Goal: Task Accomplishment & Management: Manage account settings

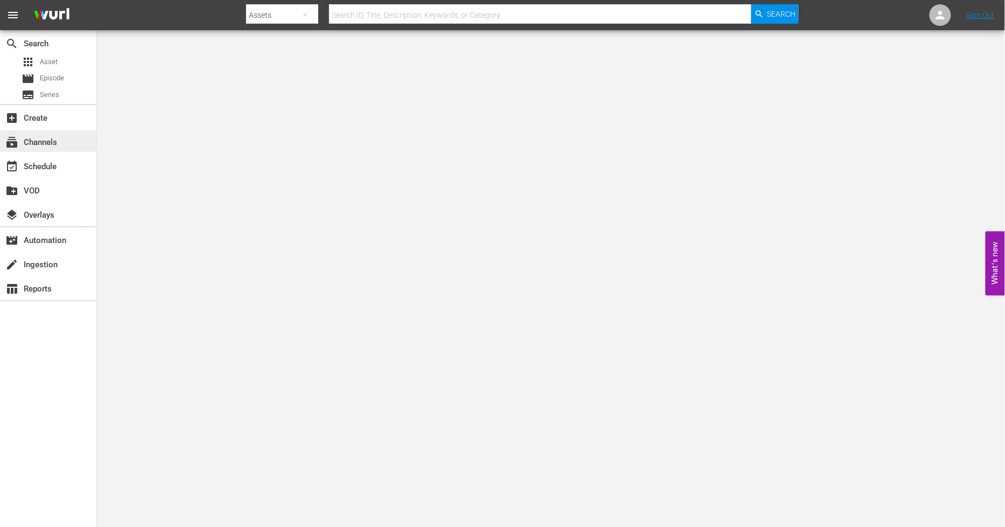
click at [58, 148] on div "subscriptions Channels" at bounding box center [48, 141] width 96 height 22
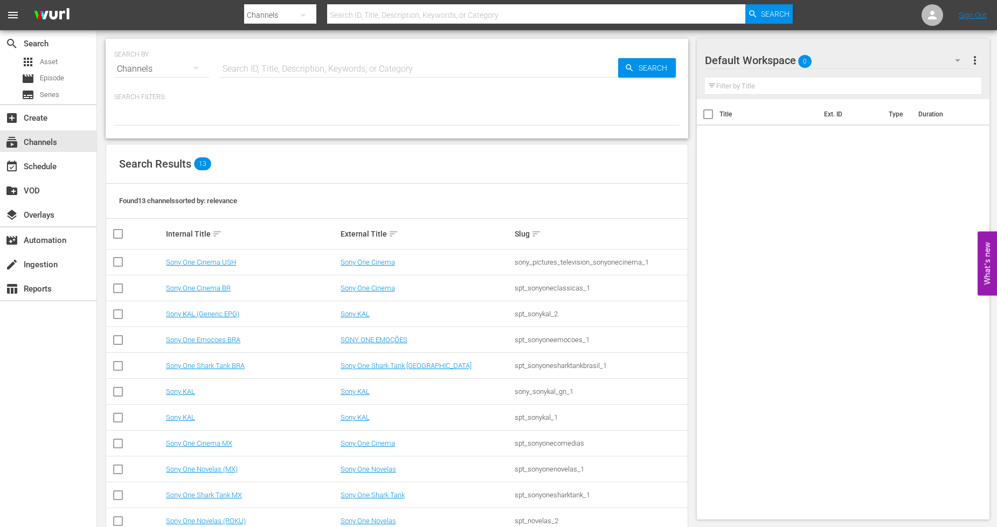
click at [238, 470] on div "Sony One Novelas (MX)" at bounding box center [251, 469] width 171 height 8
click at [234, 469] on link "Sony One Novelas (MX)" at bounding box center [202, 469] width 72 height 8
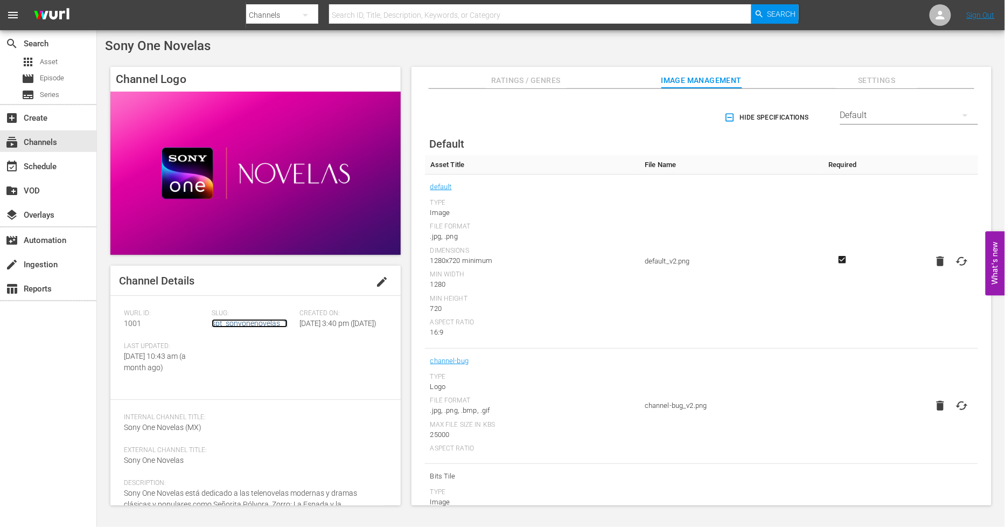
click at [232, 322] on link "spt_sonyonenovelas_1" at bounding box center [250, 323] width 76 height 9
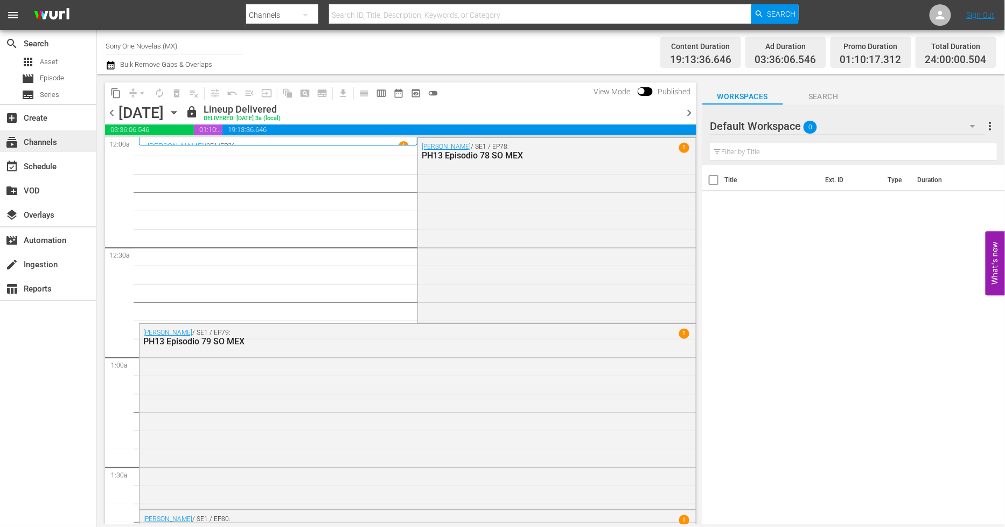
click at [65, 145] on div "subscriptions Channels" at bounding box center [48, 141] width 96 height 22
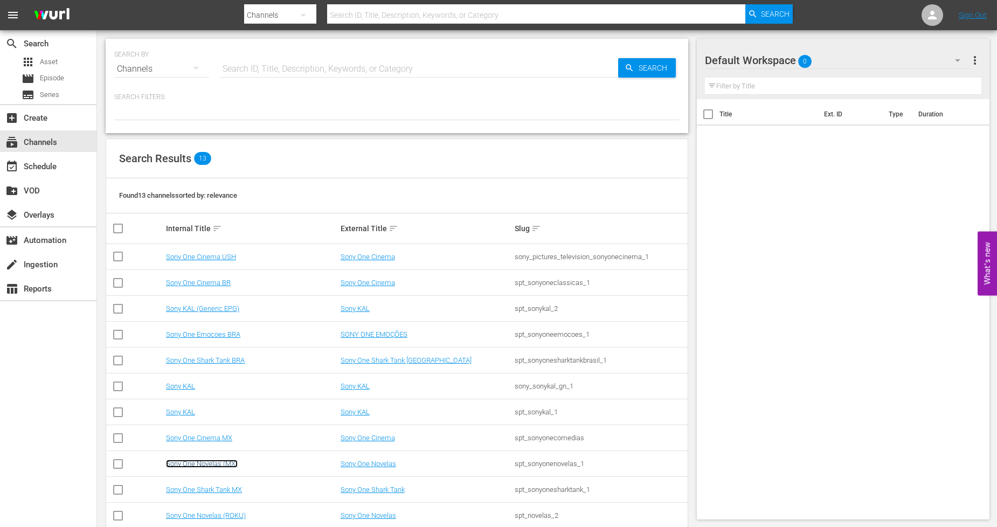
click at [231, 461] on link "Sony One Novelas (MX)" at bounding box center [202, 464] width 72 height 8
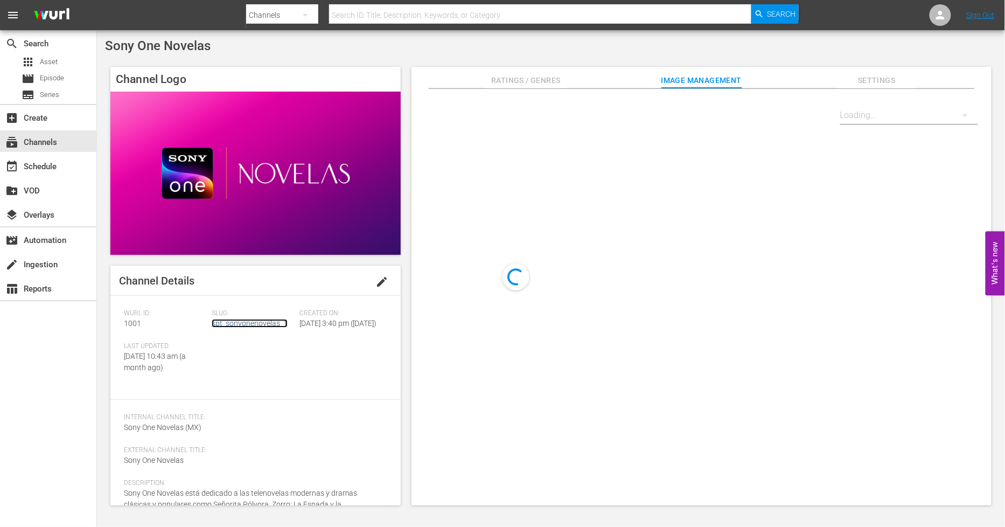
click at [246, 325] on link "spt_sonyonenovelas_1" at bounding box center [250, 323] width 76 height 9
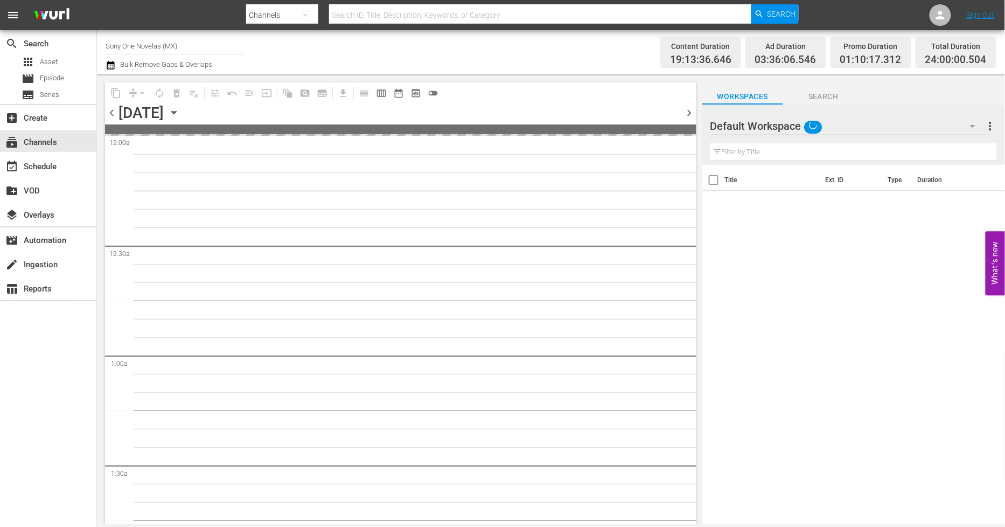
click at [180, 110] on icon "button" at bounding box center [174, 113] width 12 height 12
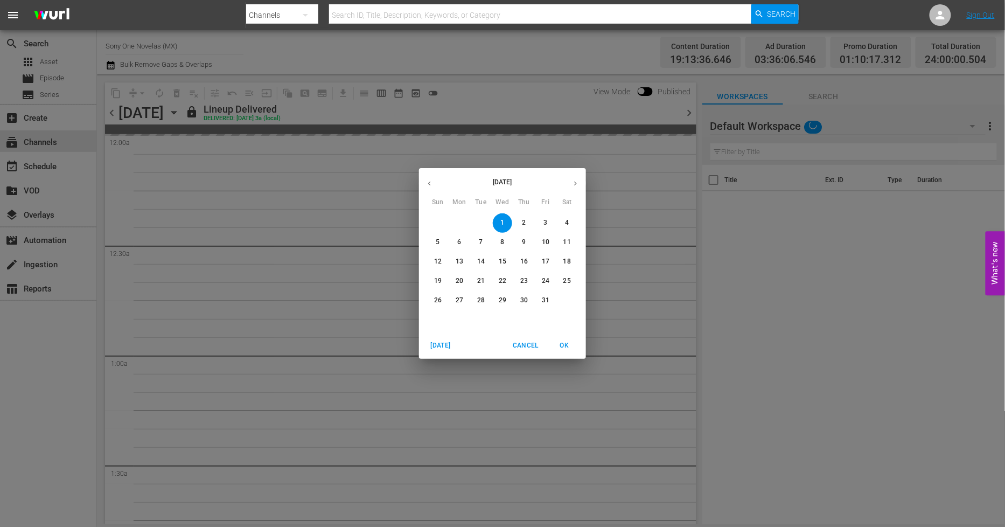
click at [463, 261] on p "13" at bounding box center [460, 261] width 8 height 9
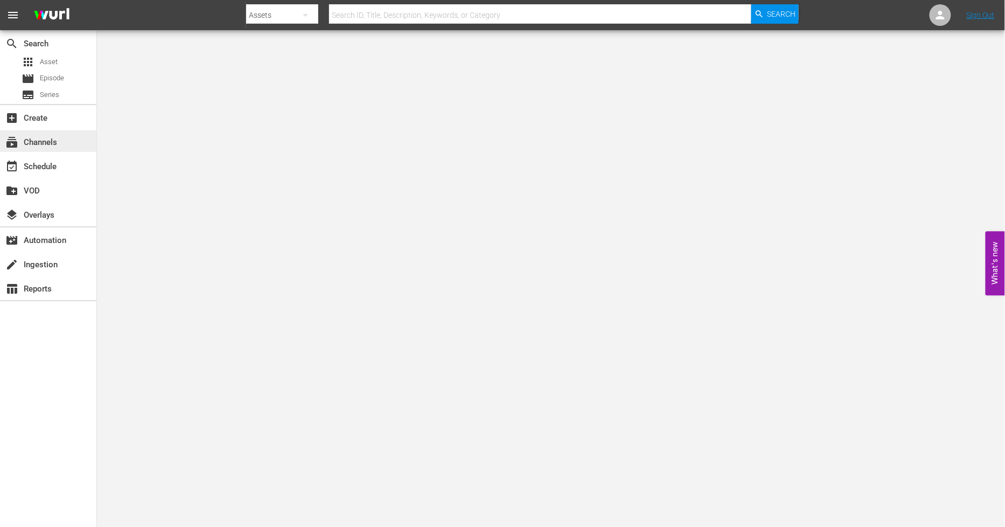
click at [73, 144] on div "subscriptions Channels" at bounding box center [48, 141] width 96 height 22
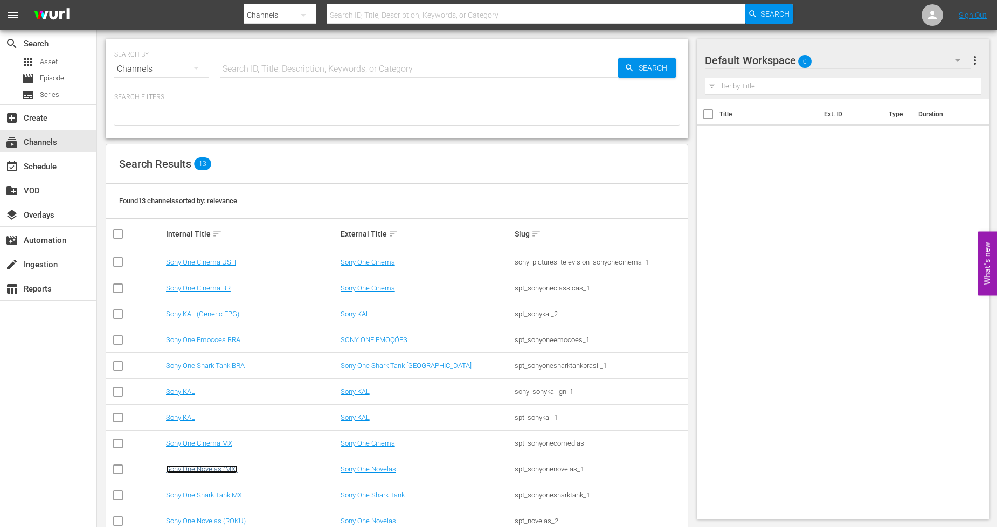
click at [228, 471] on link "Sony One Novelas (MX)" at bounding box center [202, 469] width 72 height 8
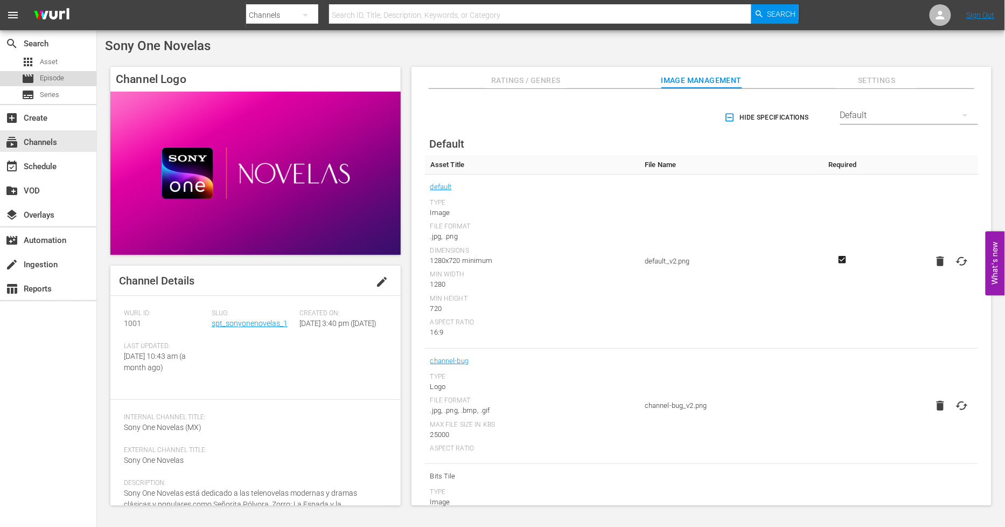
click at [91, 81] on div "movie Episode" at bounding box center [48, 78] width 96 height 15
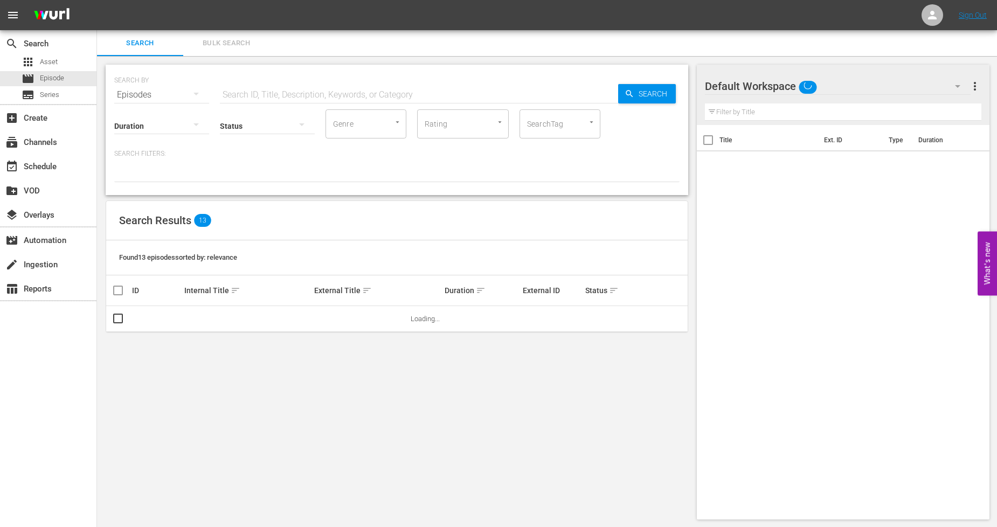
click at [231, 52] on button "Bulk Search" at bounding box center [226, 43] width 86 height 26
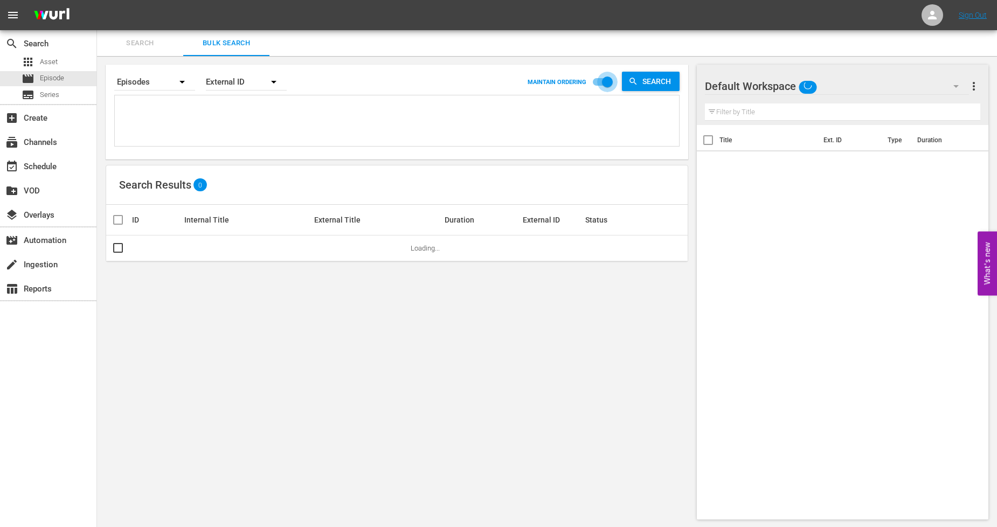
click at [604, 78] on input "checkbox" at bounding box center [607, 84] width 61 height 20
checkbox input "false"
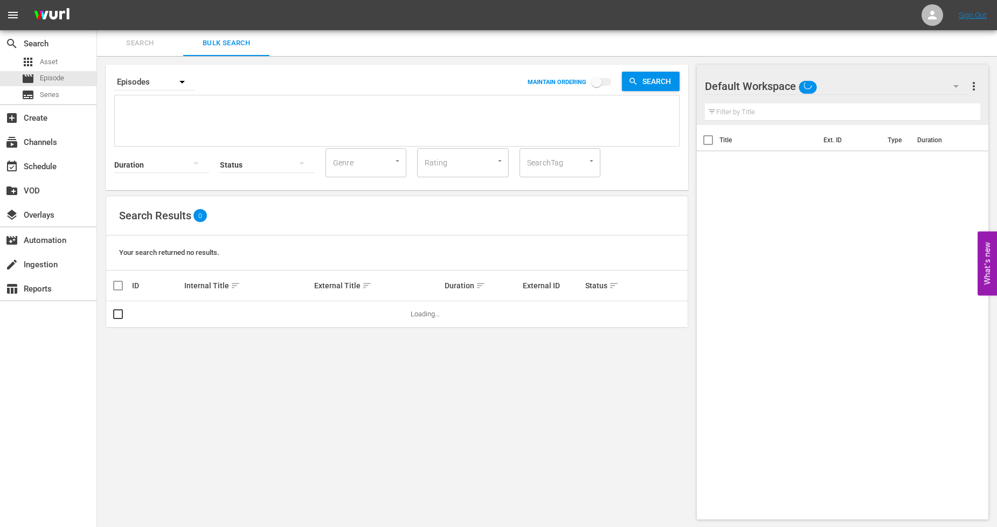
click at [233, 288] on span "sort" at bounding box center [236, 286] width 10 height 10
click at [241, 125] on textarea at bounding box center [397, 122] width 561 height 49
click at [190, 124] on textarea at bounding box center [397, 122] width 561 height 49
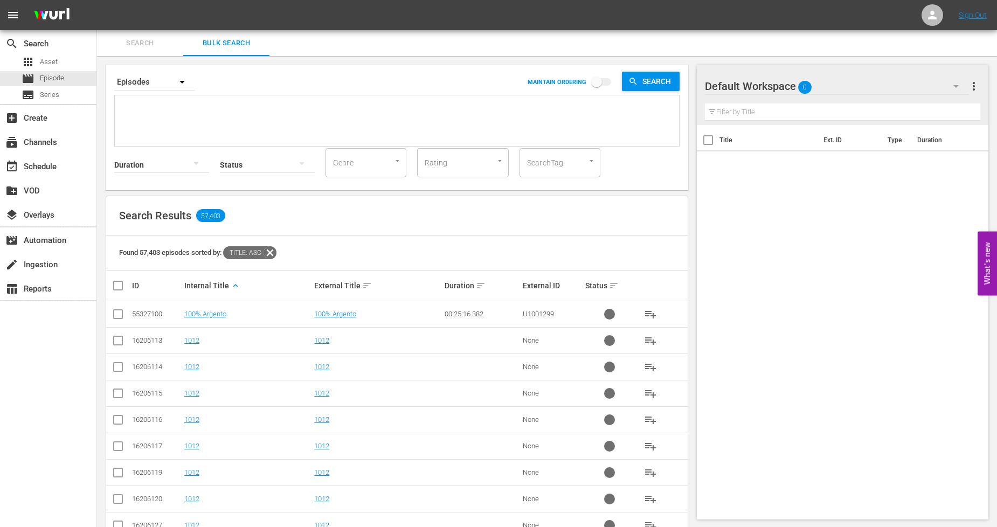
click at [187, 126] on textarea at bounding box center [397, 122] width 561 height 49
paste textarea "Retrieving data. Wait a few seconds and try to cut or copy again."
type textarea "Retrieving data. Wait a few seconds and try to cut or copy again."
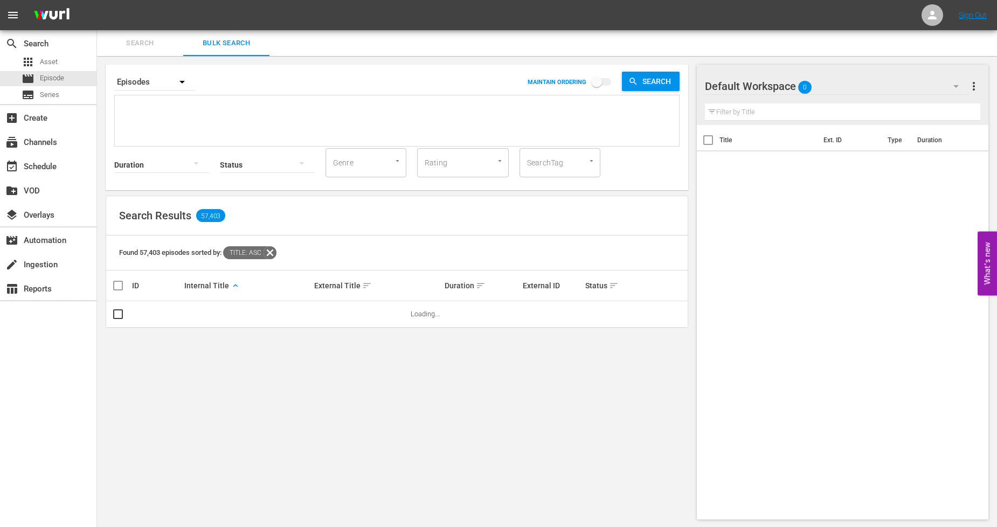
click at [198, 107] on textarea at bounding box center [397, 122] width 561 height 49
paste textarea "911294_U2000150_LAT 915613_U2000151_LAT 915614_U2000152_LAT 915615_U2000153_LAT…"
type textarea "911294_U2000150_LAT 915613_U2000151_LAT 915614_U2000152_LAT 915615_U2000153_LAT…"
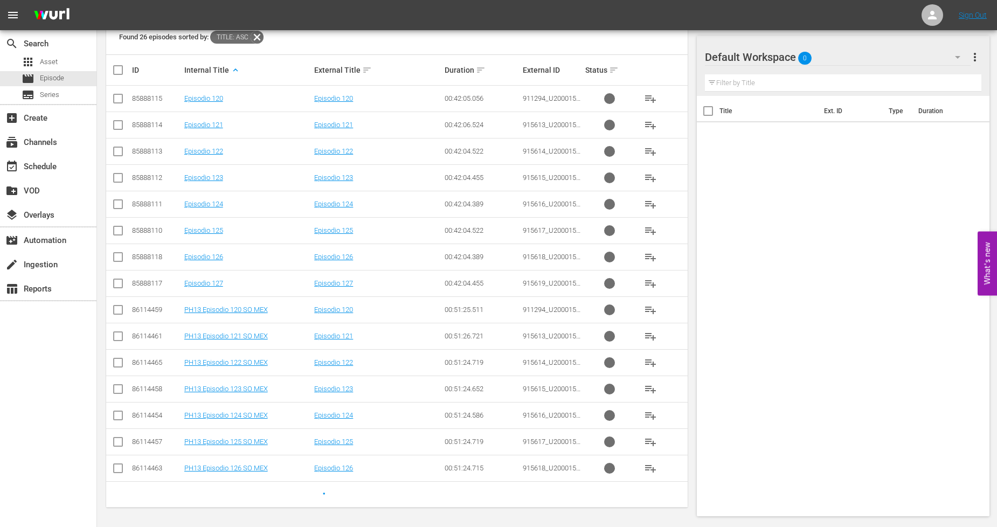
scroll to position [216, 0]
type textarea "911294_U2000150_LAT 915613_U2000151_LAT 915614_U2000152_LAT 915615_U2000153_LAT…"
click at [119, 308] on input "checkbox" at bounding box center [118, 311] width 13 height 13
checkbox input "true"
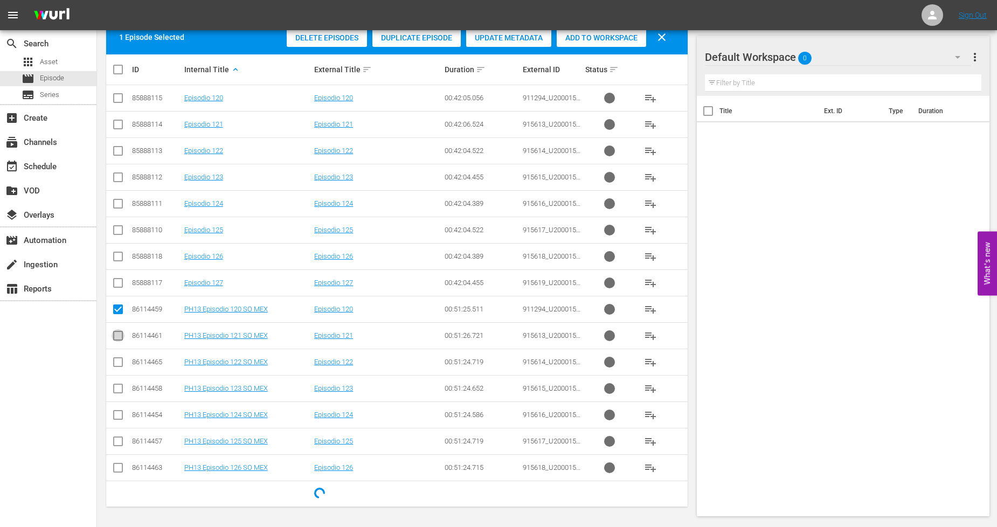
click at [120, 342] on input "checkbox" at bounding box center [118, 337] width 13 height 13
checkbox input "true"
click at [116, 364] on input "checkbox" at bounding box center [118, 364] width 13 height 13
checkbox input "true"
click at [116, 390] on input "checkbox" at bounding box center [118, 390] width 13 height 13
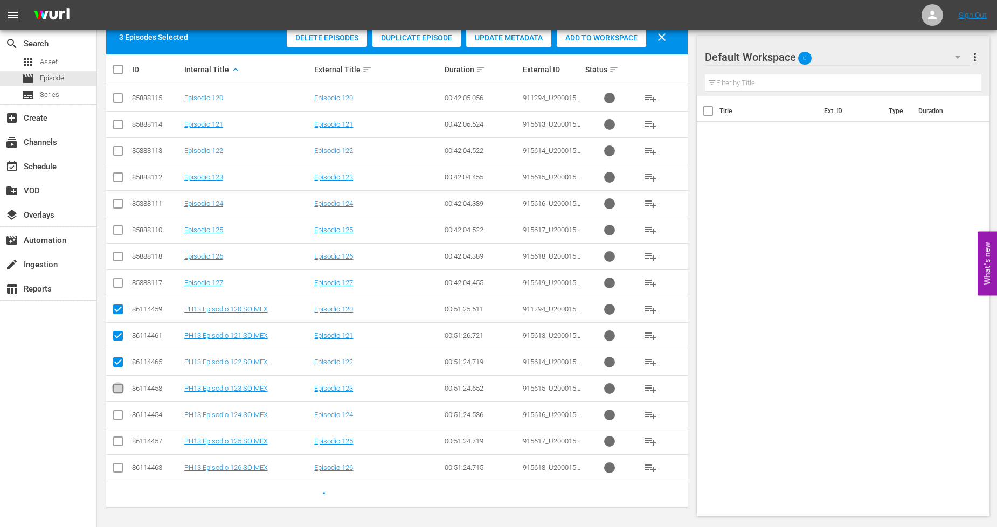
checkbox input "true"
click at [116, 413] on input "checkbox" at bounding box center [118, 417] width 13 height 13
checkbox input "true"
click at [116, 439] on input "checkbox" at bounding box center [118, 443] width 13 height 13
checkbox input "true"
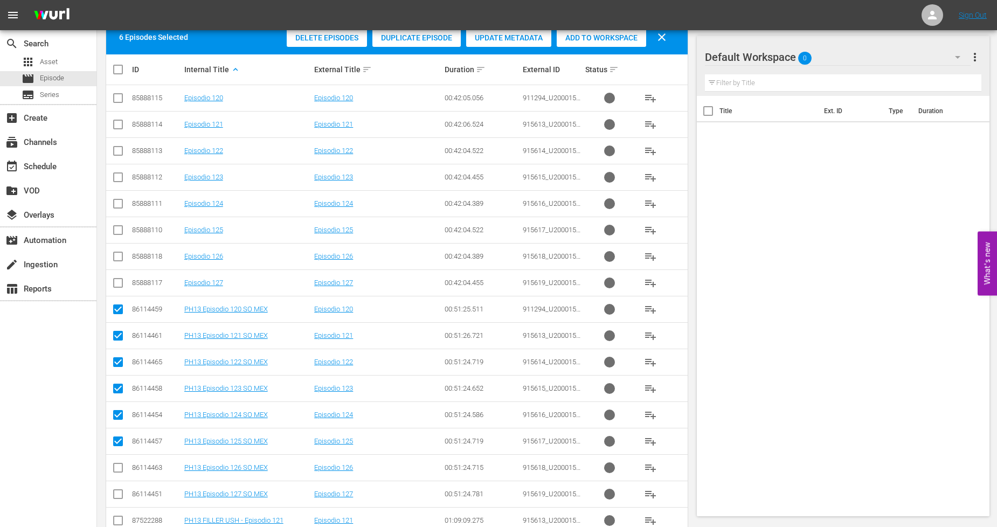
click at [115, 470] on input "checkbox" at bounding box center [118, 469] width 13 height 13
checkbox input "true"
click at [115, 489] on icon at bounding box center [118, 494] width 13 height 13
click at [114, 496] on input "checkbox" at bounding box center [118, 496] width 13 height 13
checkbox input "true"
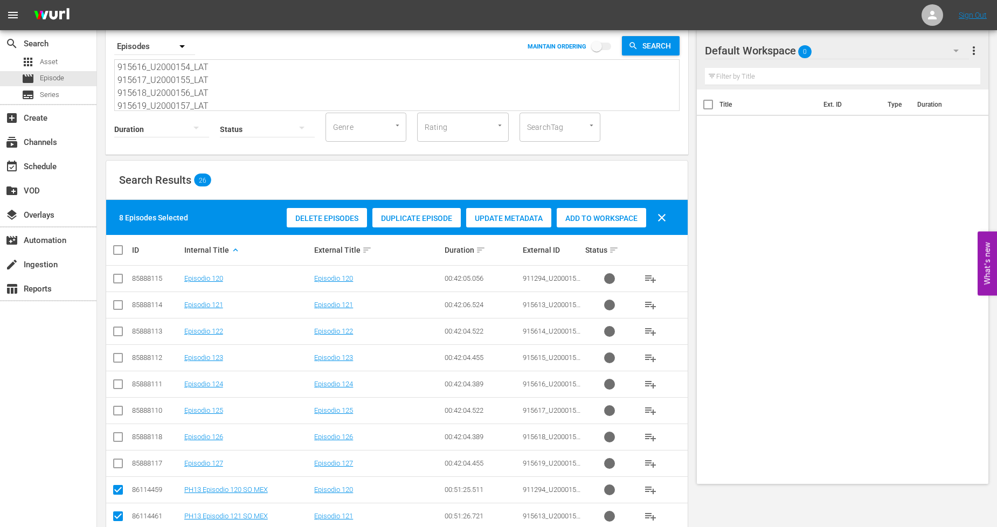
scroll to position [0, 0]
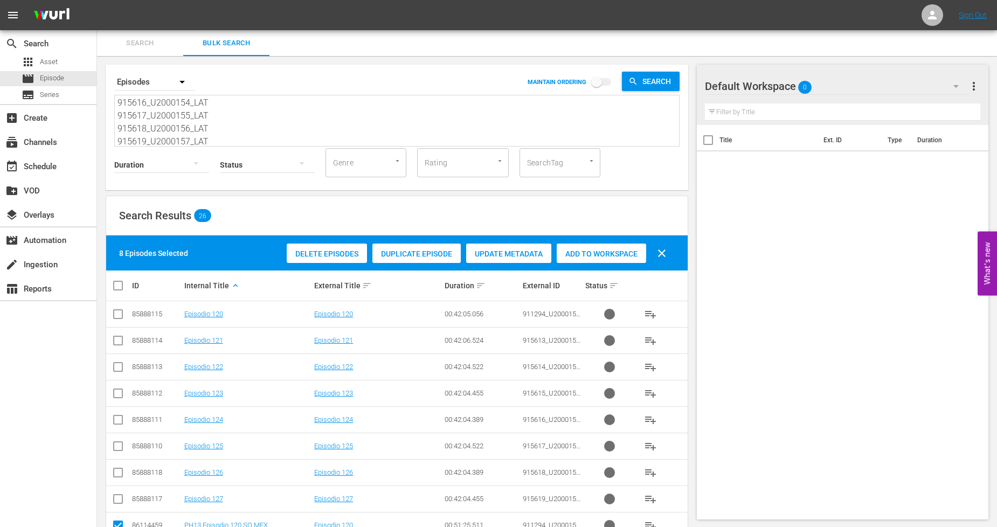
click at [599, 250] on span "Add to Workspace" at bounding box center [601, 253] width 89 height 9
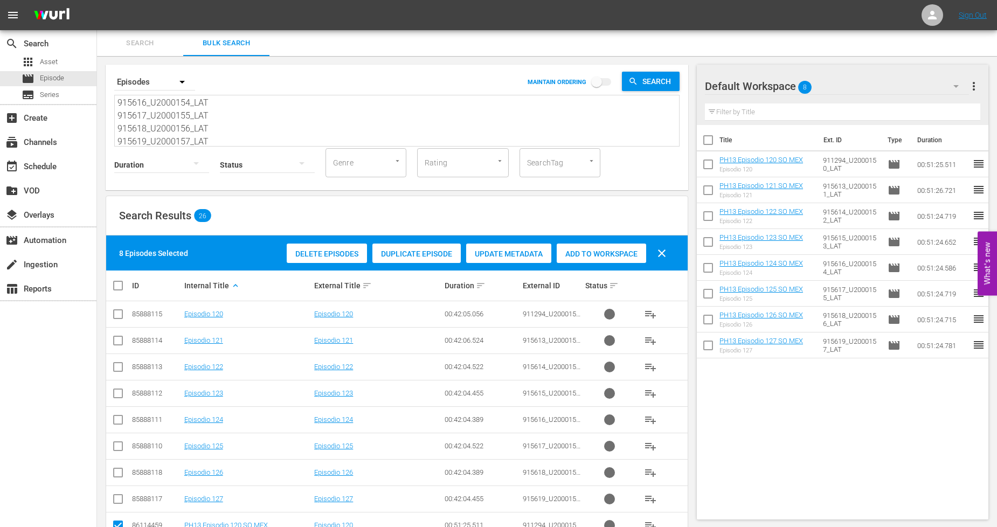
click at [115, 280] on input "checkbox" at bounding box center [123, 285] width 22 height 13
checkbox input "true"
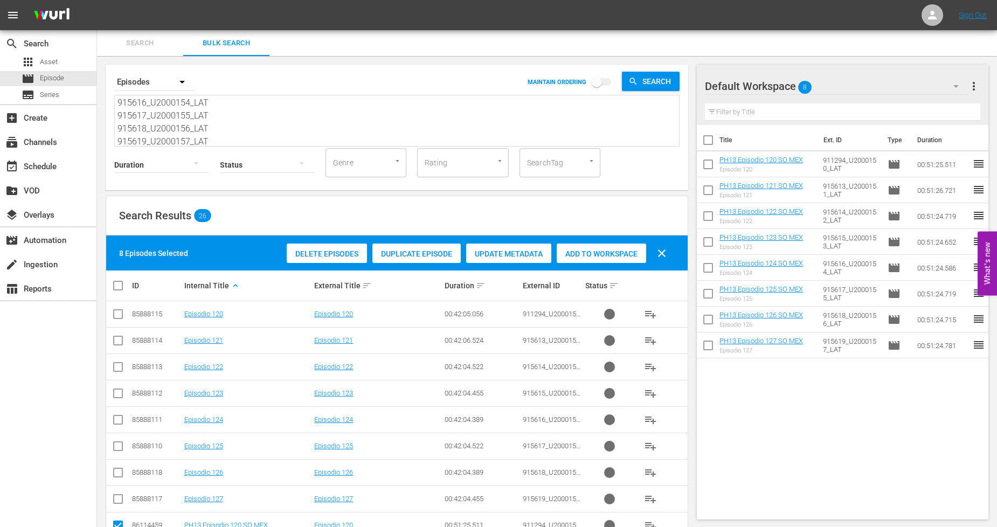
checkbox input "true"
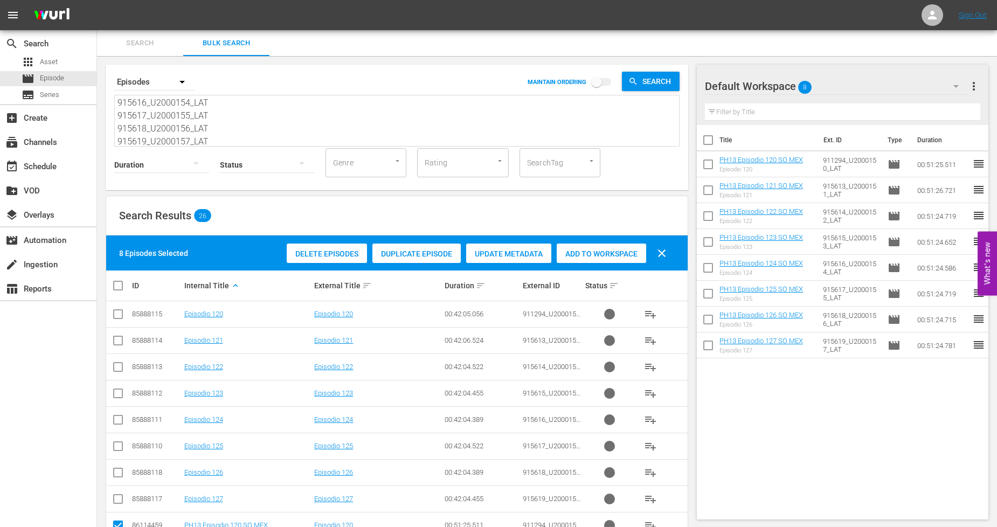
checkbox input "true"
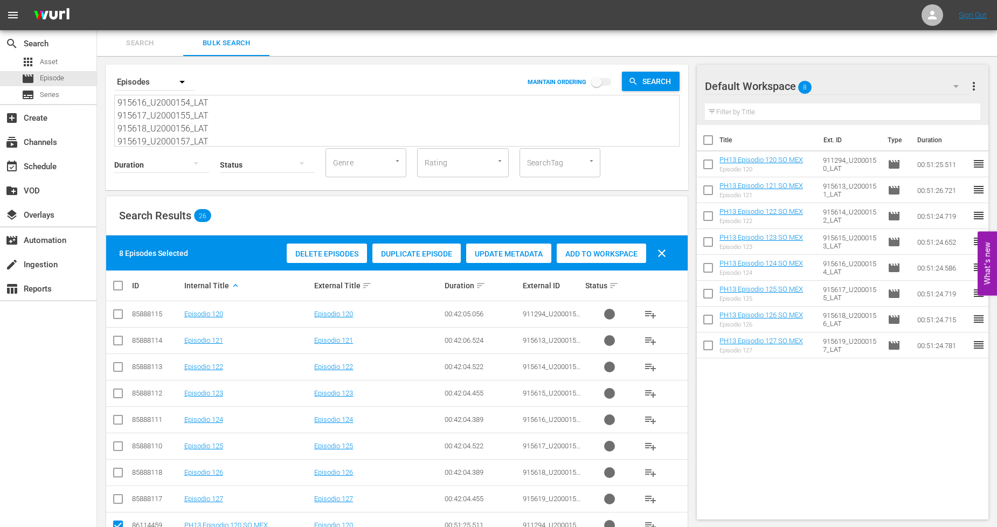
checkbox input "true"
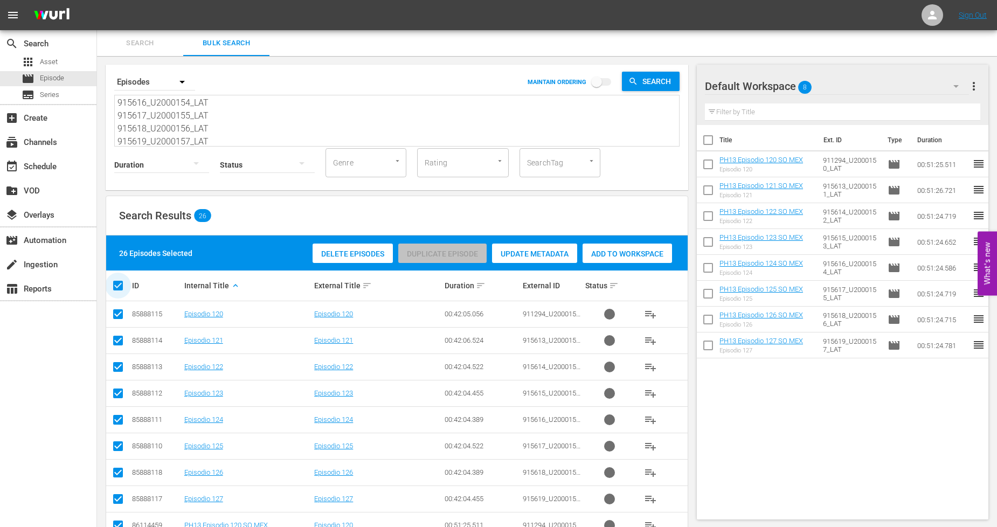
click at [115, 280] on input "checkbox" at bounding box center [123, 285] width 22 height 13
checkbox input "false"
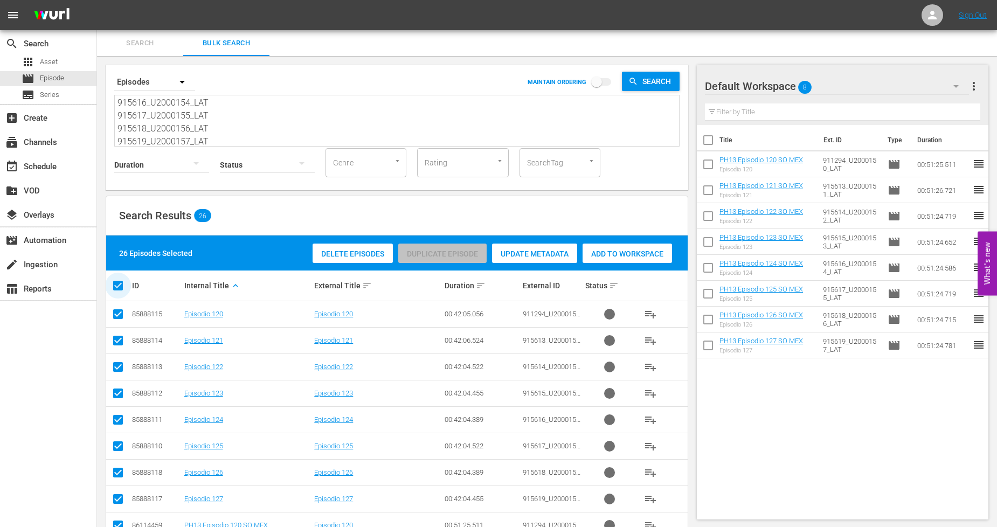
checkbox input "false"
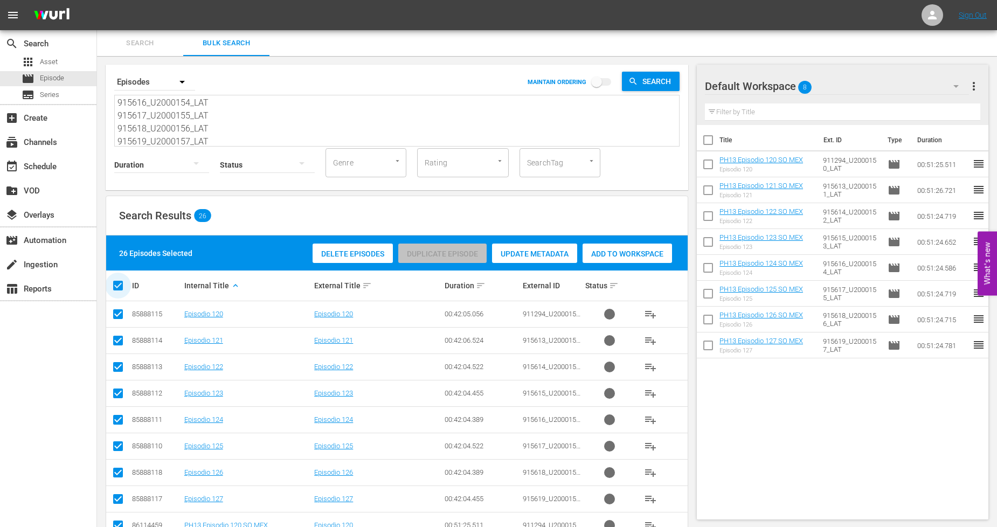
checkbox input "false"
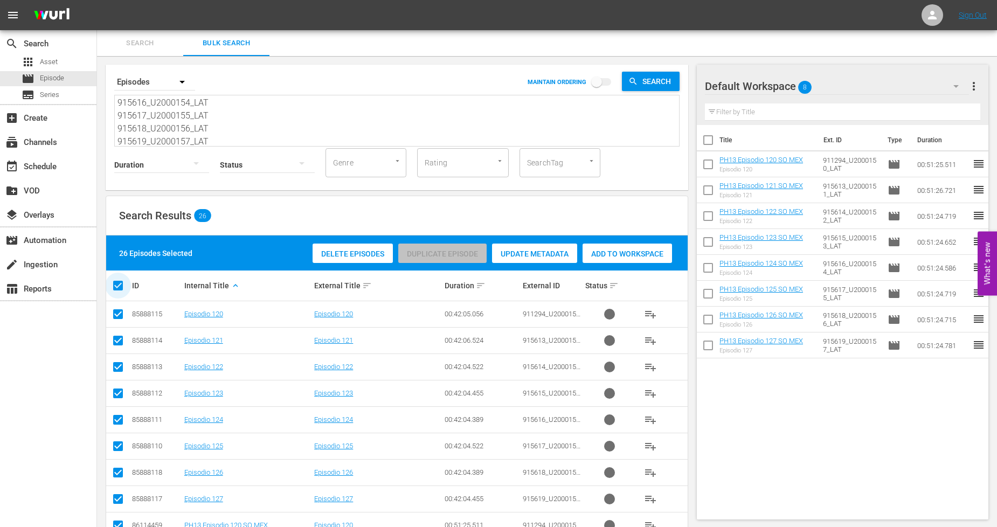
checkbox input "false"
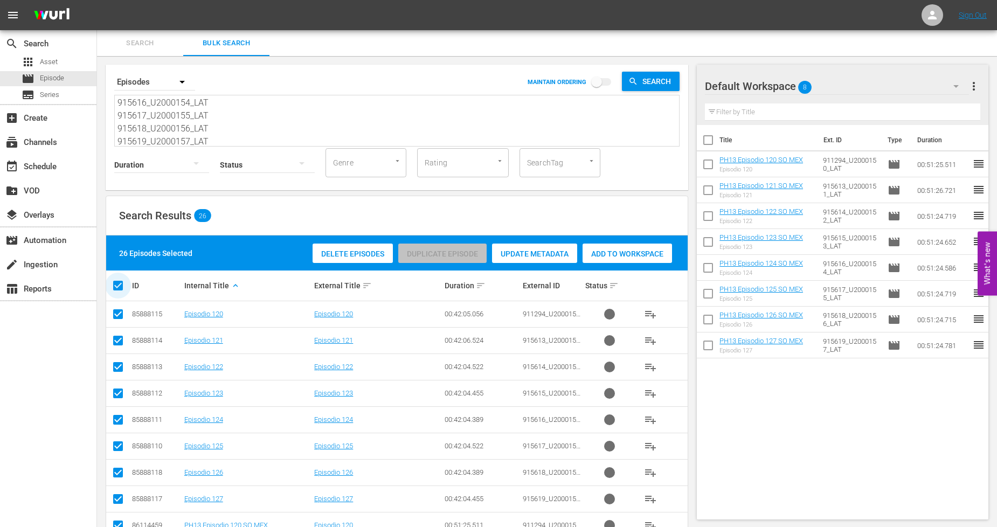
checkbox input "false"
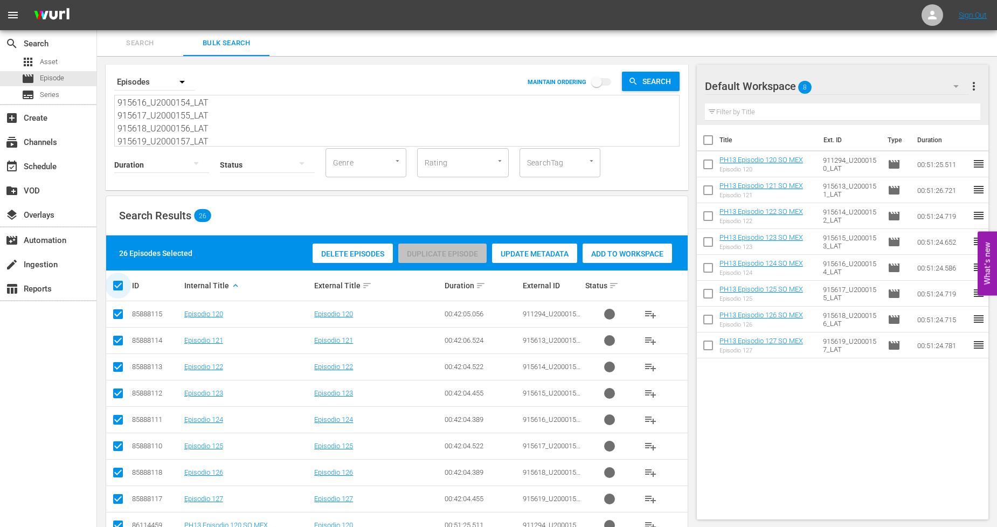
checkbox input "false"
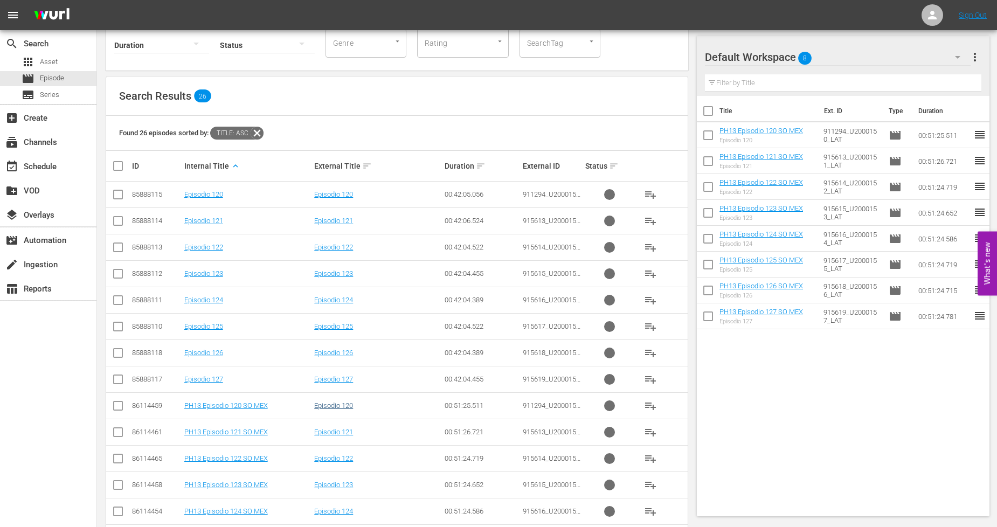
scroll to position [179, 0]
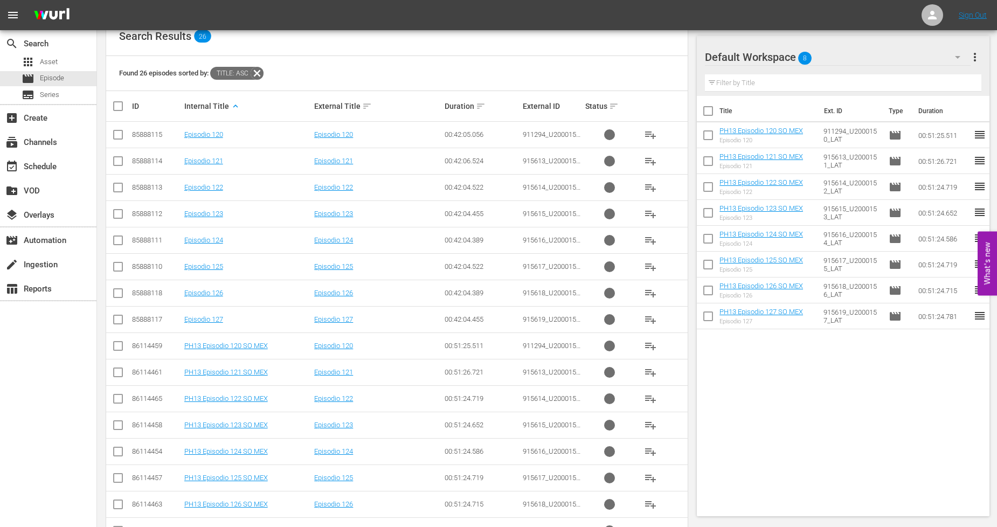
drag, startPoint x: 121, startPoint y: 453, endPoint x: 133, endPoint y: 450, distance: 12.3
click at [121, 453] on input "checkbox" at bounding box center [118, 453] width 13 height 13
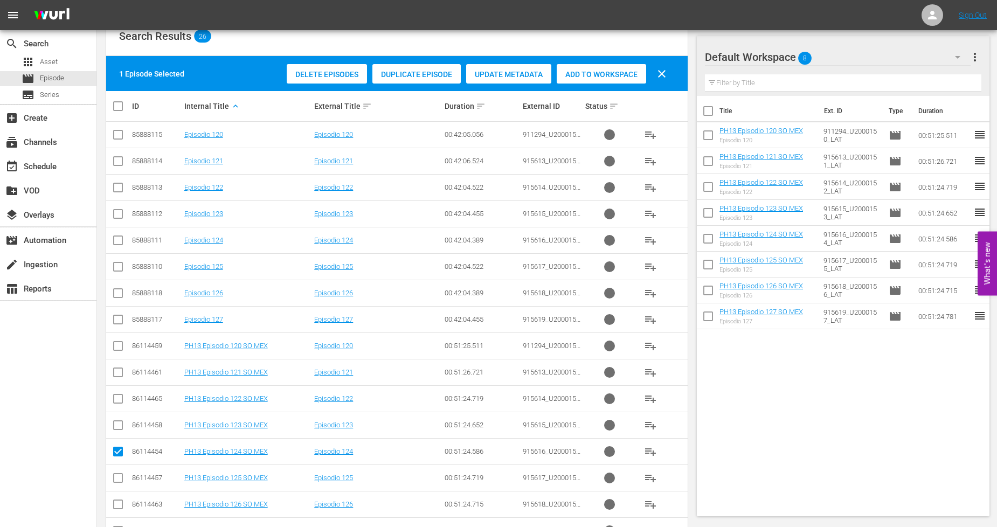
scroll to position [0, 0]
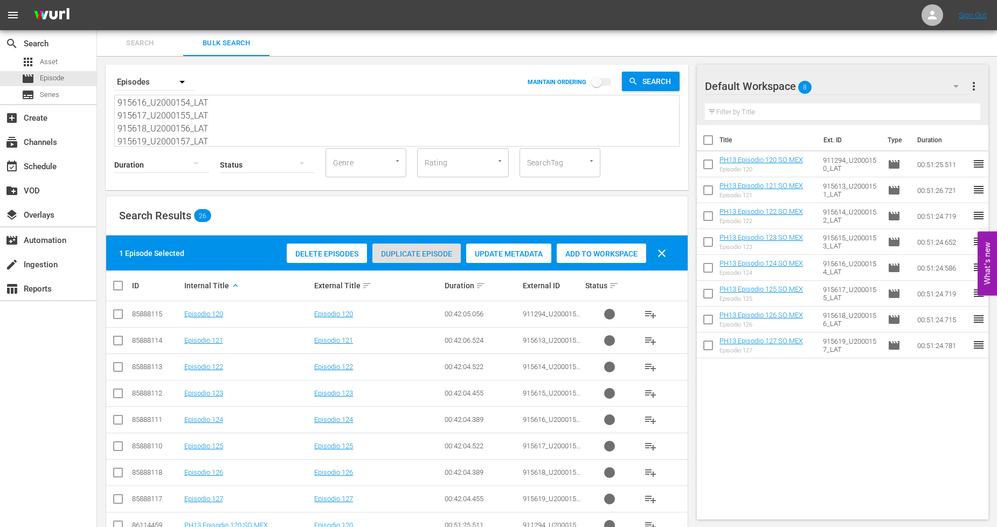
click at [423, 254] on span "Duplicate Episode" at bounding box center [416, 253] width 88 height 9
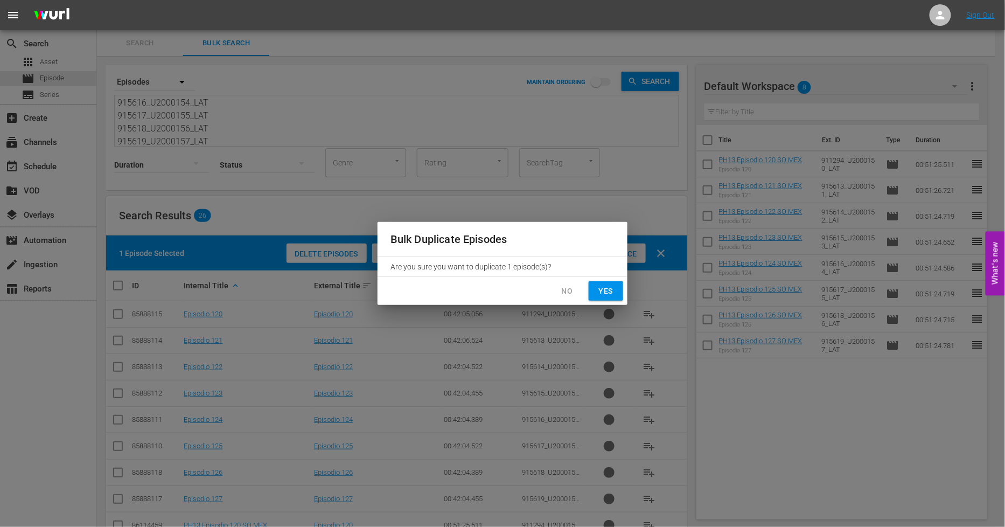
click at [609, 295] on span "Yes" at bounding box center [606, 291] width 17 height 13
checkbox input "false"
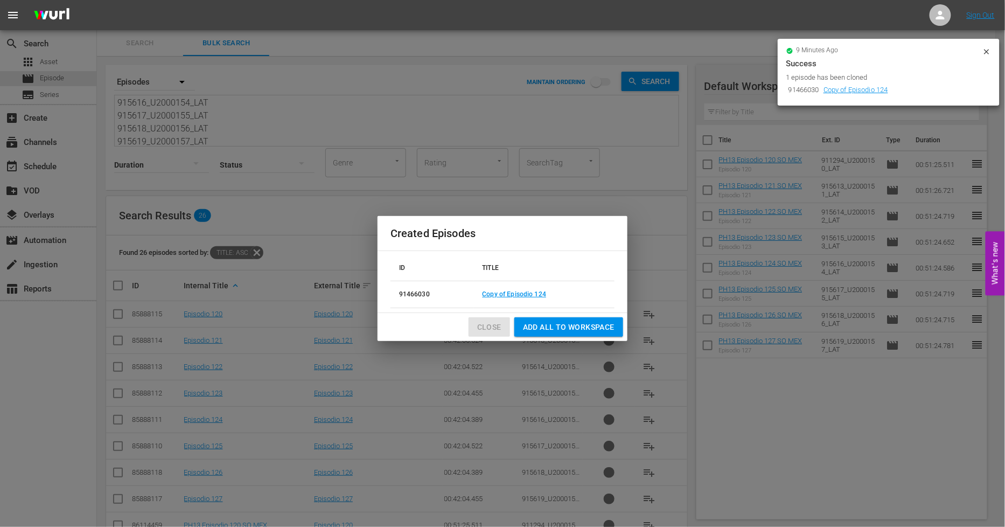
click at [481, 327] on span "Close" at bounding box center [489, 327] width 24 height 13
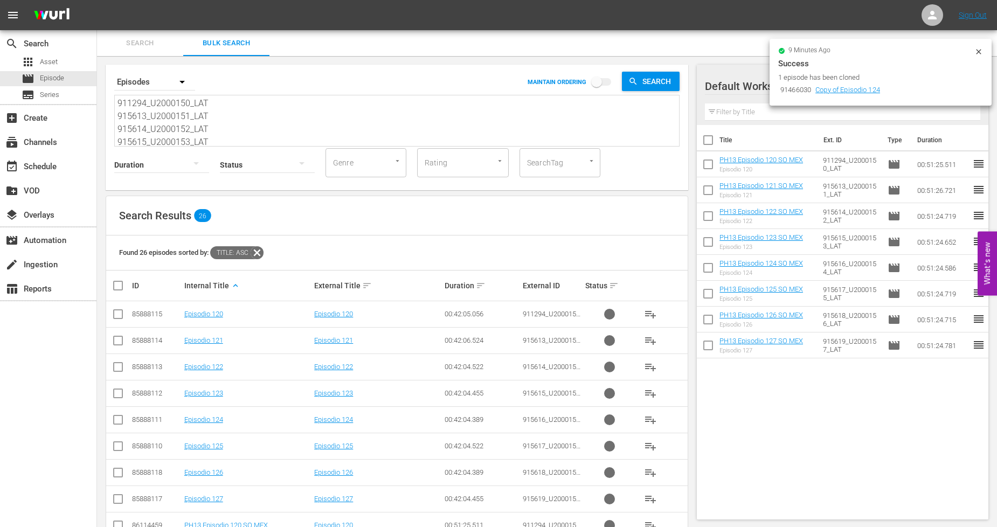
drag, startPoint x: 213, startPoint y: 136, endPoint x: 15, endPoint y: 19, distance: 230.7
click at [15, 19] on div "menu Sign Out search Search apps Asset movie Episode subtitles Series add_box C…" at bounding box center [498, 504] width 997 height 1008
paste textarea "5620_U2000158_LAT 915621_U2000159_LAT 915622_U2000160_LAT 915623_U2000161_LAT 9…"
type textarea "915620_U2000158_LAT 915621_U2000159_LAT 915622_U2000160_LAT 915623_U2000161_LAT…"
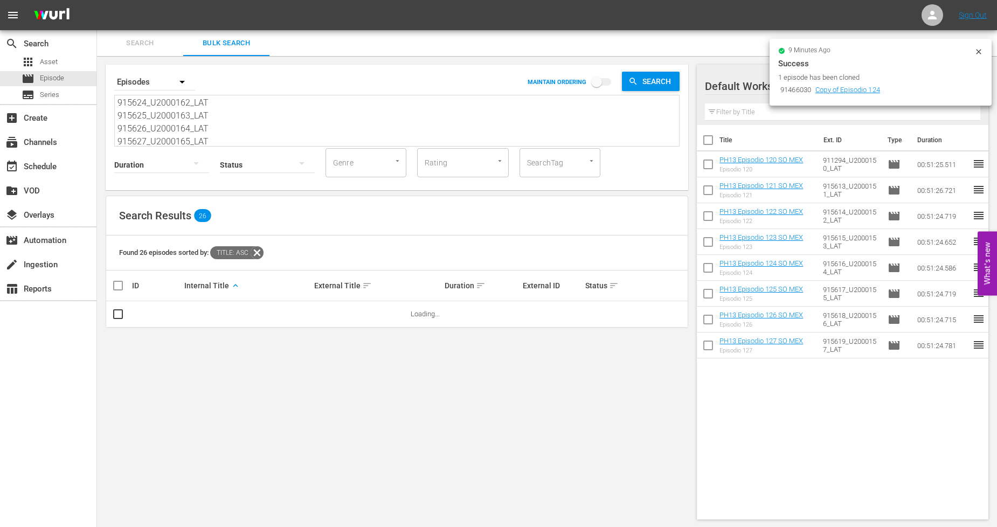
type textarea "915620_U2000158_LAT 915621_U2000159_LAT 915622_U2000160_LAT 915623_U2000161_LAT…"
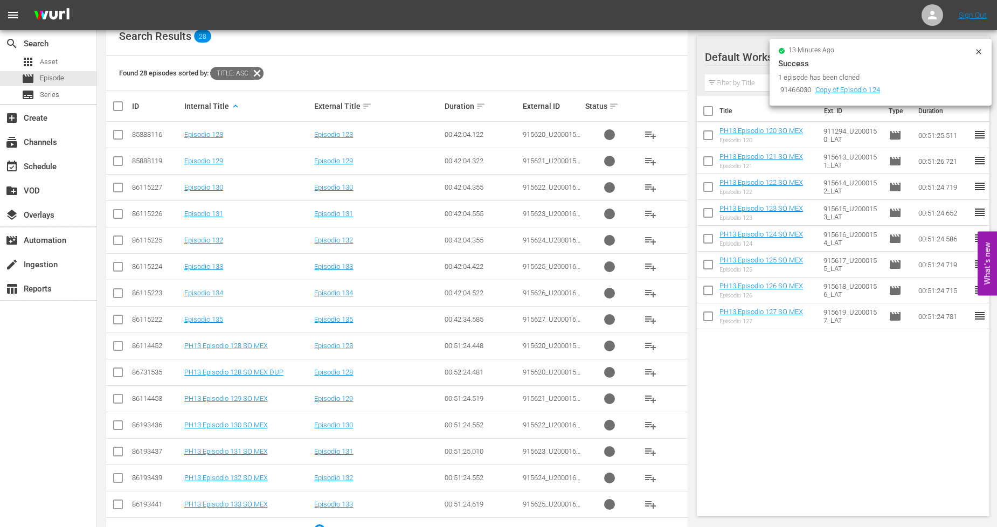
scroll to position [216, 0]
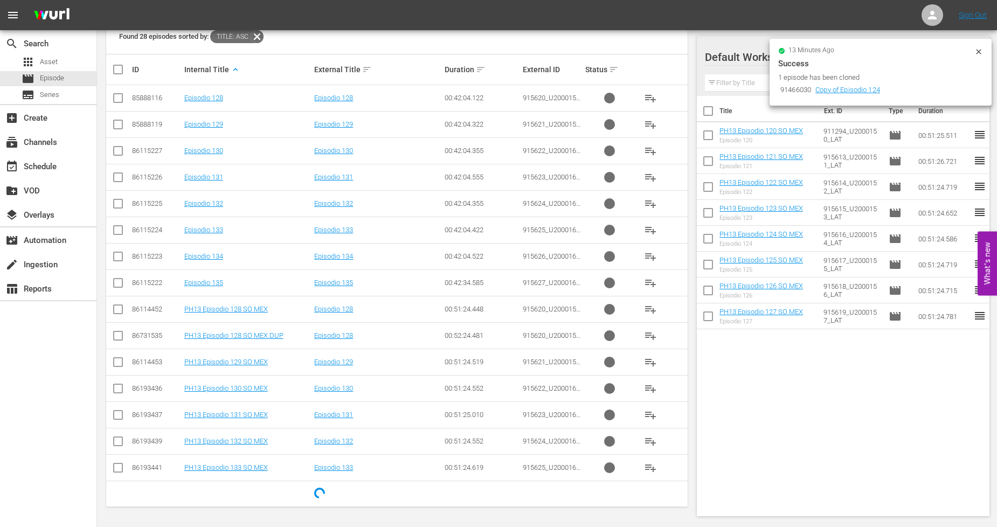
click at [121, 311] on input "checkbox" at bounding box center [118, 311] width 13 height 13
checkbox input "true"
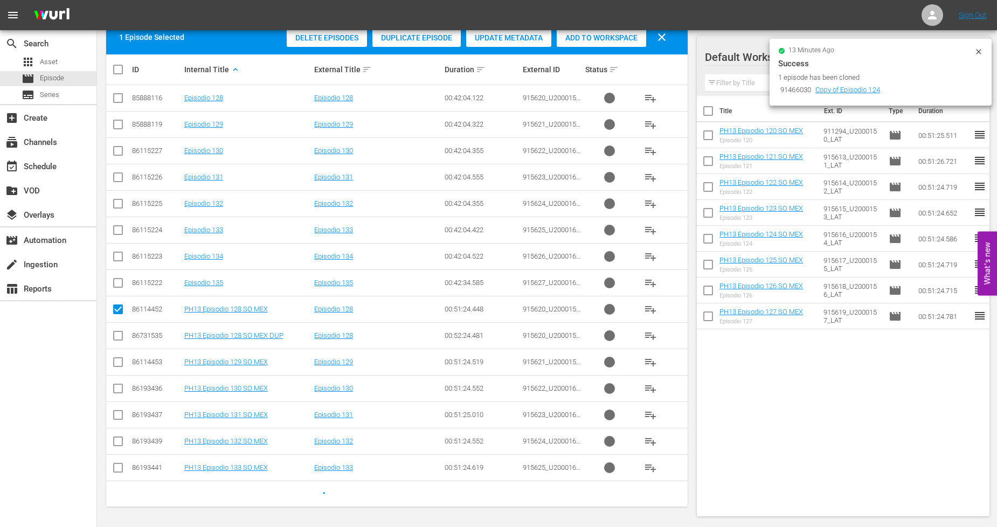
click at [114, 363] on input "checkbox" at bounding box center [118, 364] width 13 height 13
checkbox input "true"
click at [116, 387] on input "checkbox" at bounding box center [118, 390] width 13 height 13
checkbox input "true"
click at [119, 413] on input "checkbox" at bounding box center [118, 417] width 13 height 13
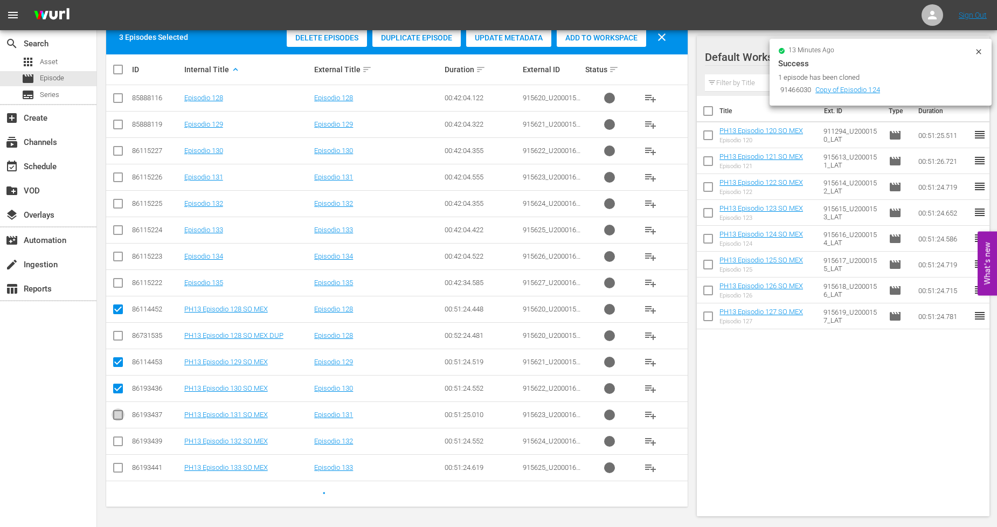
checkbox input "true"
click at [119, 440] on input "checkbox" at bounding box center [118, 443] width 13 height 13
checkbox input "true"
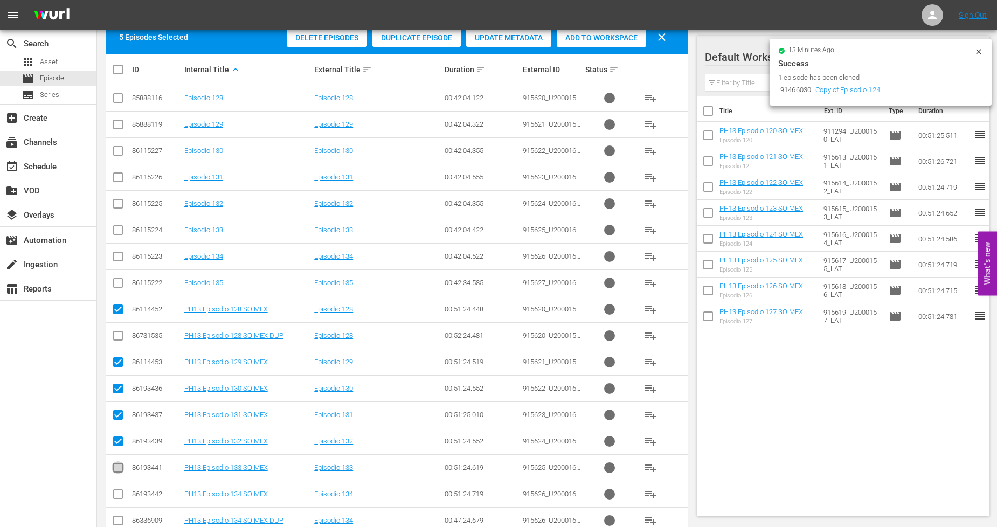
click at [119, 467] on input "checkbox" at bounding box center [118, 469] width 13 height 13
checkbox input "true"
click at [117, 493] on input "checkbox" at bounding box center [118, 496] width 13 height 13
checkbox input "true"
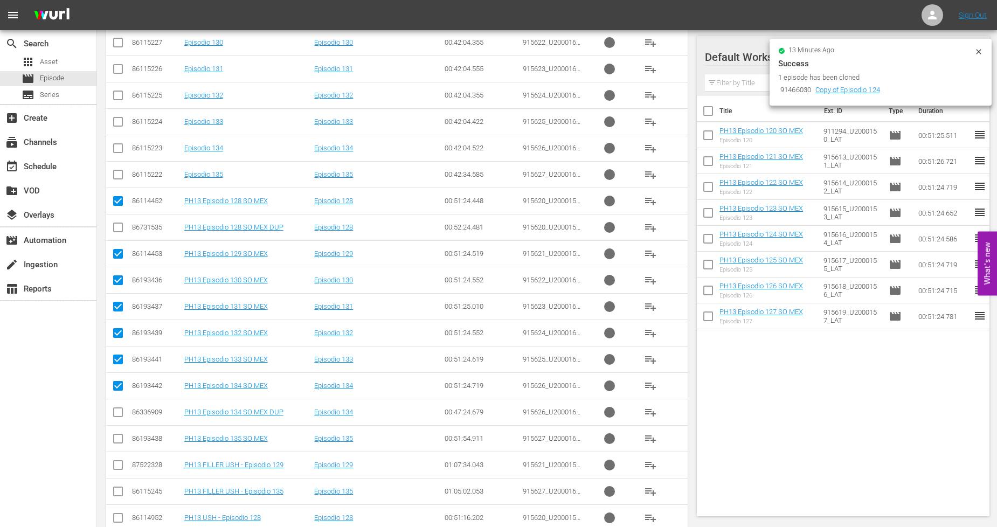
scroll to position [336, 0]
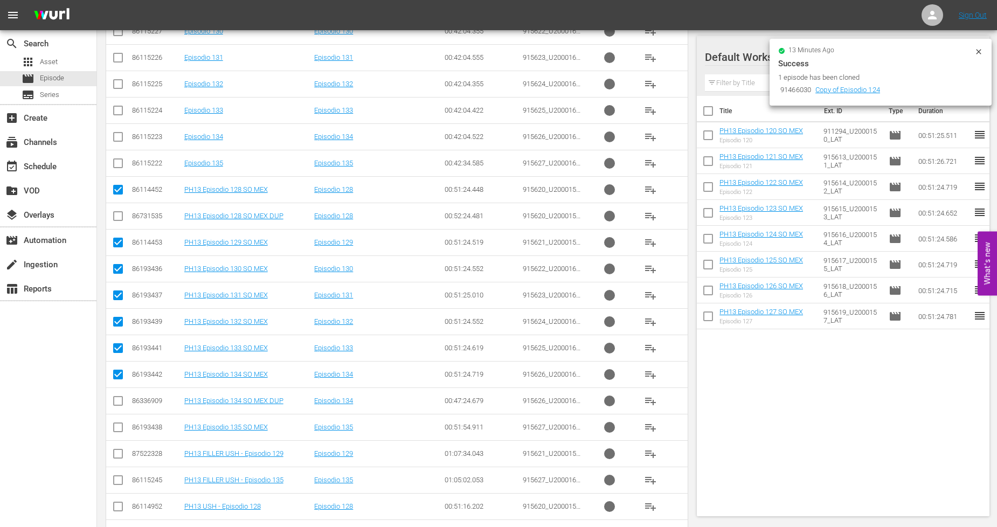
click at [116, 429] on input "checkbox" at bounding box center [118, 429] width 13 height 13
checkbox input "true"
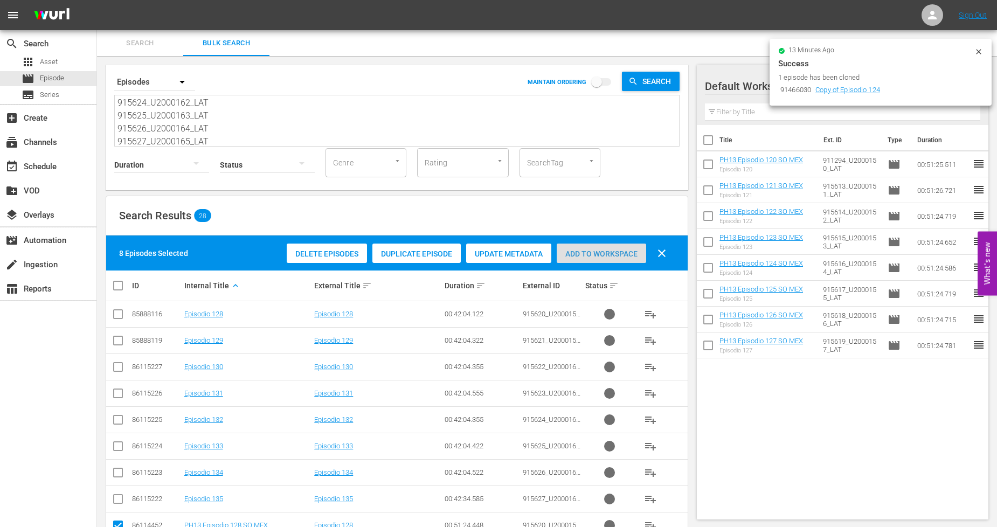
click at [599, 254] on span "Add to Workspace" at bounding box center [601, 253] width 89 height 9
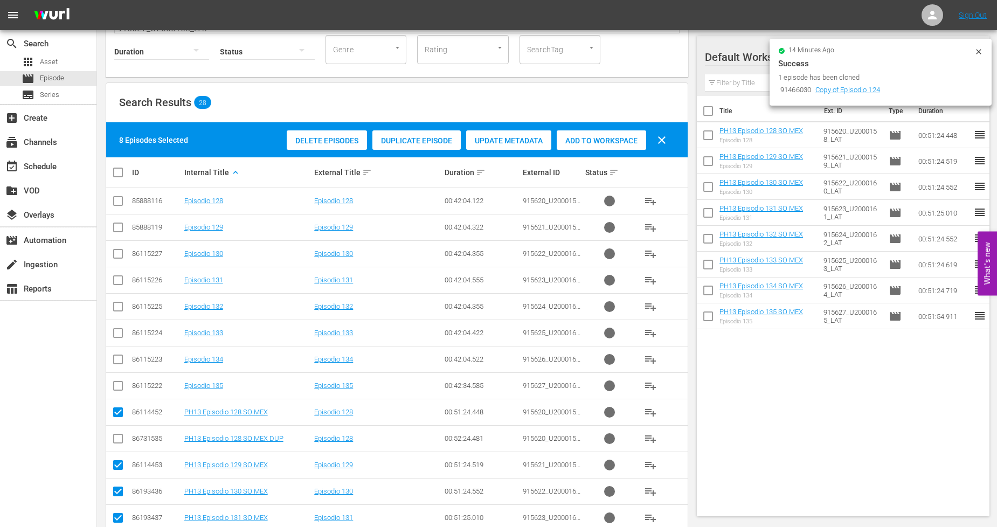
scroll to position [179, 0]
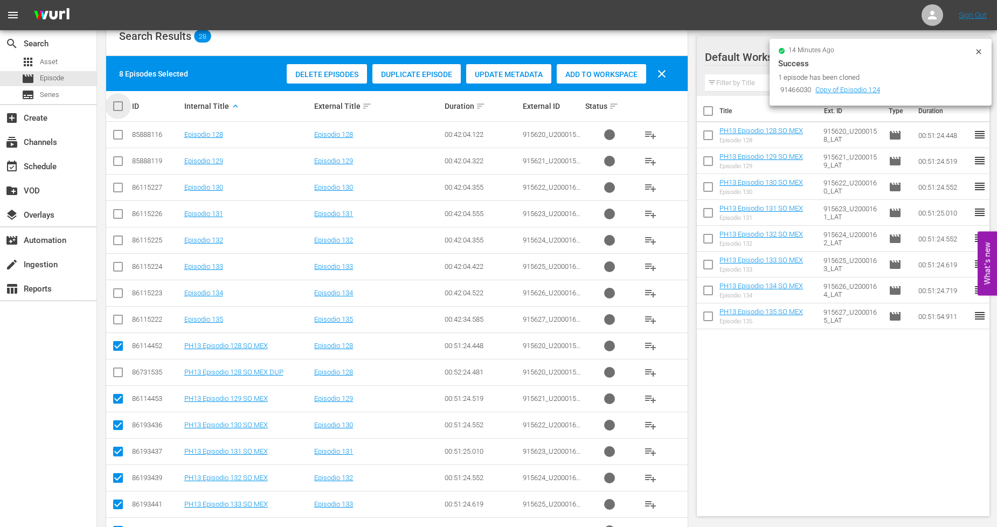
click at [119, 107] on input "checkbox" at bounding box center [123, 106] width 22 height 13
checkbox input "true"
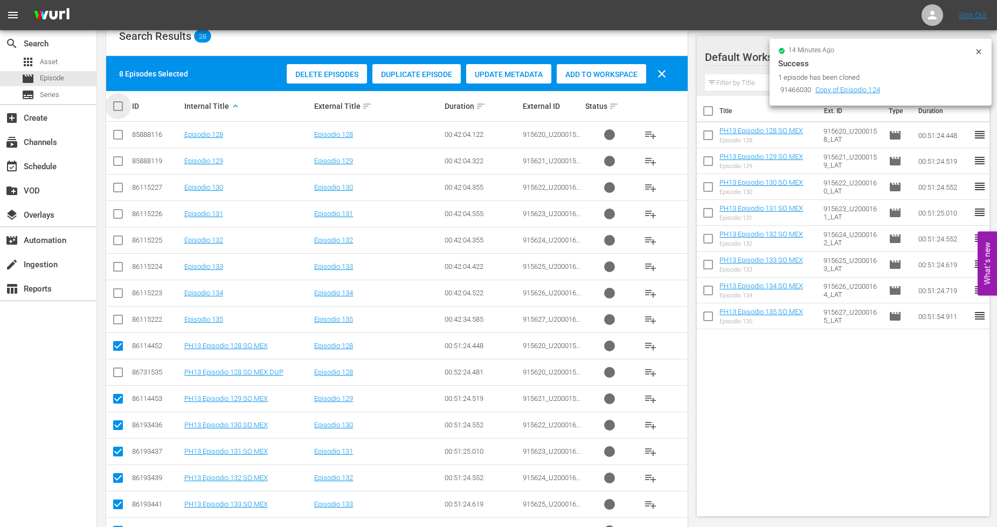
checkbox input "true"
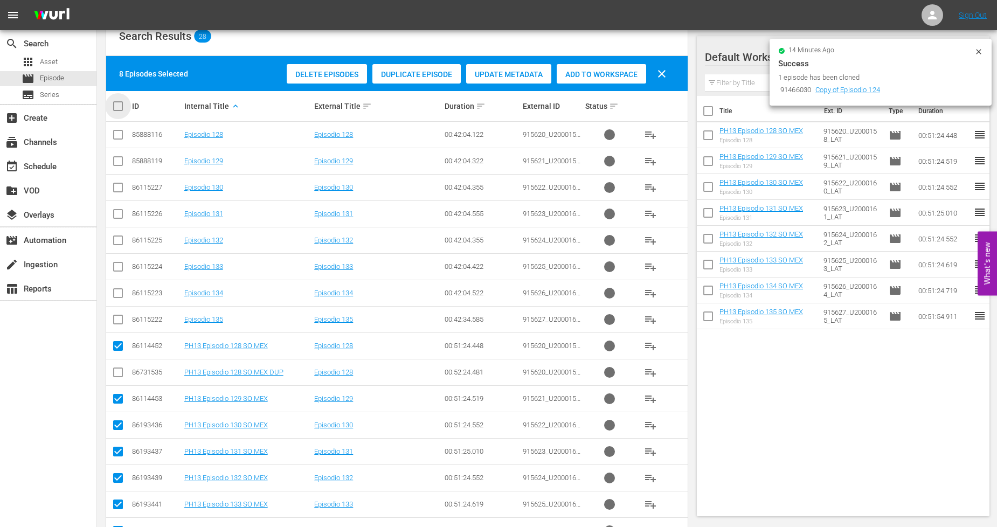
checkbox input "true"
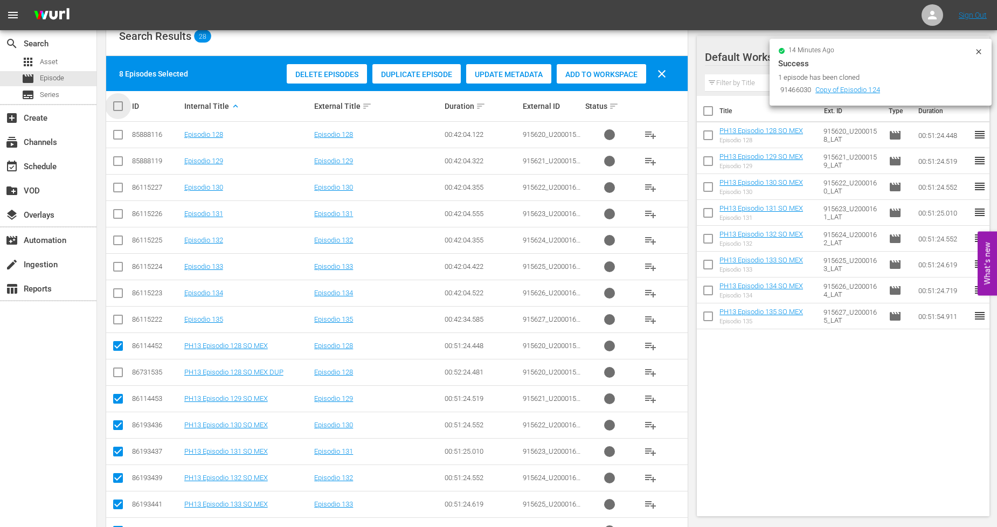
checkbox input "true"
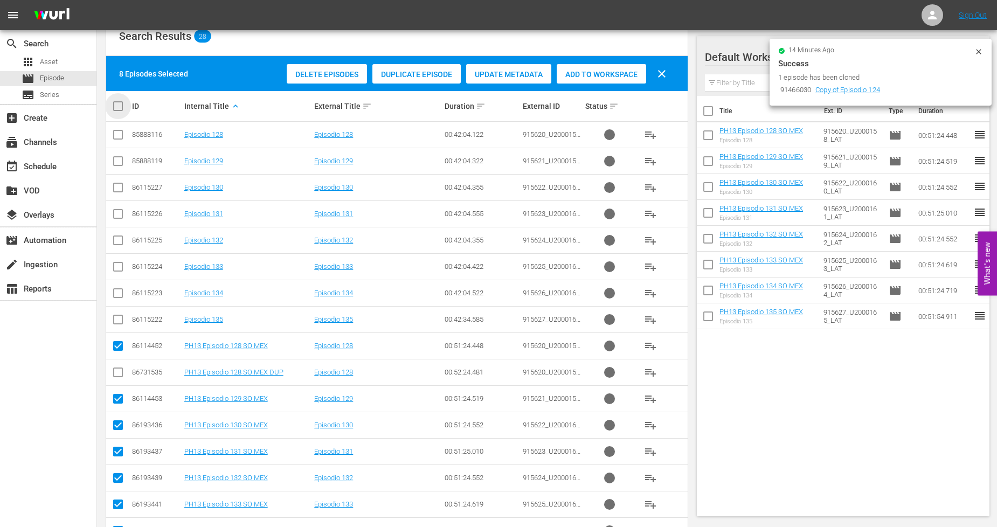
checkbox input "true"
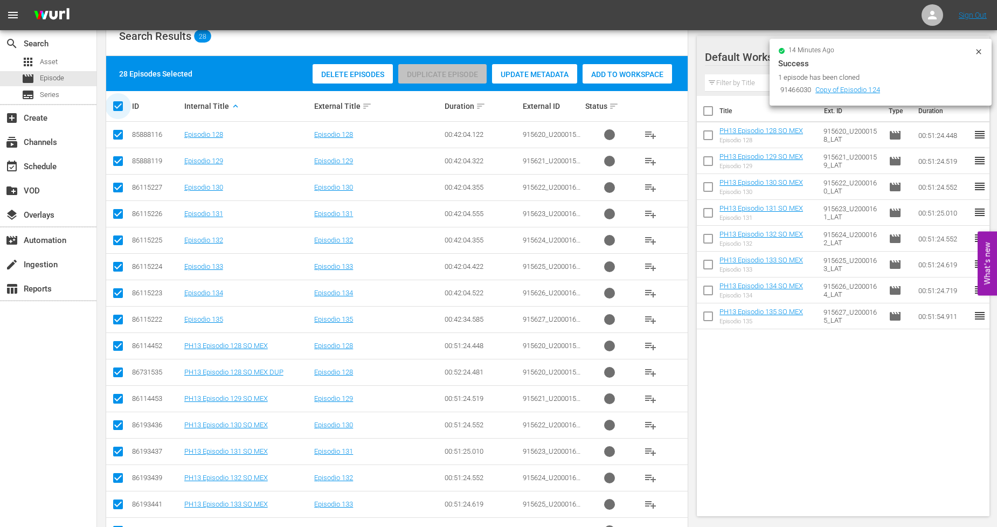
click at [119, 107] on input "checkbox" at bounding box center [123, 106] width 22 height 13
checkbox input "false"
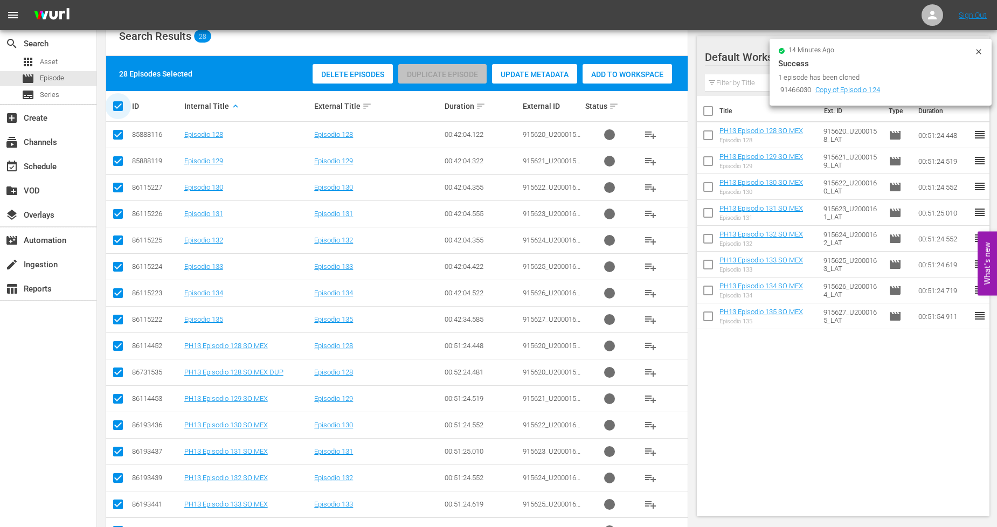
checkbox input "false"
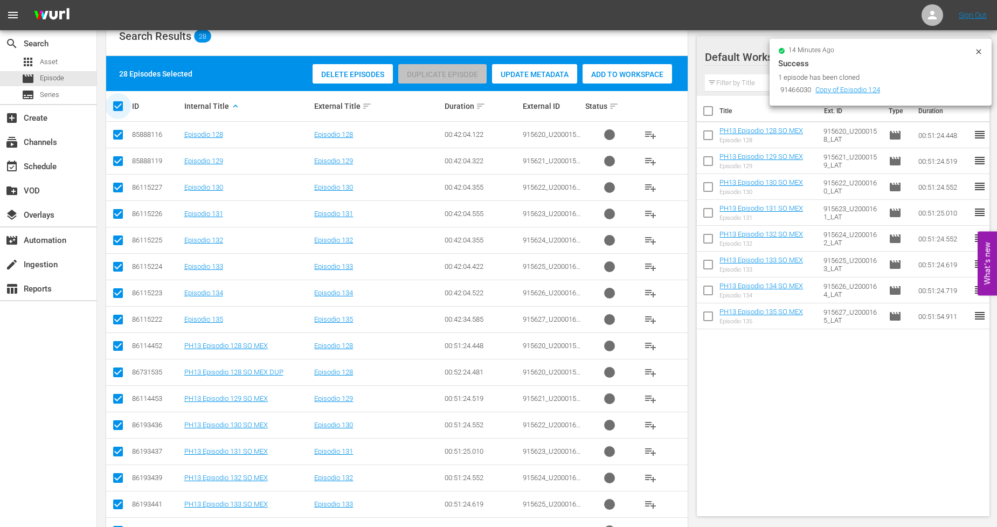
checkbox input "false"
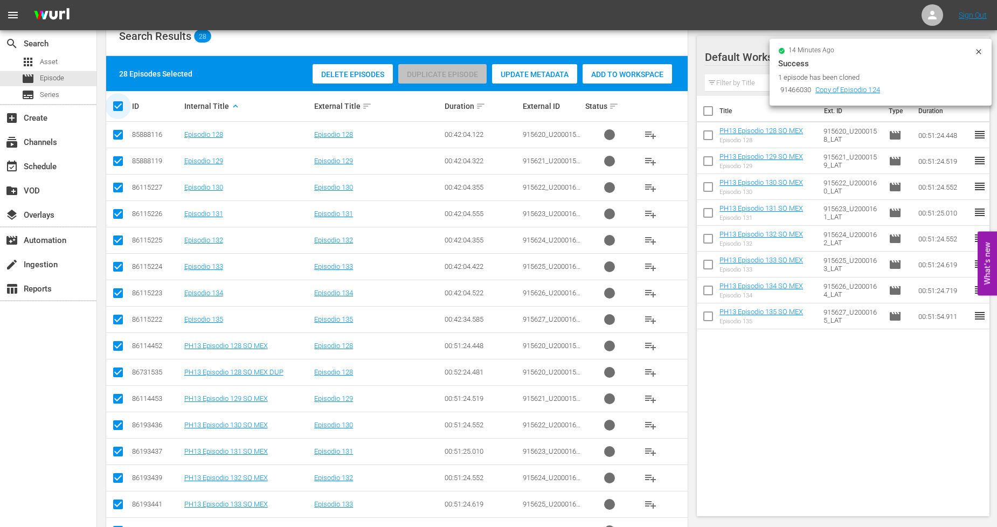
checkbox input "false"
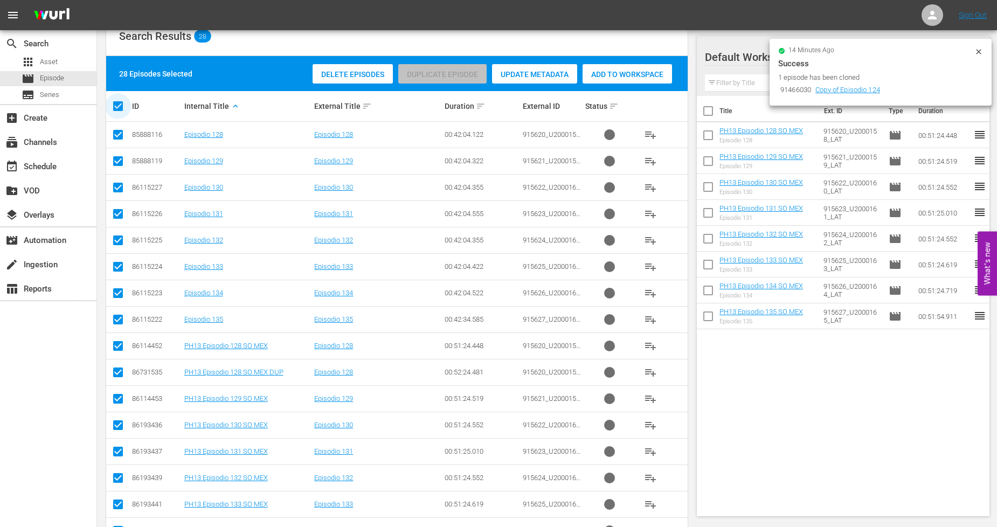
checkbox input "false"
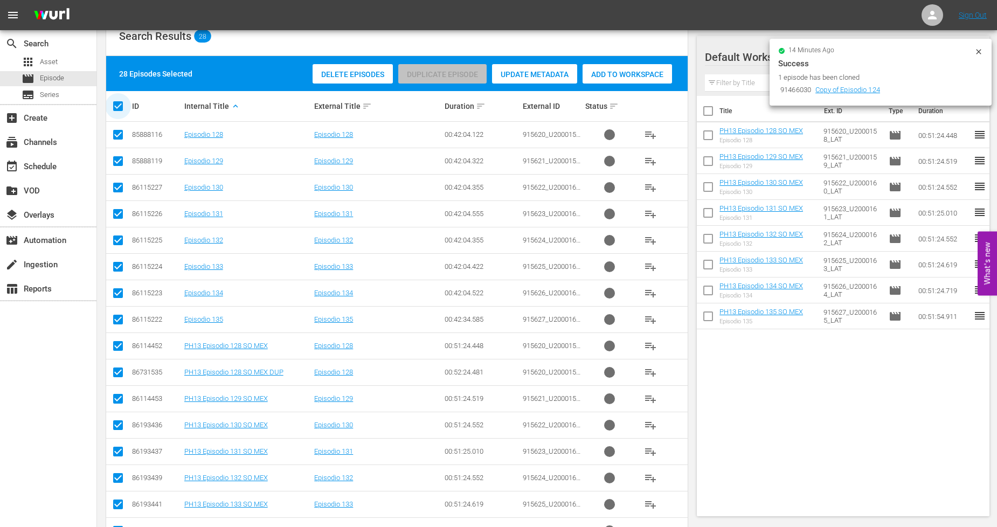
checkbox input "false"
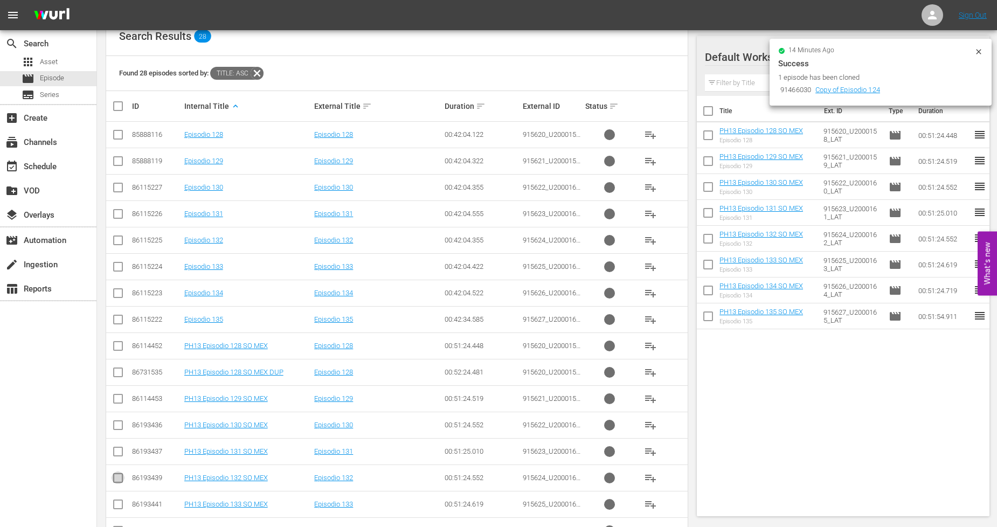
click at [120, 478] on input "checkbox" at bounding box center [118, 480] width 13 height 13
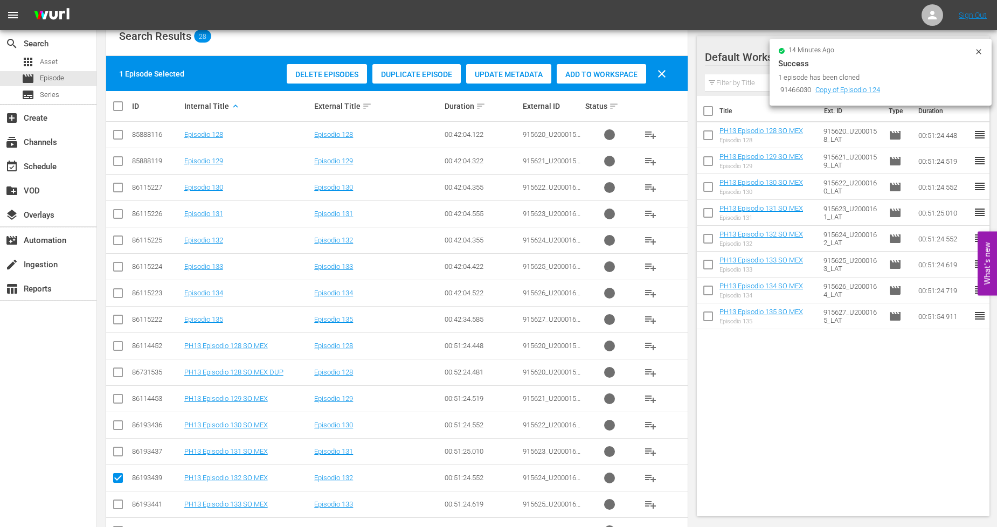
scroll to position [0, 0]
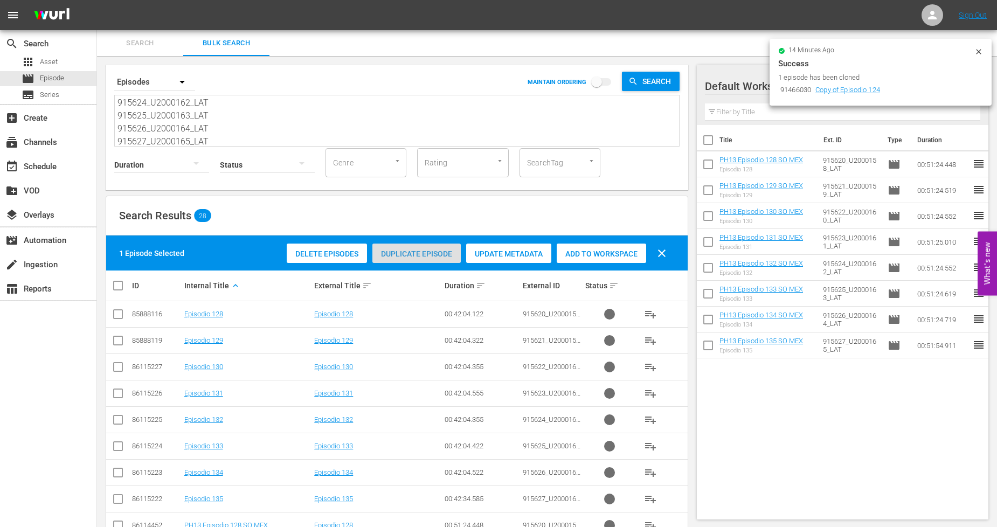
click at [403, 256] on span "Duplicate Episode" at bounding box center [416, 253] width 88 height 9
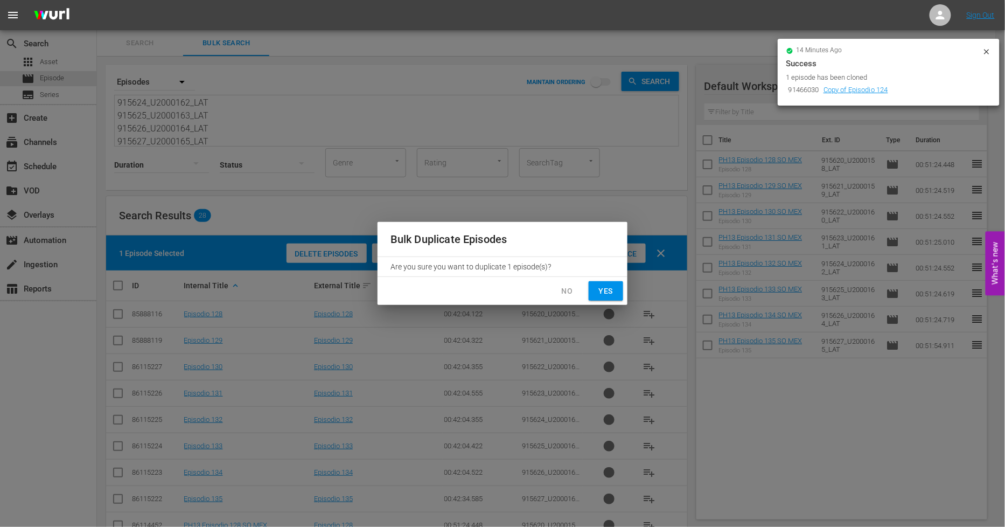
click at [613, 292] on span "Yes" at bounding box center [606, 291] width 17 height 13
checkbox input "false"
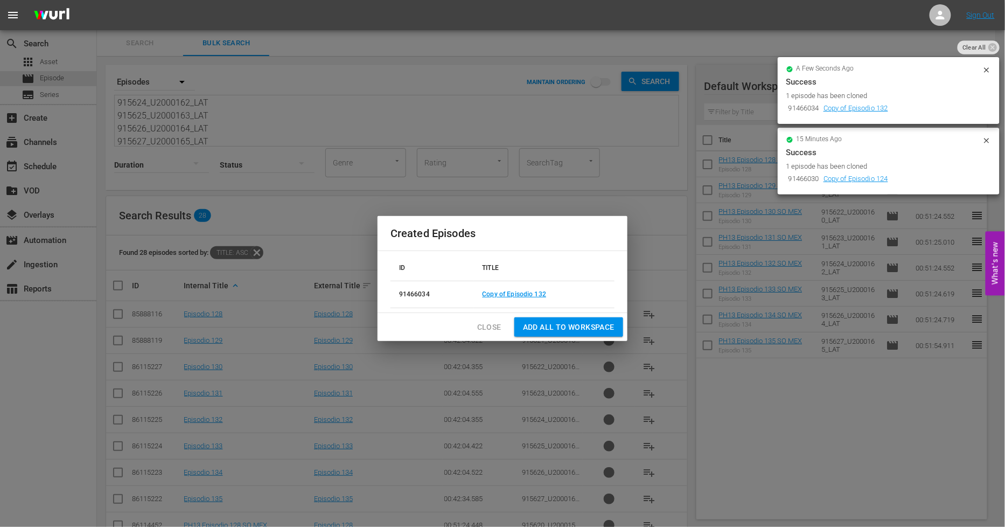
click at [486, 329] on span "Close" at bounding box center [489, 327] width 24 height 13
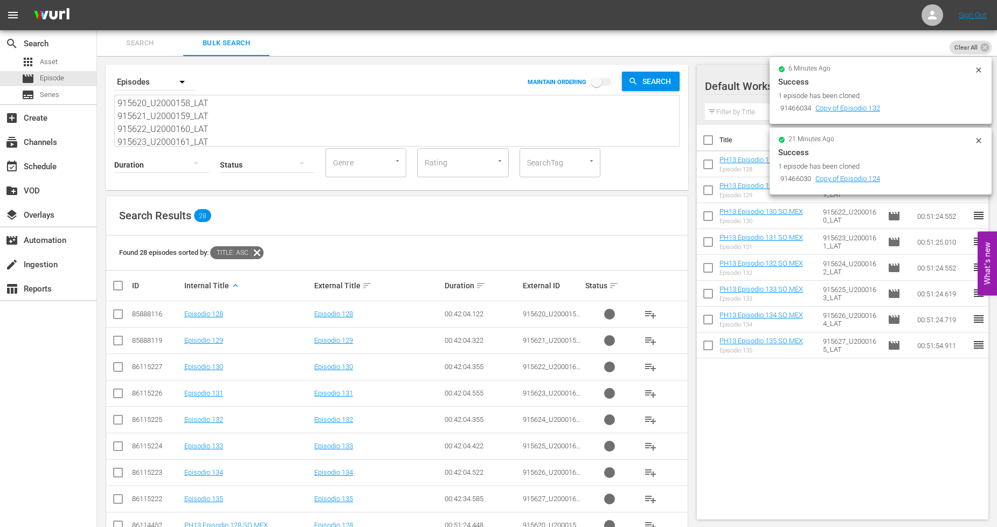
drag, startPoint x: 213, startPoint y: 135, endPoint x: -41, endPoint y: -53, distance: 316.7
click at [0, 0] on html "menu Sign Out search Search apps Asset movie Episode subtitles Series add_box C…" at bounding box center [498, 263] width 997 height 527
paste textarea "8_U2000166_LAT 915629_U2000167_LAT 915630_U2000168_LAT 915631_U2000169_LAT 9156…"
type textarea "915628_U2000166_LAT 915629_U2000167_LAT 915630_U2000168_LAT 915631_U2000169_LAT…"
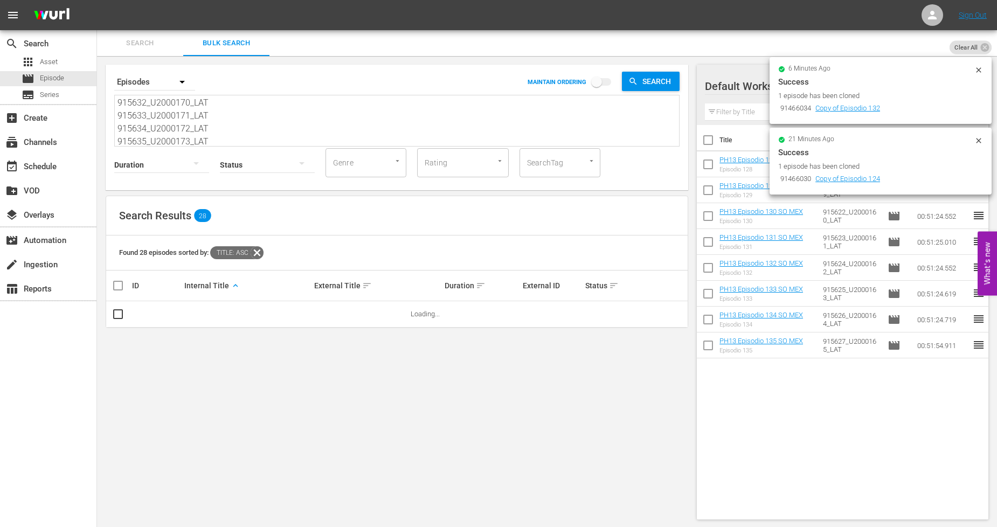
type textarea "915628_U2000166_LAT 915629_U2000167_LAT 915630_U2000168_LAT 915631_U2000169_LAT…"
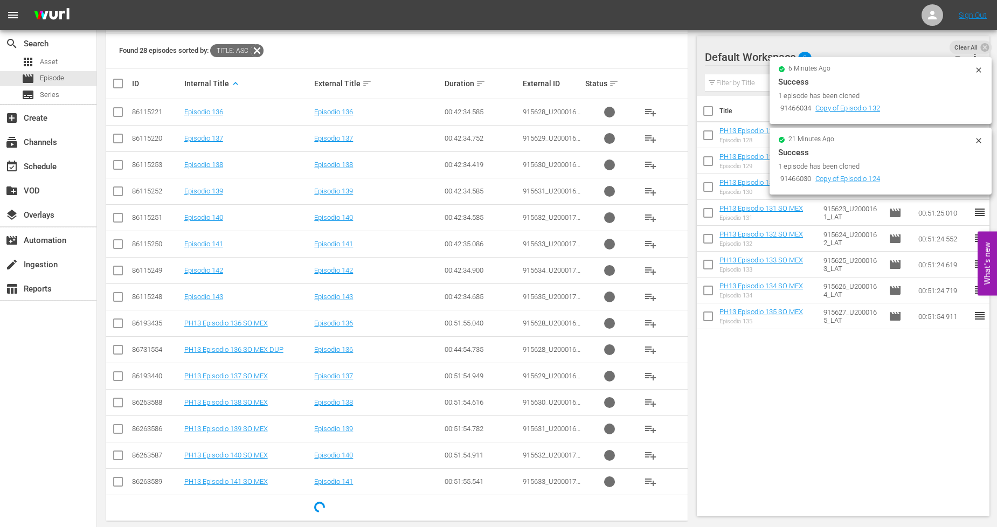
scroll to position [216, 0]
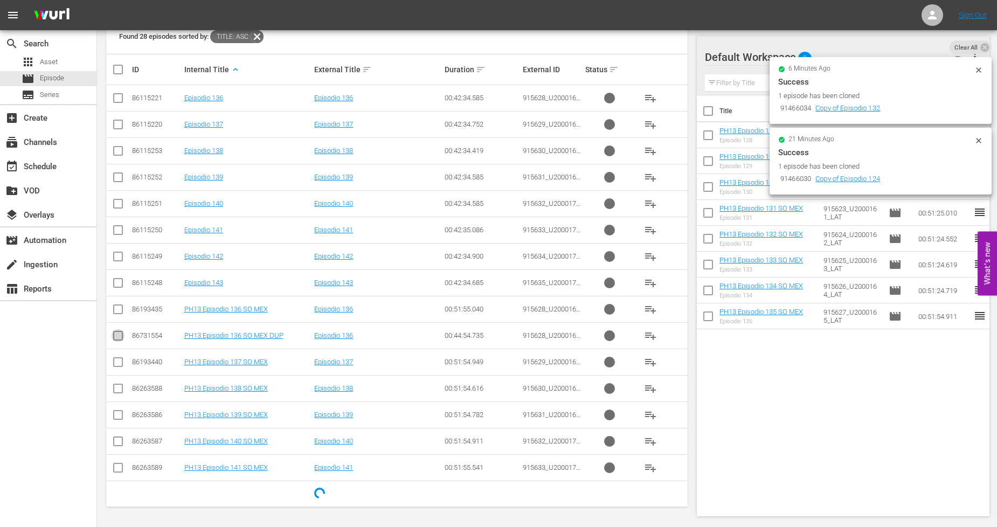
click at [119, 337] on input "checkbox" at bounding box center [118, 337] width 13 height 13
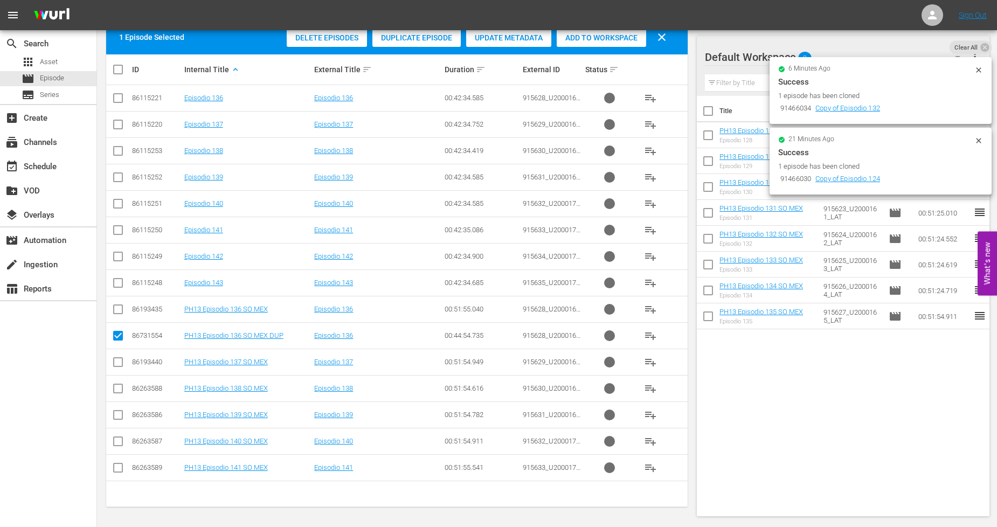
click at [114, 336] on input "checkbox" at bounding box center [118, 337] width 13 height 13
checkbox input "false"
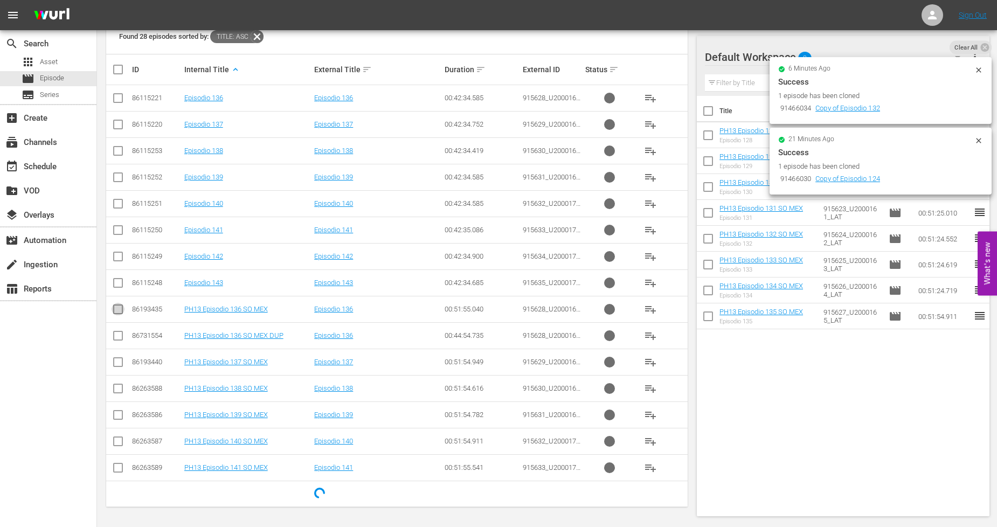
click at [114, 313] on input "checkbox" at bounding box center [118, 311] width 13 height 13
checkbox input "true"
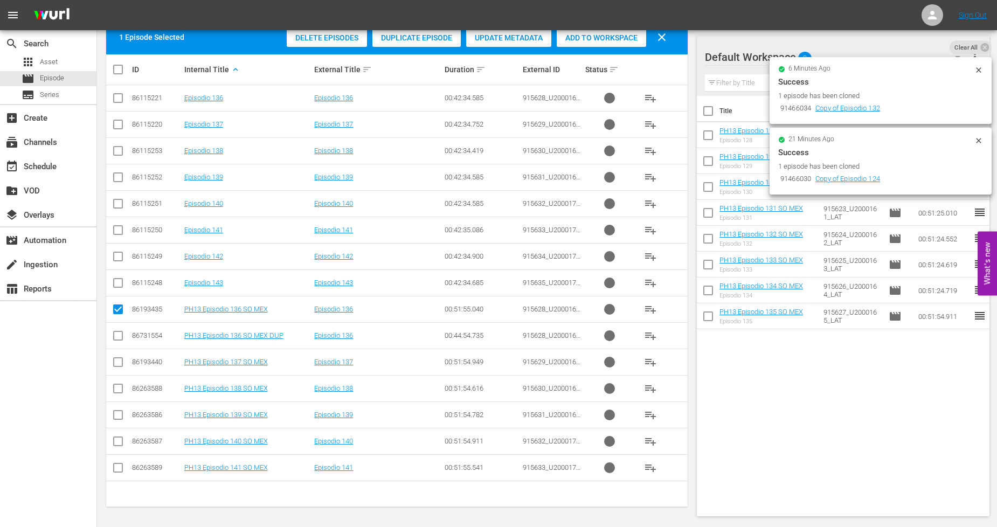
click at [117, 363] on input "checkbox" at bounding box center [118, 364] width 13 height 13
checkbox input "true"
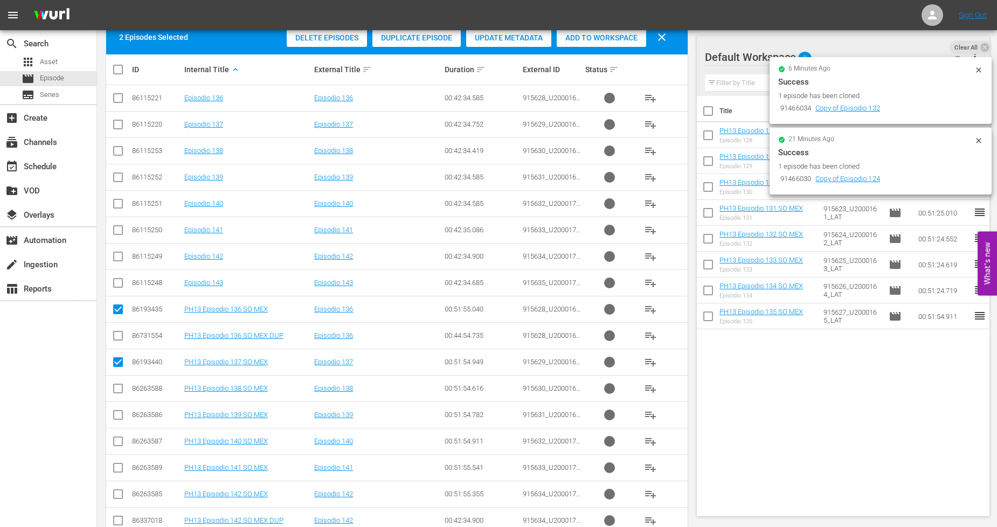
click at [119, 388] on input "checkbox" at bounding box center [118, 390] width 13 height 13
checkbox input "true"
click at [119, 411] on input "checkbox" at bounding box center [118, 417] width 13 height 13
checkbox input "true"
click at [120, 443] on input "checkbox" at bounding box center [118, 443] width 13 height 13
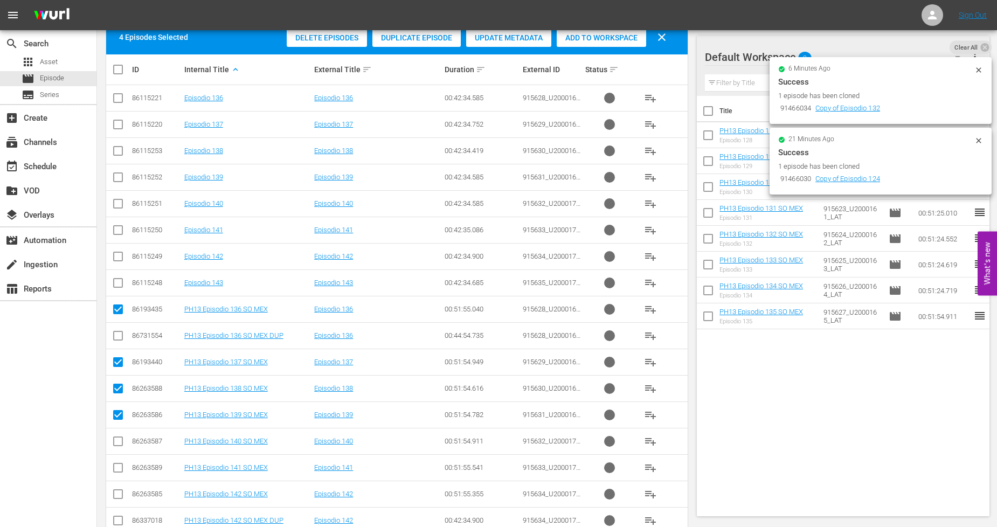
checkbox input "true"
click at [119, 467] on input "checkbox" at bounding box center [118, 469] width 13 height 13
checkbox input "true"
click at [115, 500] on input "checkbox" at bounding box center [118, 496] width 13 height 13
checkbox input "true"
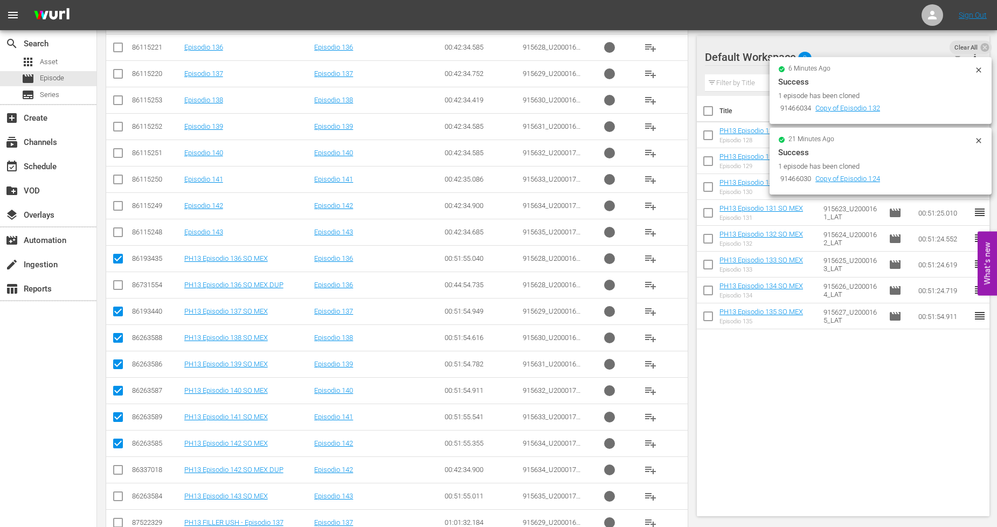
scroll to position [336, 0]
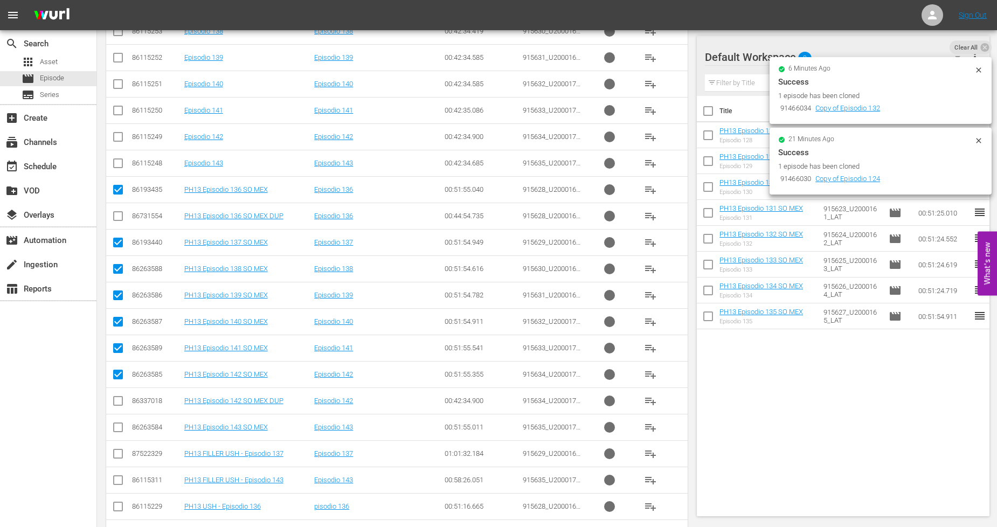
click at [114, 432] on input "checkbox" at bounding box center [118, 429] width 13 height 13
checkbox input "true"
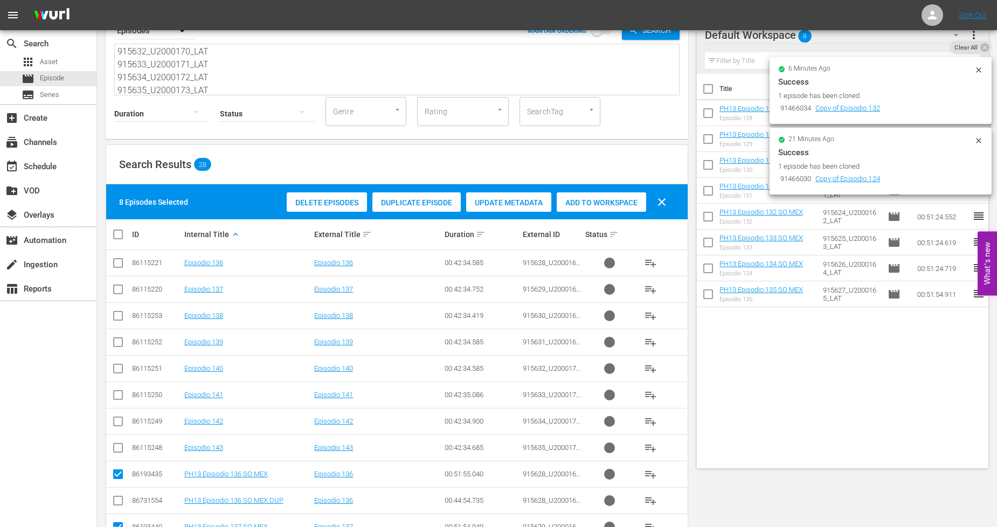
scroll to position [0, 0]
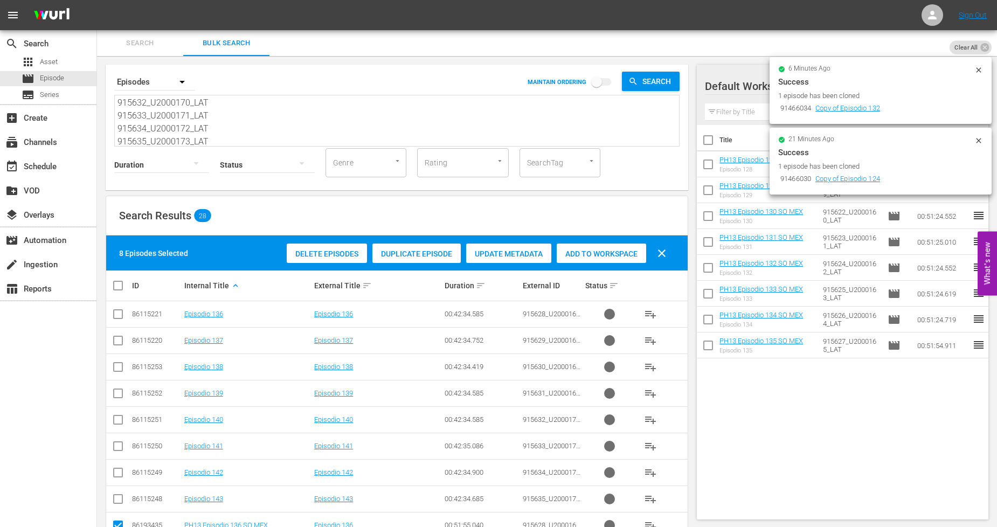
click at [613, 259] on div "Add to Workspace" at bounding box center [601, 254] width 89 height 20
click at [117, 286] on input "checkbox" at bounding box center [123, 285] width 22 height 13
checkbox input "true"
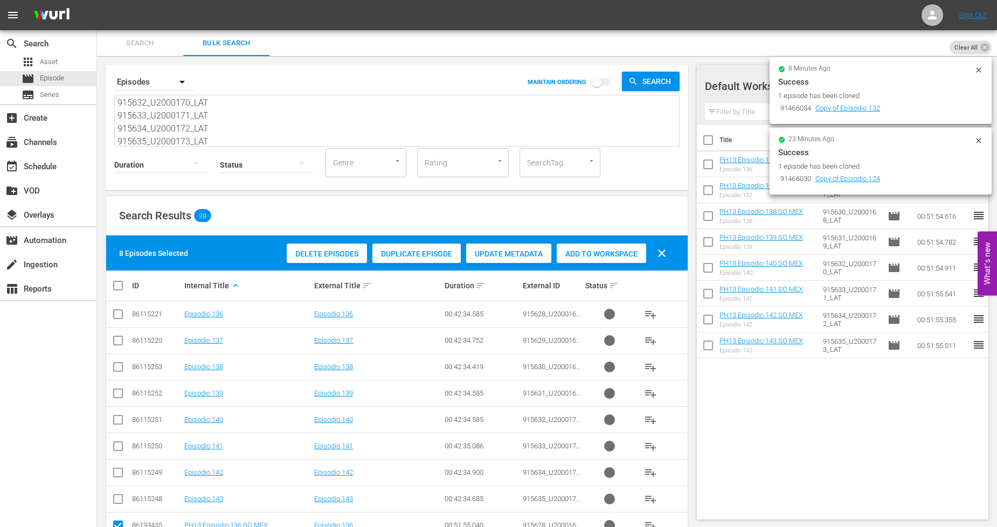
checkbox input "true"
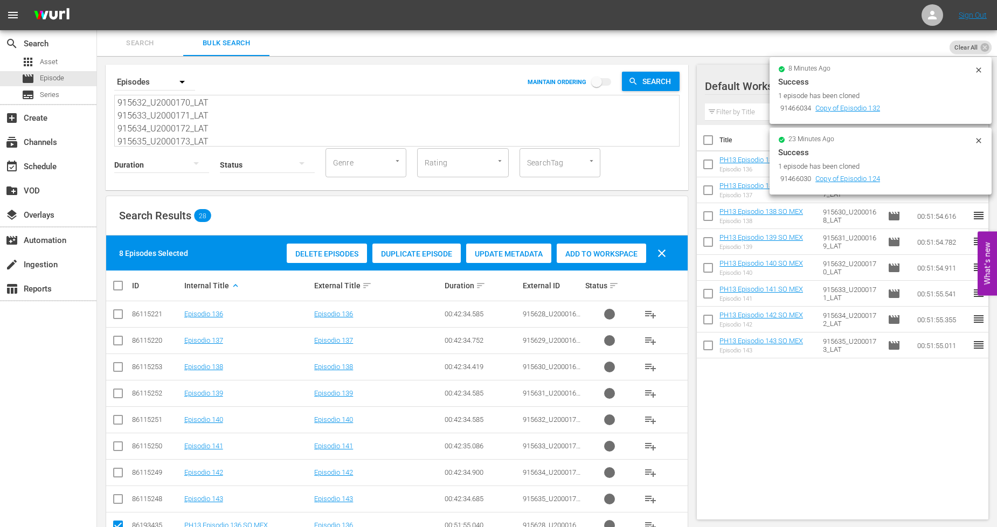
checkbox input "true"
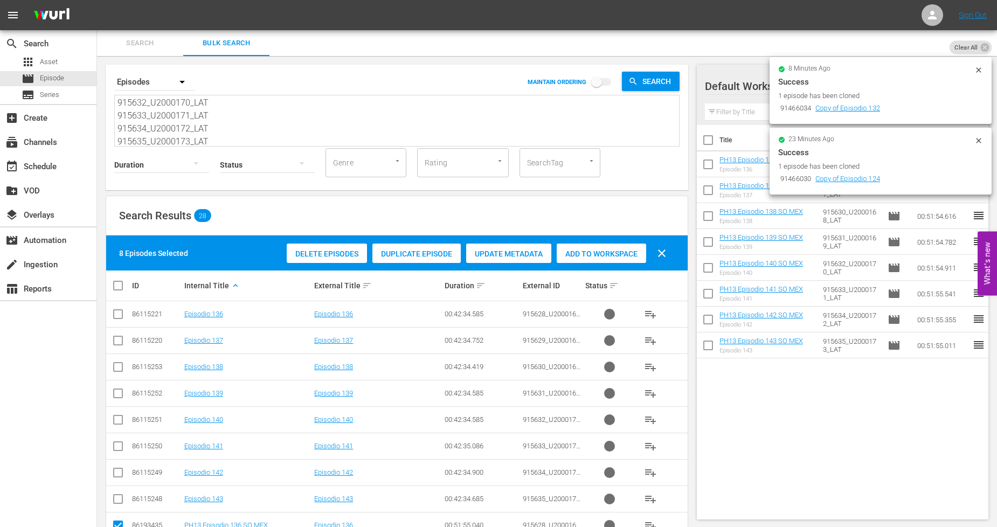
checkbox input "true"
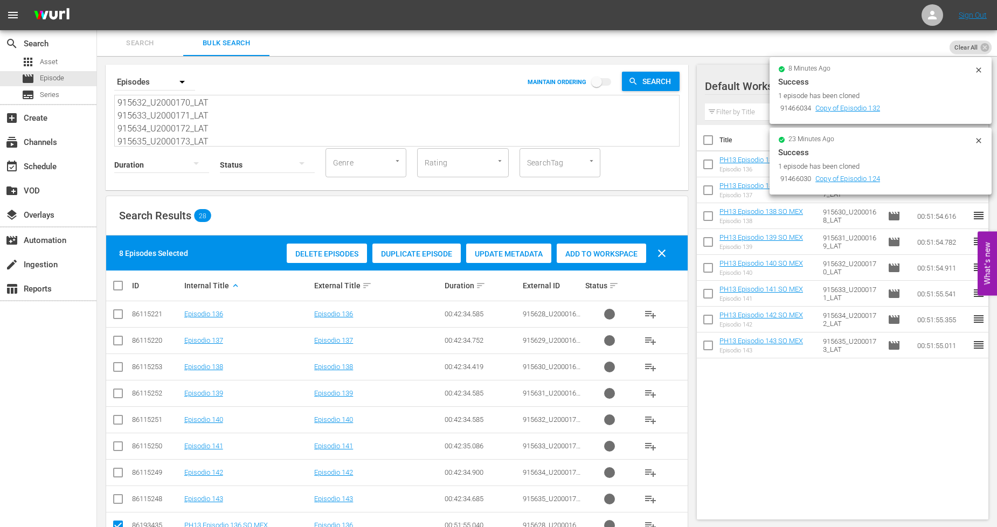
checkbox input "true"
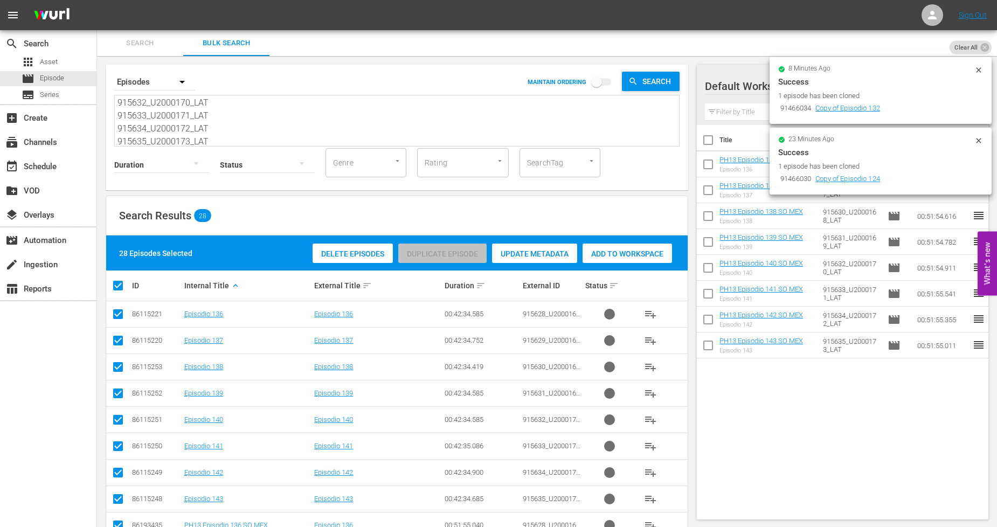
click at [117, 286] on input "checkbox" at bounding box center [123, 285] width 22 height 13
checkbox input "false"
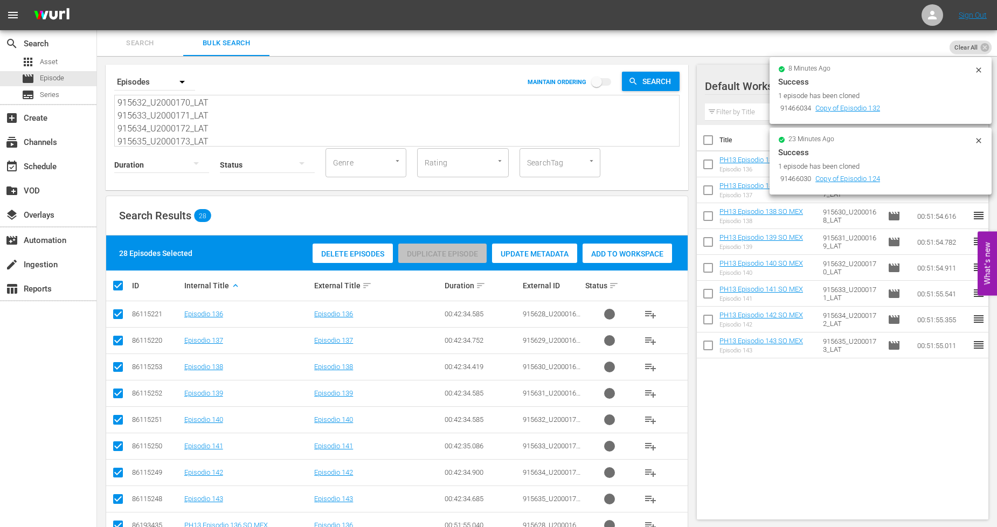
checkbox input "false"
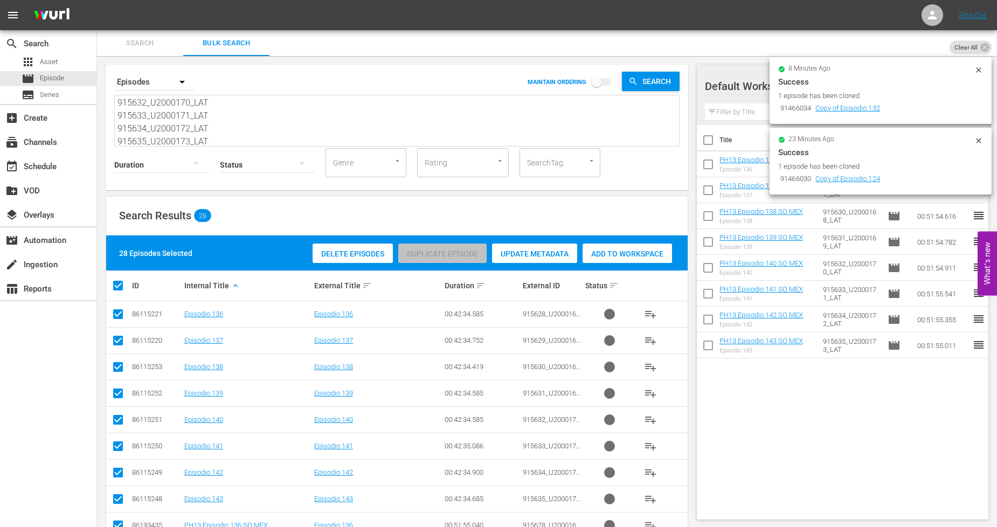
checkbox input "false"
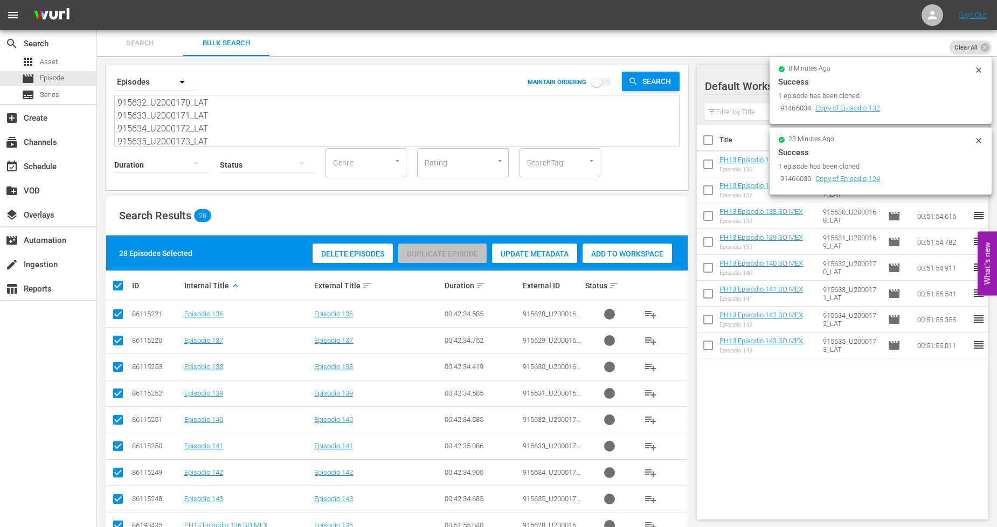
checkbox input "false"
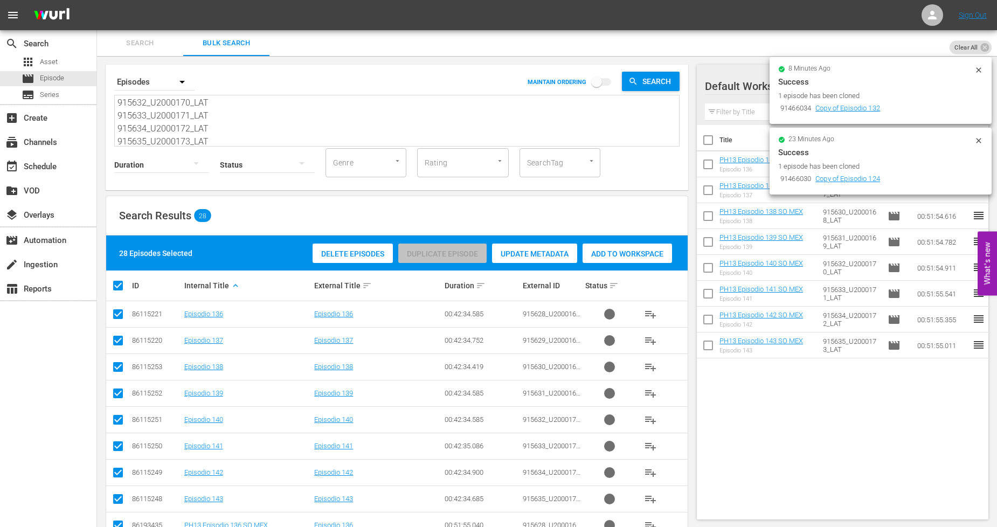
checkbox input "false"
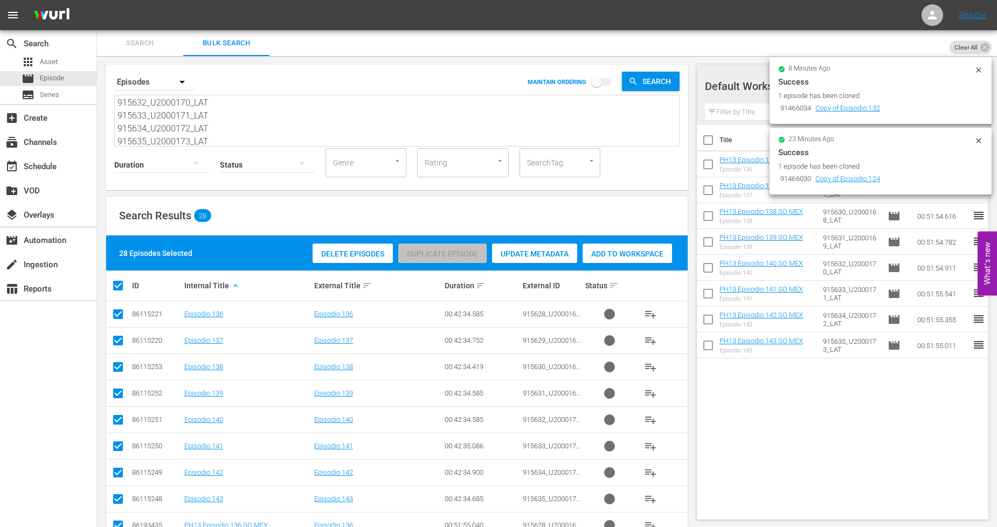
checkbox input "false"
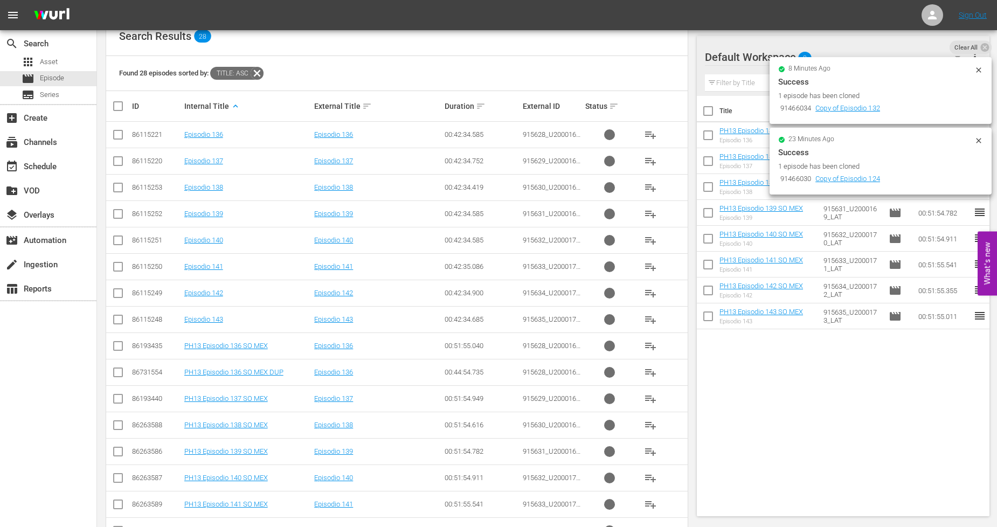
scroll to position [239, 0]
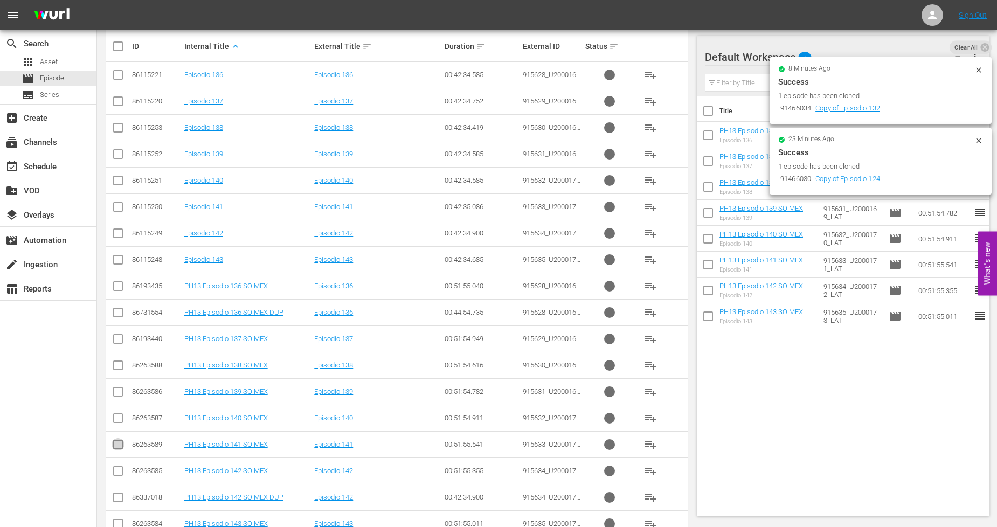
click at [120, 443] on input "checkbox" at bounding box center [118, 446] width 13 height 13
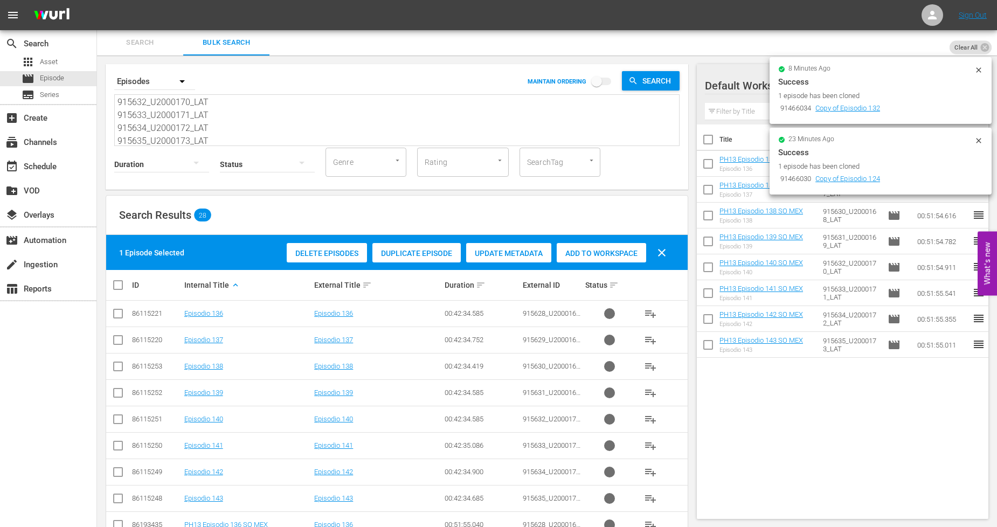
scroll to position [0, 0]
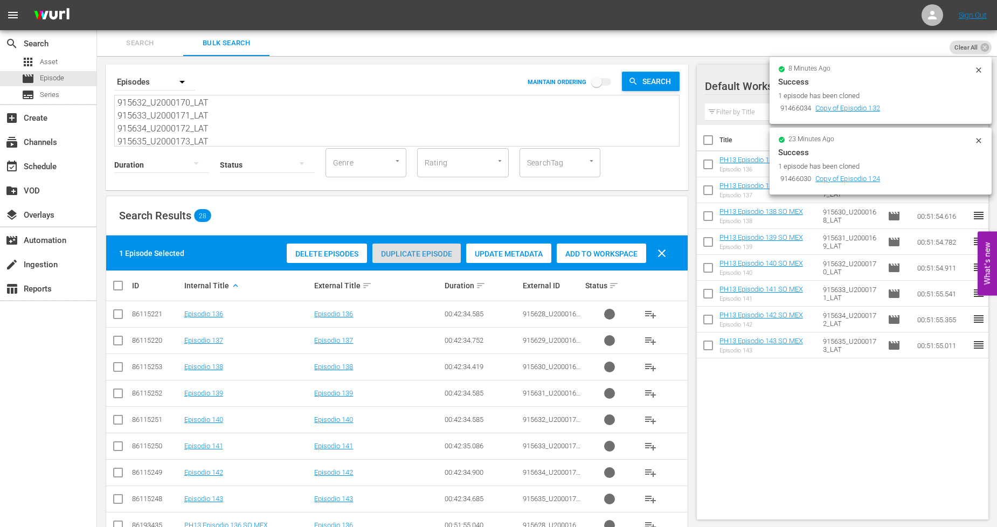
click at [441, 255] on span "Duplicate Episode" at bounding box center [416, 253] width 88 height 9
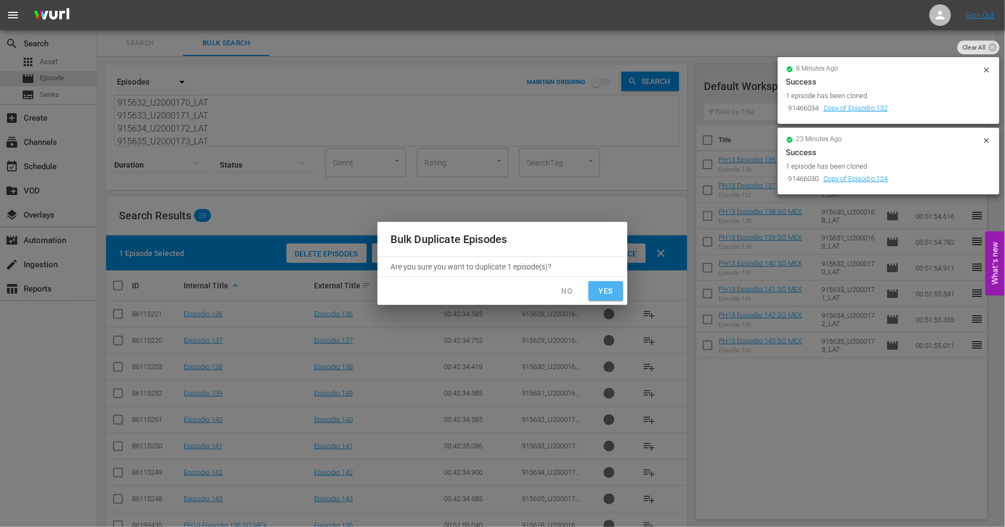
click at [602, 285] on span "Yes" at bounding box center [606, 291] width 17 height 13
checkbox input "false"
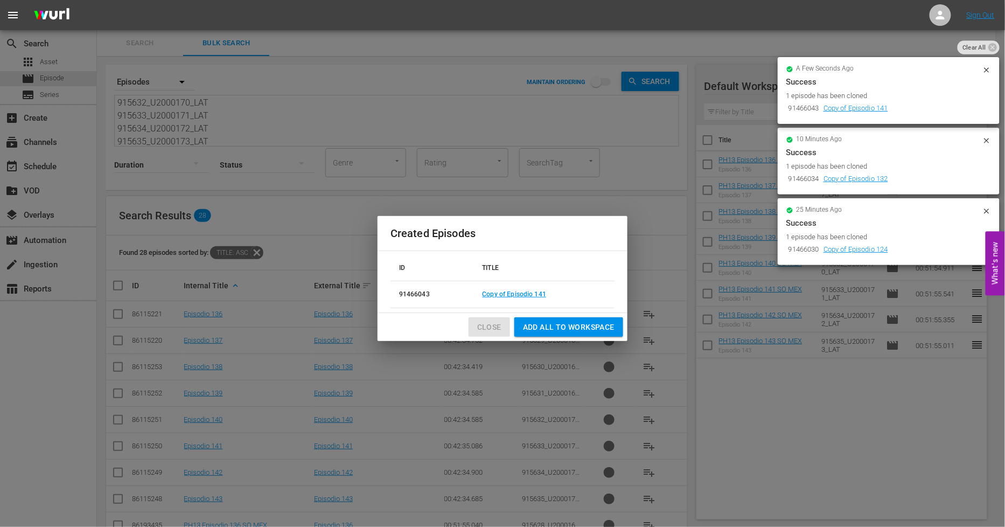
click at [498, 327] on span "Close" at bounding box center [489, 327] width 24 height 13
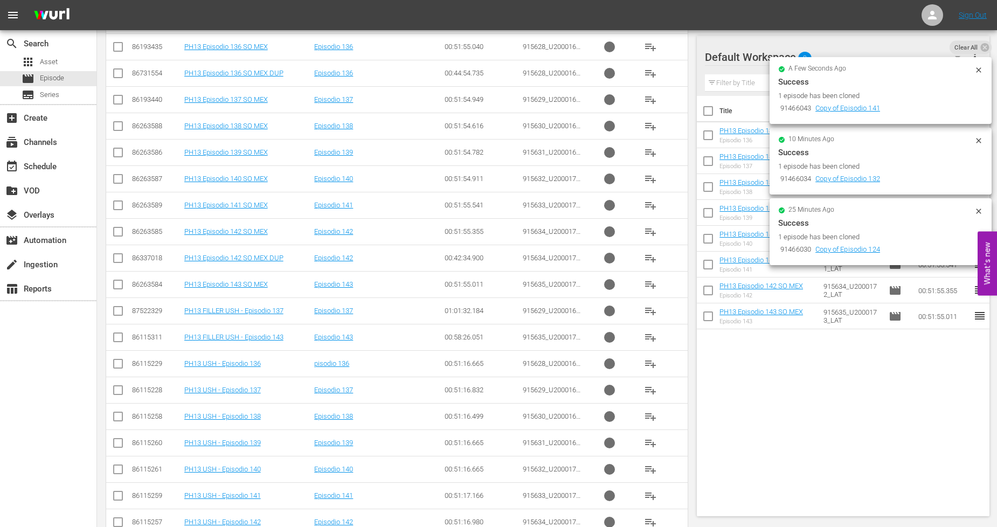
scroll to position [534, 0]
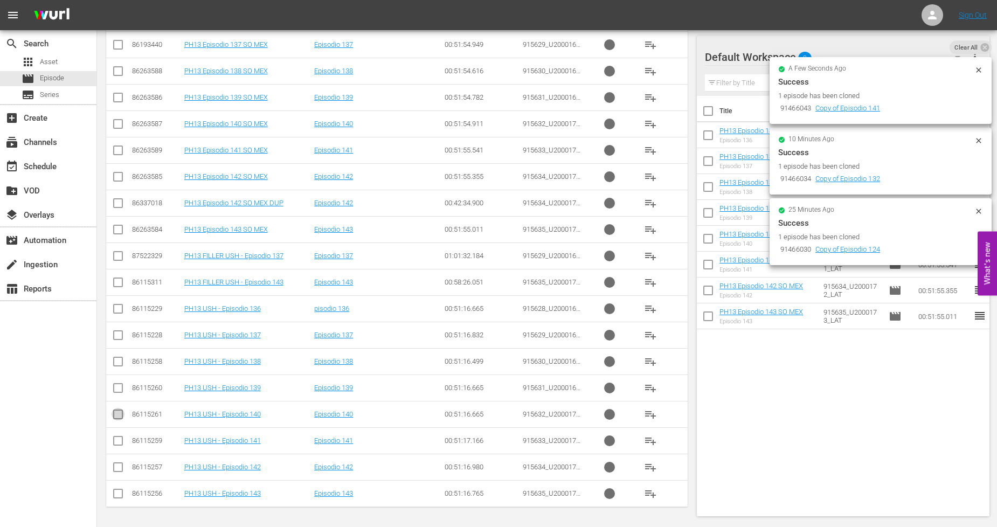
click at [116, 414] on input "checkbox" at bounding box center [118, 416] width 13 height 13
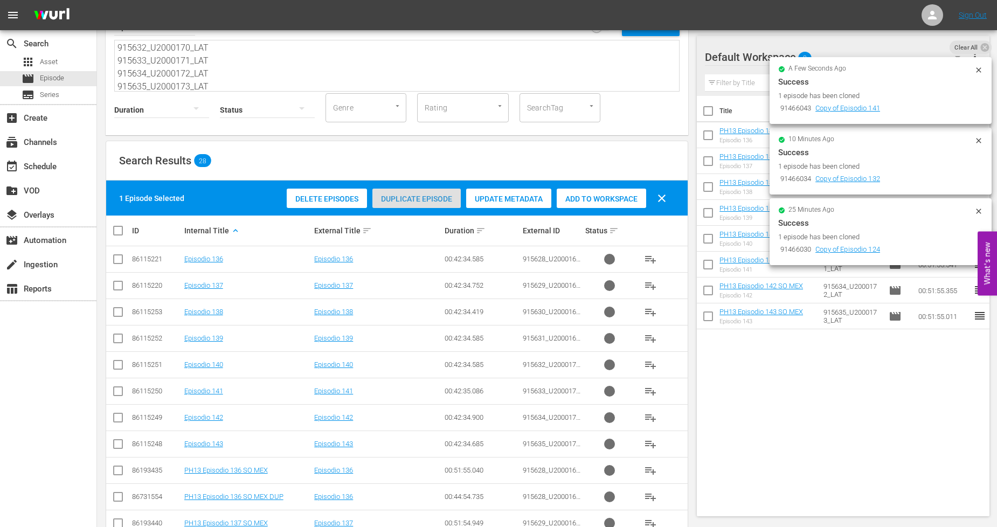
click at [423, 202] on span "Duplicate Episode" at bounding box center [416, 199] width 88 height 9
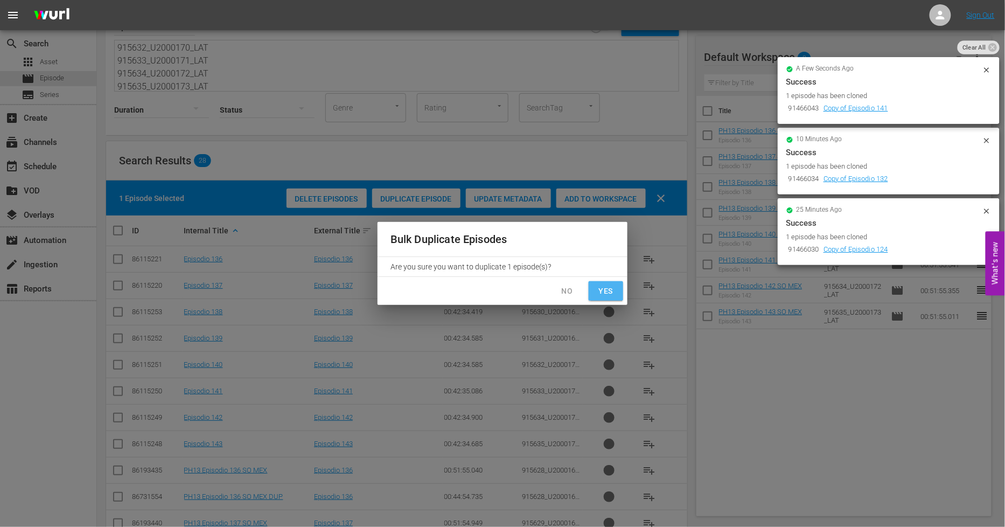
click at [601, 293] on span "Yes" at bounding box center [606, 291] width 17 height 13
checkbox input "false"
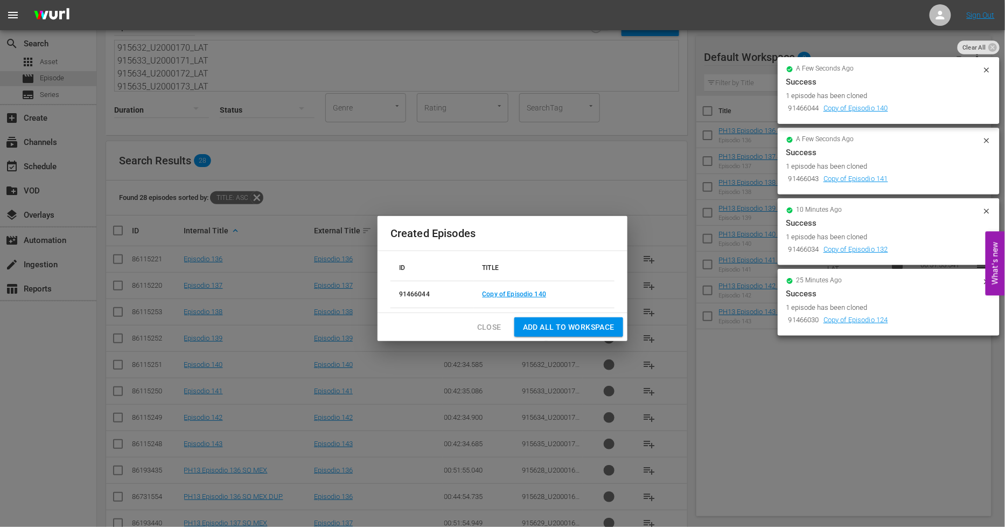
click at [494, 325] on span "Close" at bounding box center [489, 327] width 24 height 13
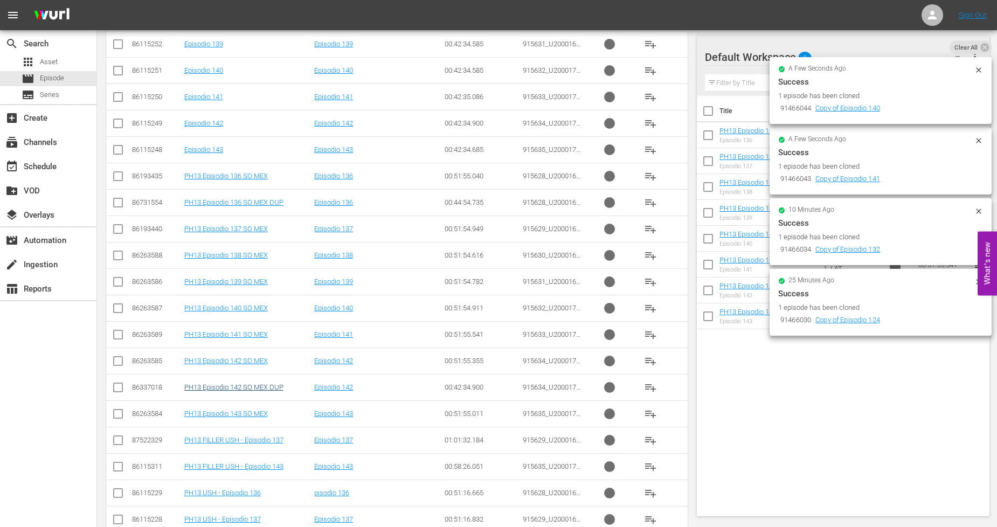
scroll to position [354, 0]
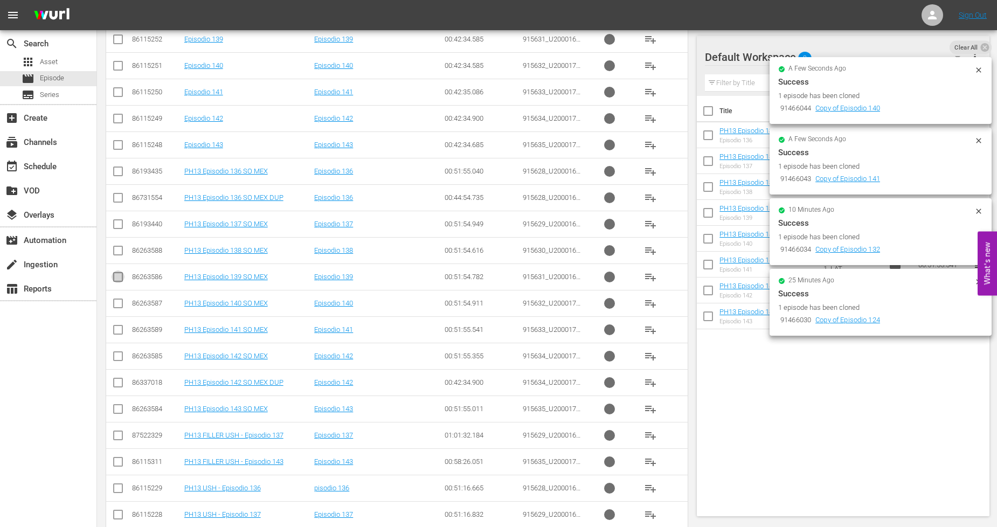
click at [120, 278] on input "checkbox" at bounding box center [118, 279] width 13 height 13
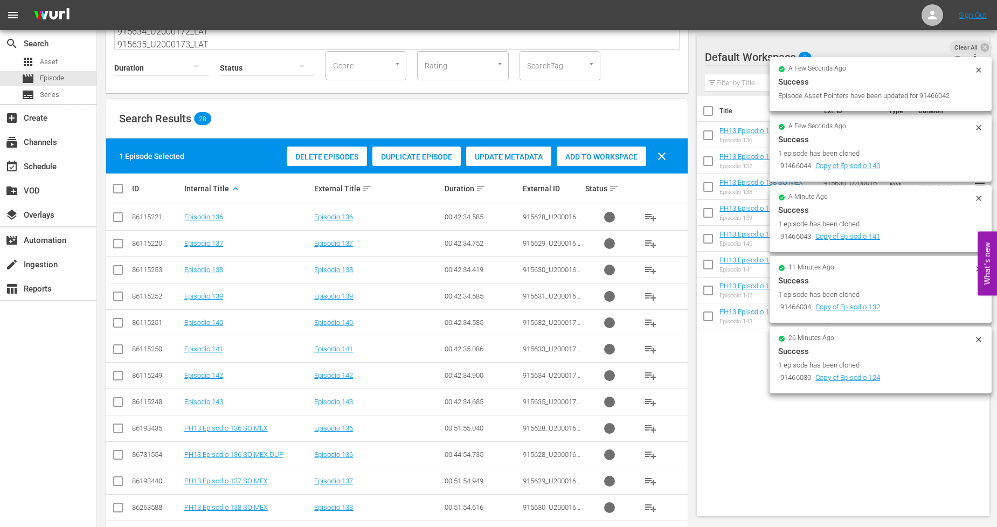
scroll to position [0, 0]
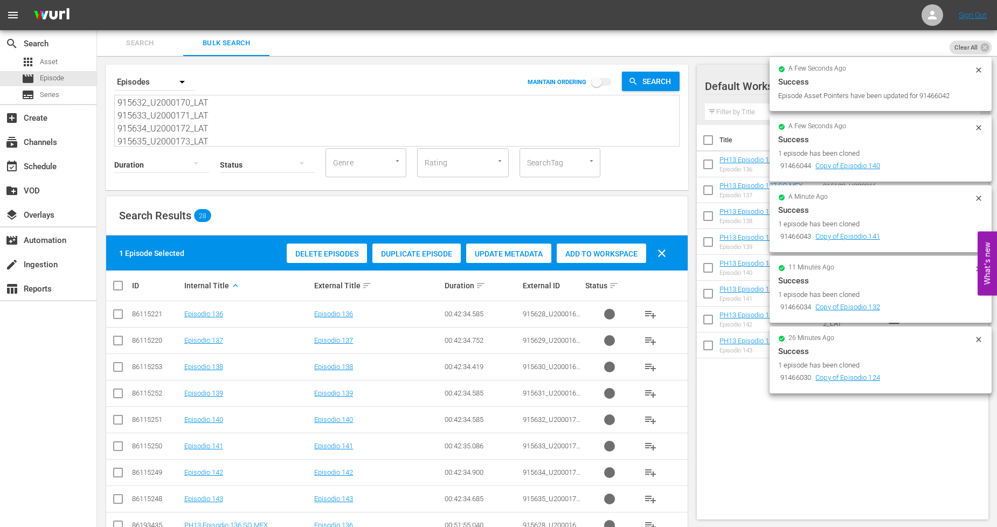
click at [433, 252] on span "Duplicate Episode" at bounding box center [416, 253] width 88 height 9
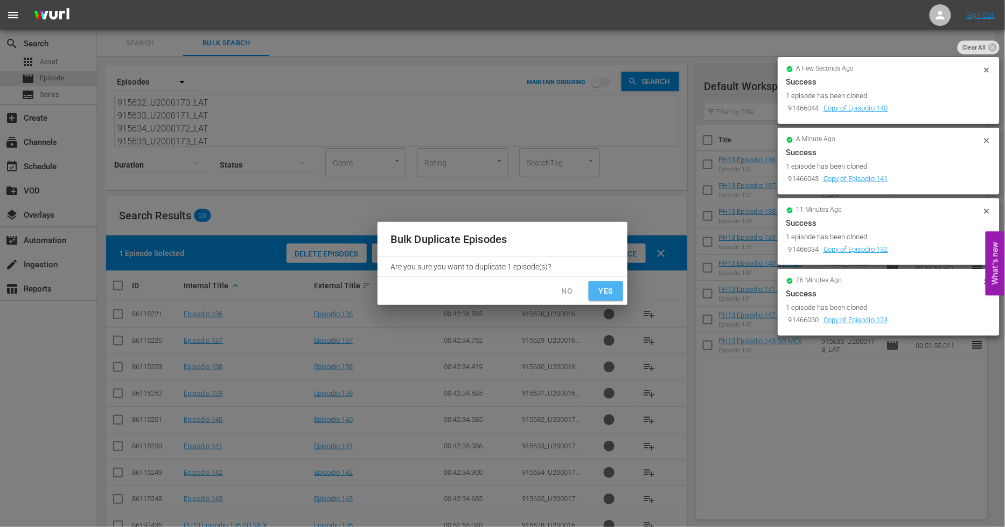
click at [612, 289] on span "Yes" at bounding box center [606, 291] width 17 height 13
checkbox input "false"
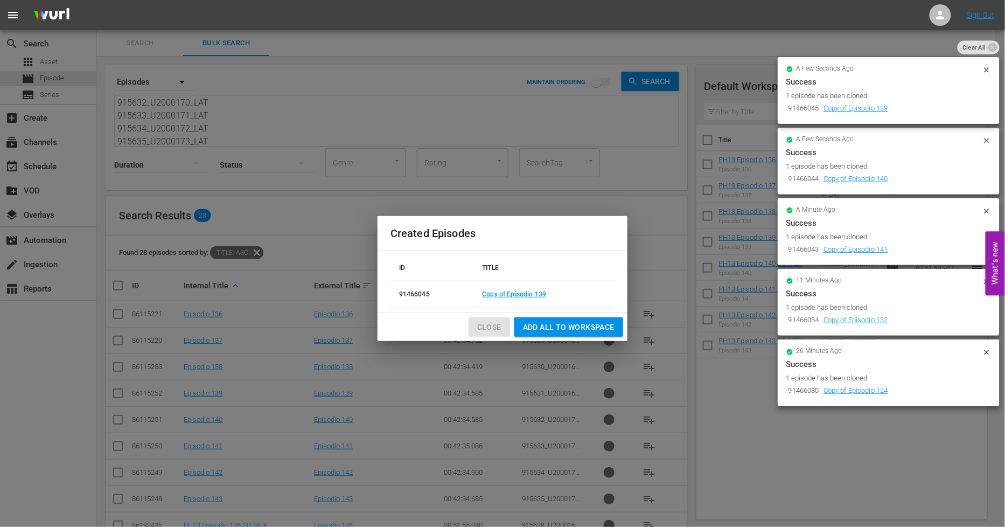
click at [497, 321] on span "Close" at bounding box center [489, 327] width 24 height 13
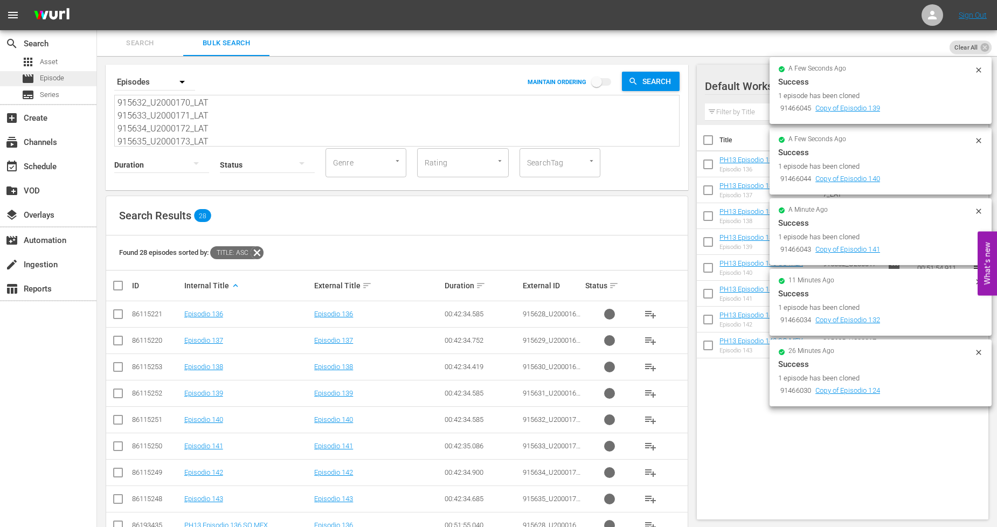
click at [77, 77] on div "movie Episode" at bounding box center [48, 78] width 96 height 15
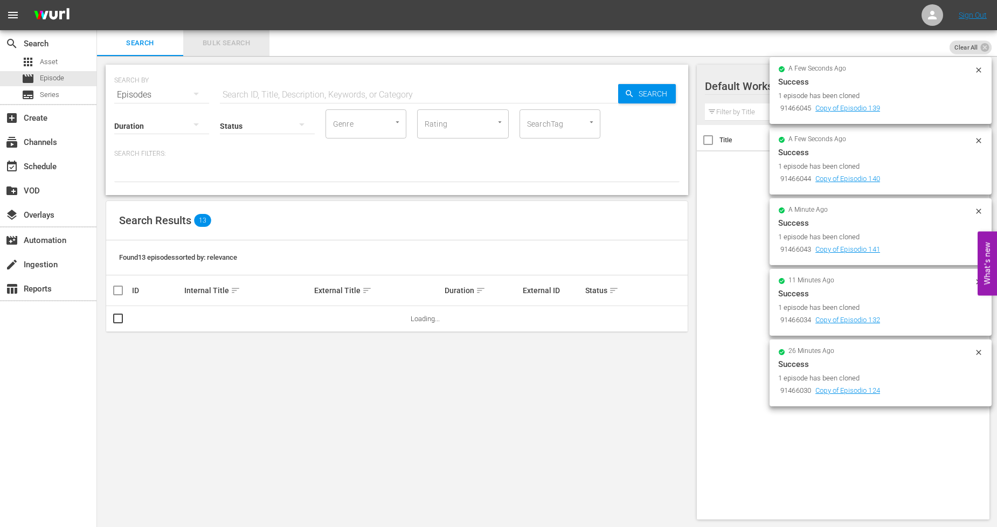
click at [222, 47] on span "Bulk Search" at bounding box center [226, 43] width 73 height 12
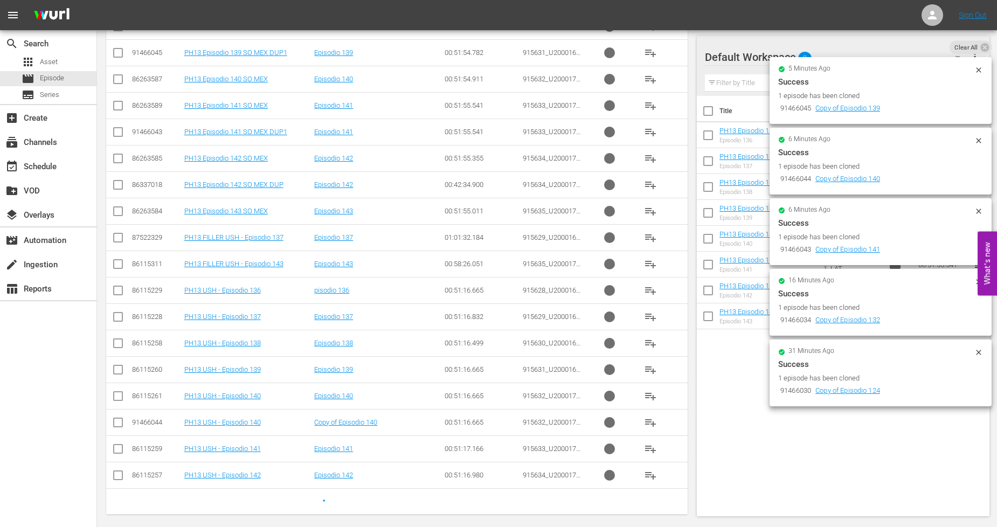
scroll to position [613, 0]
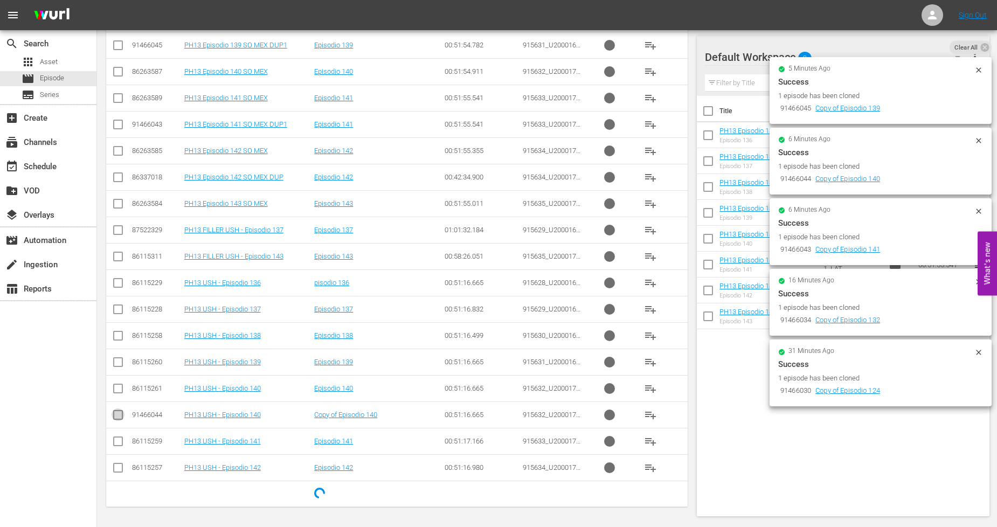
click at [116, 419] on input "checkbox" at bounding box center [118, 417] width 13 height 13
checkbox input "true"
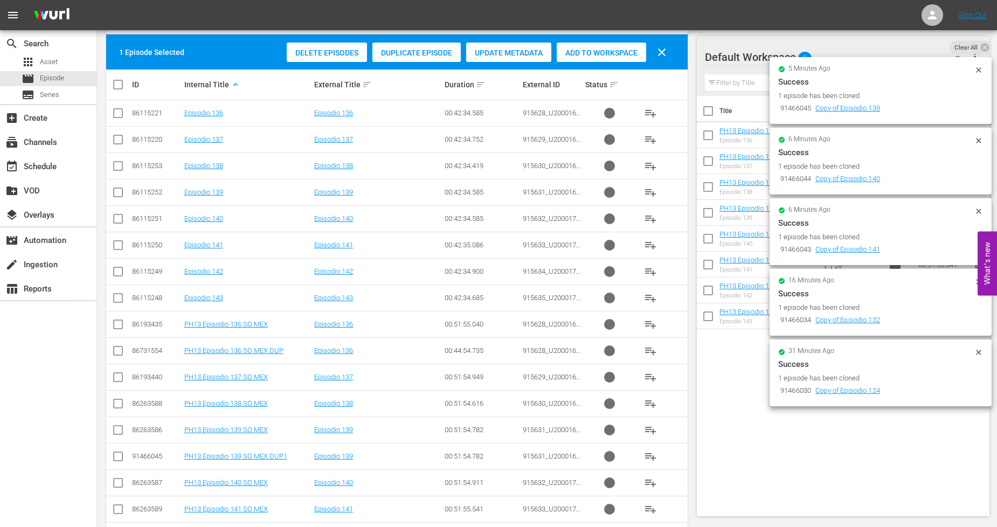
scroll to position [194, 0]
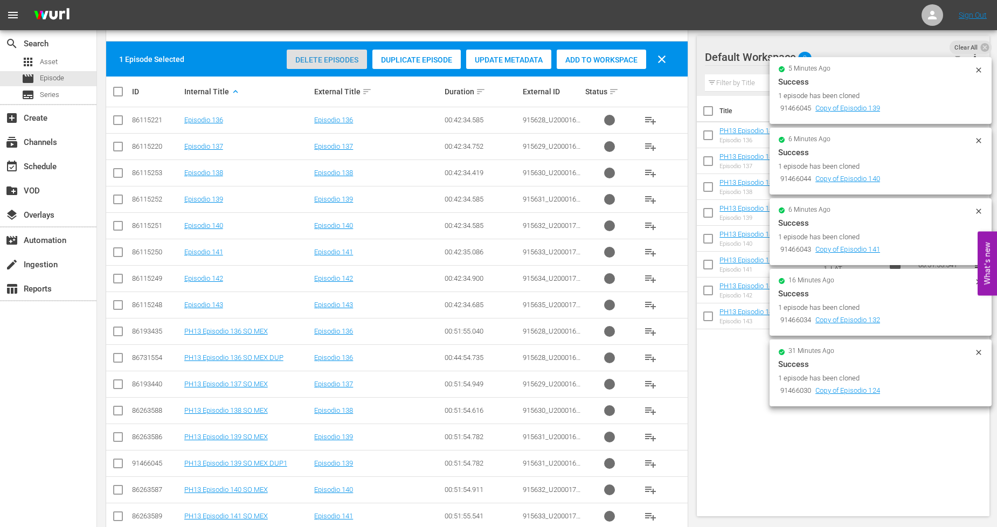
click at [338, 58] on span "Delete Episodes" at bounding box center [327, 60] width 80 height 9
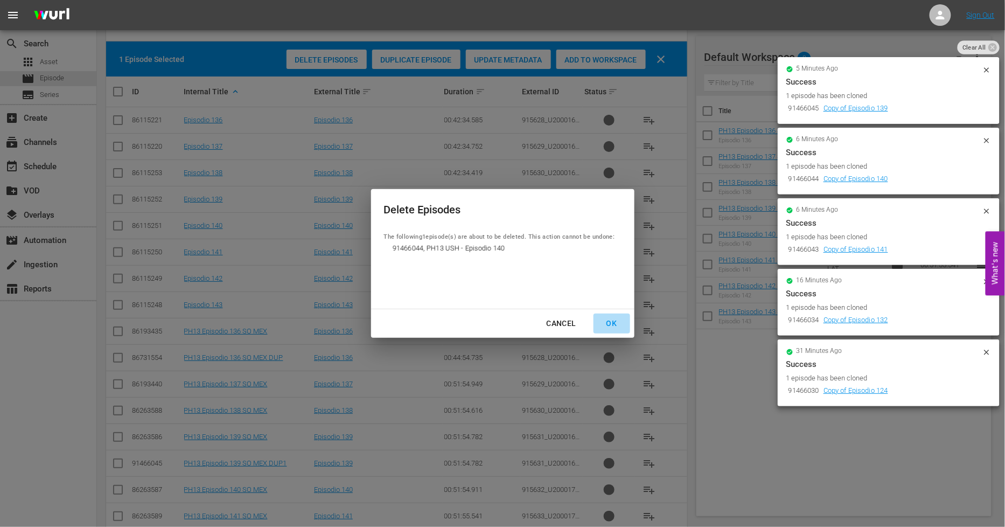
click at [615, 328] on div "OK" at bounding box center [612, 323] width 28 height 13
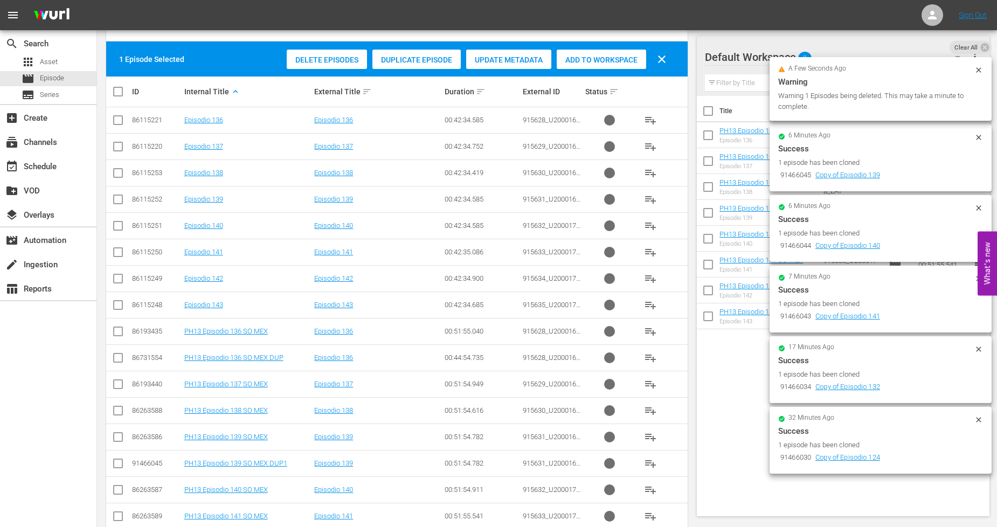
scroll to position [433, 0]
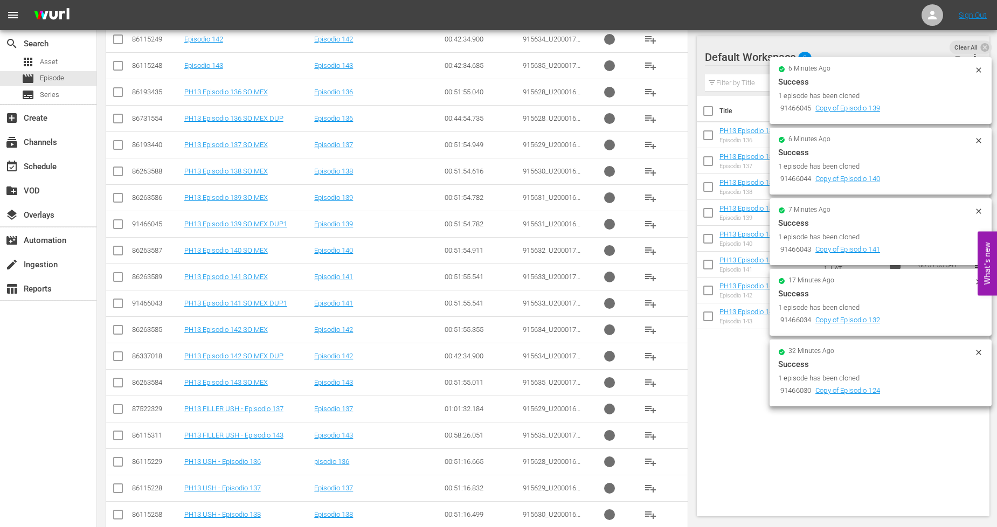
click at [124, 250] on td at bounding box center [118, 250] width 24 height 26
click at [115, 249] on input "checkbox" at bounding box center [118, 252] width 13 height 13
checkbox input "true"
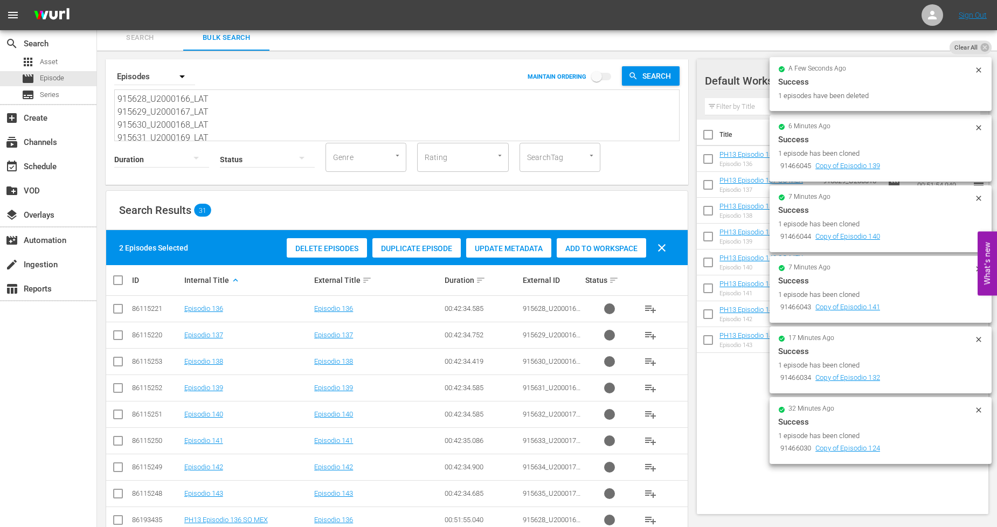
scroll to position [0, 0]
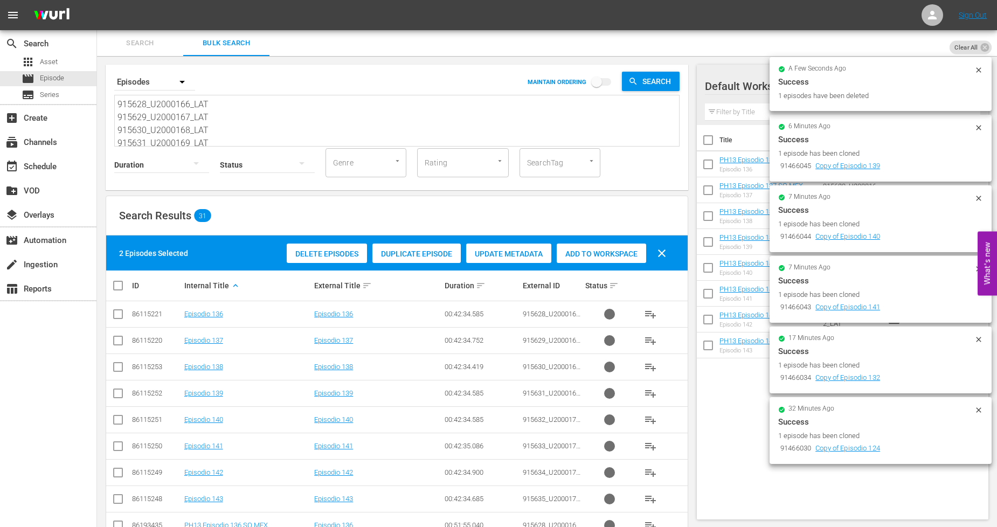
click at [405, 254] on span "Duplicate Episode" at bounding box center [416, 253] width 88 height 9
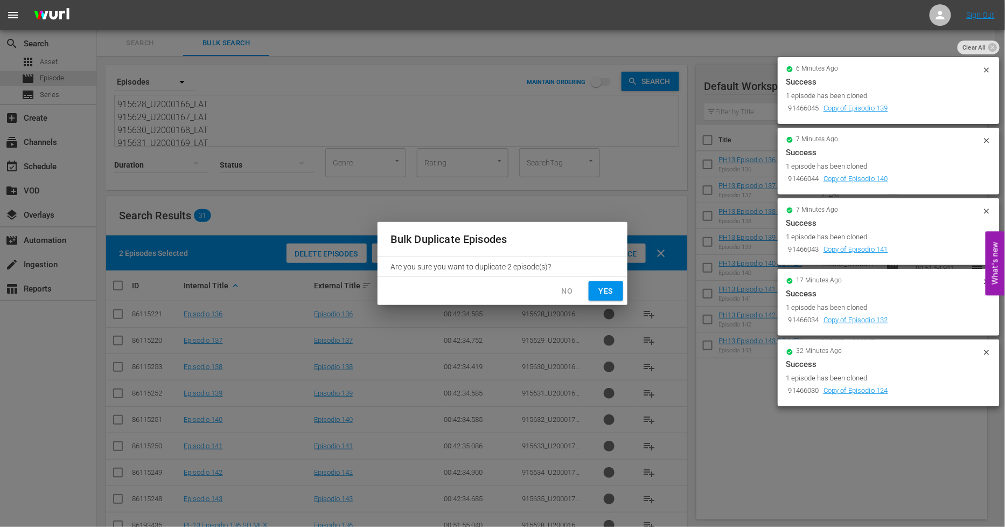
click at [567, 294] on span "No" at bounding box center [567, 291] width 17 height 13
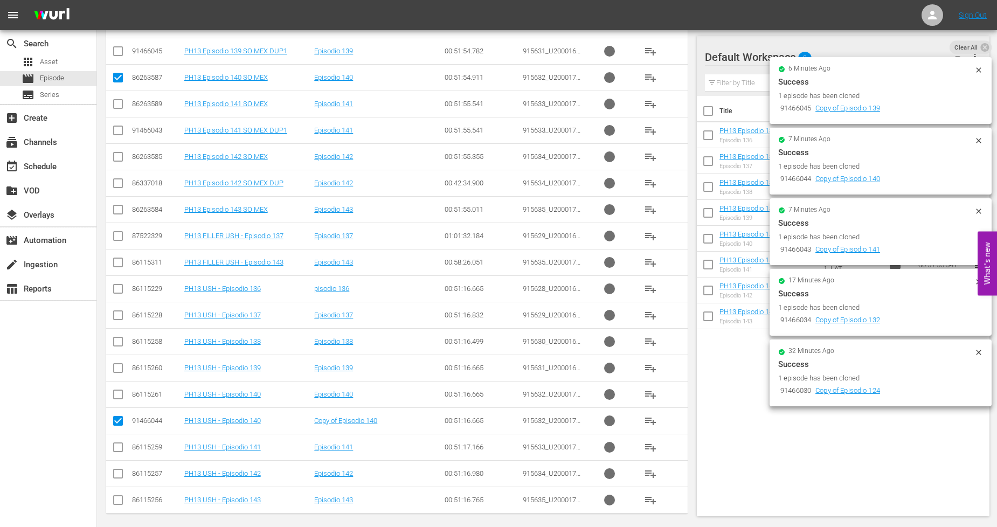
scroll to position [613, 0]
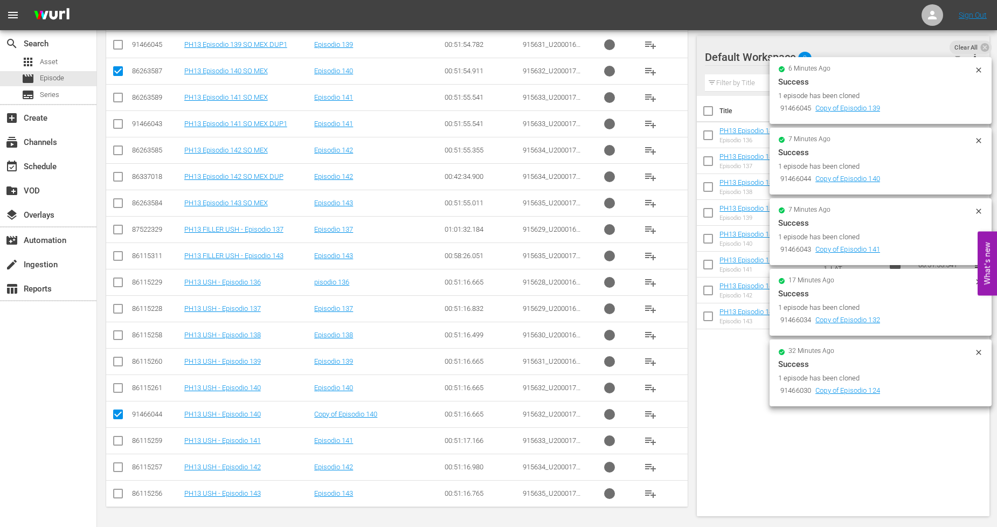
drag, startPoint x: 114, startPoint y: 415, endPoint x: 122, endPoint y: 410, distance: 9.0
click at [115, 415] on input "checkbox" at bounding box center [118, 416] width 13 height 13
checkbox input "false"
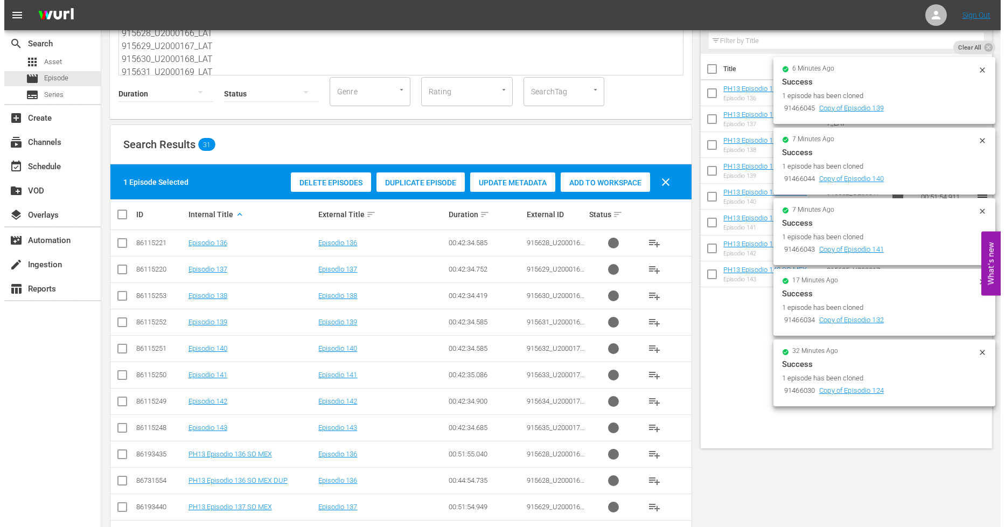
scroll to position [0, 0]
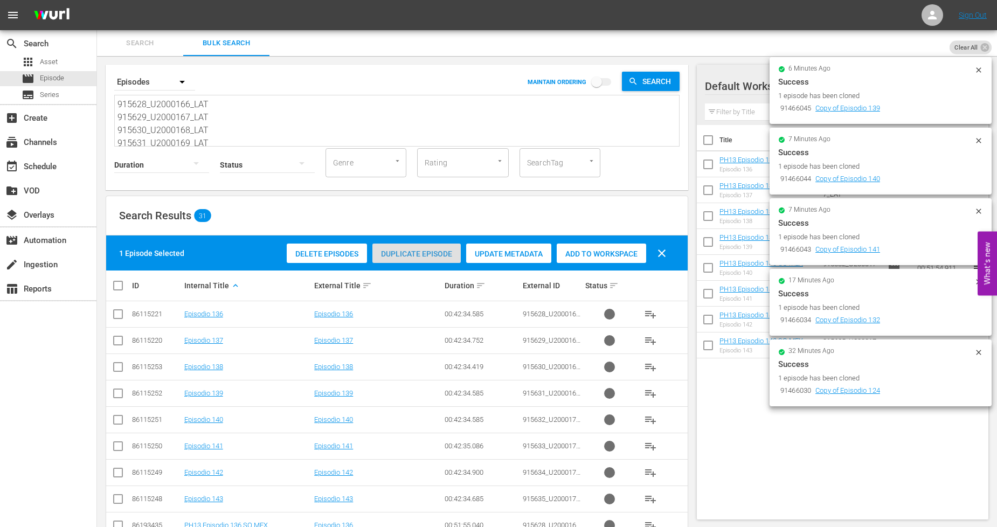
click at [421, 256] on span "Duplicate Episode" at bounding box center [416, 253] width 88 height 9
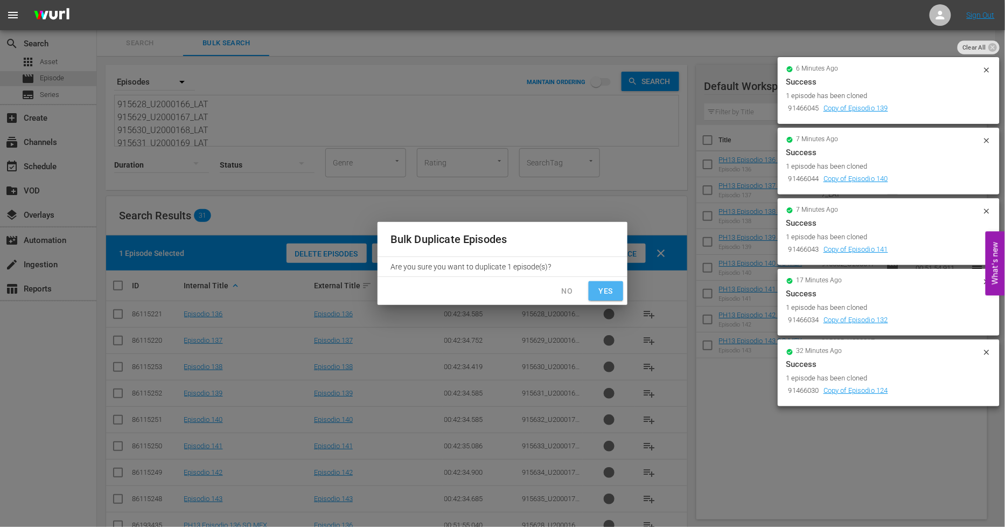
click at [599, 293] on span "Yes" at bounding box center [606, 291] width 17 height 13
checkbox input "false"
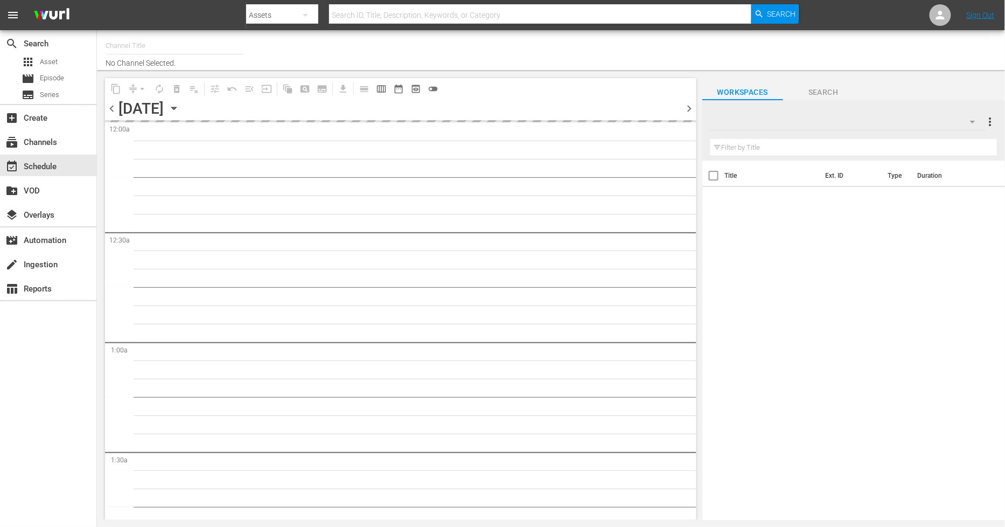
type input "Sony One Novelas (MX) (1001)"
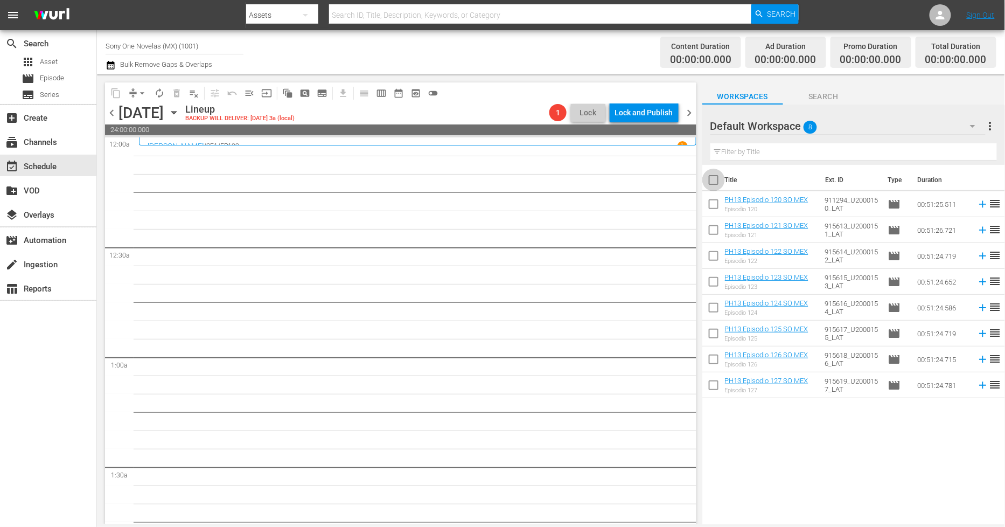
click at [715, 177] on input "checkbox" at bounding box center [714, 182] width 23 height 23
checkbox input "true"
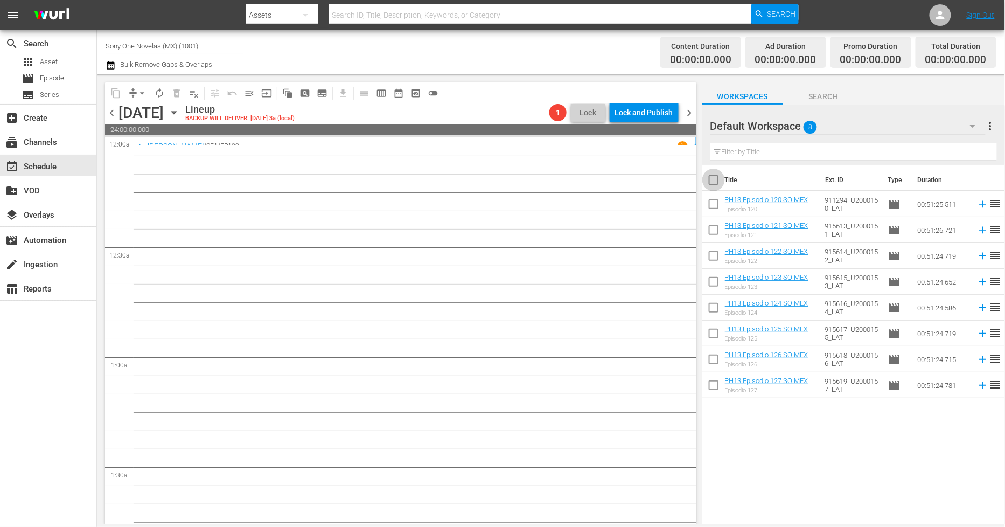
checkbox input "true"
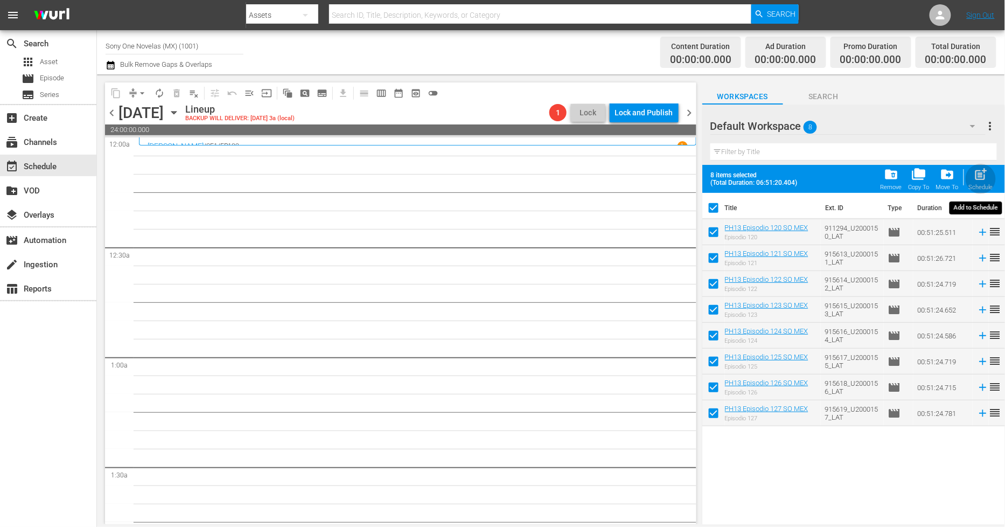
click at [983, 176] on span "post_add" at bounding box center [981, 174] width 15 height 15
checkbox input "false"
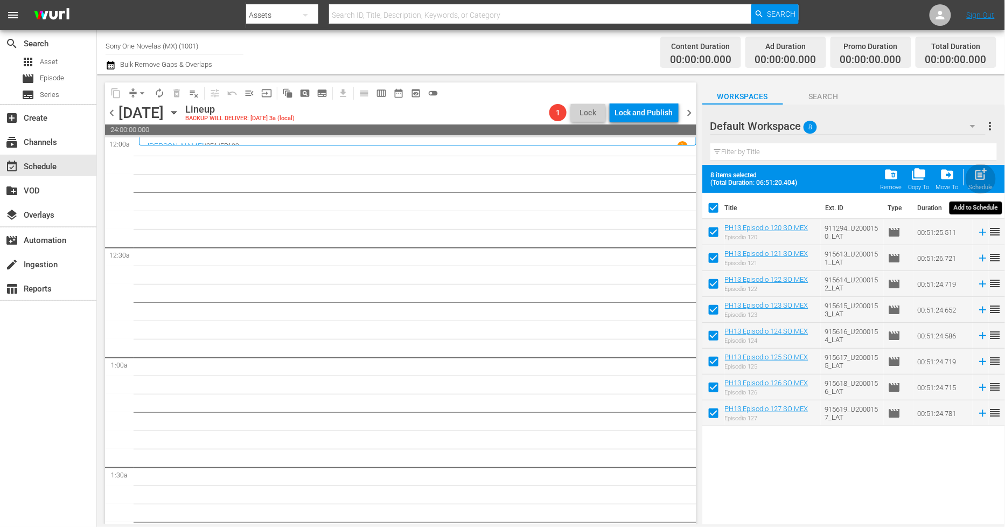
checkbox input "false"
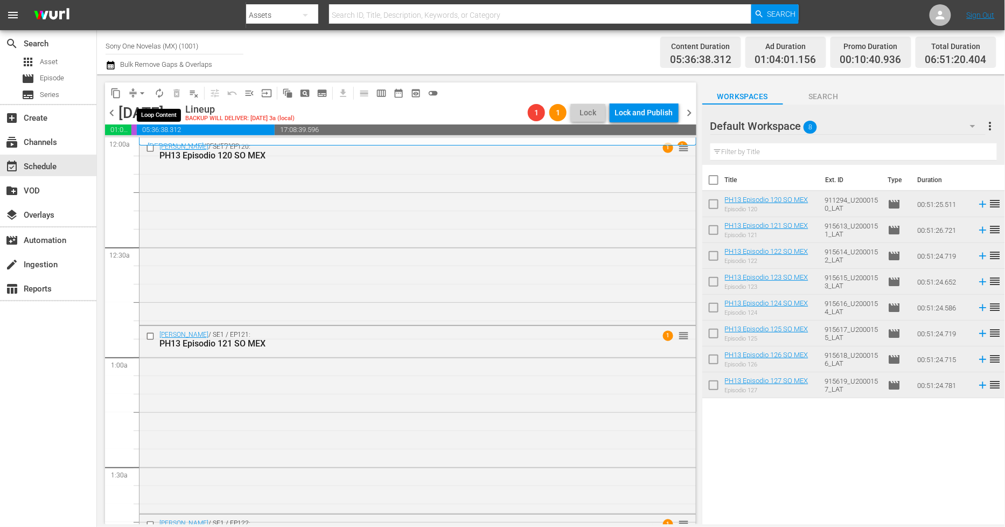
click at [158, 98] on span "autorenew_outlined" at bounding box center [159, 93] width 11 height 11
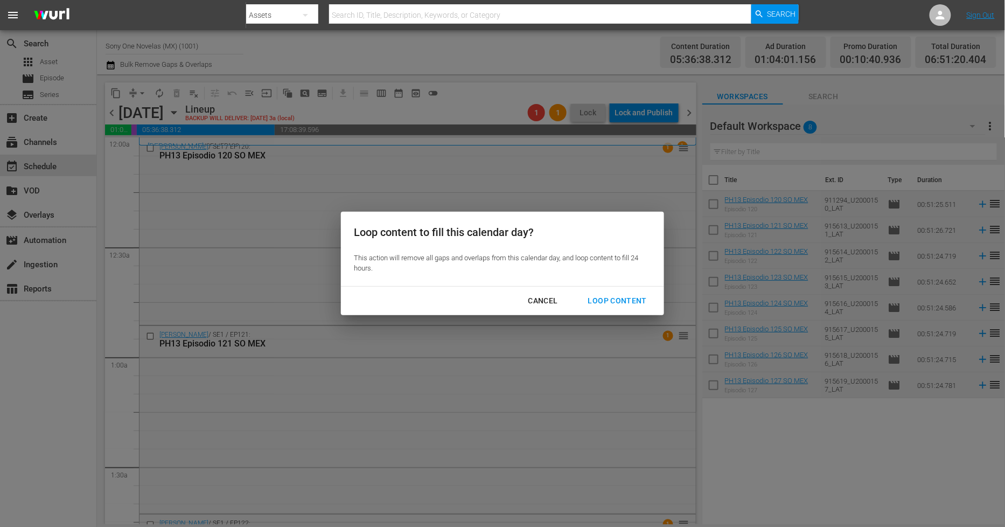
click at [606, 300] on div "Loop Content" at bounding box center [618, 300] width 76 height 13
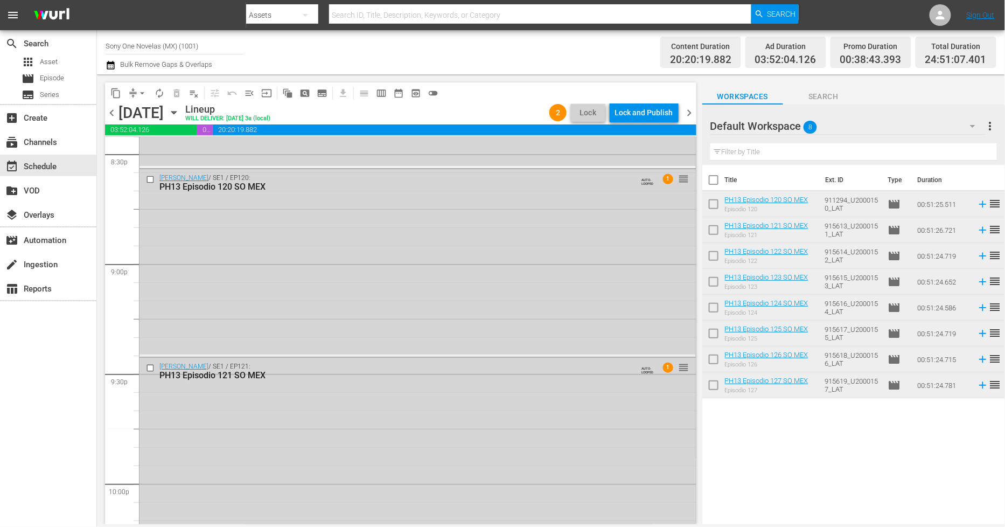
scroll to position [5076, 0]
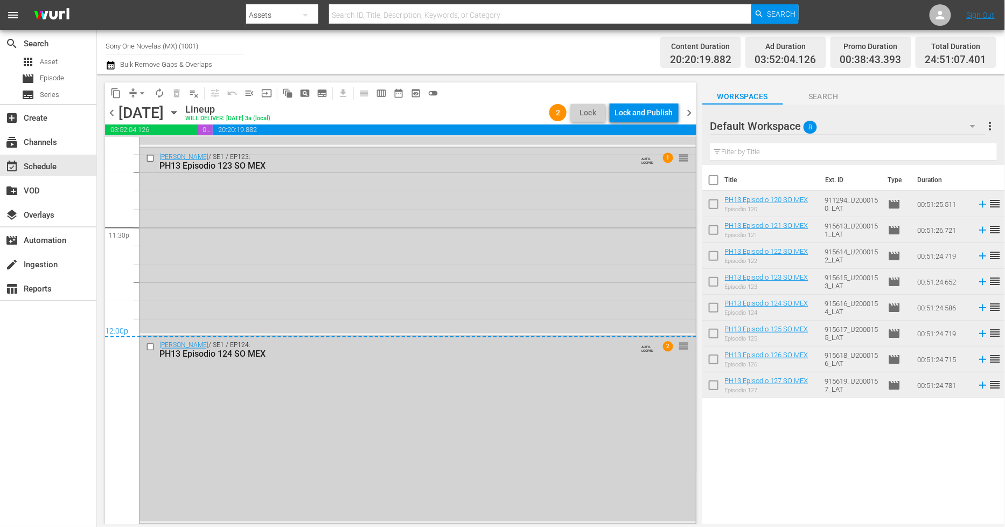
click at [336, 427] on div "Doña Bárbara / SE1 / EP124: PH13 Episodio 124 SO MEX AUTO-LOOPED 2 reorder" at bounding box center [418, 429] width 557 height 185
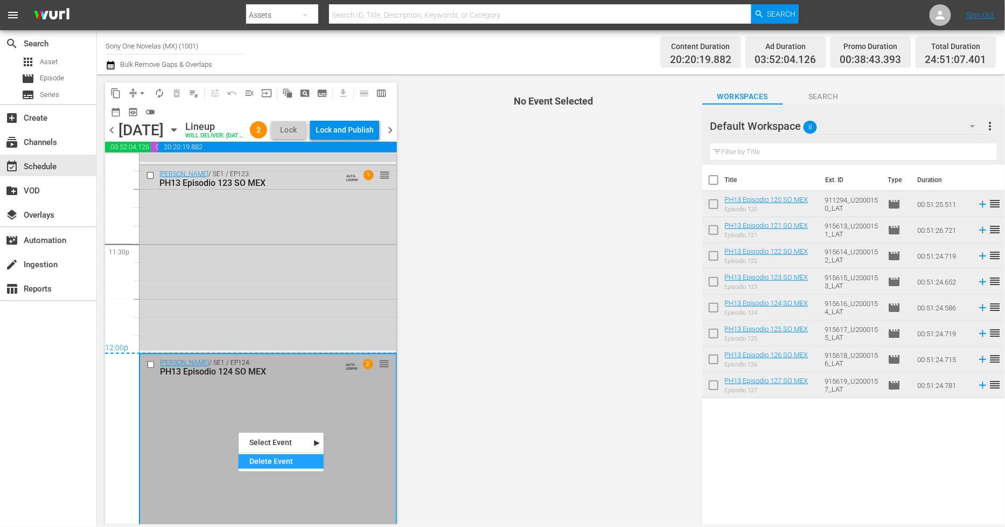
click at [265, 456] on div "Delete Event" at bounding box center [281, 461] width 85 height 15
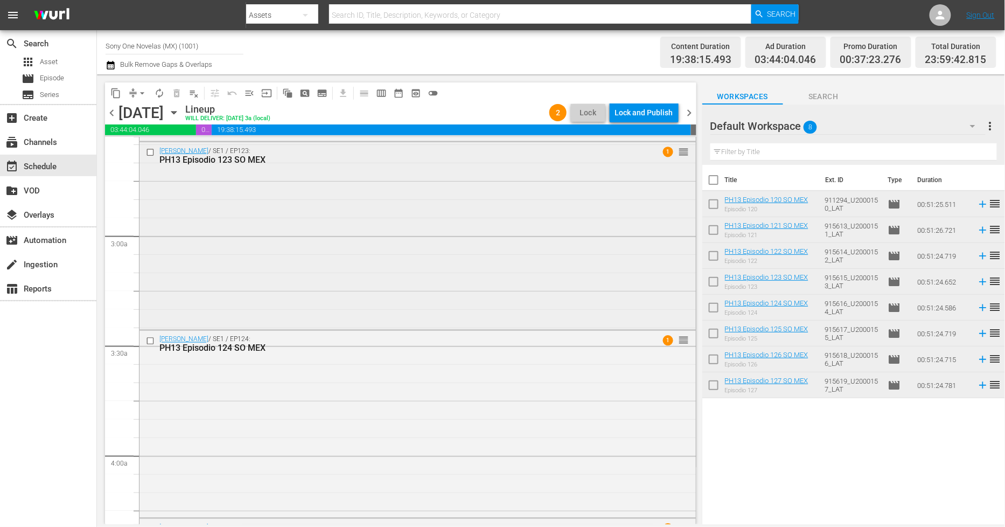
scroll to position [578, 0]
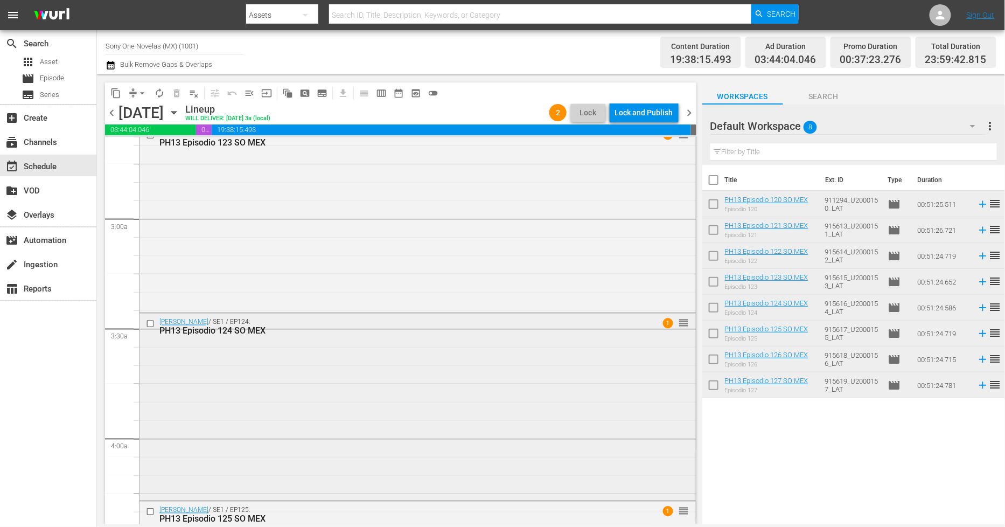
click at [282, 377] on div "Doña Bárbara / SE1 / EP124: PH13 Episodio 124 SO MEX 1 reorder" at bounding box center [418, 406] width 557 height 185
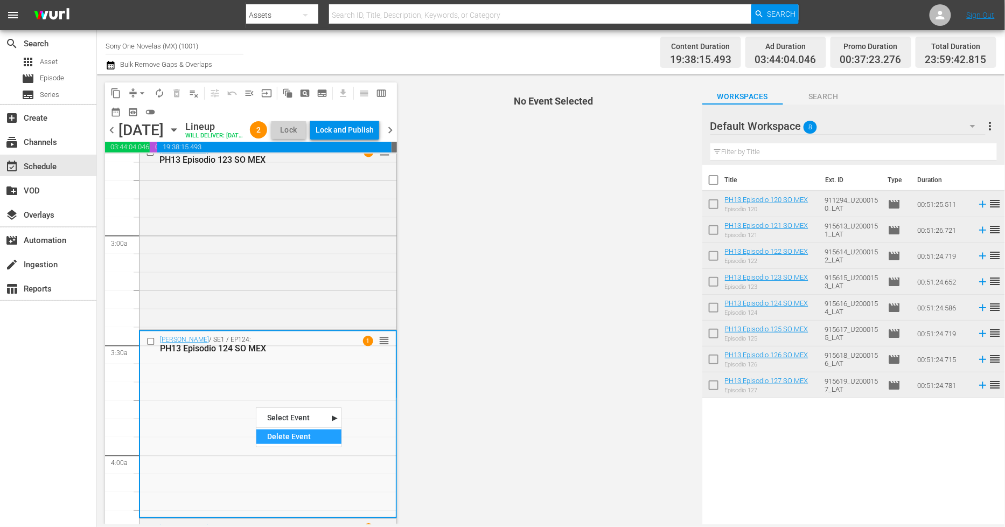
click at [294, 440] on div "Delete Event" at bounding box center [298, 436] width 85 height 15
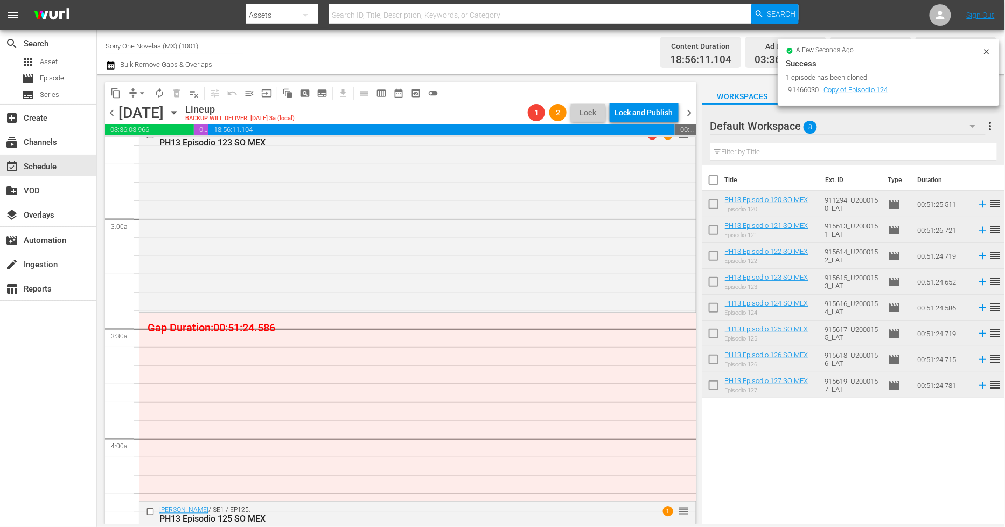
click at [989, 50] on icon at bounding box center [987, 51] width 9 height 9
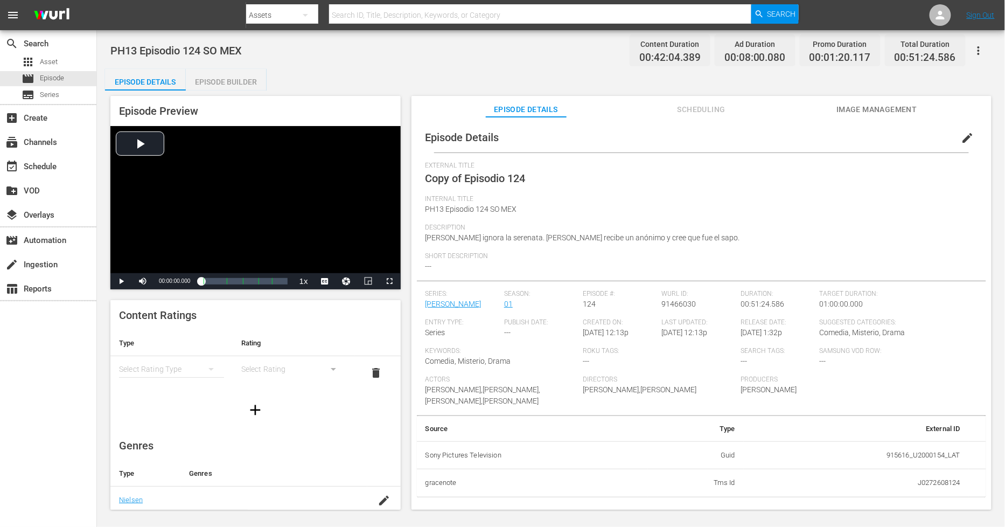
click at [905, 137] on span "edit" at bounding box center [968, 137] width 13 height 13
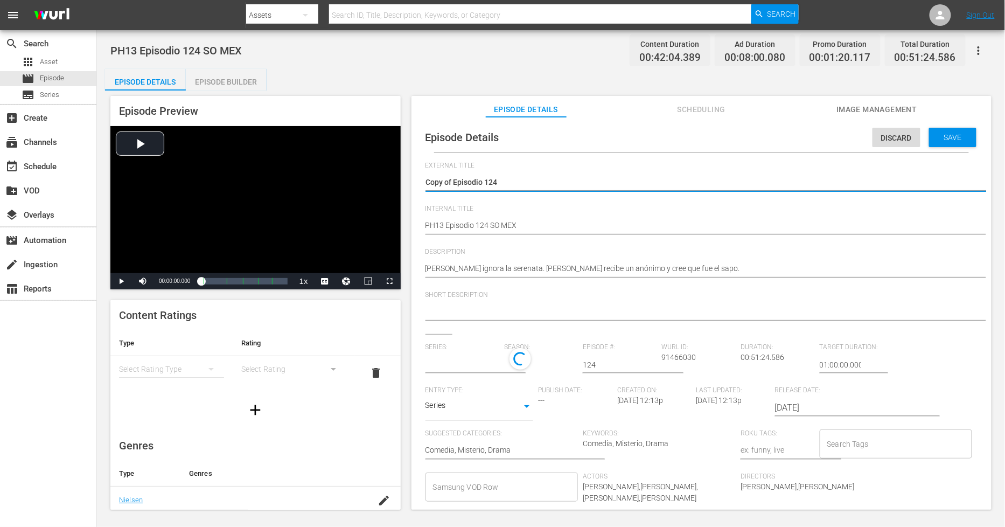
click at [627, 236] on div "PH13 Episodio 124 SO MEX PH13 Episodio 124 SO MEX" at bounding box center [699, 226] width 547 height 26
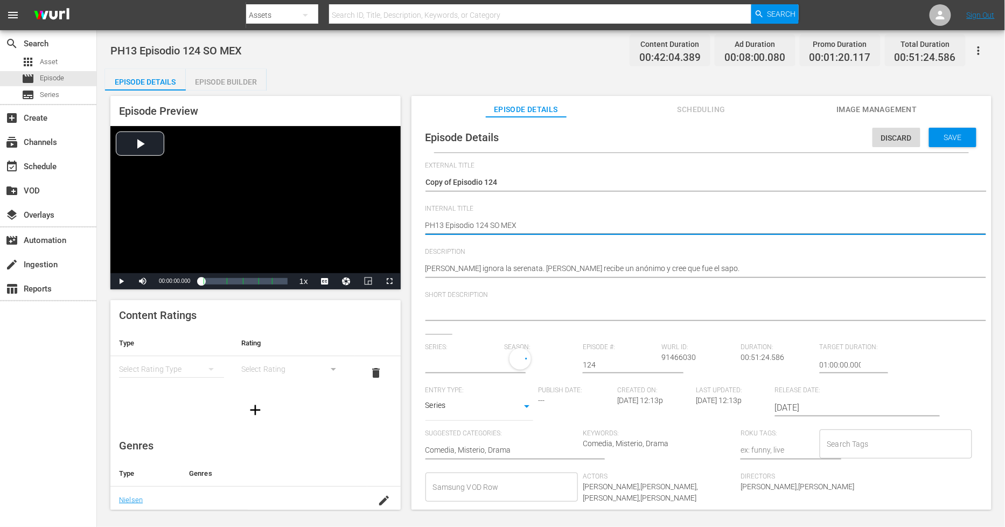
type textarea "PH13 Episodio 124 SO MEX"
type textarea "PH13 Episodio 124 SO MEX D"
type textarea "PH13 Episodio 124 SO MEX DU"
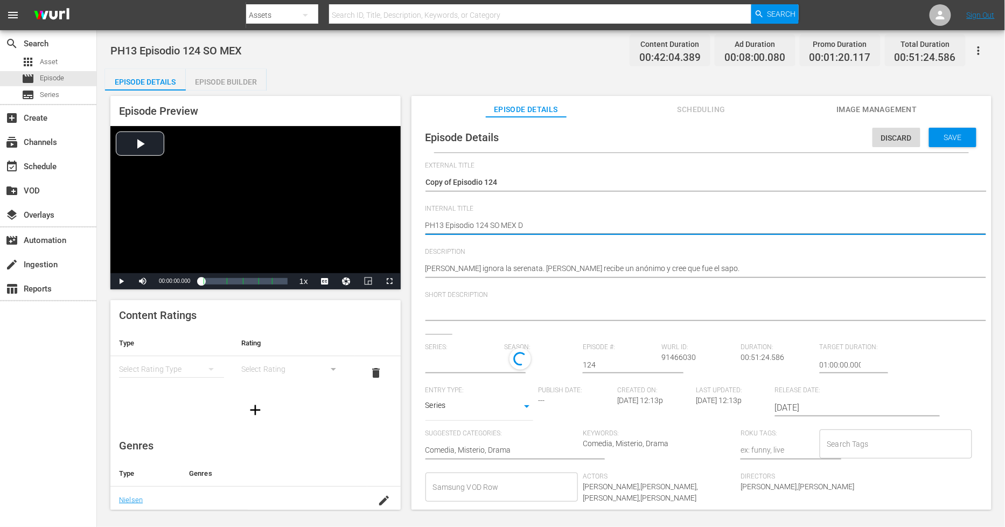
type textarea "PH13 Episodio 124 SO MEX DU"
type textarea "PH13 Episodio 124 SO MEX DUP"
type textarea "PH13 Episodio 124 SO MEX DUP1"
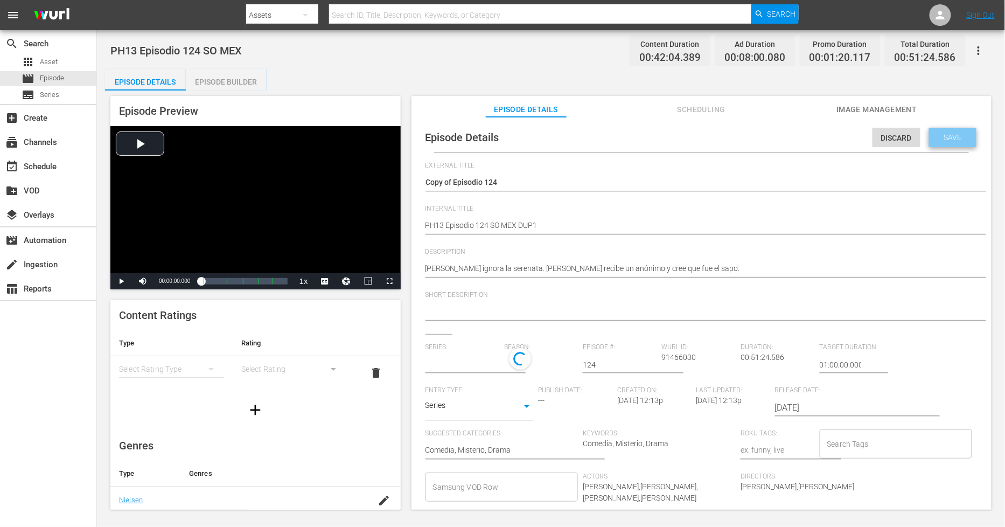
click at [905, 136] on span "Save" at bounding box center [953, 137] width 35 height 9
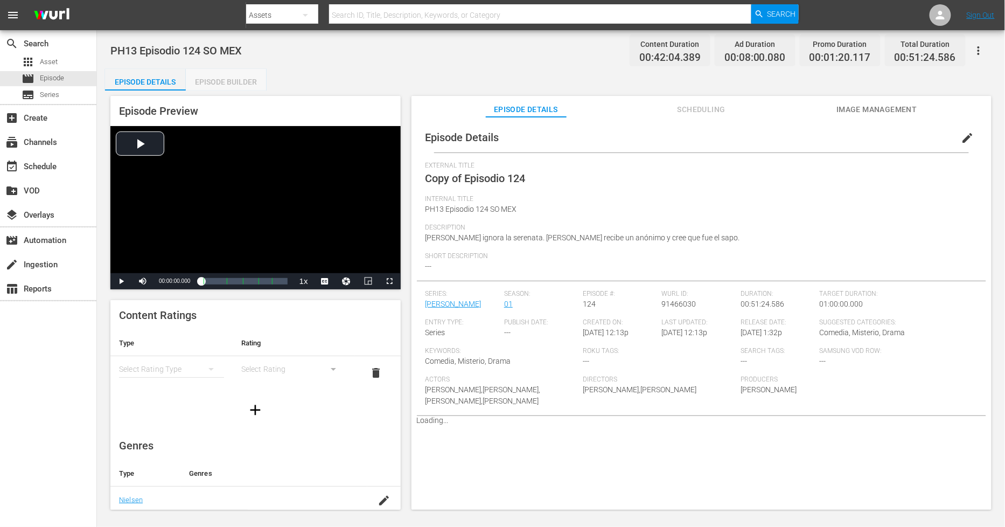
click at [249, 81] on div "Episode Builder" at bounding box center [226, 82] width 81 height 26
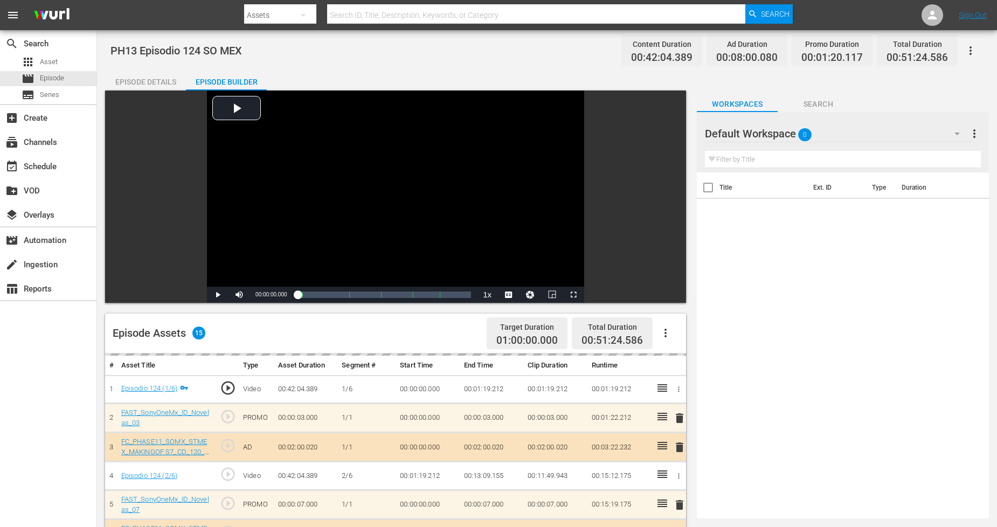
click at [879, 126] on div "Default Workspace 0" at bounding box center [837, 134] width 265 height 30
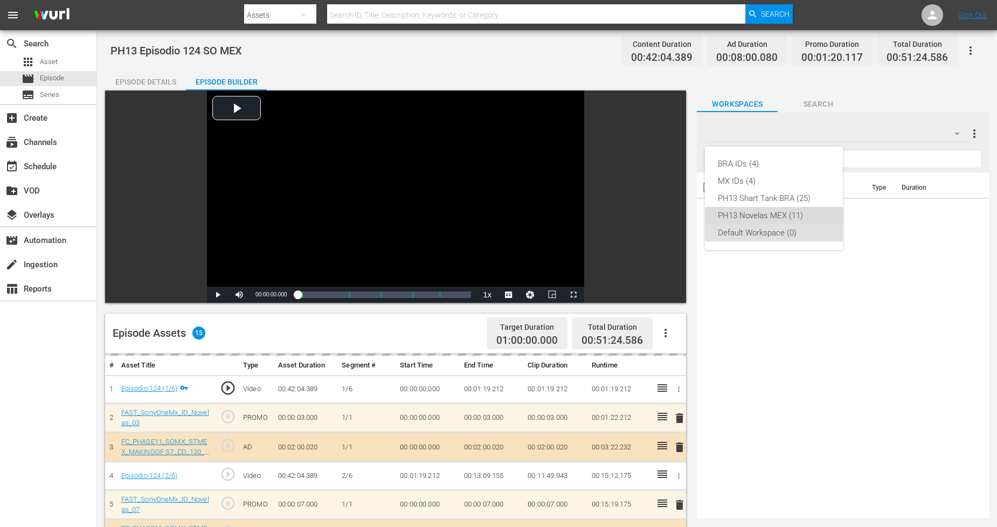
click at [807, 216] on div "PH13 Novelas MEX (11)" at bounding box center [774, 215] width 112 height 17
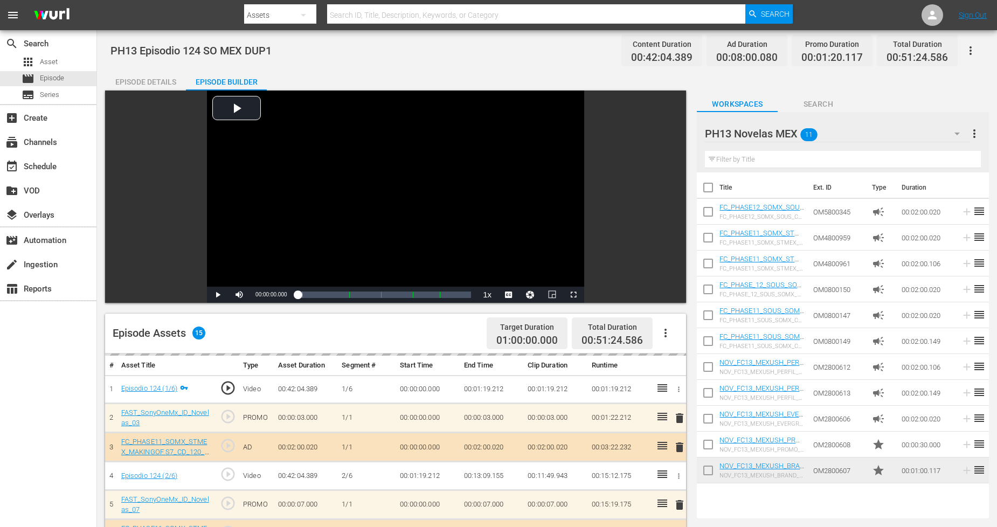
click at [905, 49] on button "button" at bounding box center [971, 51] width 26 height 26
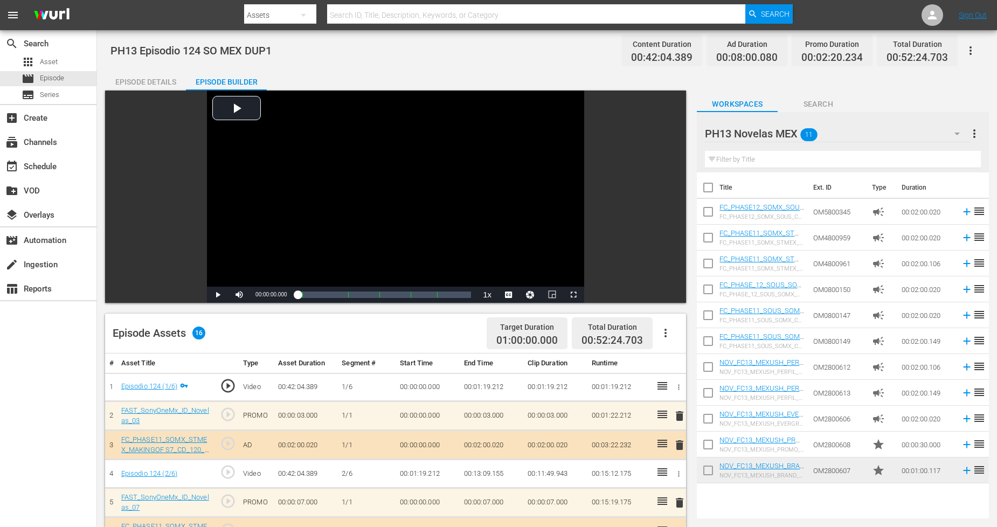
click at [905, 49] on icon "button" at bounding box center [970, 50] width 13 height 13
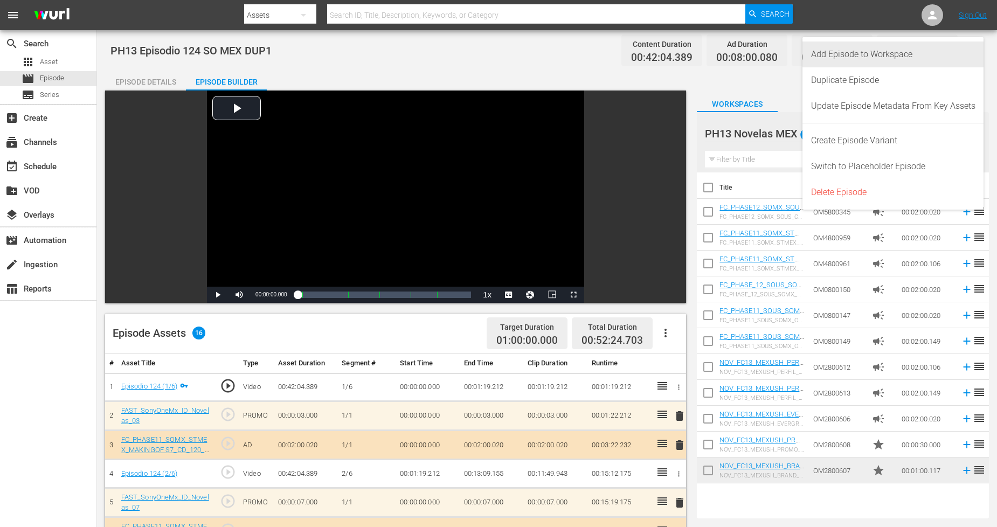
click at [905, 62] on div "Add Episode to Workspace" at bounding box center [893, 54] width 164 height 26
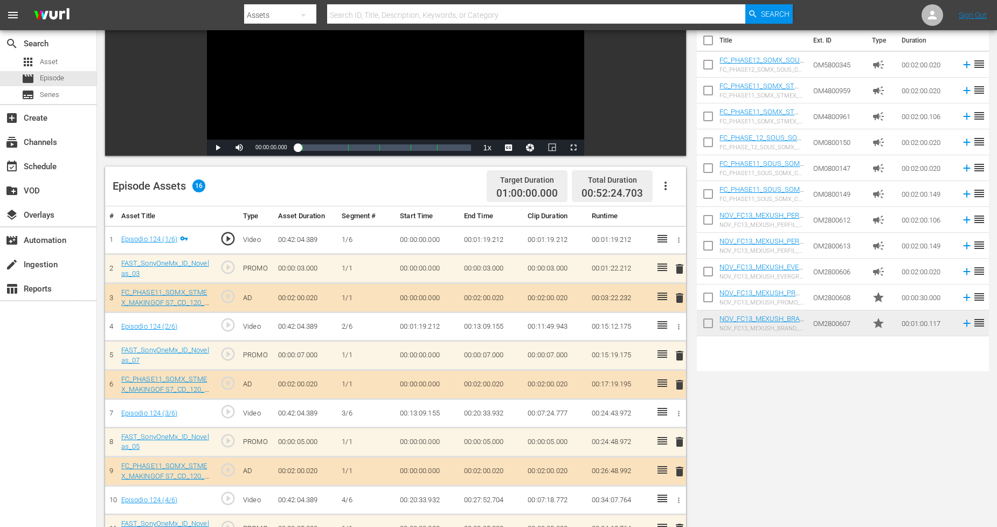
scroll to position [315, 0]
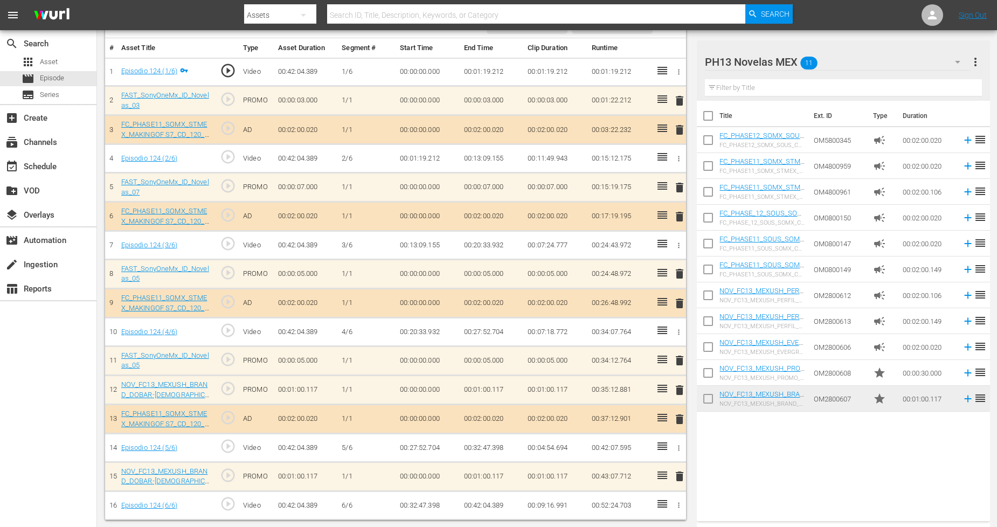
click at [679, 474] on span "delete" at bounding box center [679, 476] width 13 height 13
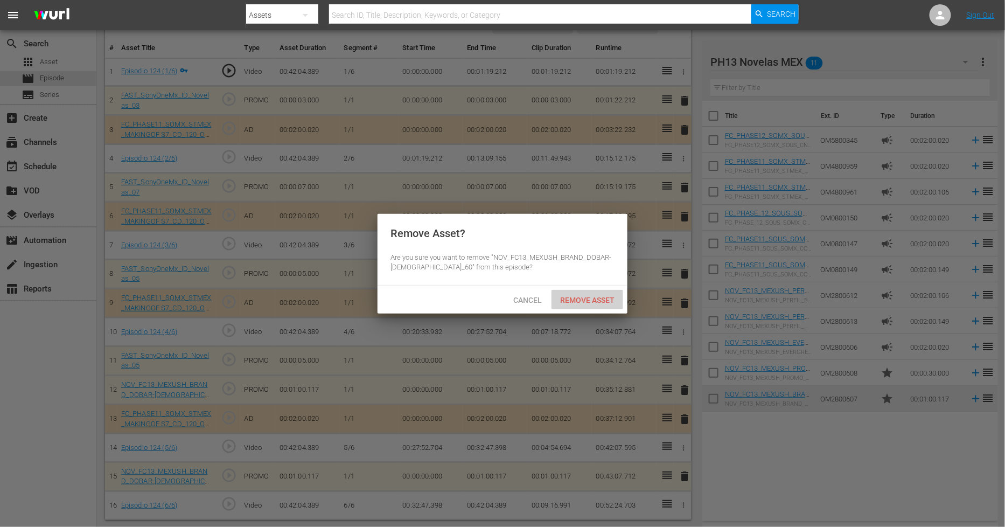
click at [580, 297] on span "Remove Asset" at bounding box center [588, 300] width 72 height 9
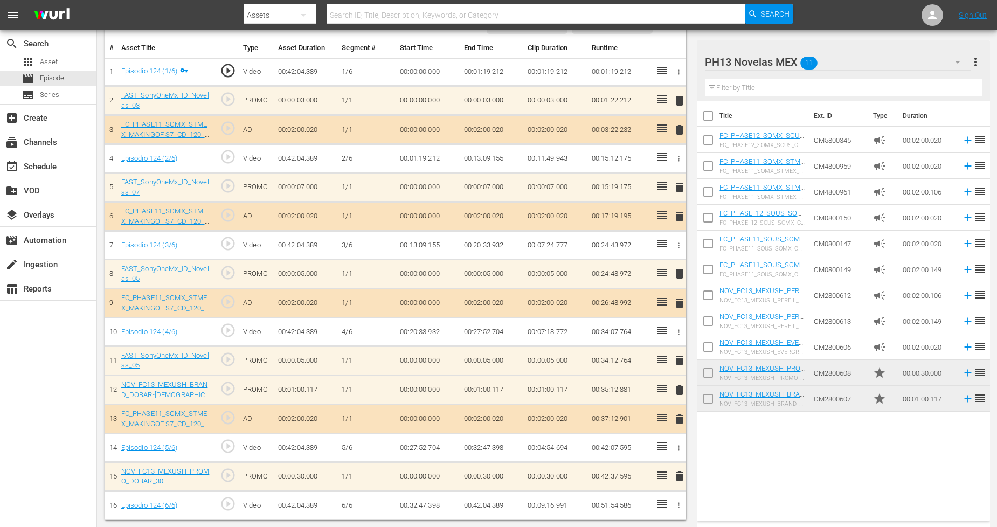
click at [677, 189] on span "delete" at bounding box center [679, 187] width 13 height 13
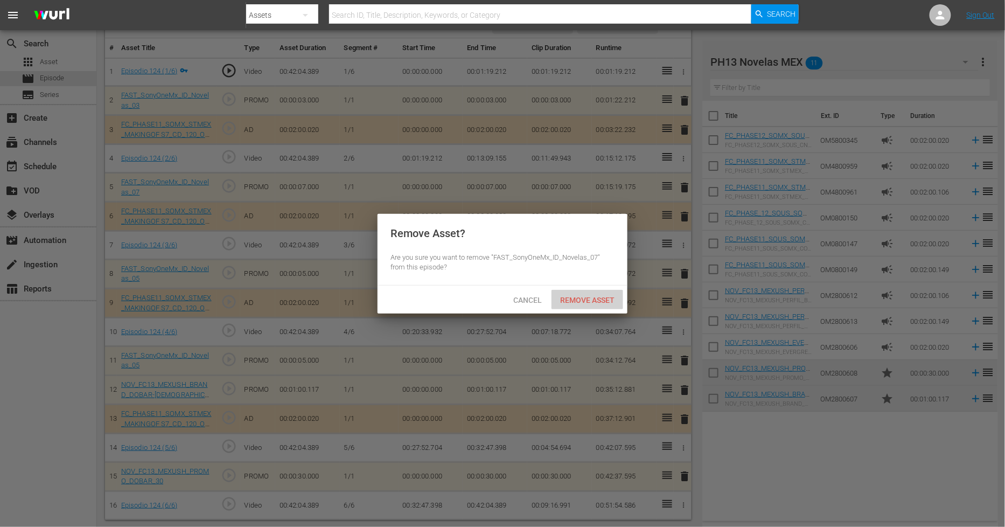
click at [589, 299] on span "Remove Asset" at bounding box center [588, 300] width 72 height 9
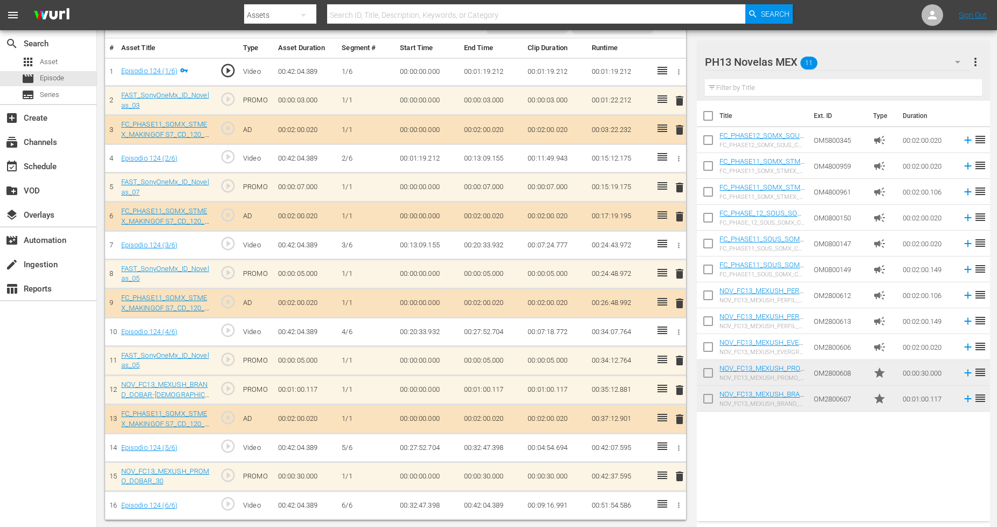
scroll to position [286, 0]
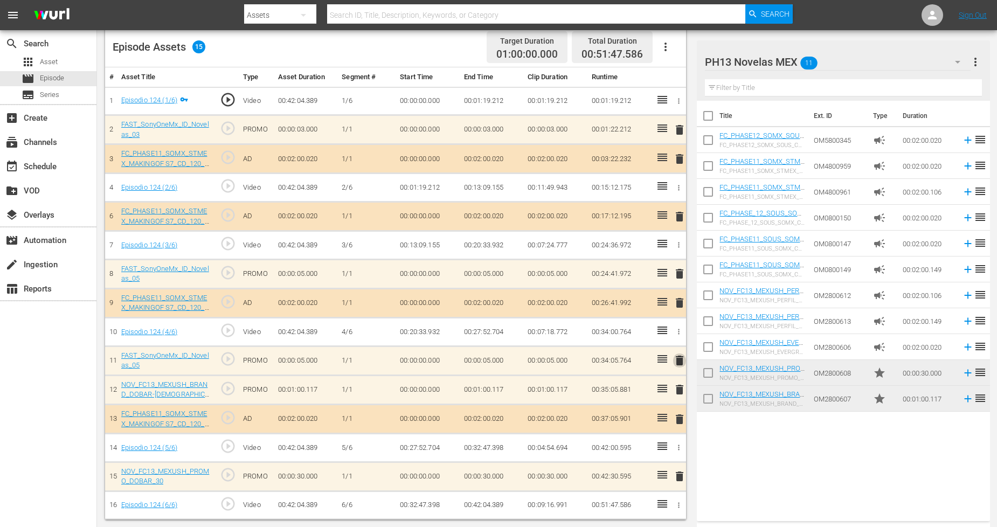
click at [680, 363] on span "delete" at bounding box center [679, 360] width 13 height 13
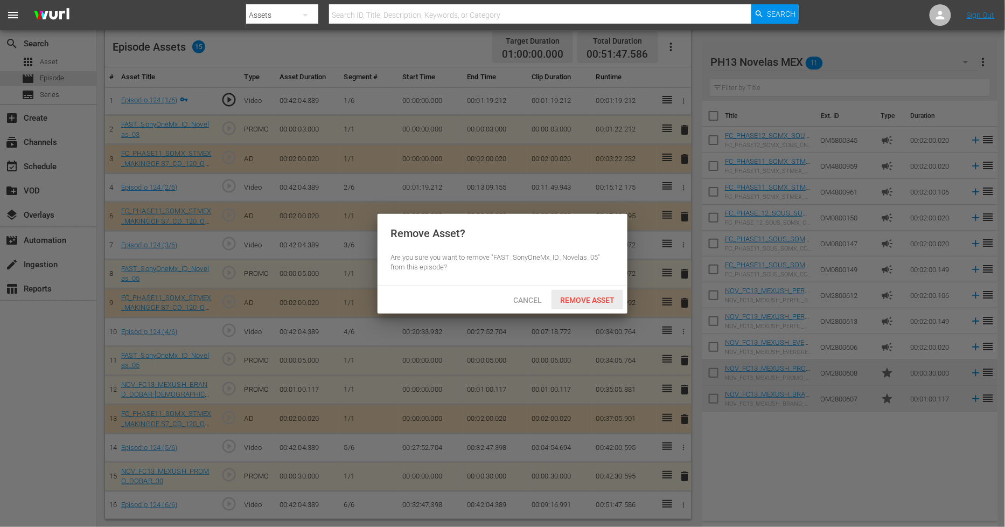
click at [593, 296] on span "Remove Asset" at bounding box center [588, 300] width 72 height 9
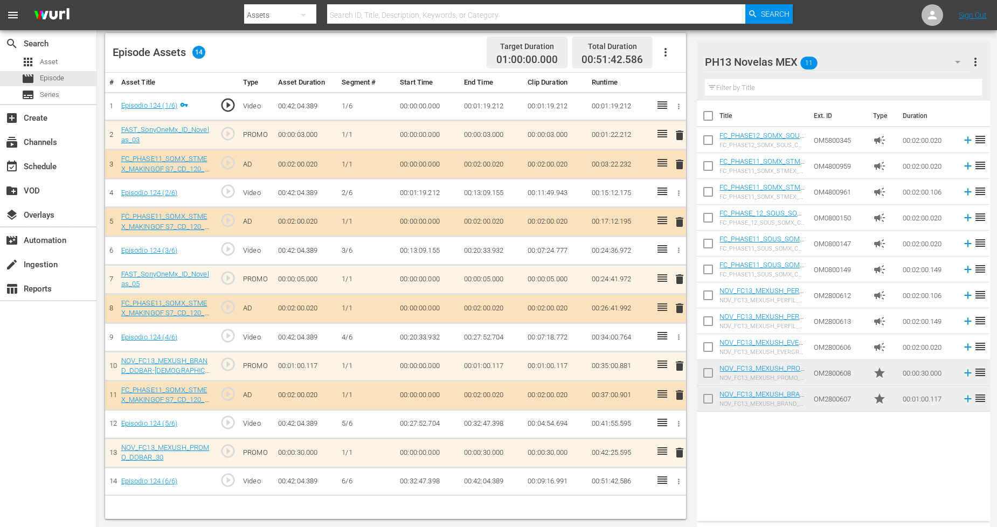
scroll to position [280, 0]
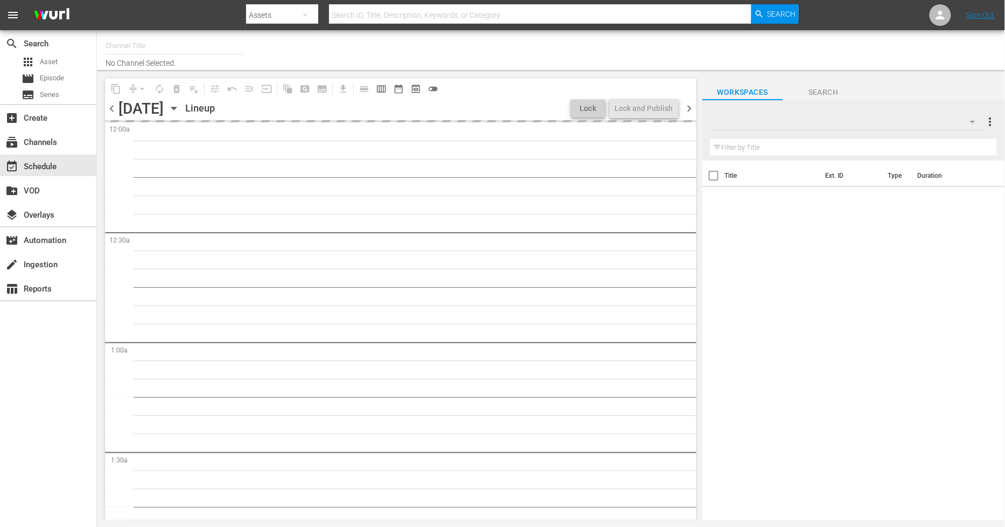
type input "Sony One Novelas (MX) (1001)"
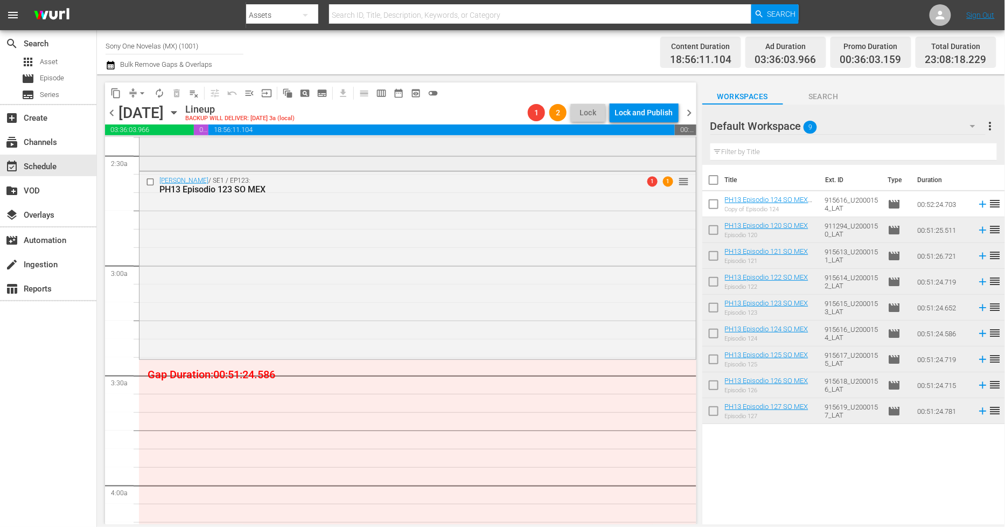
scroll to position [539, 0]
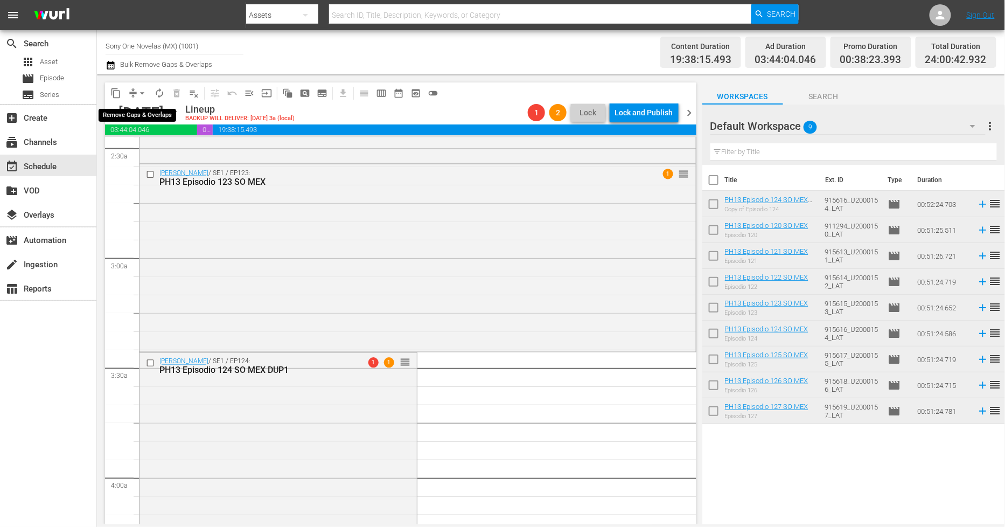
click at [141, 89] on span "arrow_drop_down" at bounding box center [142, 93] width 11 height 11
click at [162, 150] on li "Align to End of Previous Day" at bounding box center [142, 150] width 113 height 18
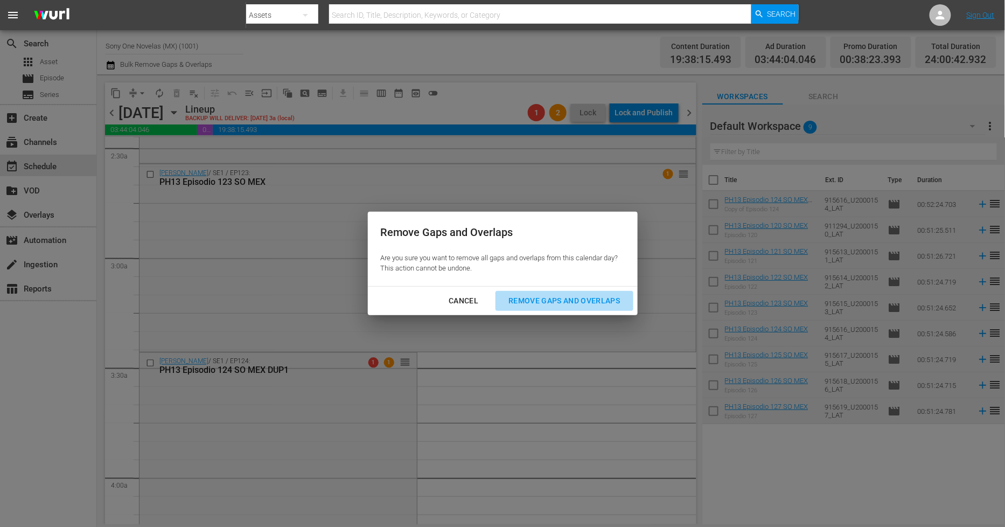
click at [535, 299] on div "Remove Gaps and Overlaps" at bounding box center [564, 300] width 129 height 13
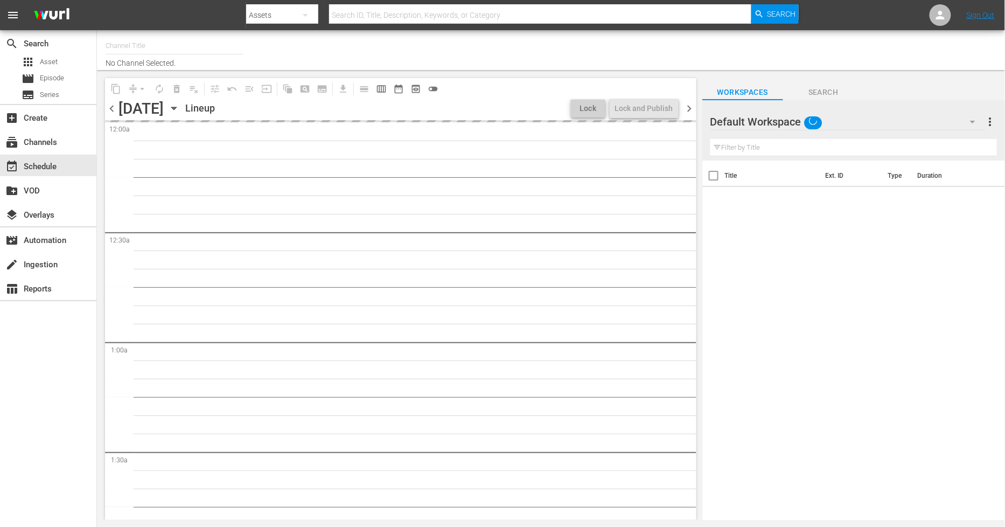
type input "Sony One Novelas (MX) (1001)"
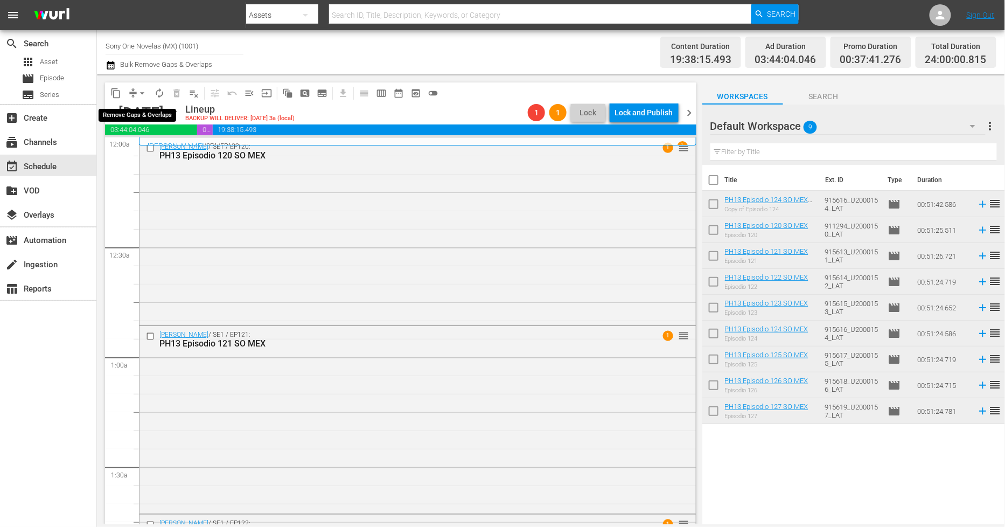
click at [142, 94] on span "arrow_drop_down" at bounding box center [142, 93] width 11 height 11
click at [149, 148] on li "Align to End of Previous Day" at bounding box center [142, 150] width 113 height 18
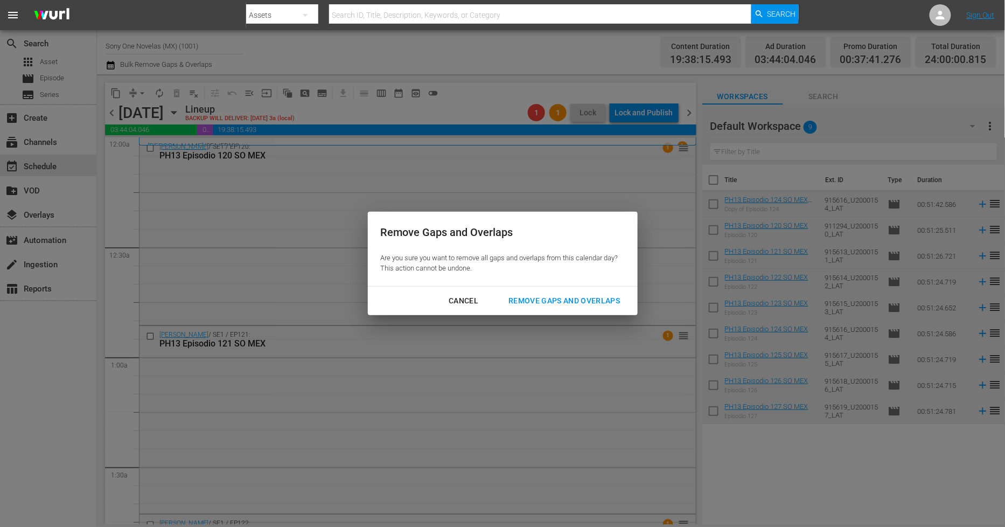
click at [535, 303] on div "Remove Gaps and Overlaps" at bounding box center [564, 300] width 129 height 13
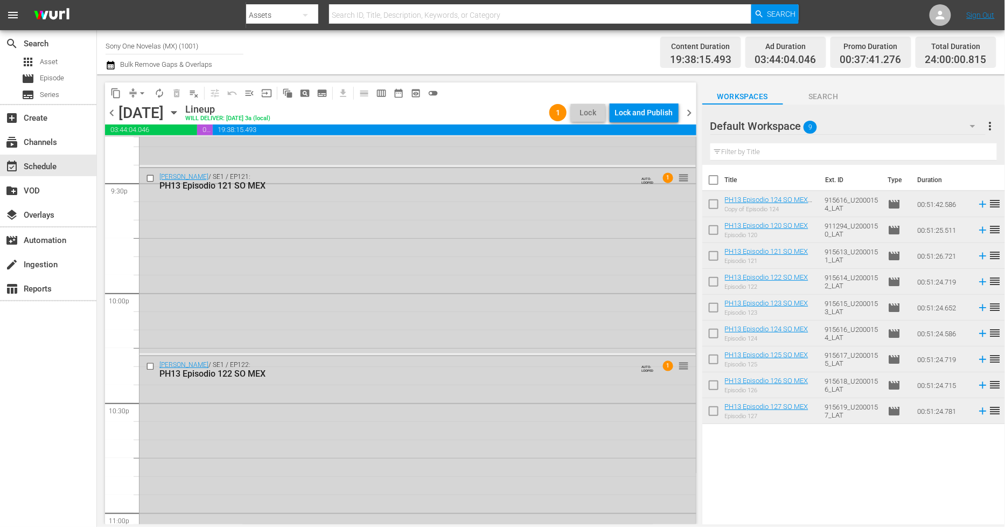
scroll to position [4889, 0]
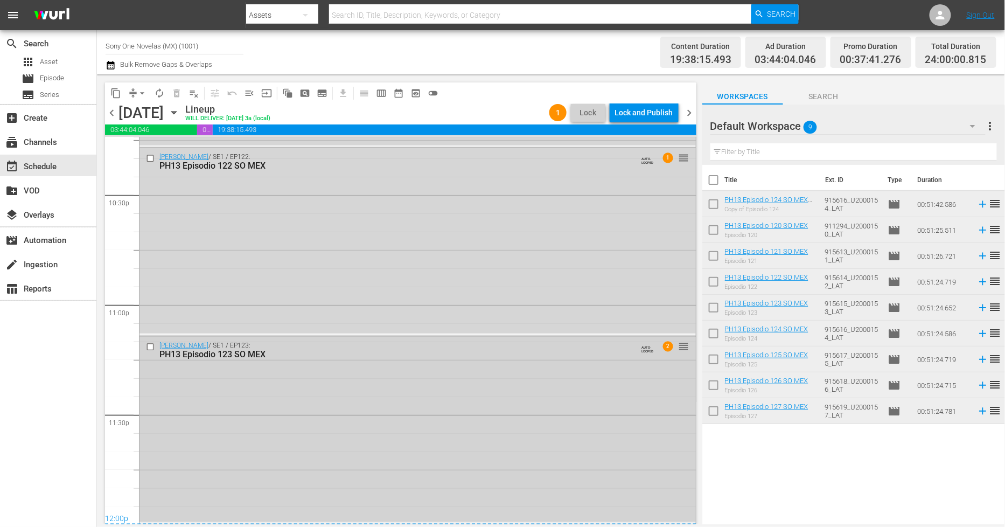
click at [255, 453] on div "[PERSON_NAME] / SE1 / EP123: PH13 Episodio 123 SO MEX AUTO-LOOPED 2 reorder" at bounding box center [418, 429] width 557 height 185
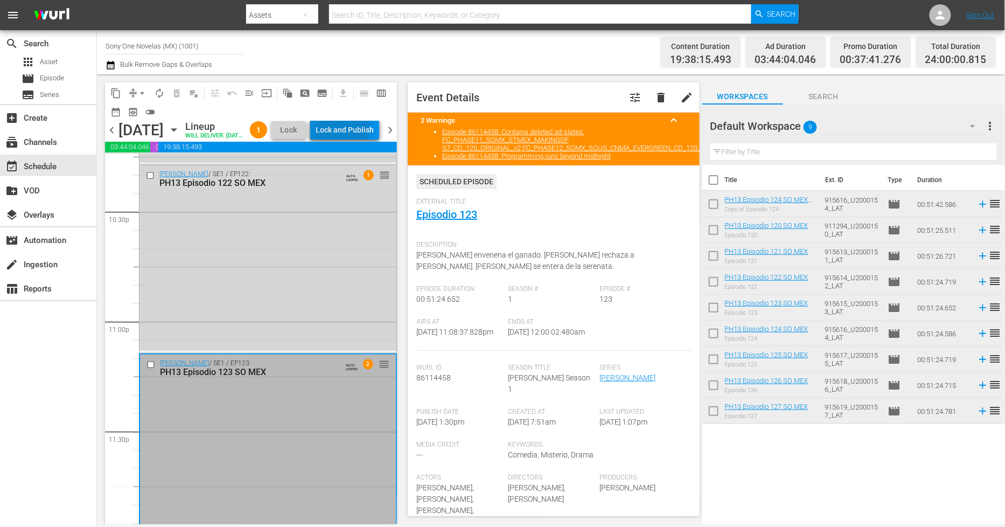
click at [363, 128] on div "Lock and Publish" at bounding box center [345, 129] width 58 height 19
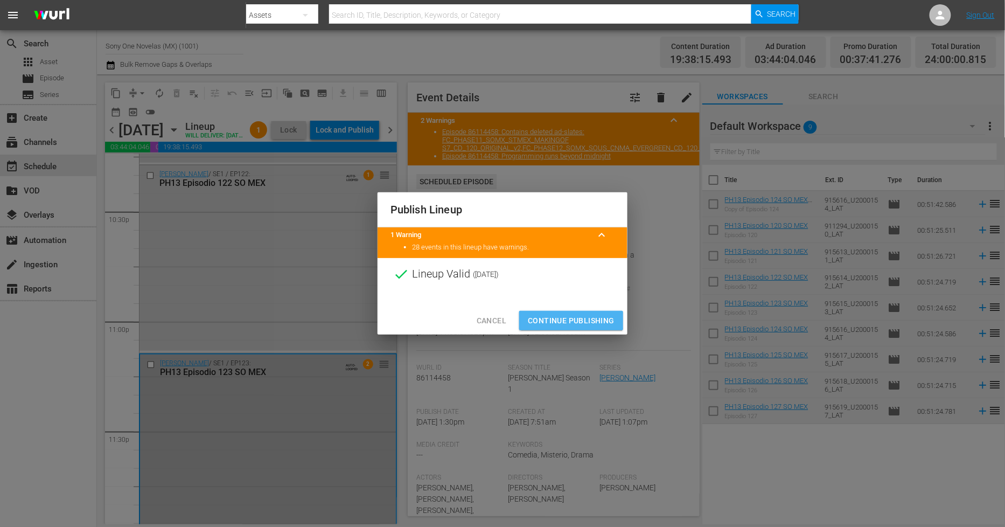
click at [564, 321] on span "Continue Publishing" at bounding box center [571, 320] width 87 height 13
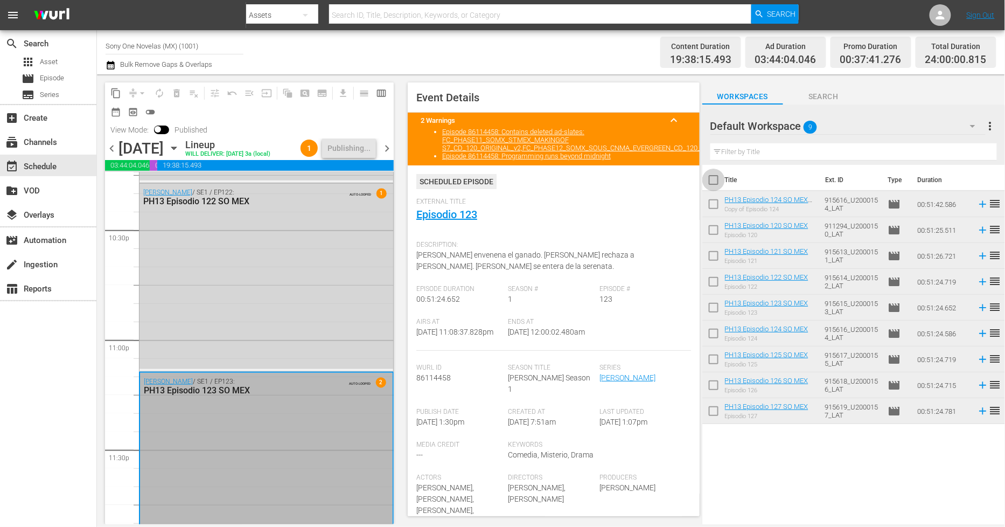
click at [717, 185] on input "checkbox" at bounding box center [714, 182] width 23 height 23
checkbox input "true"
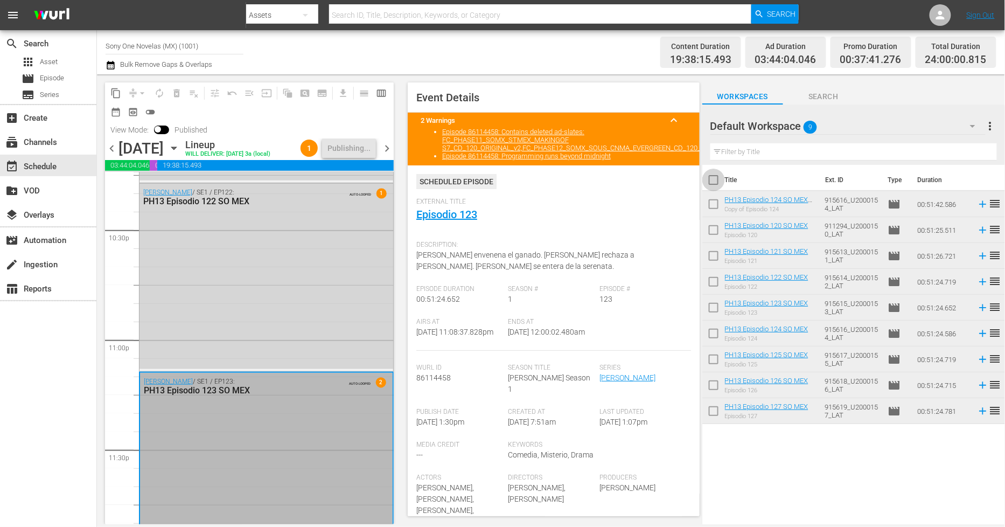
checkbox input "true"
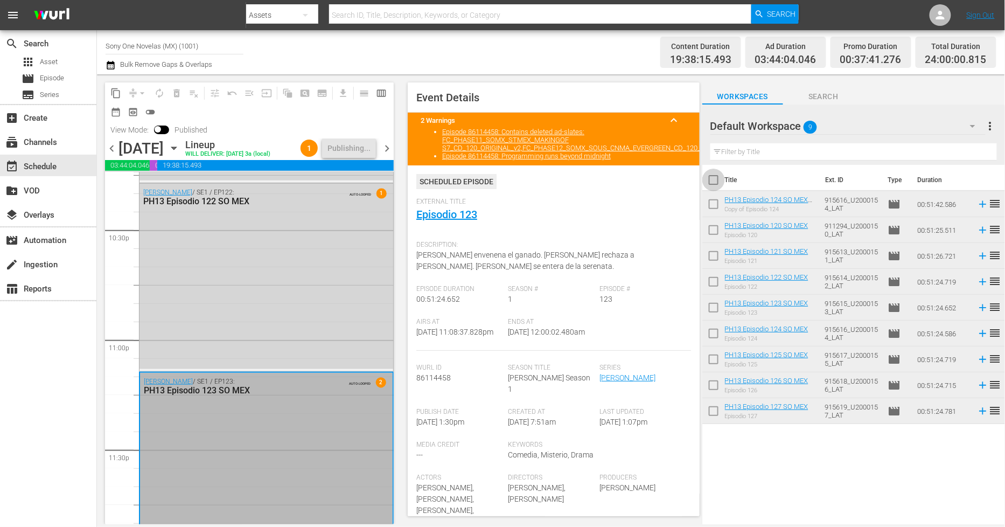
checkbox input "true"
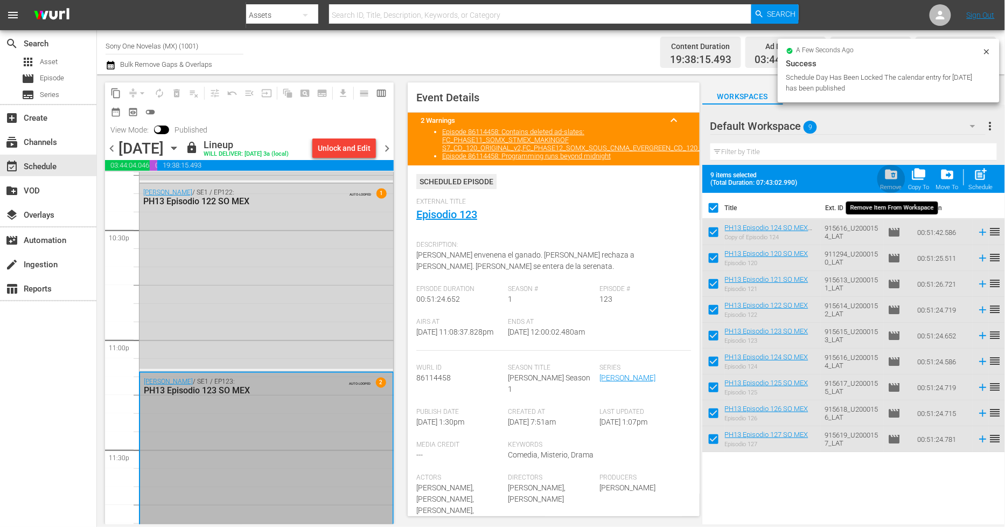
click at [887, 176] on span "folder_delete" at bounding box center [891, 174] width 15 height 15
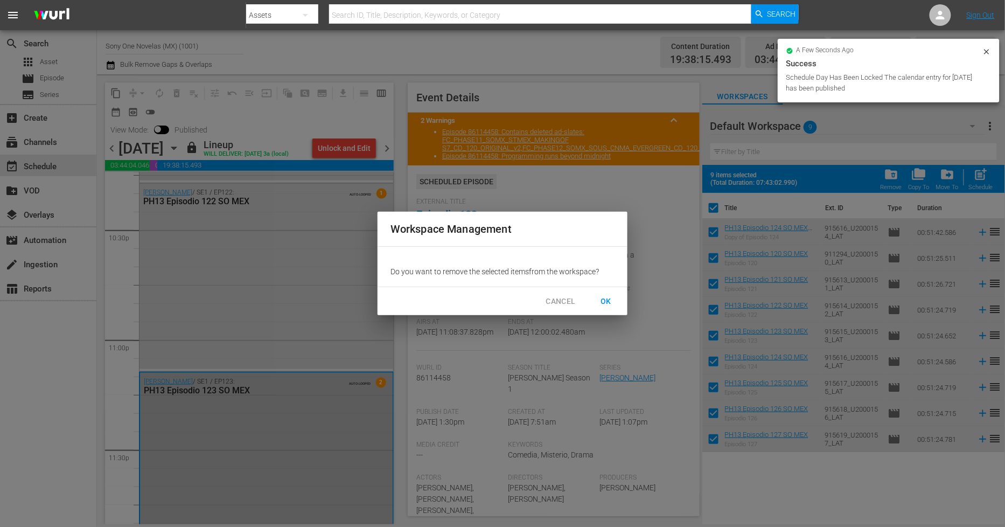
click at [601, 302] on span "OK" at bounding box center [606, 301] width 17 height 13
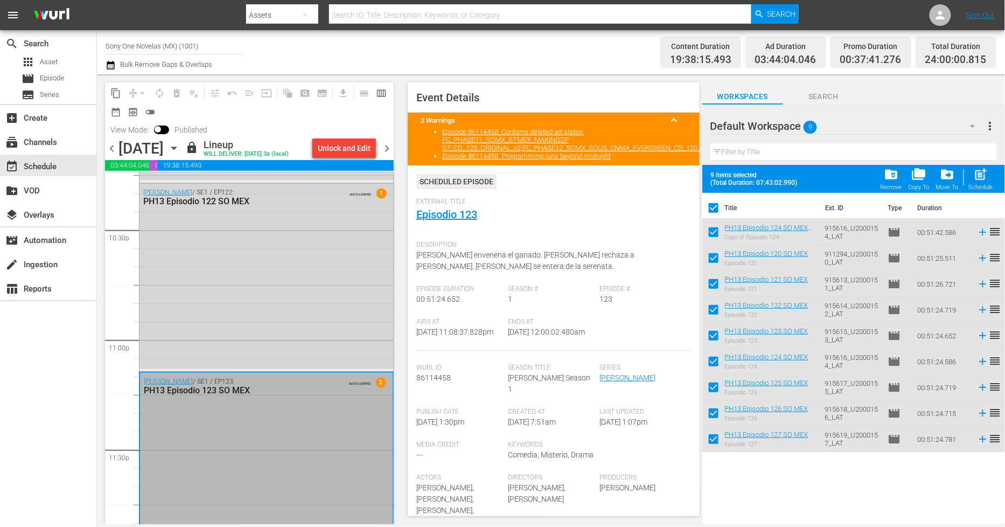
checkbox input "false"
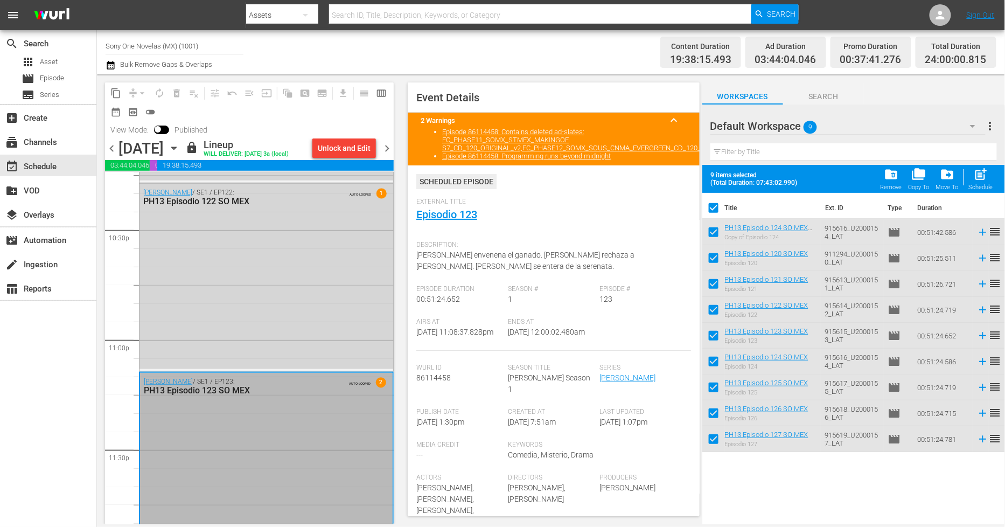
checkbox input "false"
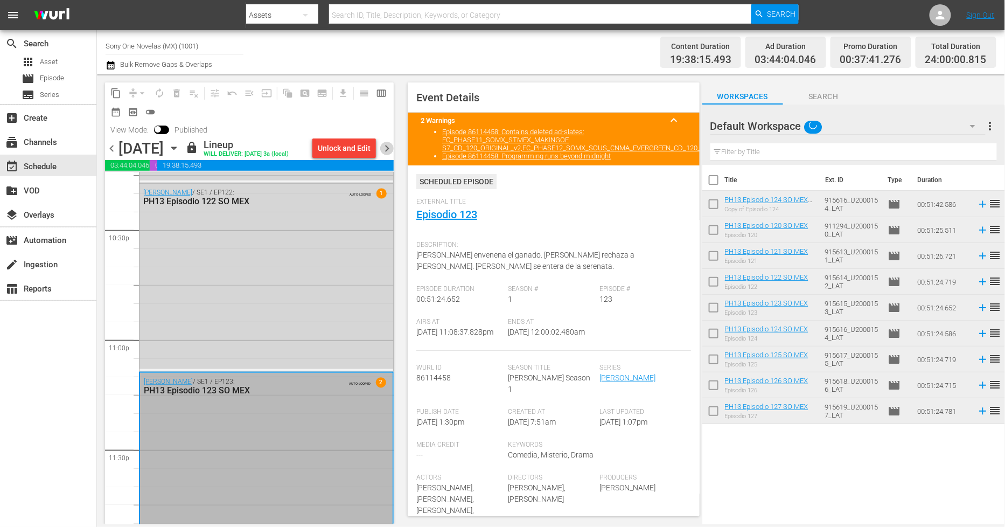
click at [386, 146] on span "chevron_right" at bounding box center [386, 148] width 13 height 13
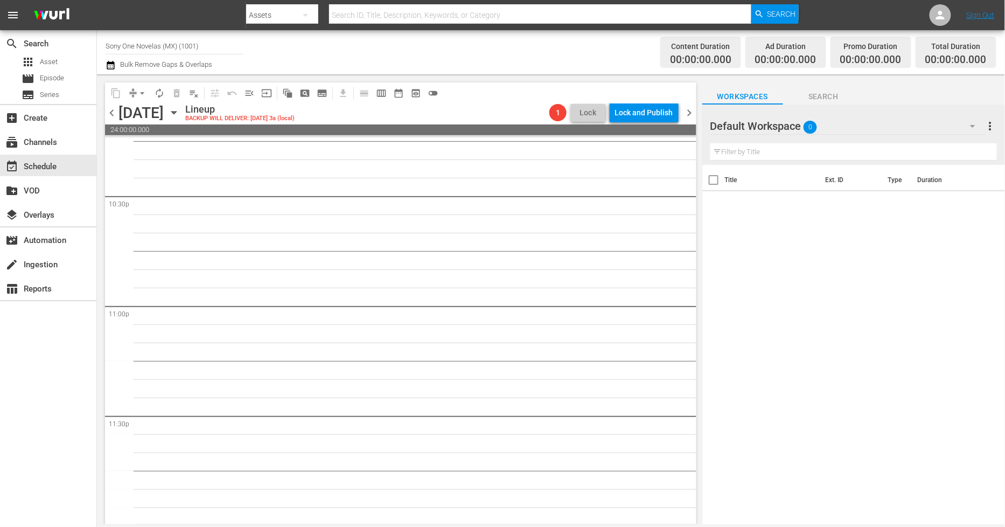
scroll to position [4889, 0]
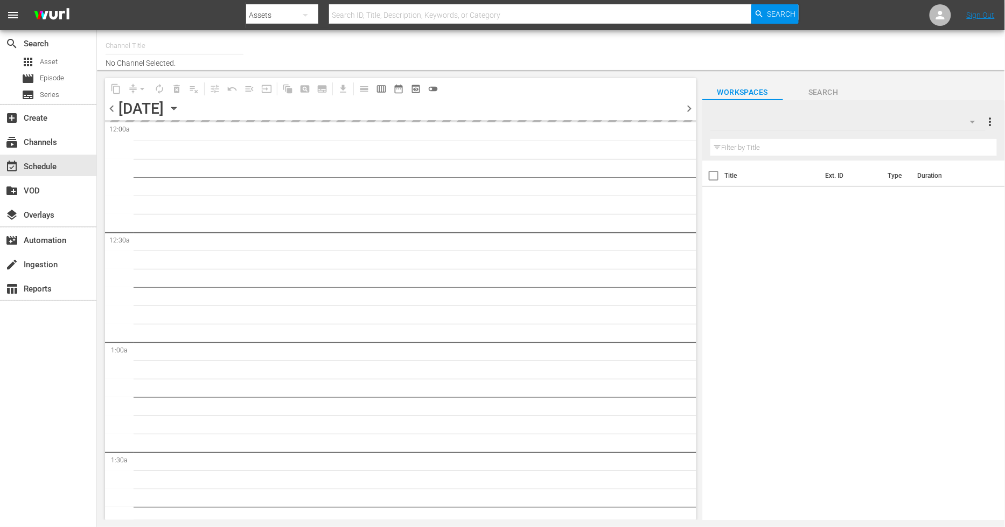
type input "Sony One Novelas (MX) (1001)"
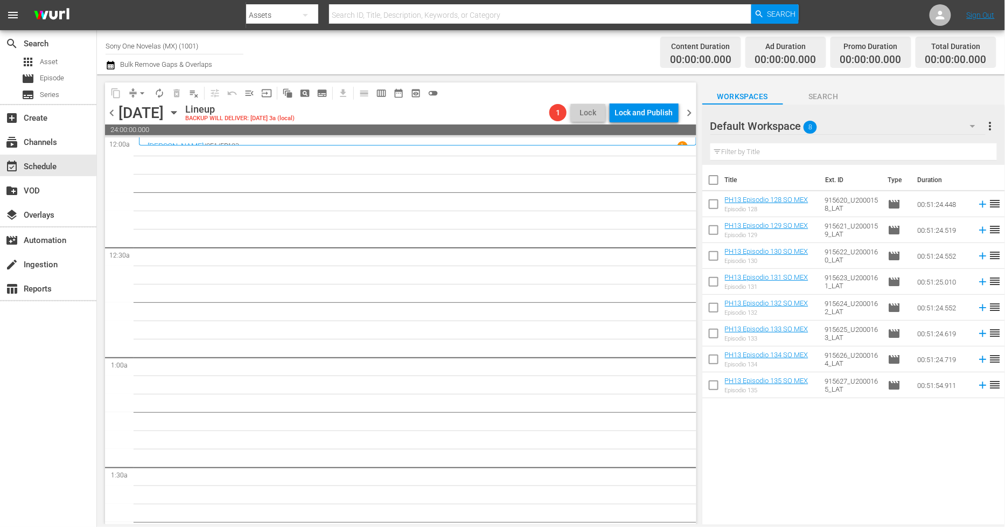
click at [718, 181] on input "checkbox" at bounding box center [714, 182] width 23 height 23
checkbox input "true"
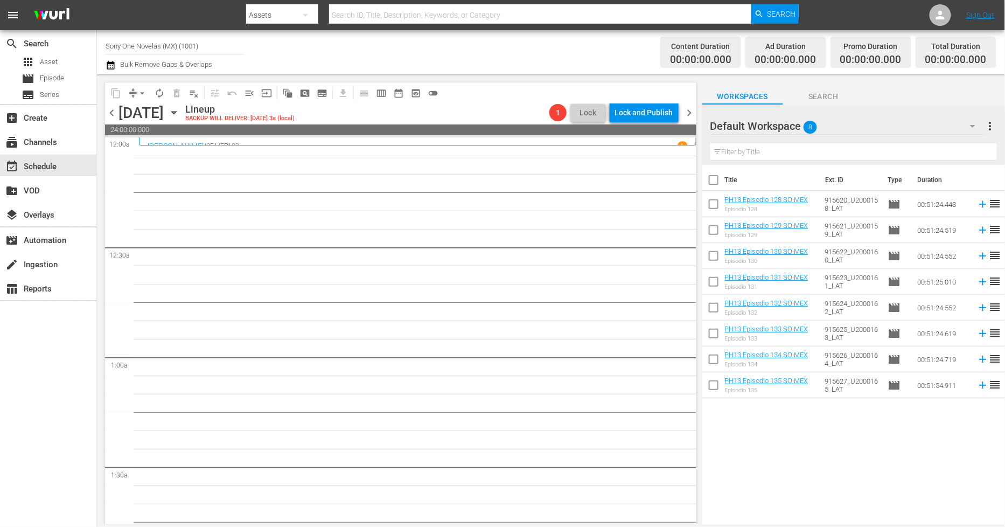
checkbox input "true"
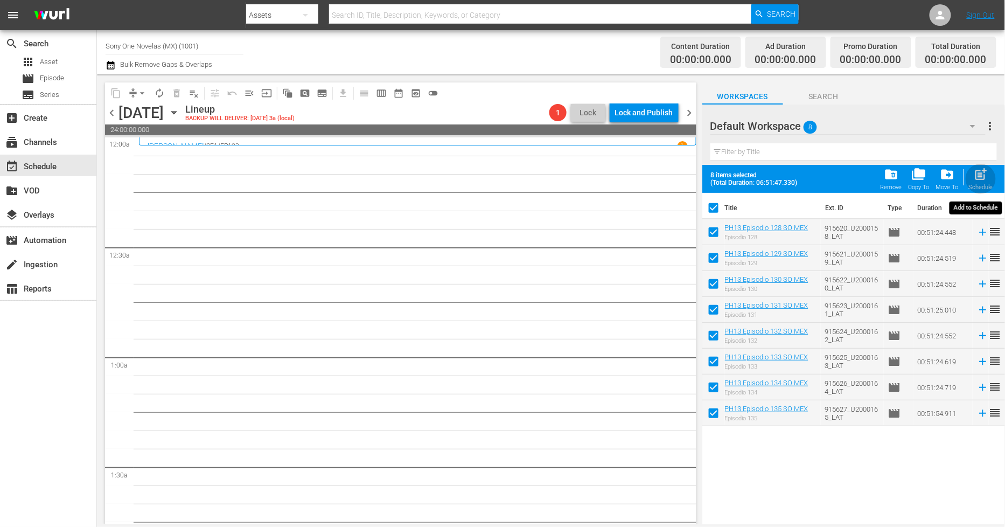
click at [978, 181] on span "post_add" at bounding box center [981, 174] width 15 height 15
checkbox input "false"
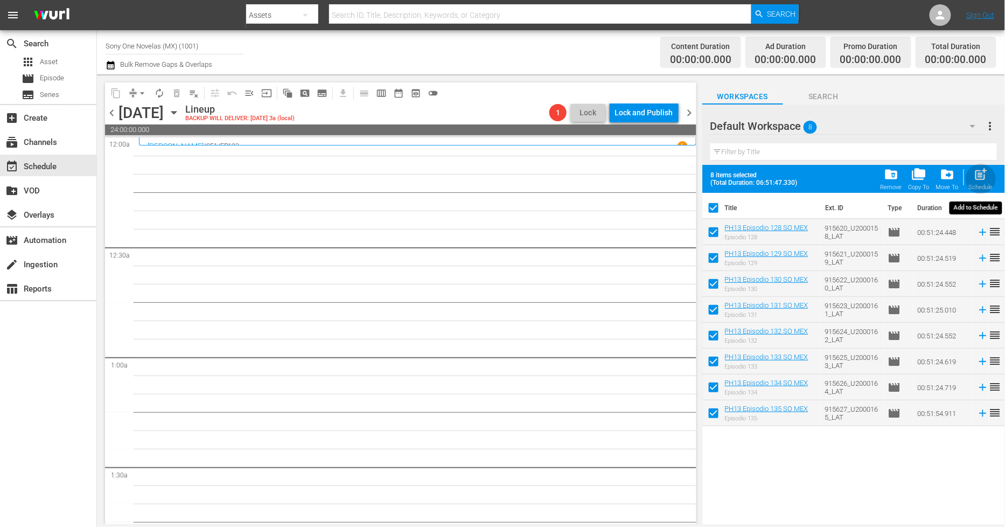
checkbox input "false"
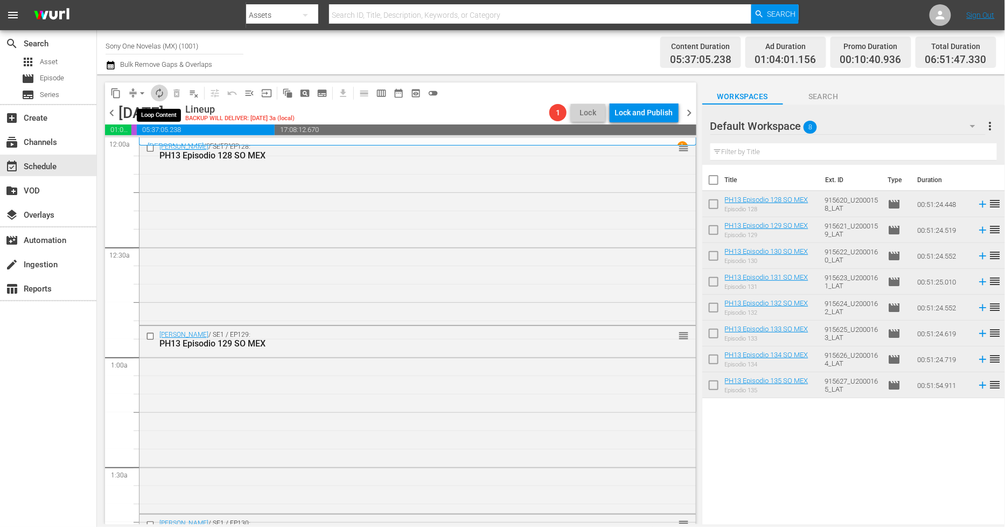
click at [158, 92] on span "autorenew_outlined" at bounding box center [159, 93] width 11 height 11
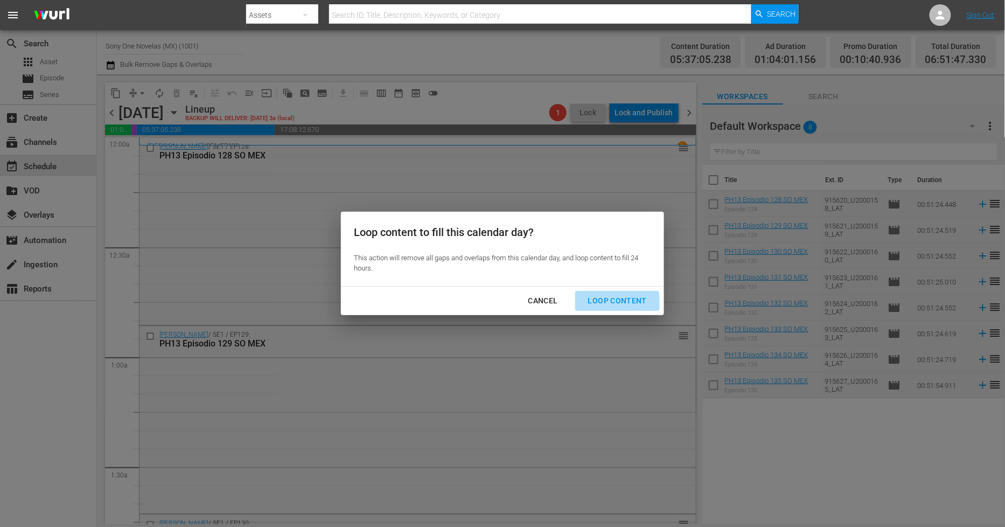
click at [616, 303] on div "Loop Content" at bounding box center [618, 300] width 76 height 13
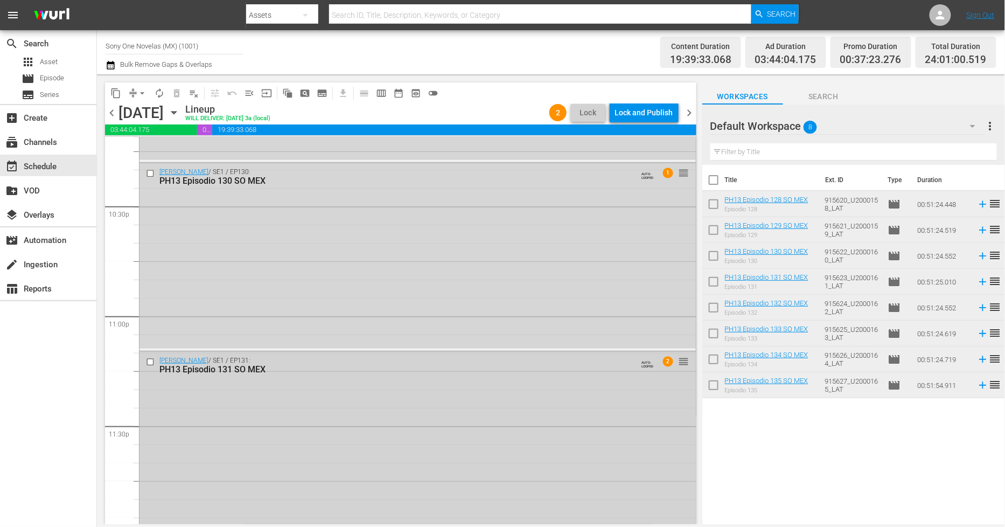
scroll to position [4893, 0]
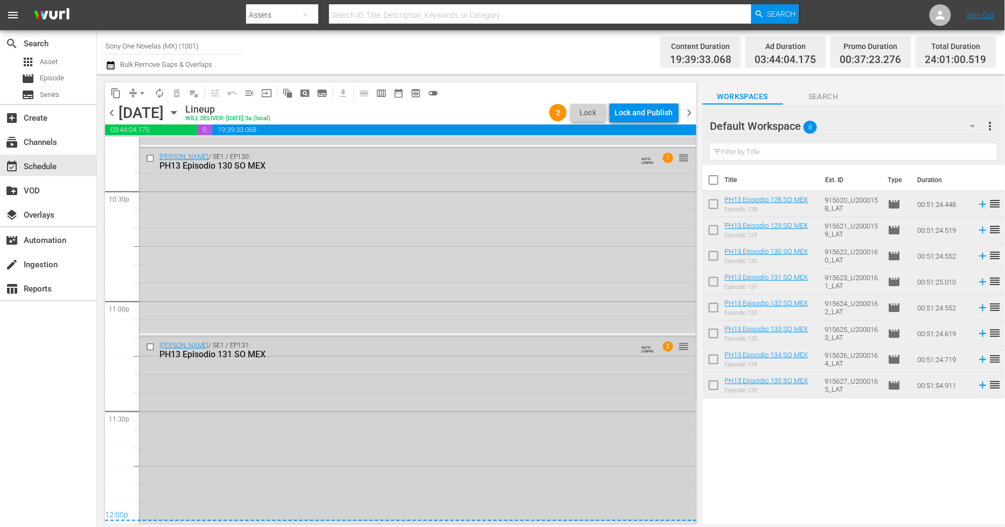
click at [274, 435] on div "[PERSON_NAME] / SE1 / EP131: PH13 Episodio 131 SO MEX AUTO-LOOPED 2 reorder" at bounding box center [418, 429] width 557 height 185
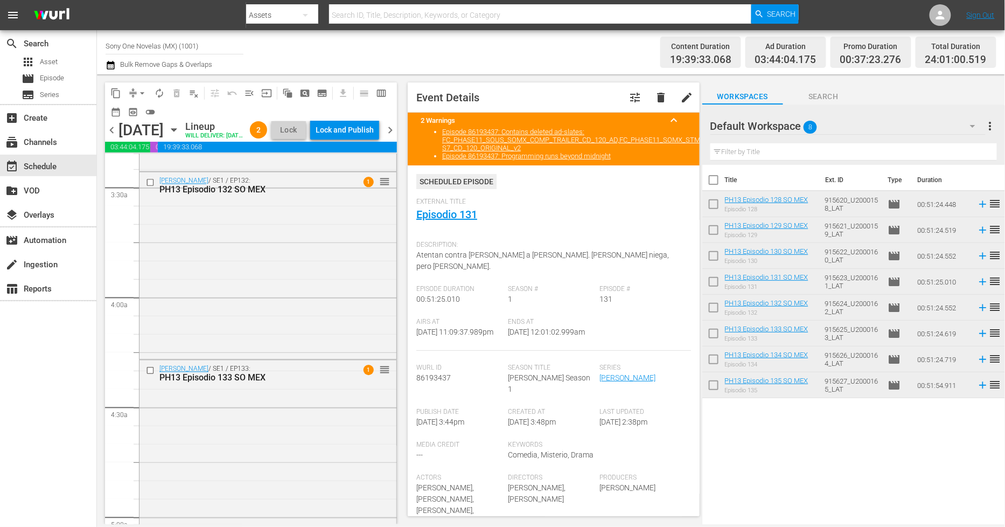
scroll to position [676, 0]
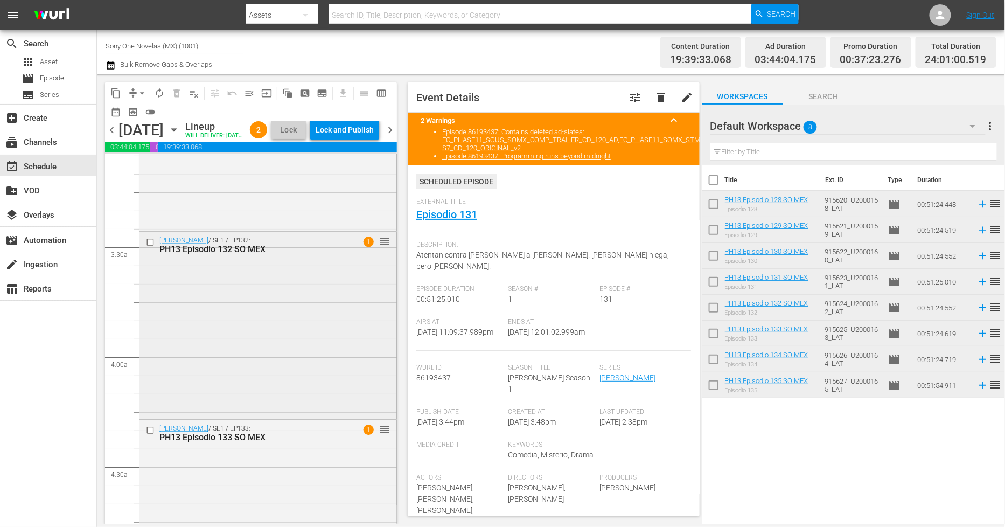
click at [224, 374] on div "Doña Bárbara / SE1 / EP132: PH13 Episodio 132 SO MEX 1 reorder" at bounding box center [268, 324] width 257 height 185
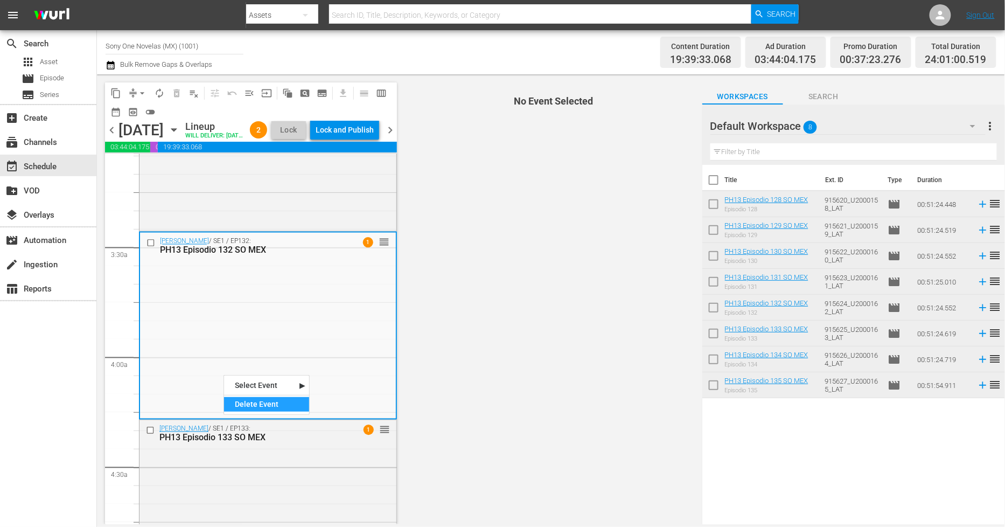
click at [255, 408] on div "Delete Event" at bounding box center [266, 404] width 85 height 15
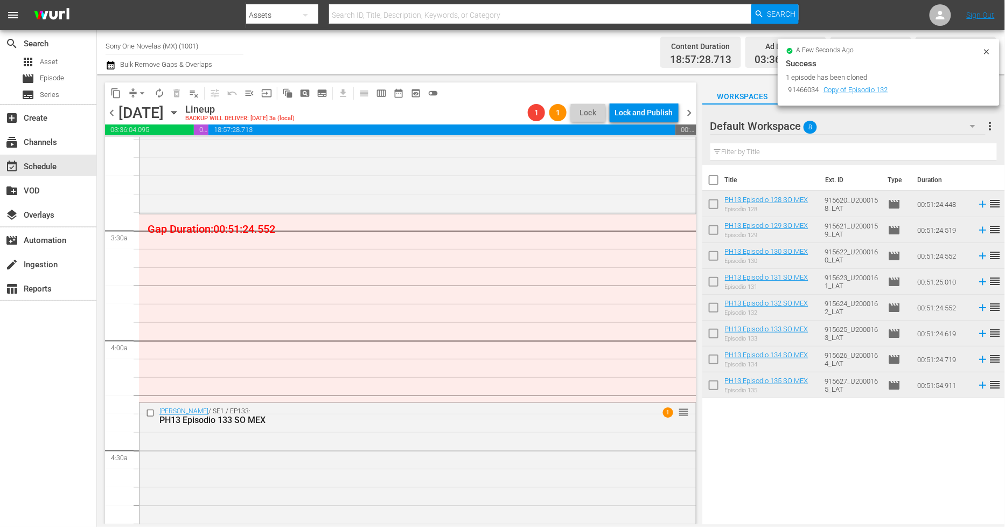
click at [989, 56] on div at bounding box center [987, 52] width 9 height 11
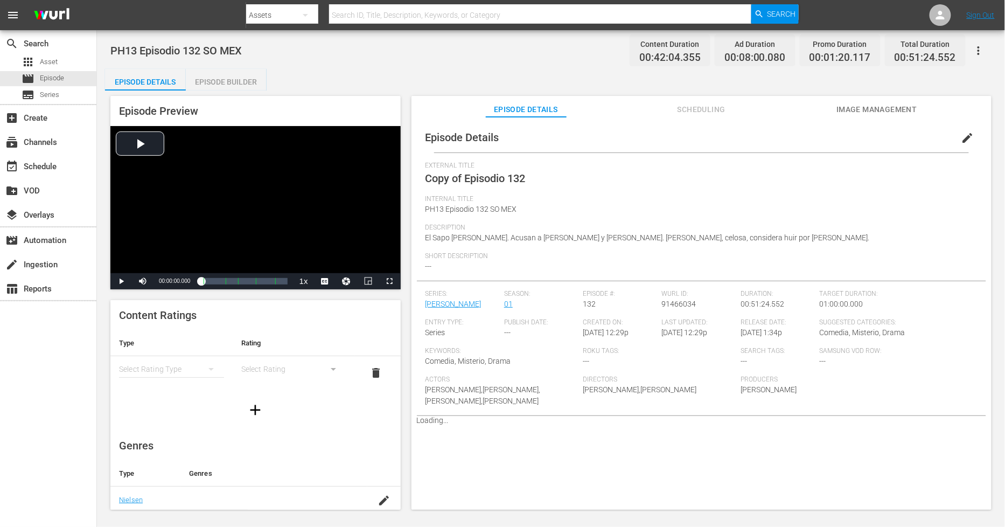
click at [965, 136] on span "edit" at bounding box center [968, 137] width 13 height 13
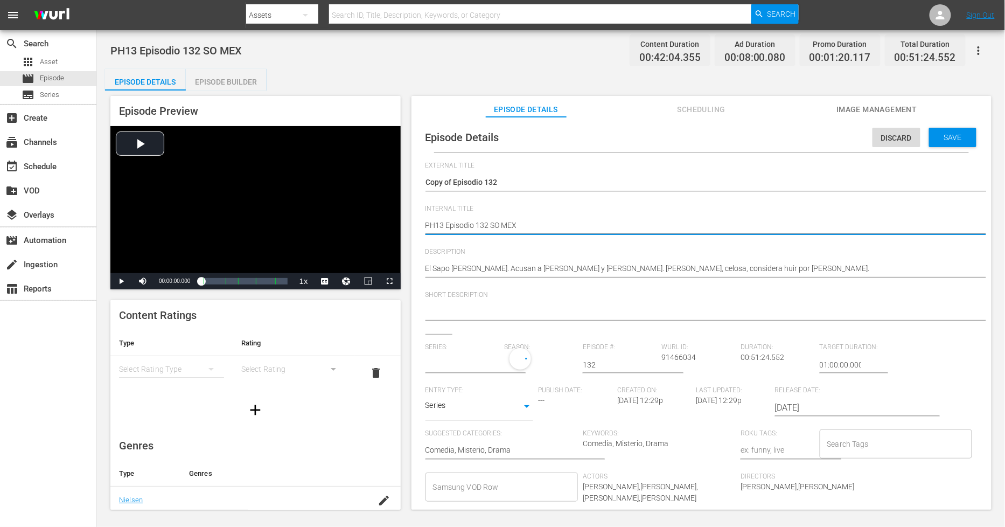
type textarea "PH13 Episodio 132 SO MEX"
type textarea "PH13 Episodio 132 SO MEX D"
type textarea "PH13 Episodio 132 SO MEX DU"
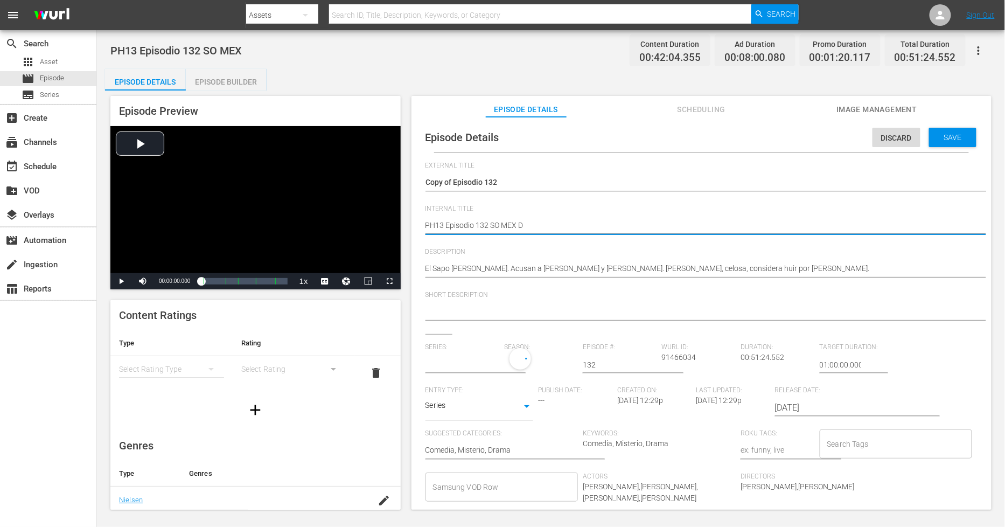
type textarea "PH13 Episodio 132 SO MEX DU"
type textarea "PH13 Episodio 132 SO MEX DUP"
type textarea "PH13 Episodio 132 SO MEX DUP1"
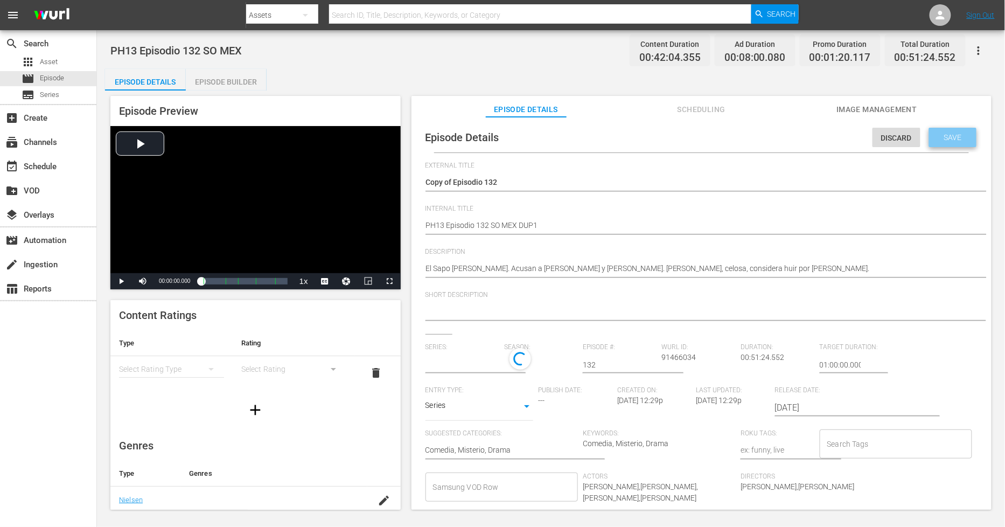
click at [962, 141] on span "Save" at bounding box center [953, 137] width 35 height 9
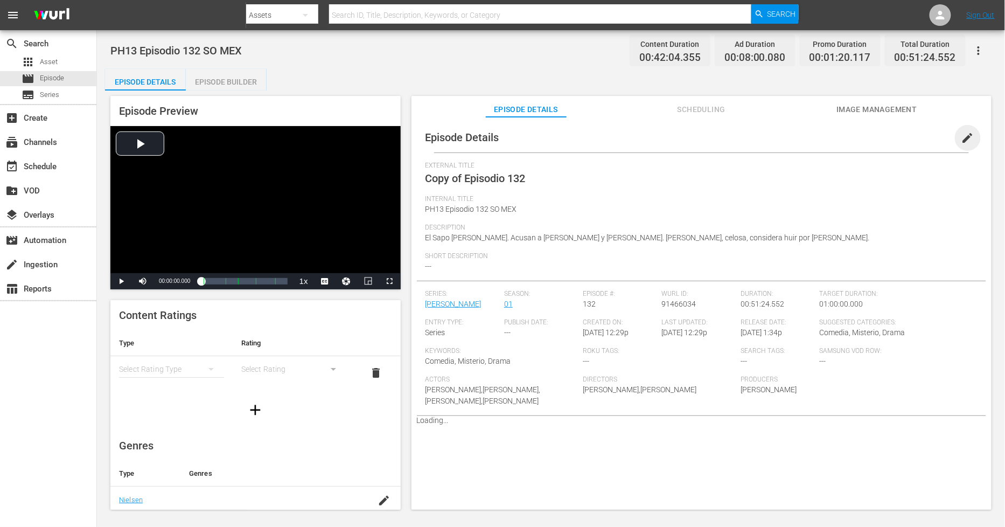
click at [963, 135] on span "edit" at bounding box center [968, 137] width 13 height 13
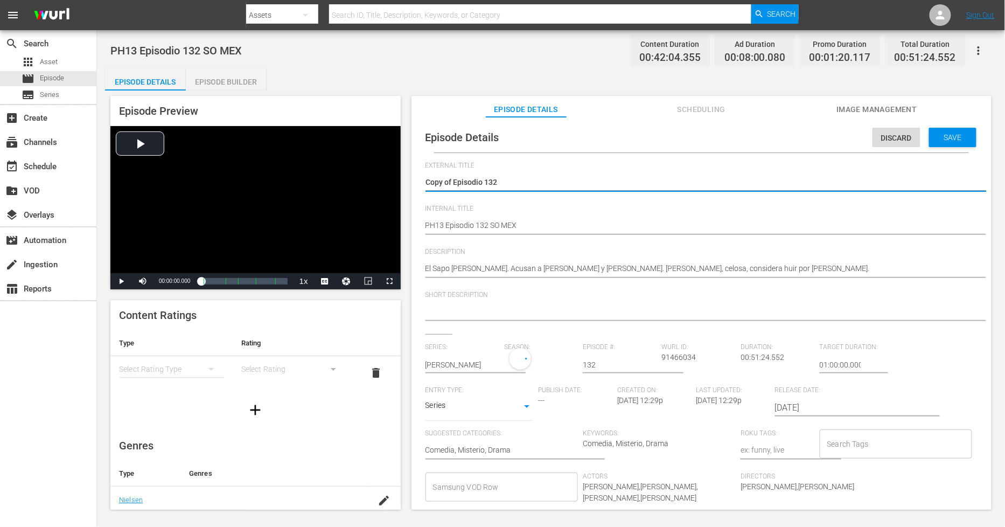
drag, startPoint x: 454, startPoint y: 179, endPoint x: -344, endPoint y: 67, distance: 805.4
click at [0, 67] on html "menu Search By Assets Search ID, Title, Description, Keywords, or Category Sear…" at bounding box center [502, 263] width 1005 height 527
type textarea "Episodio 132"
click at [961, 136] on span "Save" at bounding box center [953, 137] width 35 height 9
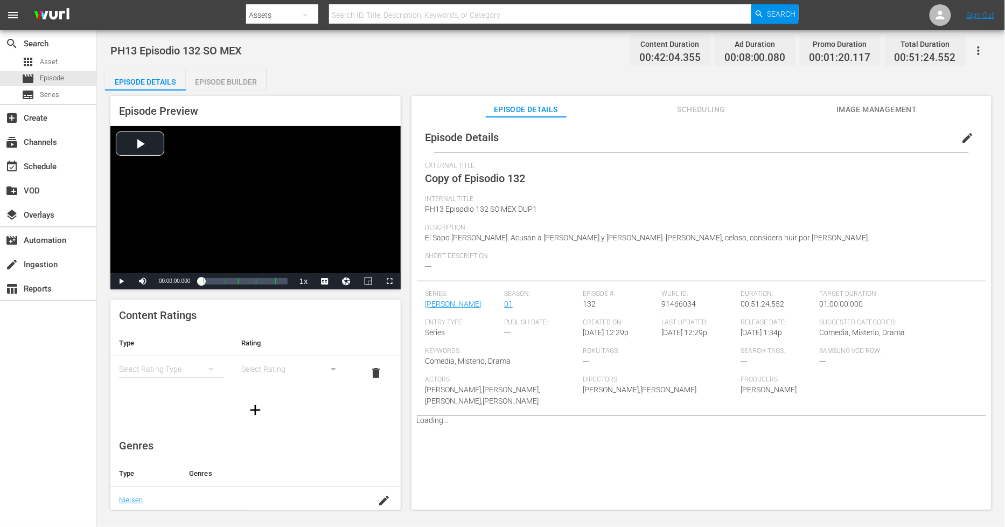
click at [228, 79] on div "Episode Builder" at bounding box center [226, 82] width 81 height 26
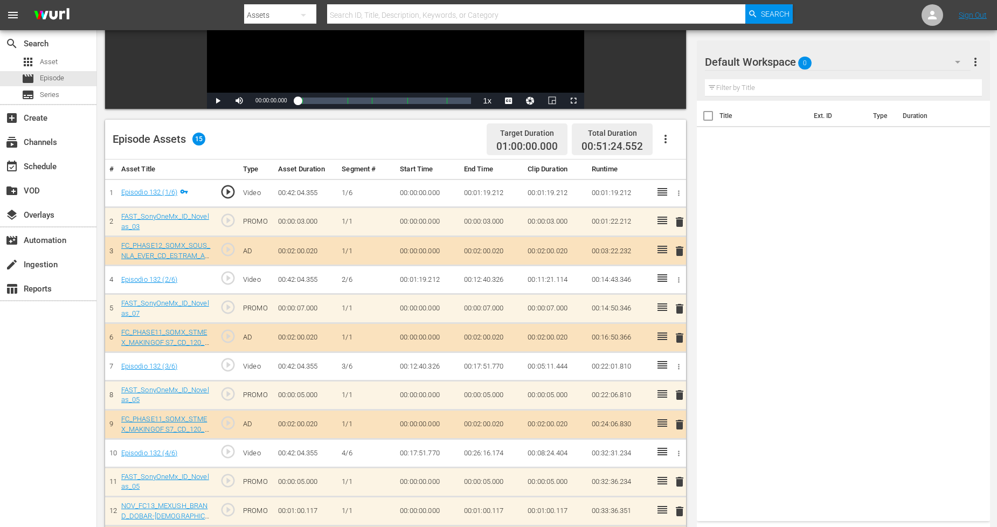
scroll to position [286, 0]
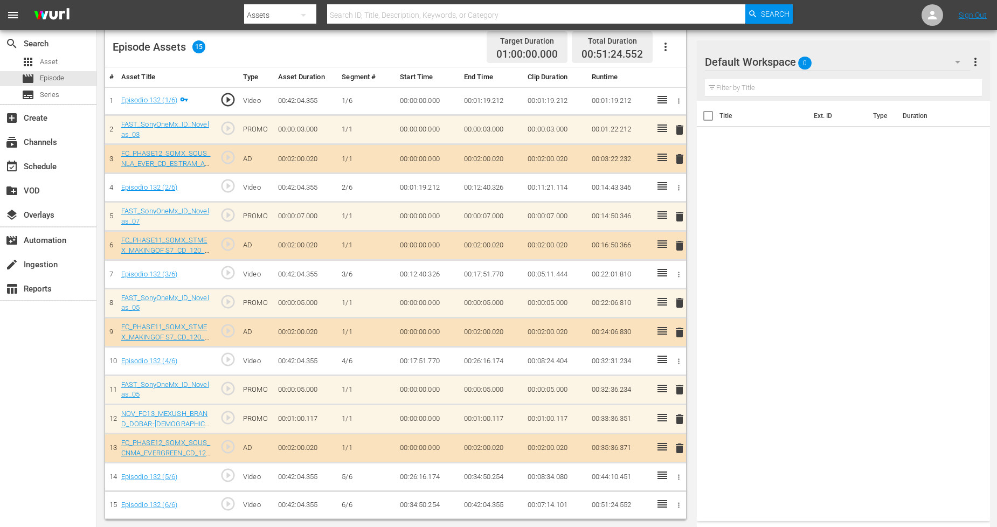
click at [682, 419] on span "delete" at bounding box center [679, 419] width 13 height 13
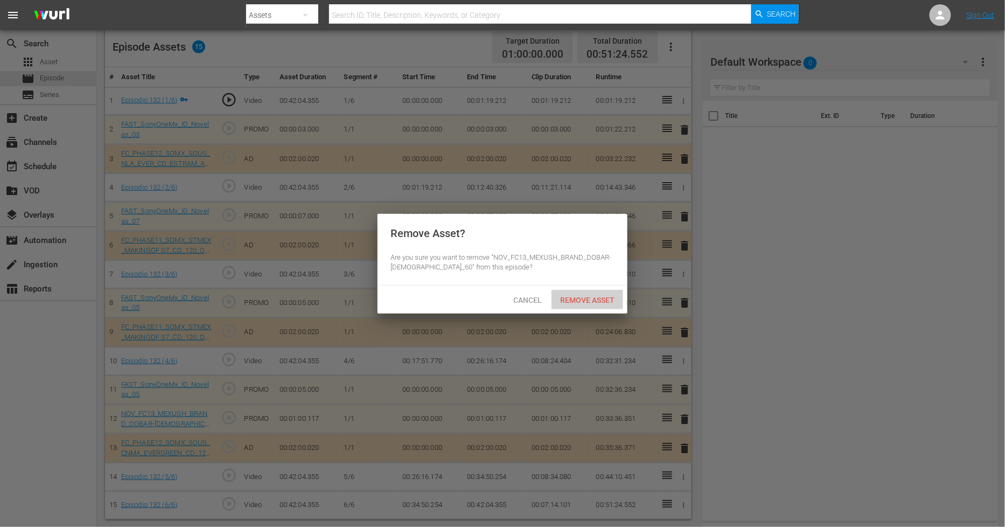
click at [601, 302] on span "Remove Asset" at bounding box center [588, 300] width 72 height 9
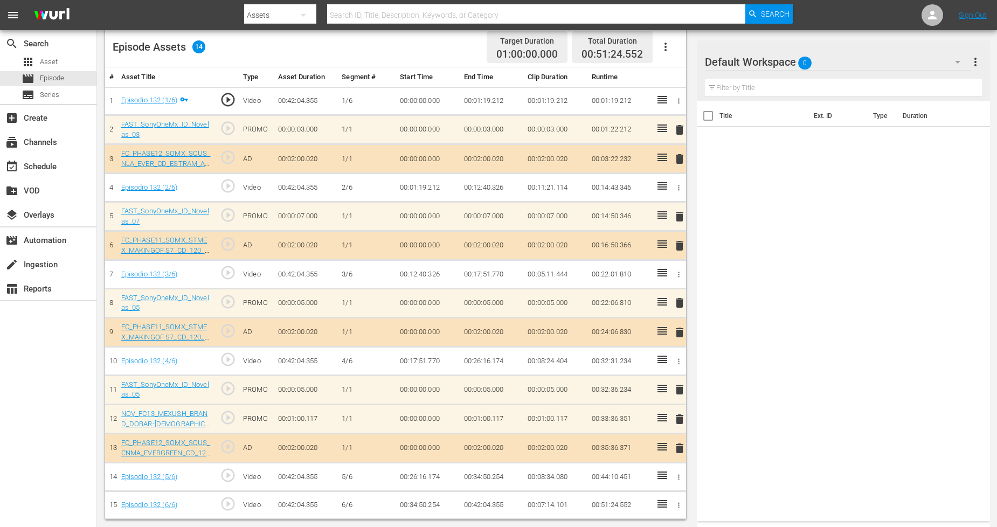
scroll to position [280, 0]
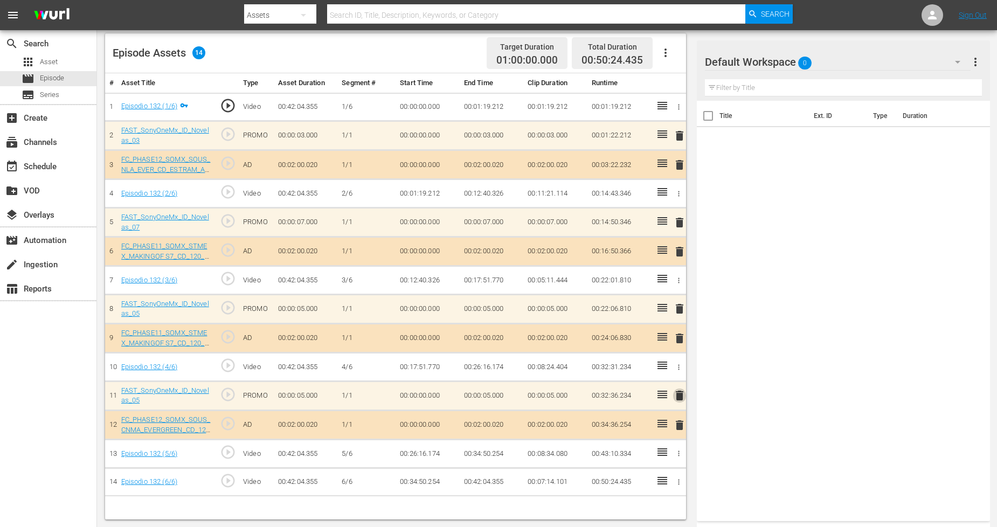
click at [679, 394] on span "delete" at bounding box center [679, 395] width 13 height 13
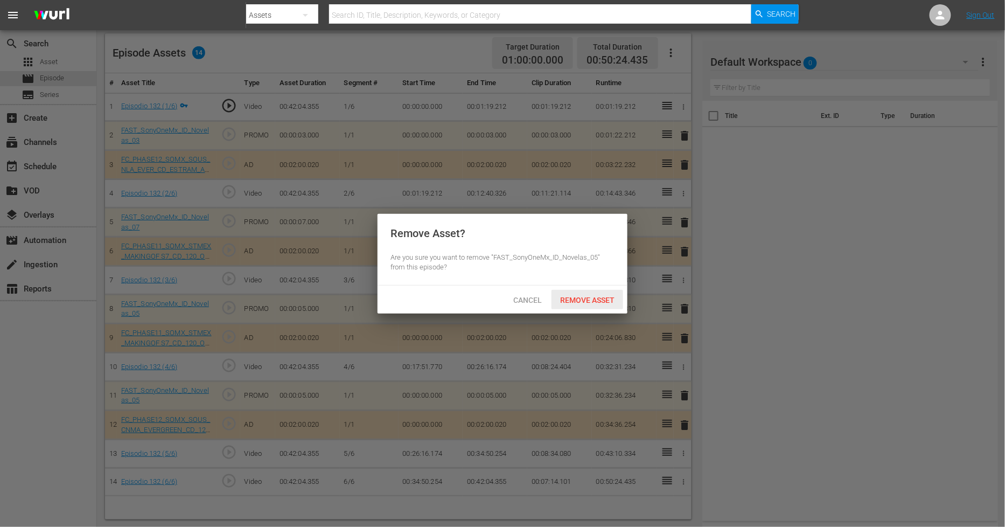
click at [596, 304] on div "Remove Asset" at bounding box center [588, 300] width 72 height 20
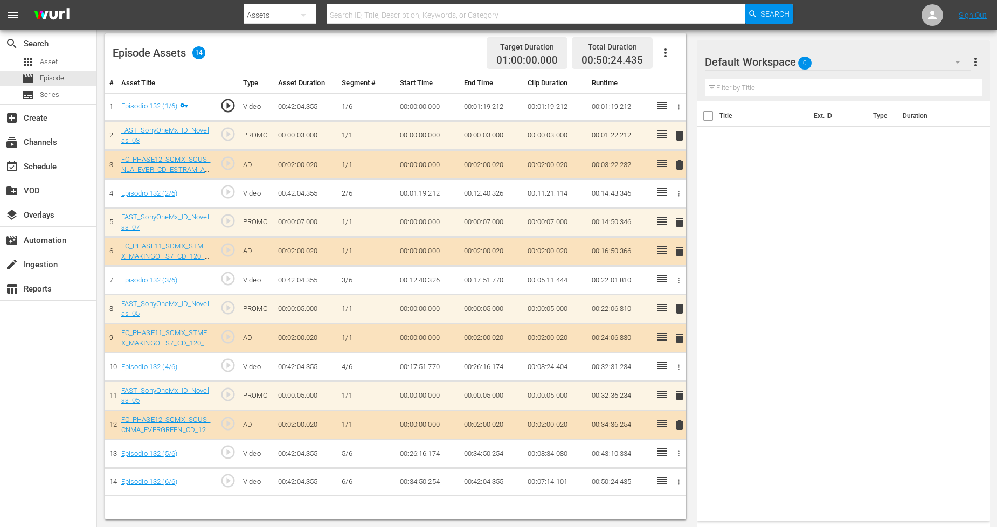
click at [869, 68] on div "Default Workspace 0" at bounding box center [838, 62] width 266 height 30
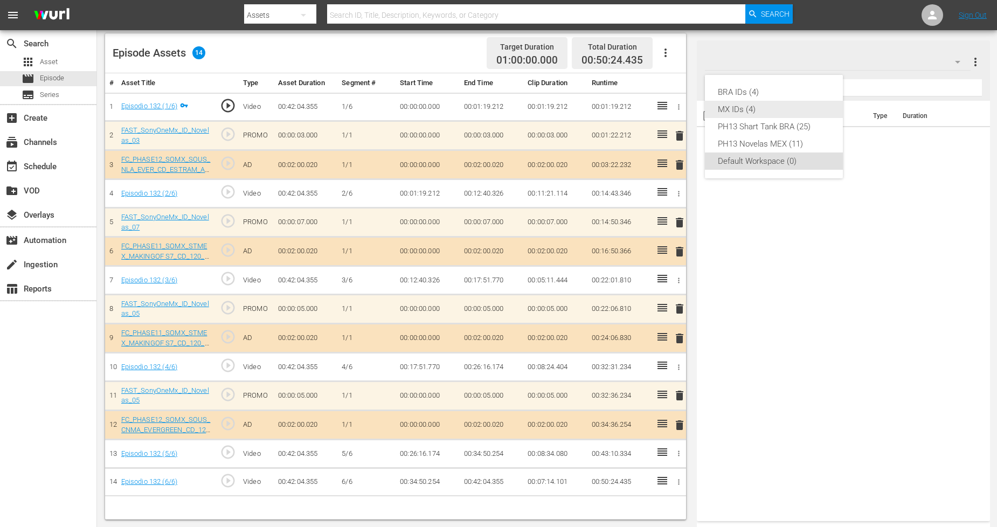
click at [773, 106] on div "MX IDs (4)" at bounding box center [774, 109] width 112 height 17
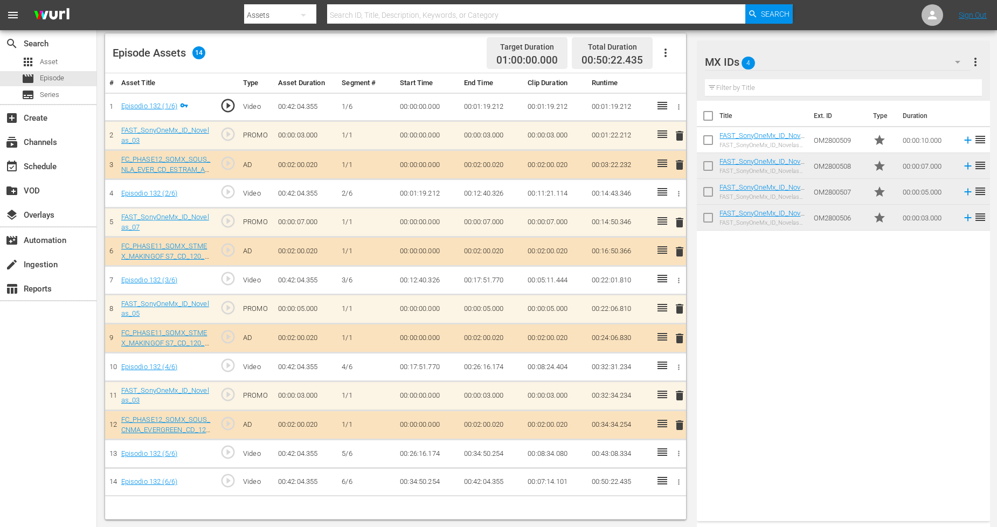
scroll to position [0, 0]
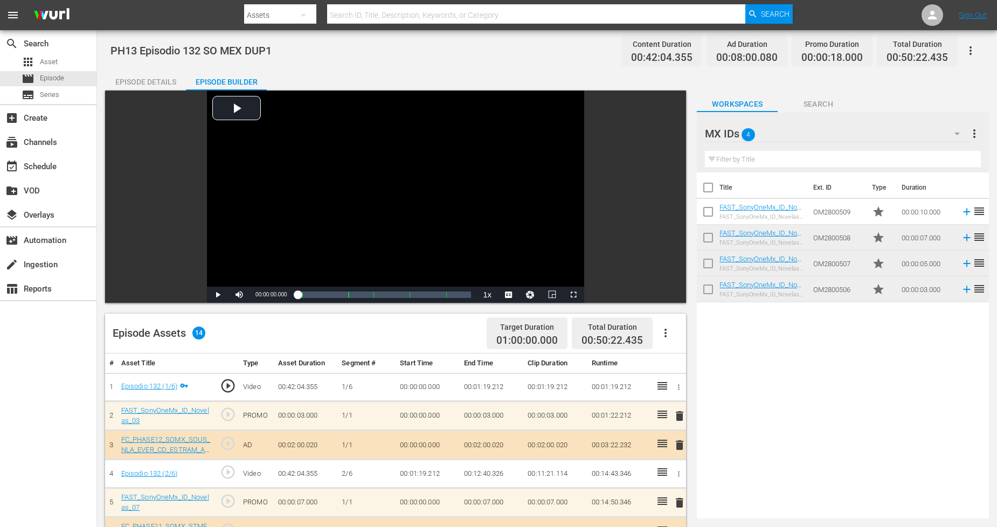
click at [968, 47] on icon "button" at bounding box center [970, 50] width 13 height 13
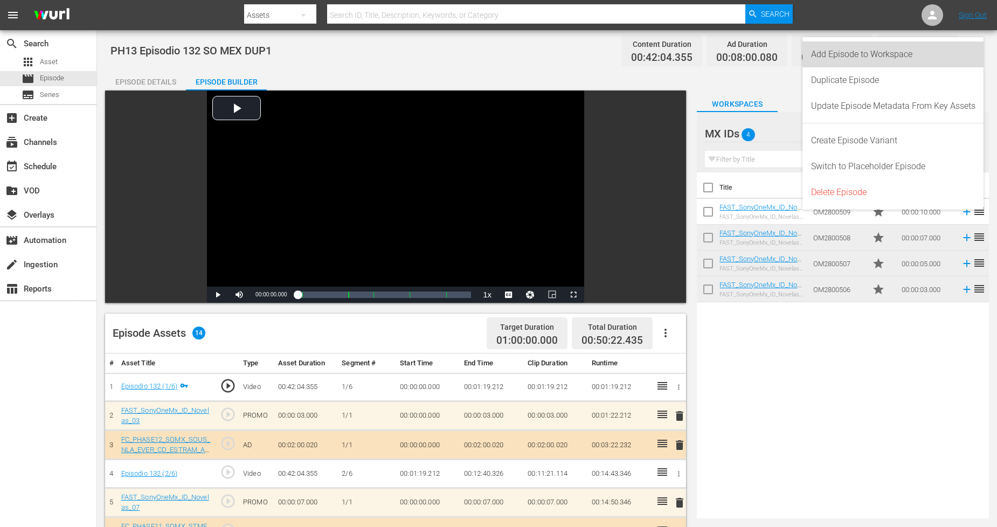
click at [961, 66] on div "Add Episode to Workspace" at bounding box center [893, 54] width 164 height 26
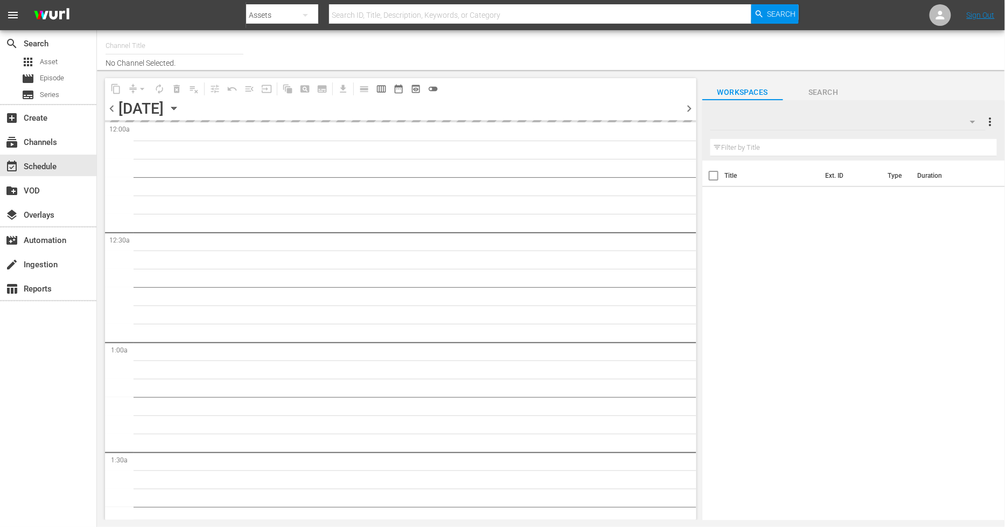
type input "Sony One Novelas (MX) (1001)"
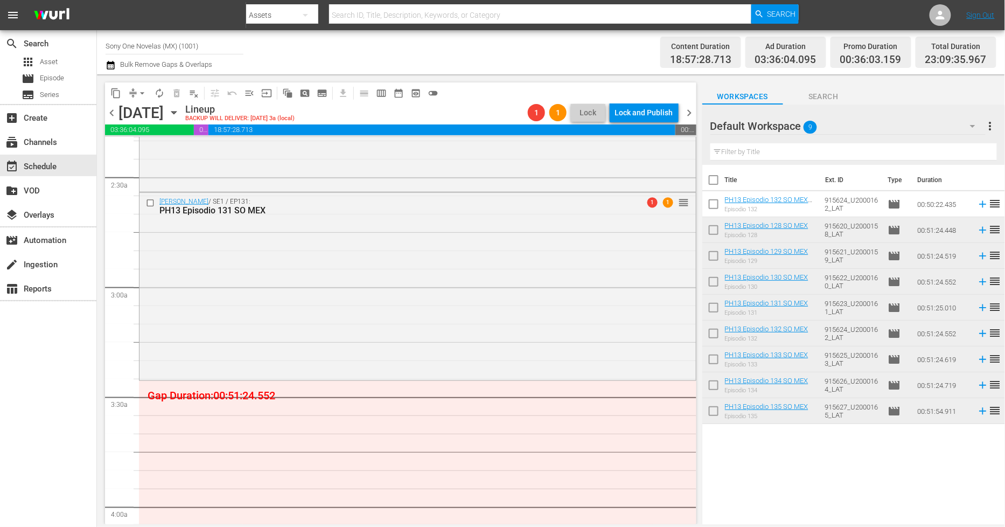
scroll to position [539, 0]
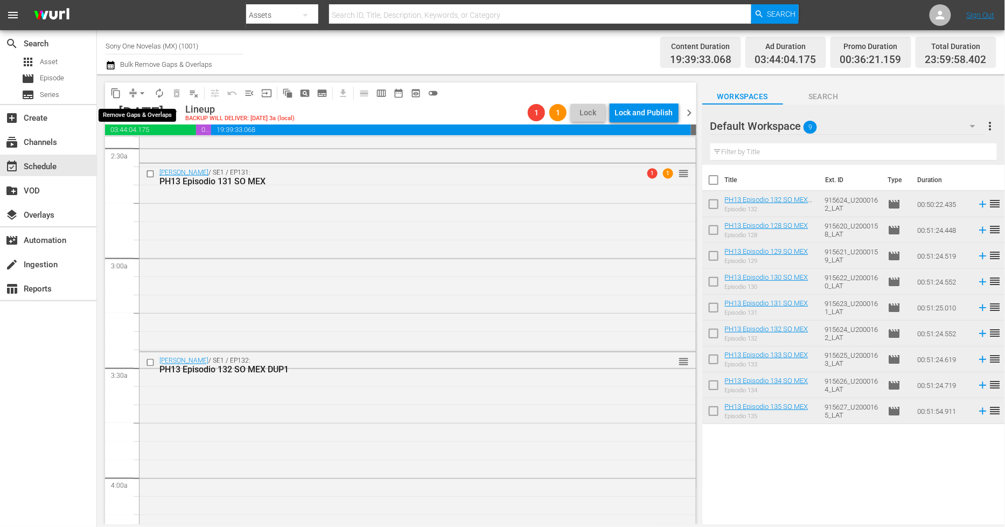
click at [138, 92] on span "arrow_drop_down" at bounding box center [142, 93] width 11 height 11
click at [144, 147] on li "Align to End of Previous Day" at bounding box center [142, 150] width 113 height 18
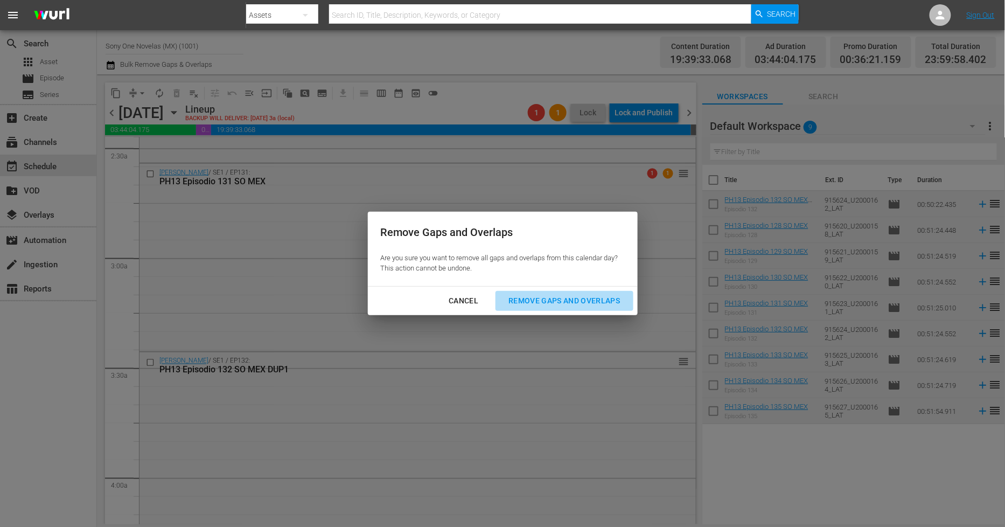
click at [568, 302] on div "Remove Gaps and Overlaps" at bounding box center [564, 300] width 129 height 13
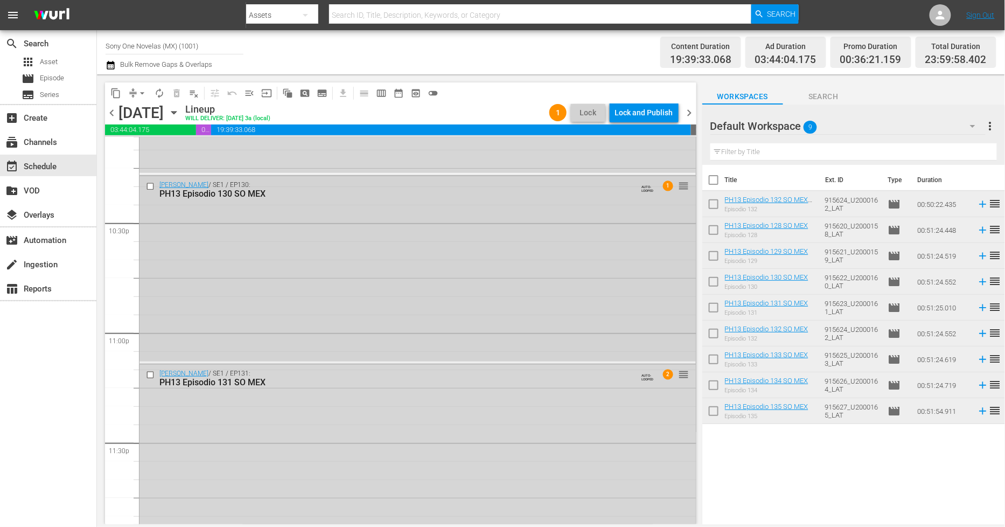
scroll to position [4889, 0]
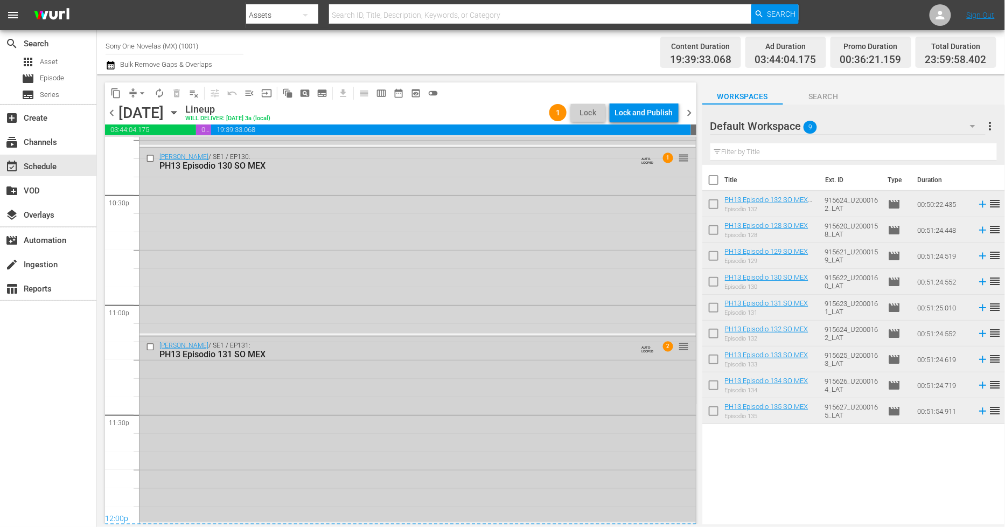
click at [365, 410] on div "Doña Bárbara / SE1 / EP131: PH13 Episodio 131 SO MEX AUTO-LOOPED 2 reorder" at bounding box center [418, 429] width 557 height 185
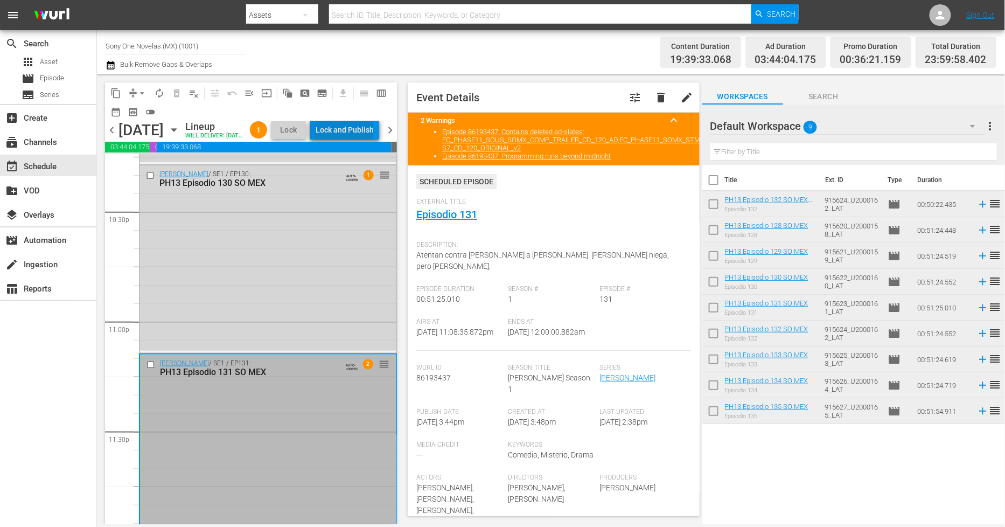
click at [367, 133] on div "Lock and Publish" at bounding box center [345, 129] width 58 height 19
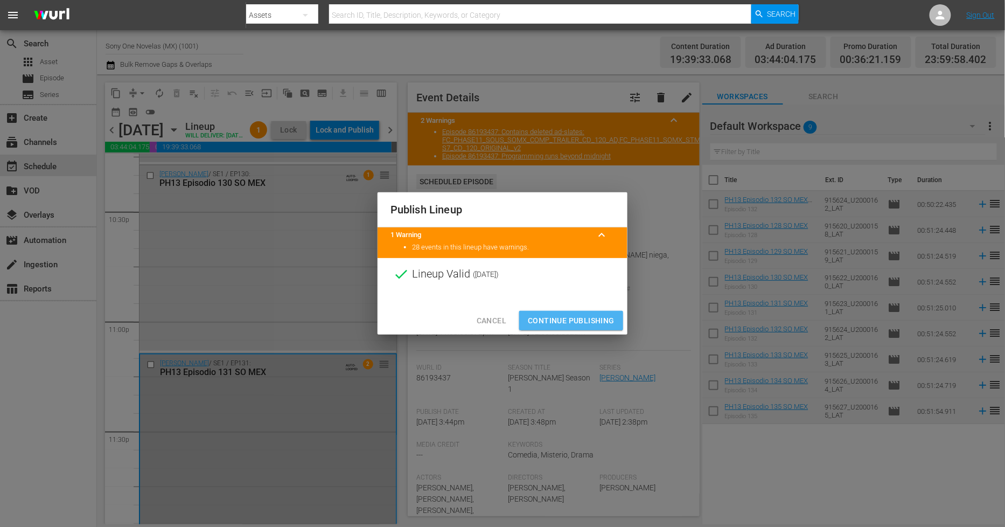
click at [582, 320] on span "Continue Publishing" at bounding box center [571, 320] width 87 height 13
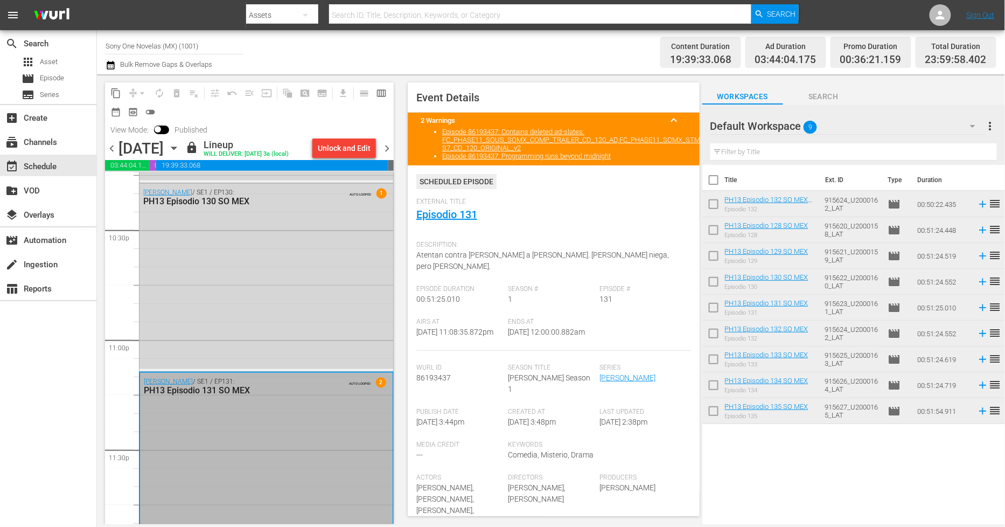
click at [385, 150] on span "chevron_right" at bounding box center [386, 148] width 13 height 13
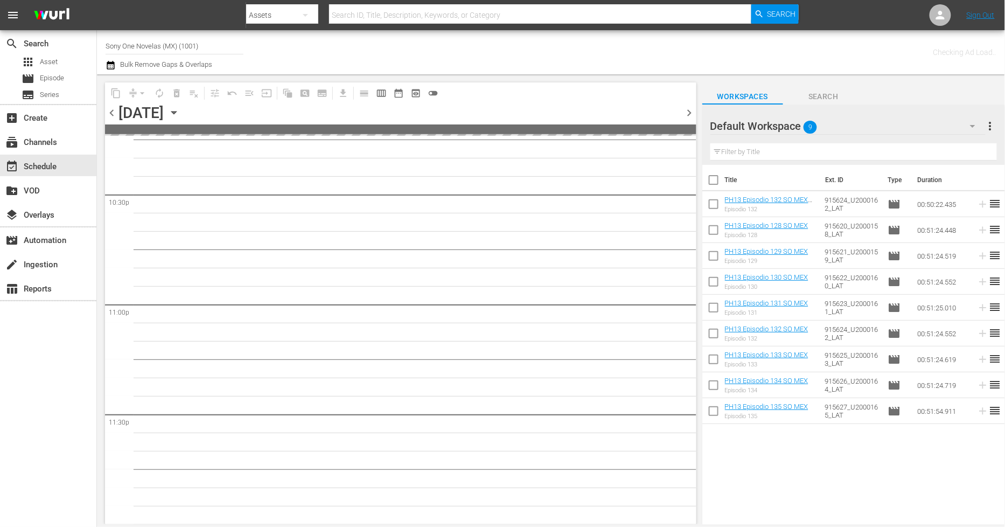
scroll to position [4888, 0]
click at [710, 178] on input "checkbox" at bounding box center [714, 182] width 23 height 23
checkbox input "true"
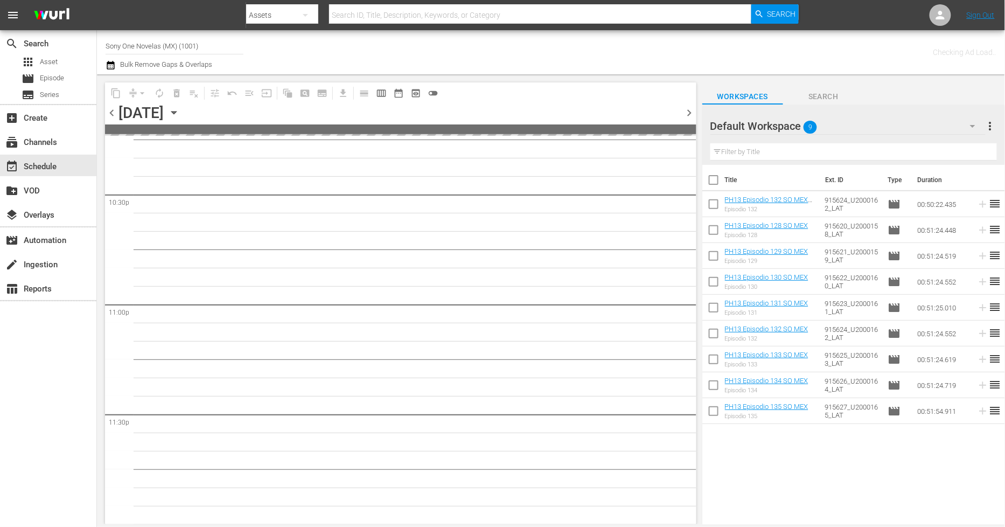
checkbox input "true"
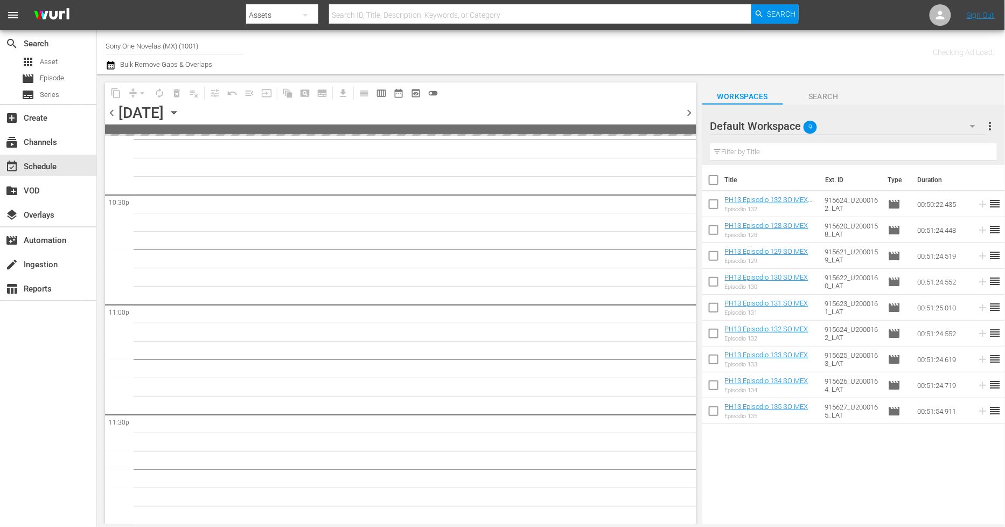
checkbox input "true"
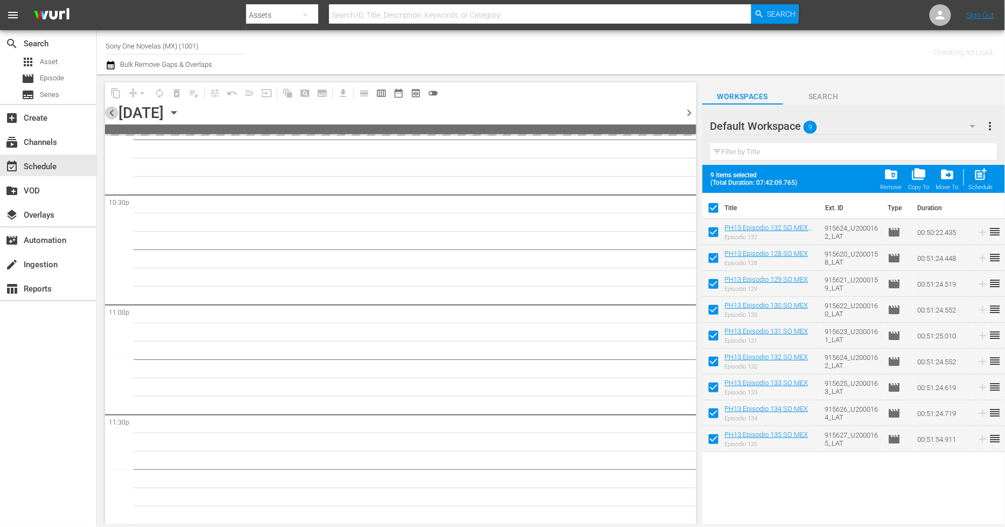
click at [111, 115] on span "chevron_left" at bounding box center [111, 112] width 13 height 13
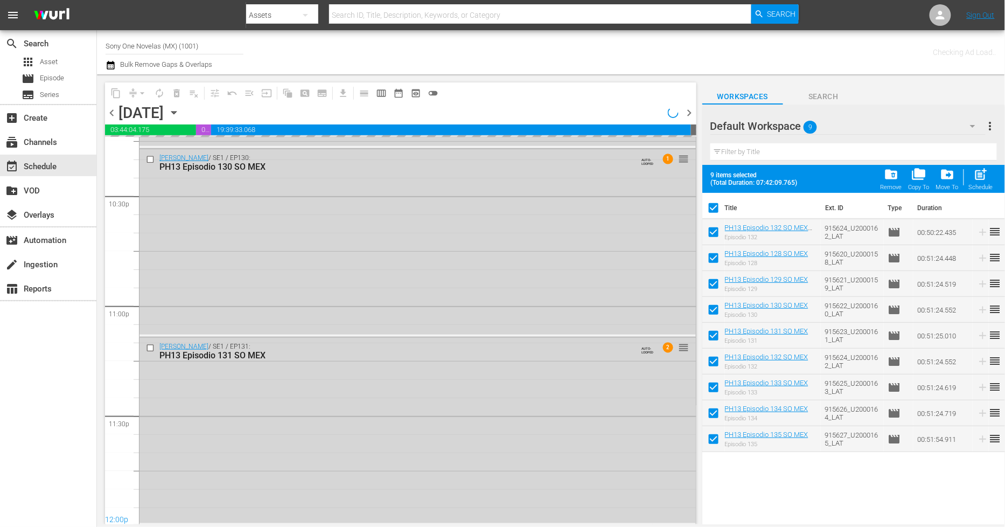
scroll to position [4889, 0]
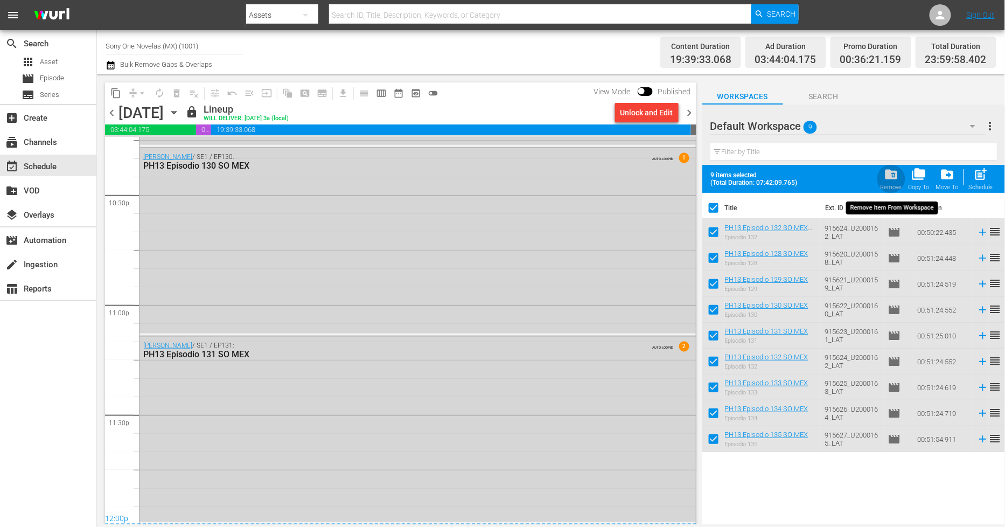
click at [889, 178] on span "folder_delete" at bounding box center [891, 174] width 15 height 15
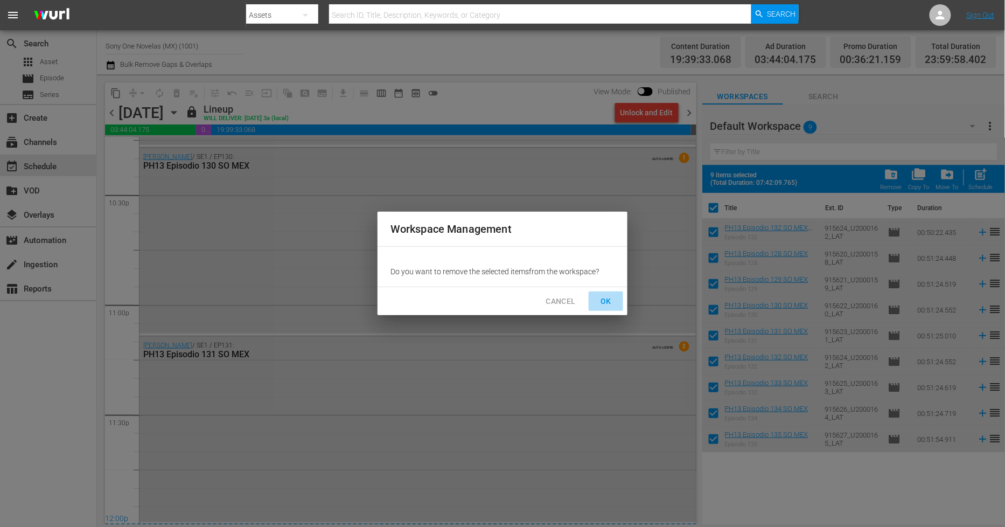
click at [602, 303] on span "OK" at bounding box center [606, 301] width 17 height 13
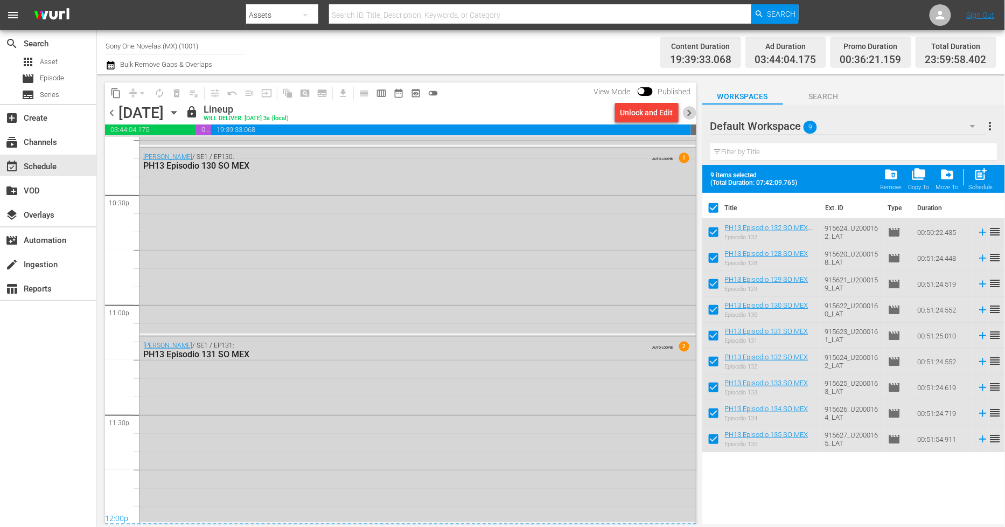
click at [691, 113] on span "chevron_right" at bounding box center [689, 112] width 13 height 13
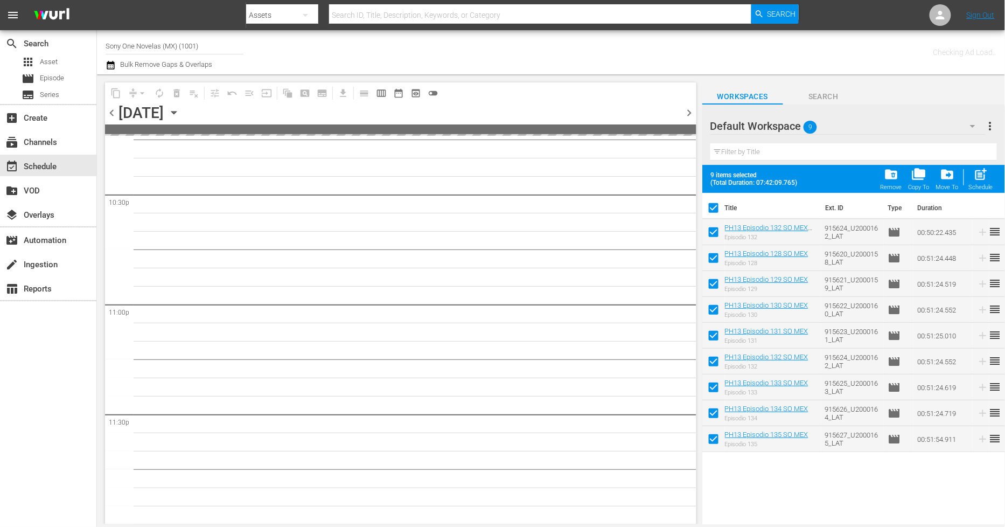
scroll to position [4888, 0]
checkbox input "false"
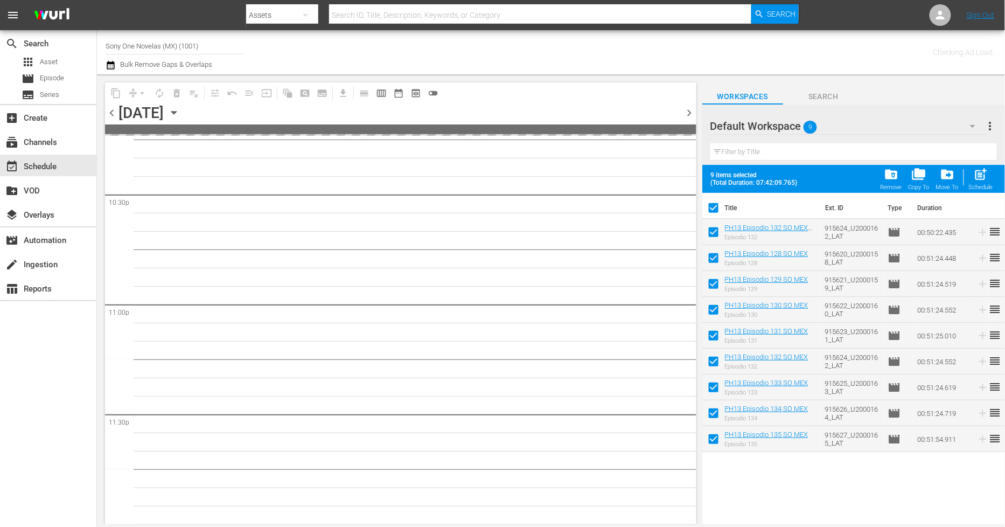
checkbox input "false"
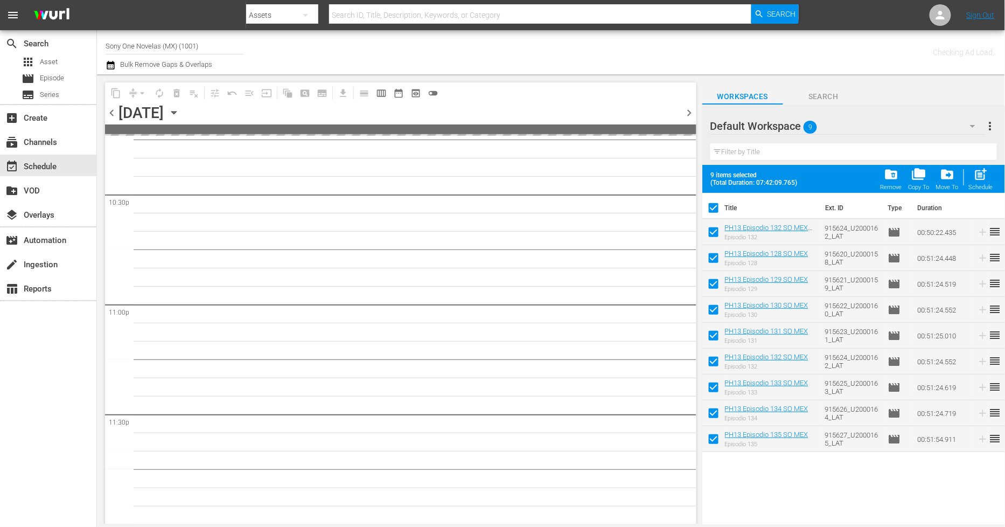
checkbox input "false"
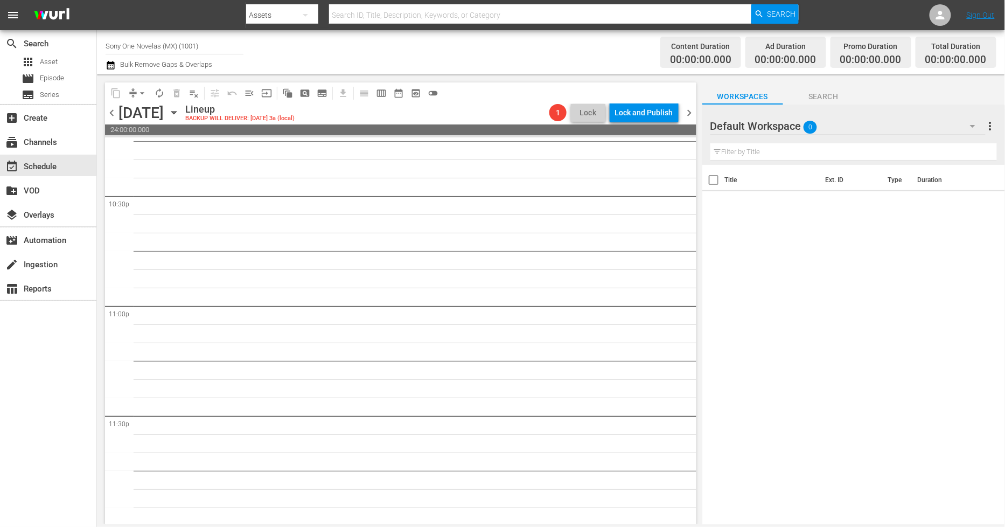
scroll to position [4889, 0]
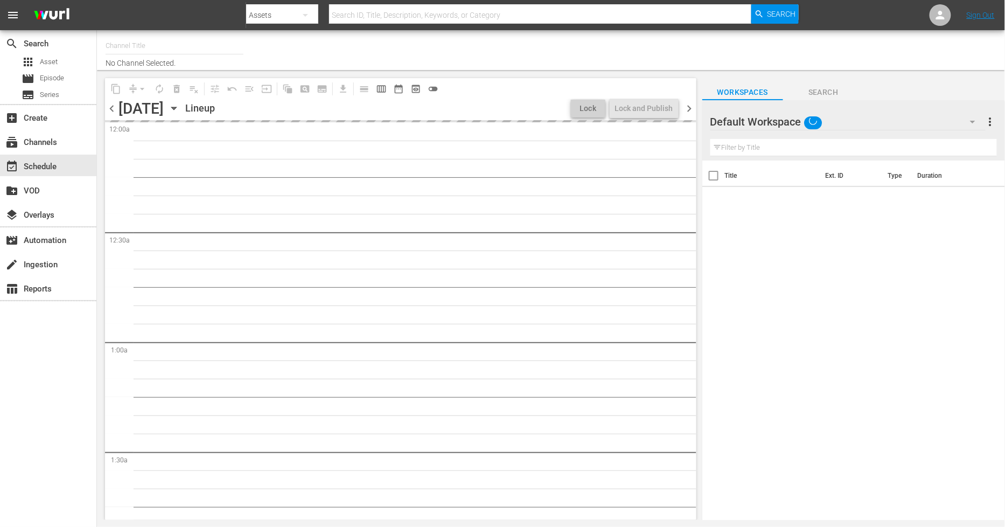
type input "Sony One Novelas (MX) (1001)"
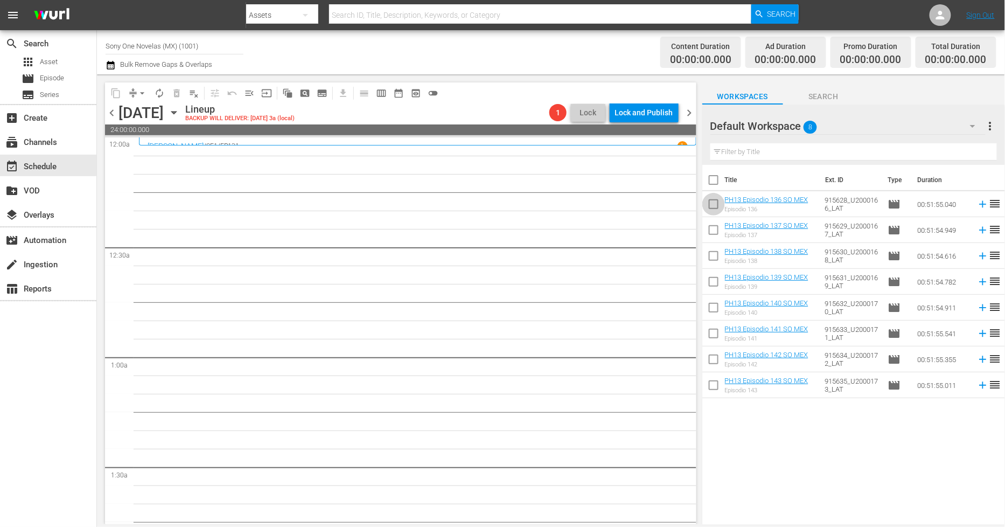
click at [713, 203] on input "checkbox" at bounding box center [714, 206] width 23 height 23
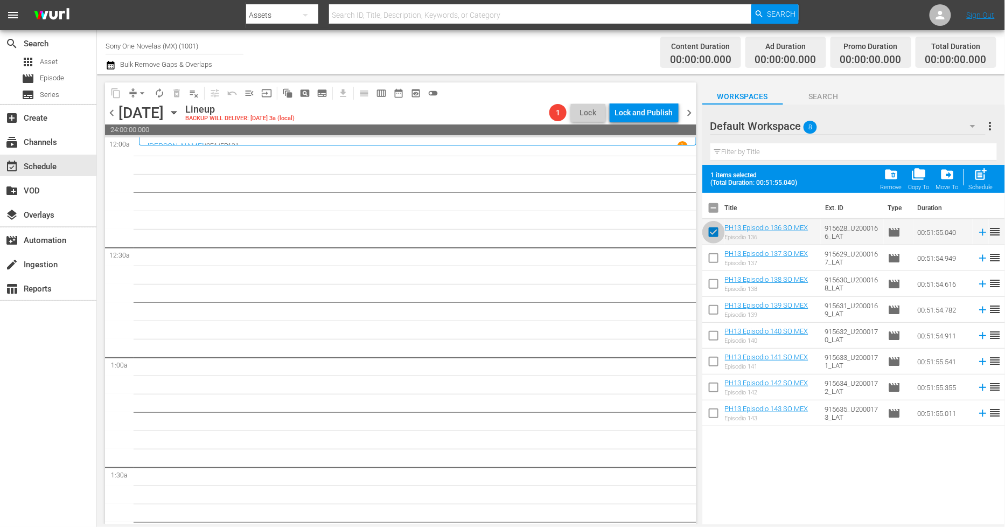
click at [718, 232] on input "checkbox" at bounding box center [714, 234] width 23 height 23
checkbox input "false"
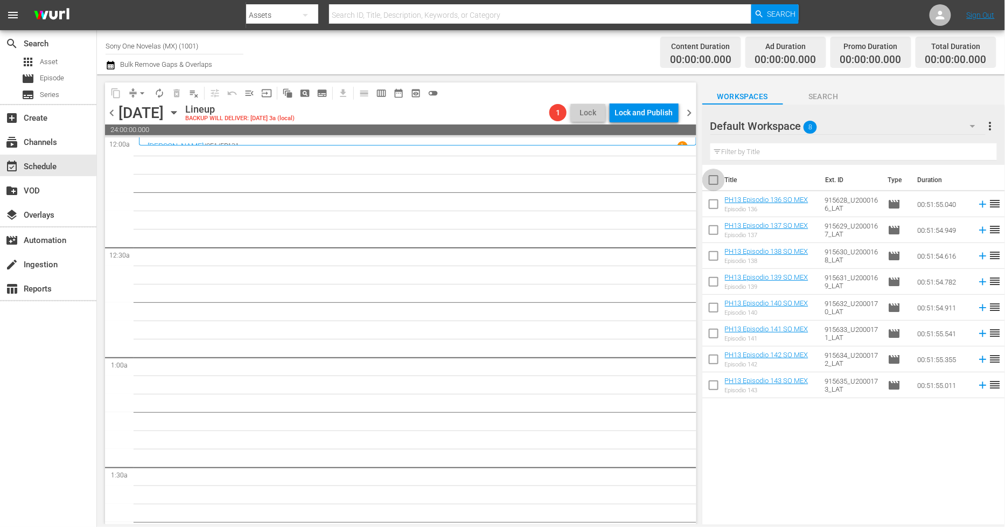
click at [716, 185] on input "checkbox" at bounding box center [714, 182] width 23 height 23
checkbox input "true"
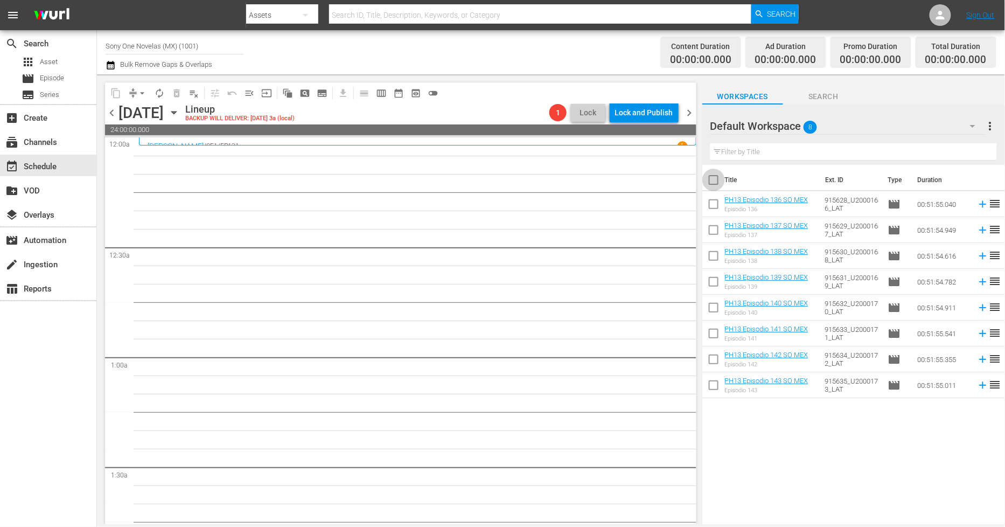
checkbox input "true"
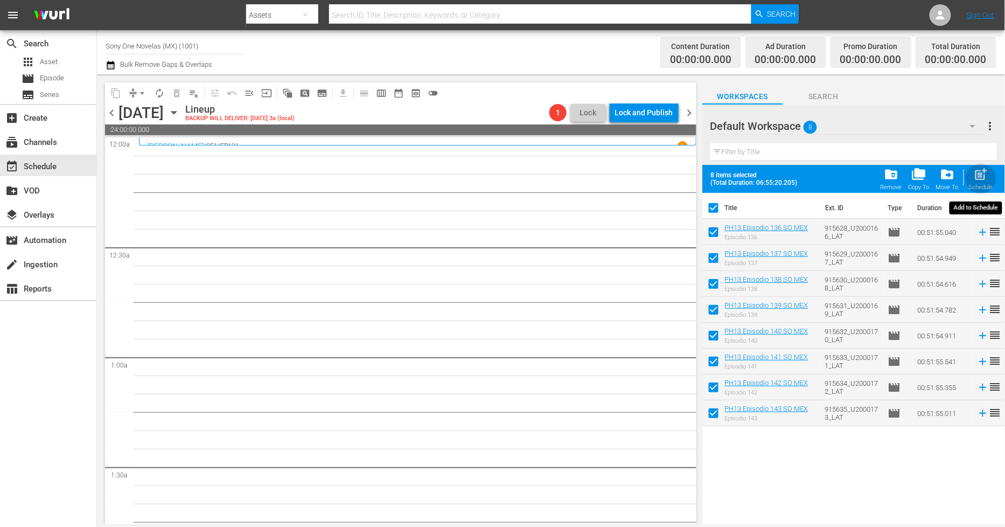
click at [977, 182] on div "post_add Schedule" at bounding box center [981, 179] width 24 height 24
checkbox input "false"
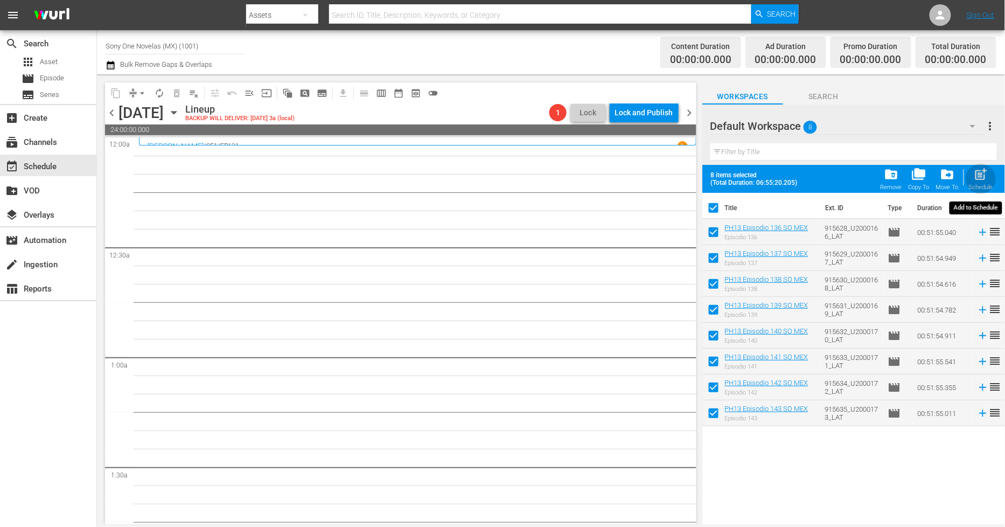
checkbox input "false"
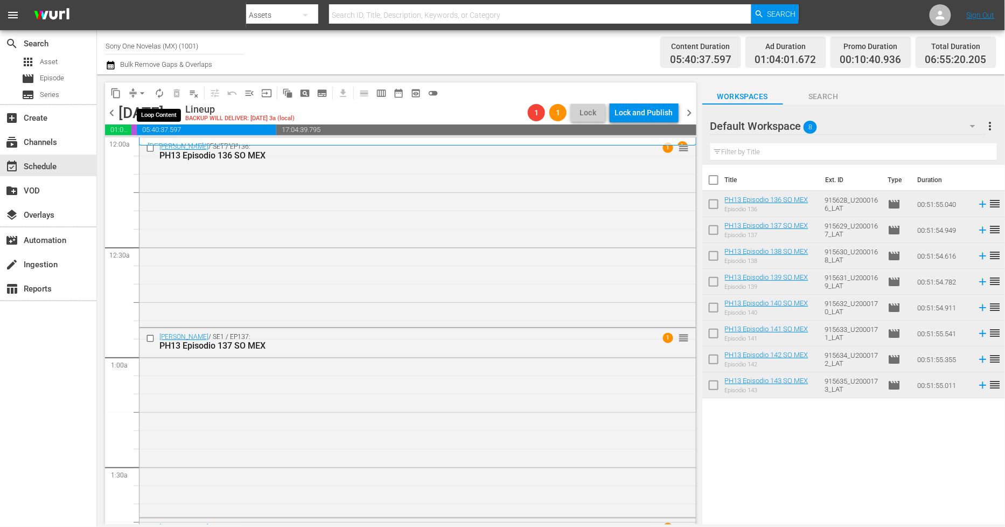
click at [157, 97] on span "autorenew_outlined" at bounding box center [159, 93] width 11 height 11
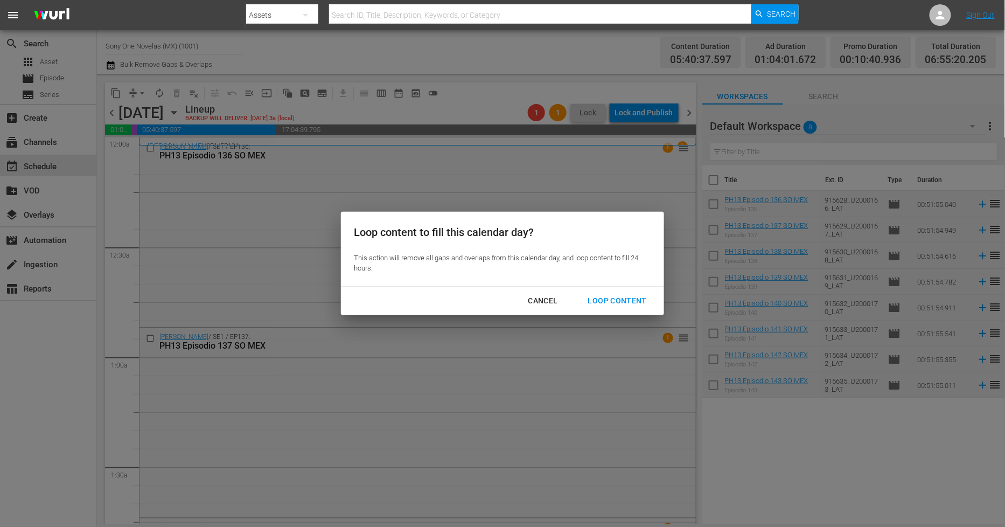
click at [606, 302] on div "Loop Content" at bounding box center [618, 300] width 76 height 13
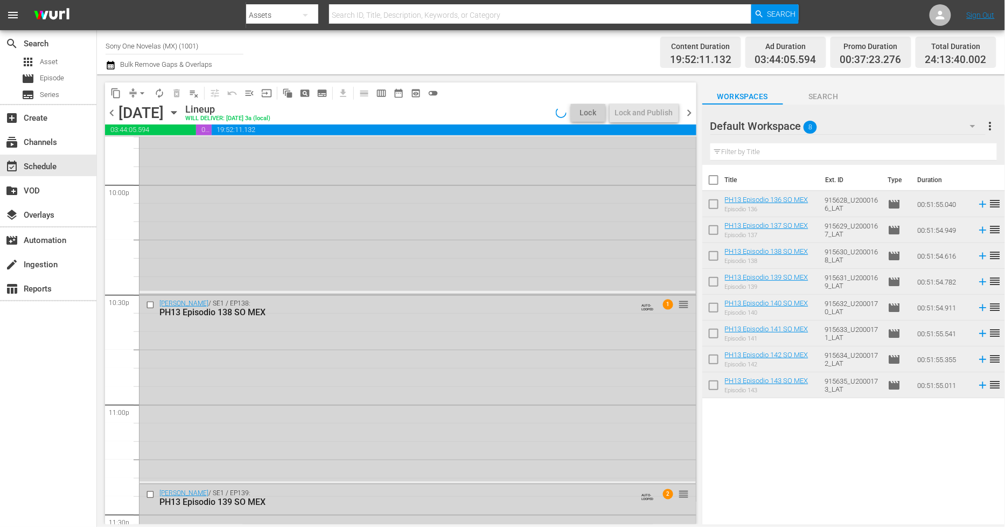
scroll to position [4939, 0]
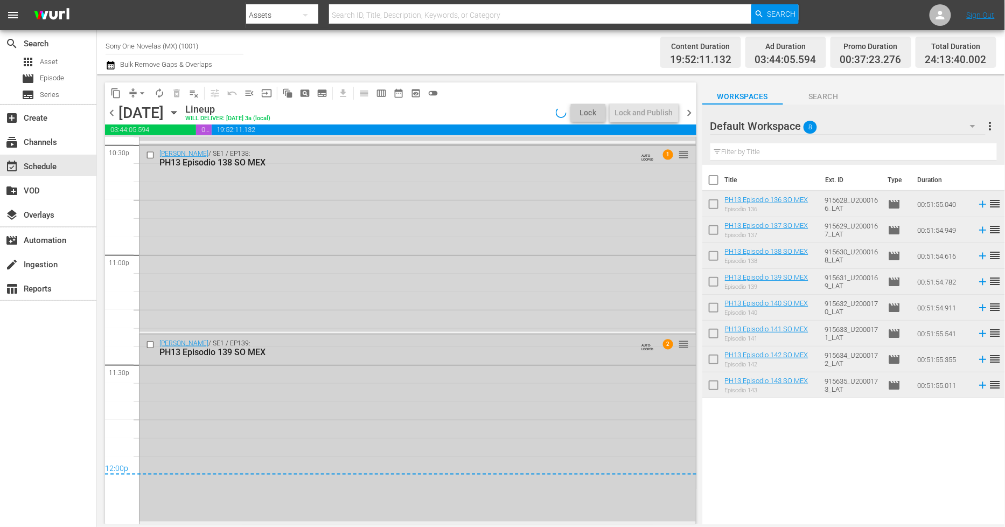
click at [399, 386] on div "Doña Bárbara / SE1 / EP139: PH13 Episodio 139 SO MEX AUTO-LOOPED 2 reorder" at bounding box center [418, 428] width 557 height 187
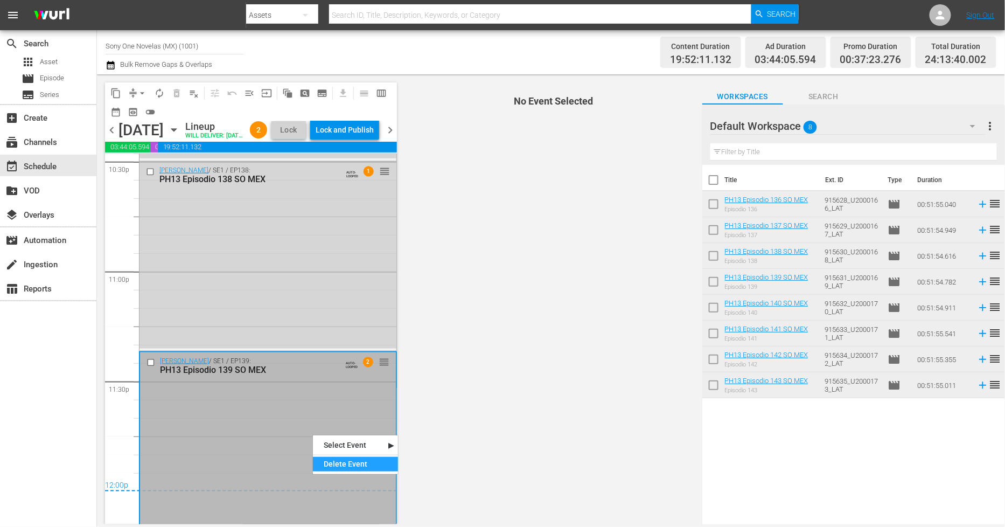
click at [337, 463] on div "Delete Event" at bounding box center [355, 464] width 85 height 15
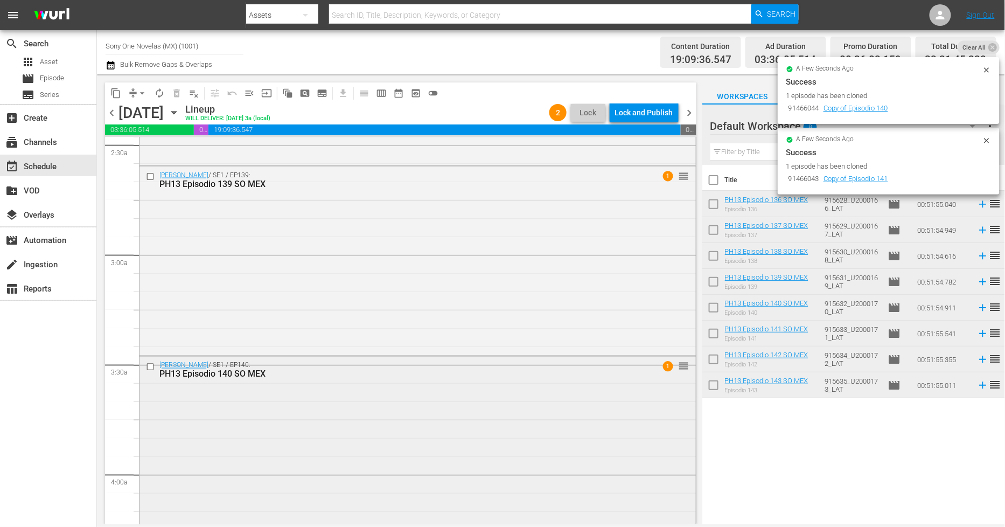
scroll to position [518, 0]
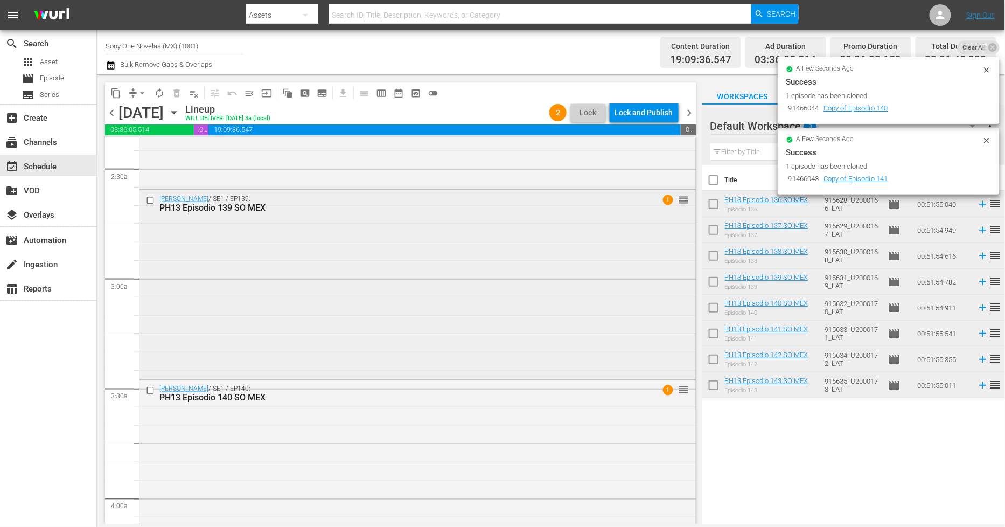
click at [288, 337] on div "Doña Bárbara / SE1 / EP139: PH13 Episodio 139 SO MEX 1 reorder" at bounding box center [418, 283] width 557 height 187
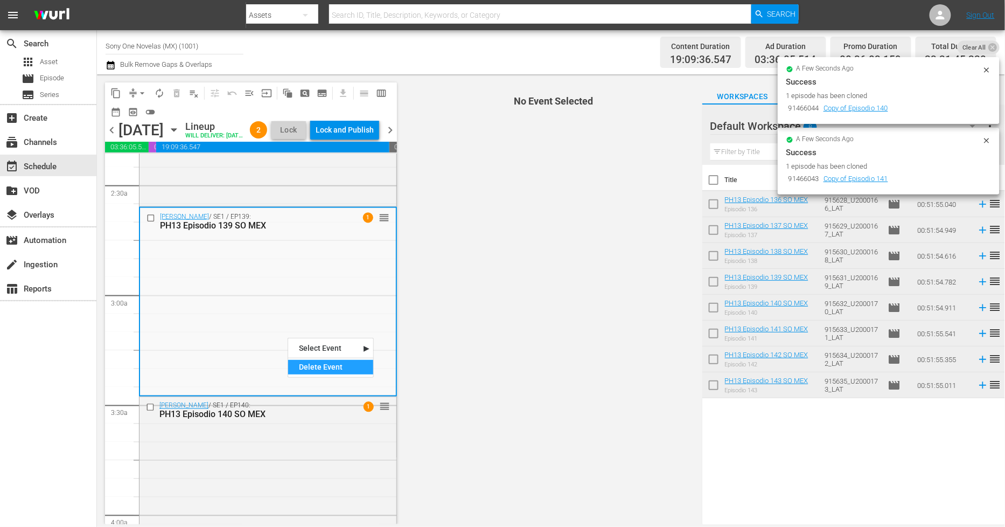
click at [302, 371] on div "Delete Event" at bounding box center [330, 367] width 85 height 15
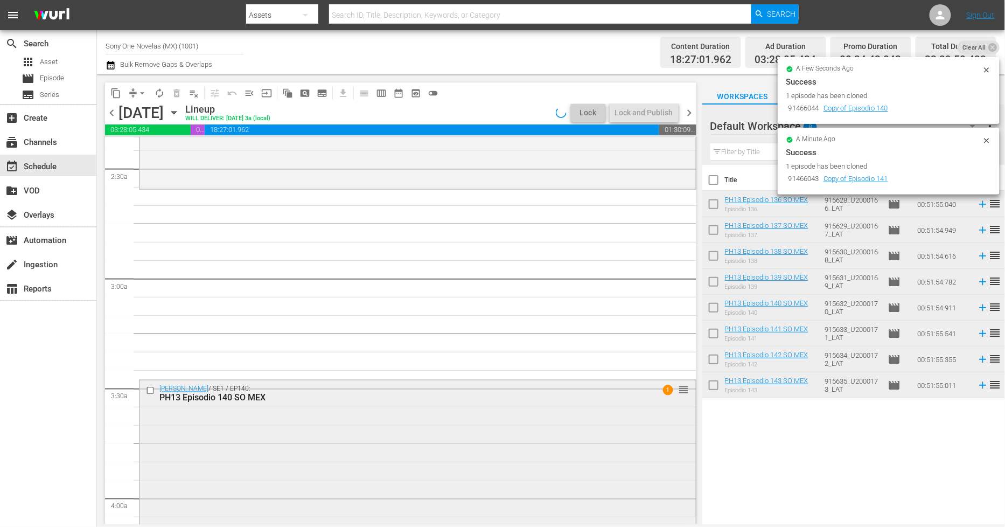
click at [336, 431] on div "Doña Bárbara / SE1 / EP140: PH13 Episodio 140 SO MEX 1 reorder" at bounding box center [418, 473] width 557 height 187
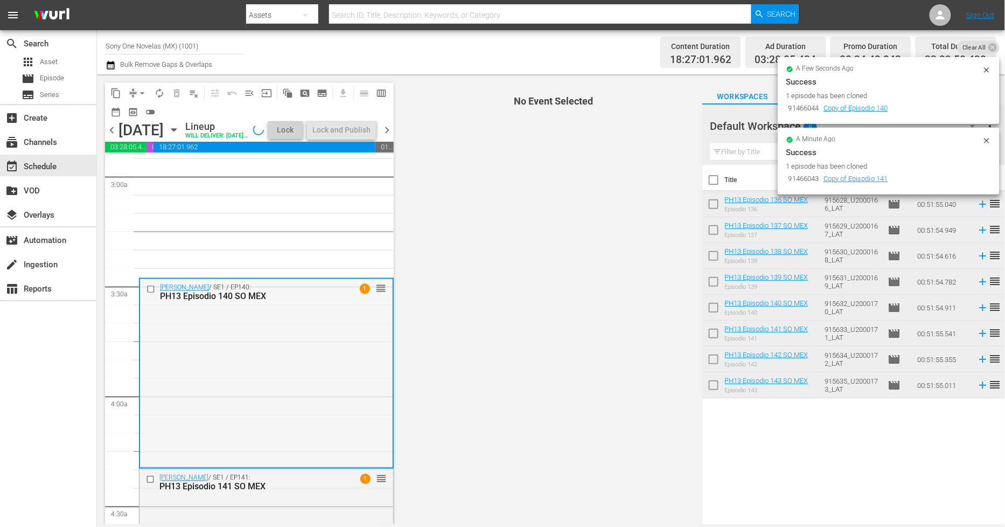
scroll to position [638, 0]
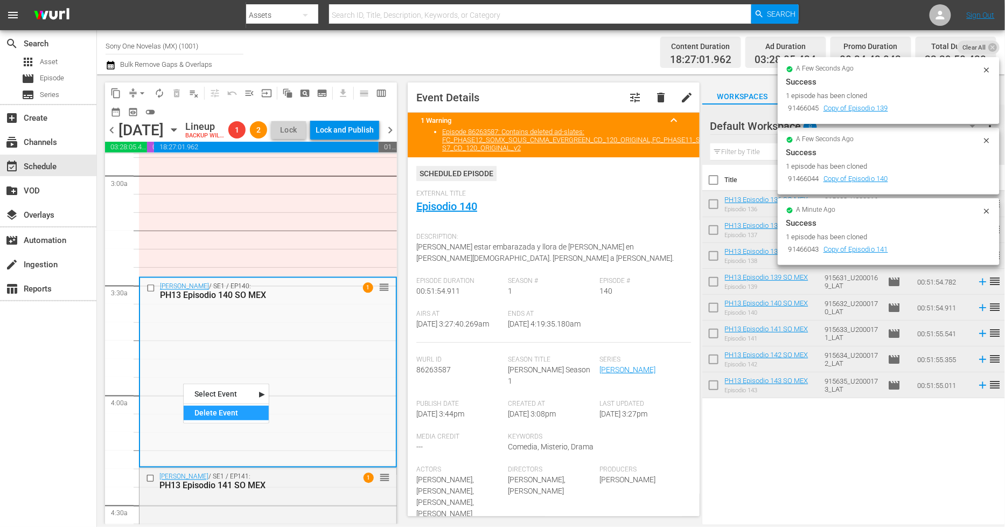
click at [207, 408] on div "Delete Event" at bounding box center [226, 413] width 85 height 15
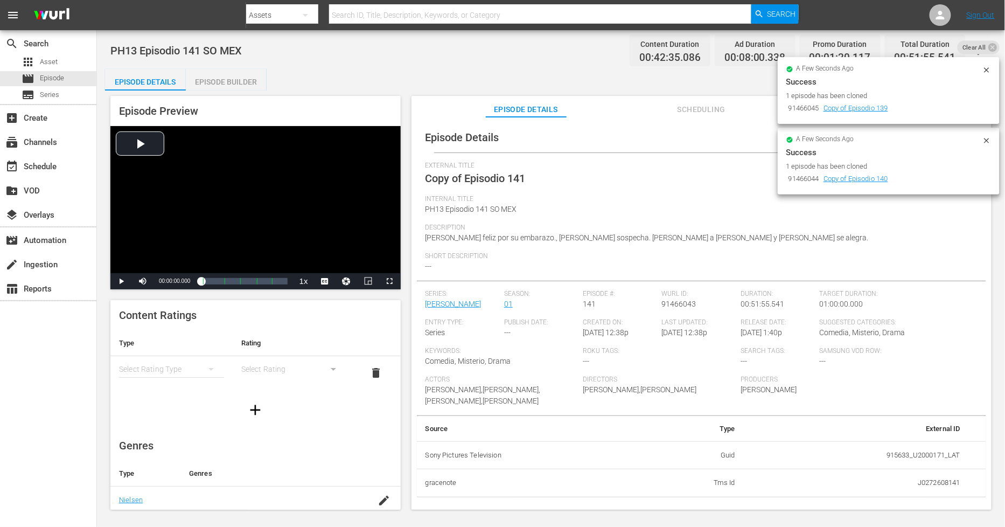
click at [905, 140] on icon at bounding box center [987, 140] width 9 height 9
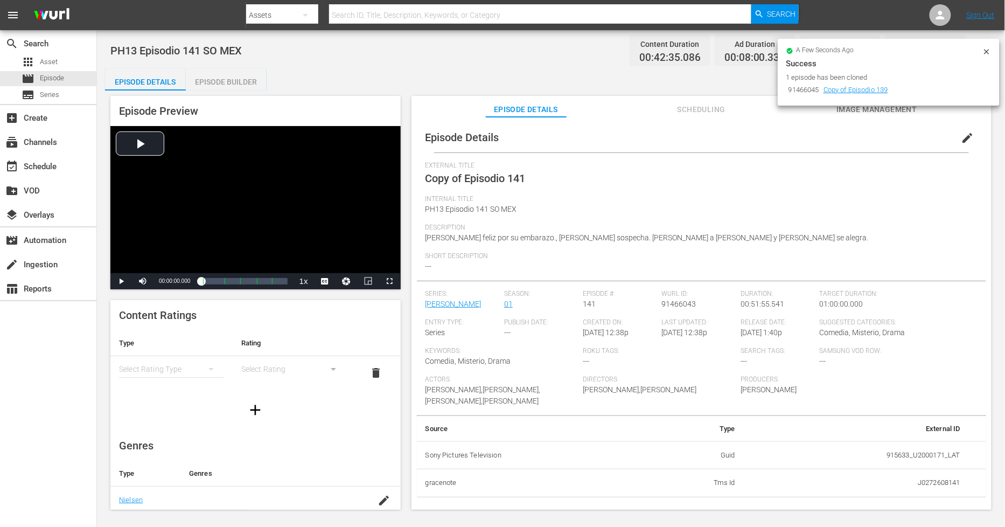
click at [905, 141] on button "edit" at bounding box center [968, 138] width 26 height 26
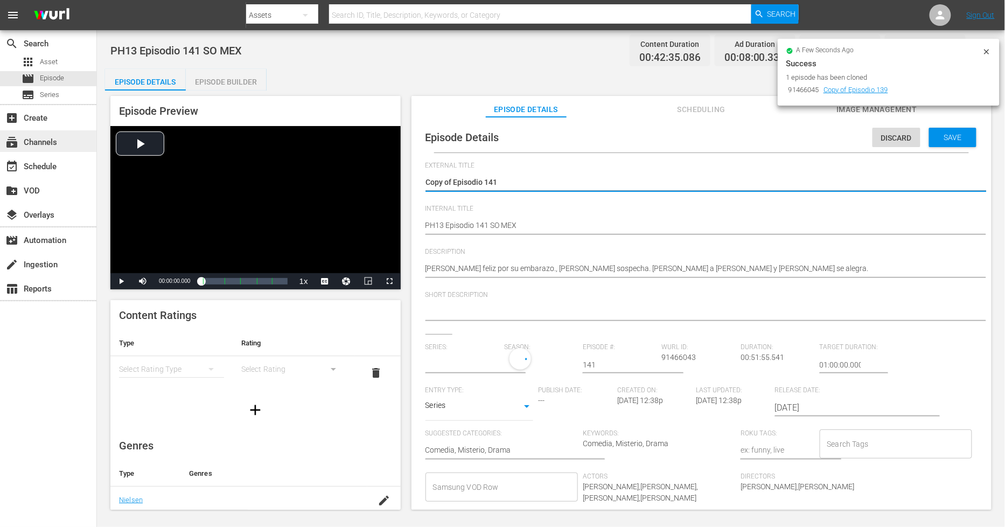
drag, startPoint x: 454, startPoint y: 182, endPoint x: 29, endPoint y: 150, distance: 426.3
click at [97, 0] on div "search Search apps Asset movie Episode subtitles Series add_box Create subscrip…" at bounding box center [551, 0] width 908 height 0
type textarea "Episodio 141"
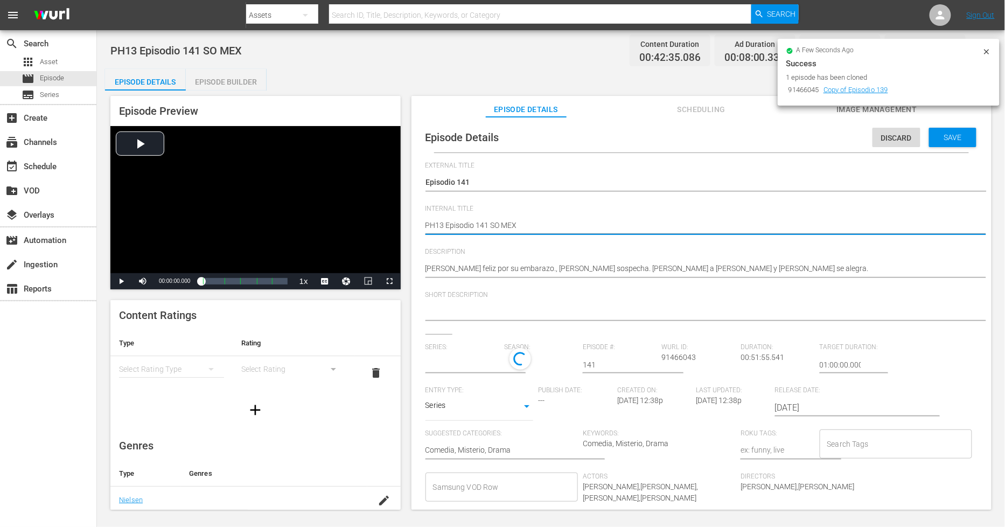
type textarea "PH13 Episodio 141 SO MEX"
type input "[PERSON_NAME]"
type textarea "PH13 Episodio 141 SO MEX D"
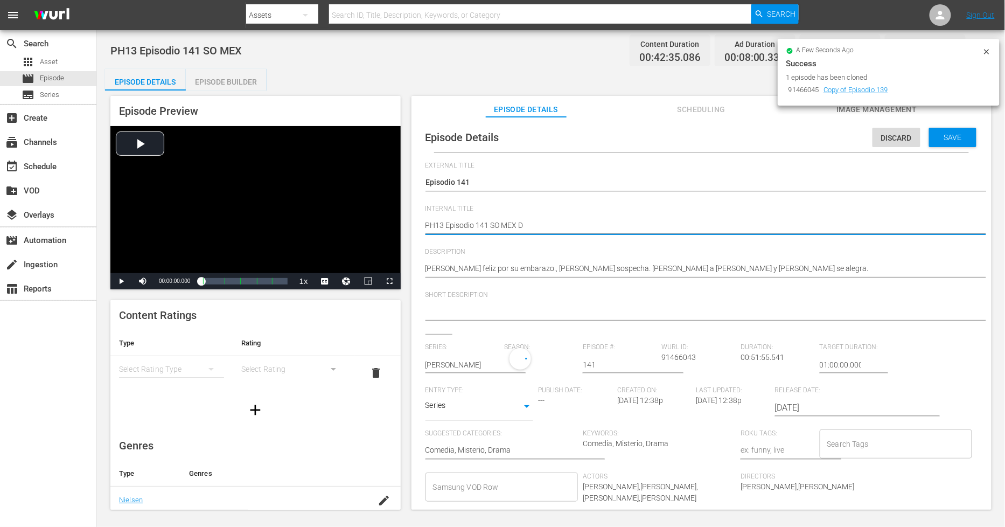
type textarea "PH13 Episodio 141 SO MEX DU"
type textarea "PH13 Episodio 141 SO MEX DUP"
type textarea "PH13 Episodio 141 SO MEX DUP1"
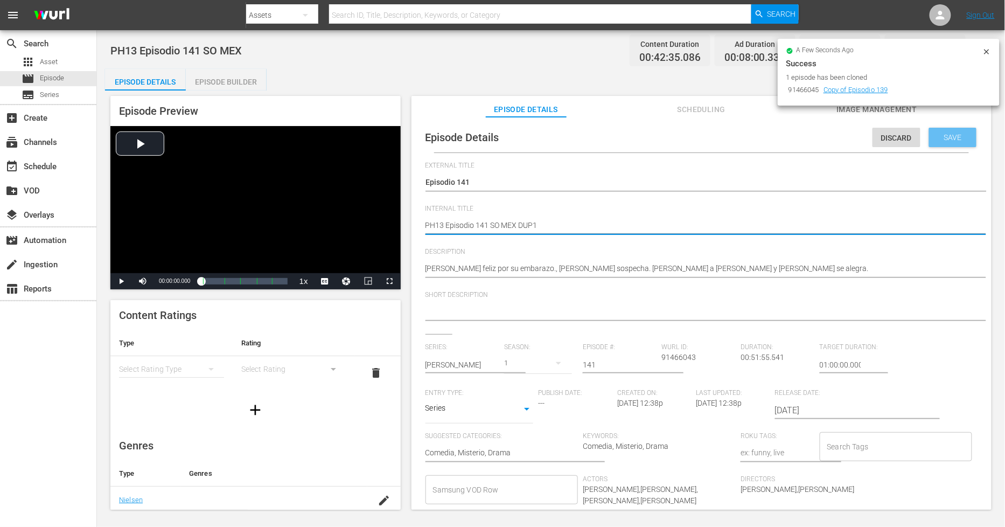
type textarea "PH13 Episodio 141 SO MEX DUP1"
click at [905, 146] on div "Save" at bounding box center [953, 137] width 47 height 19
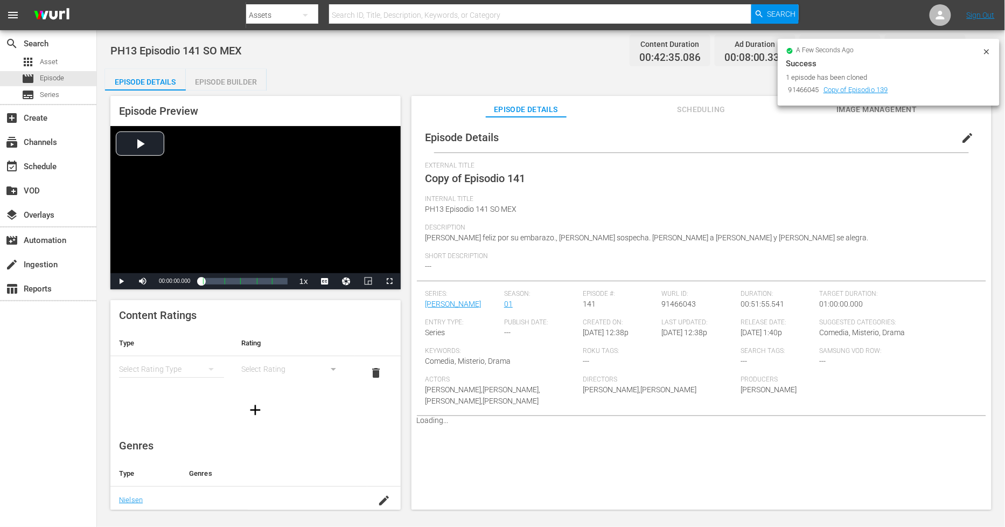
drag, startPoint x: 243, startPoint y: 79, endPoint x: 237, endPoint y: 25, distance: 54.2
click at [242, 79] on div "Episode Builder" at bounding box center [226, 82] width 81 height 26
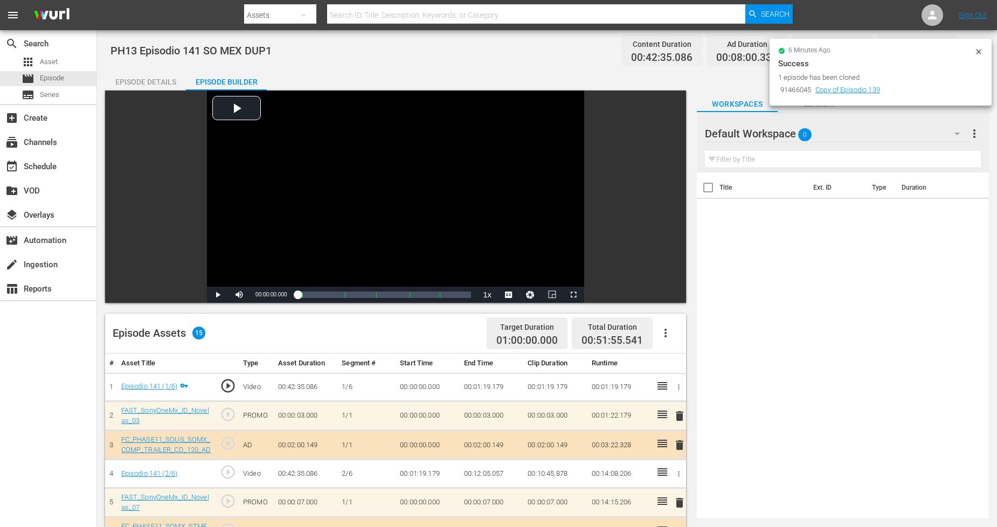
click at [833, 133] on div "Default Workspace 0" at bounding box center [837, 134] width 265 height 30
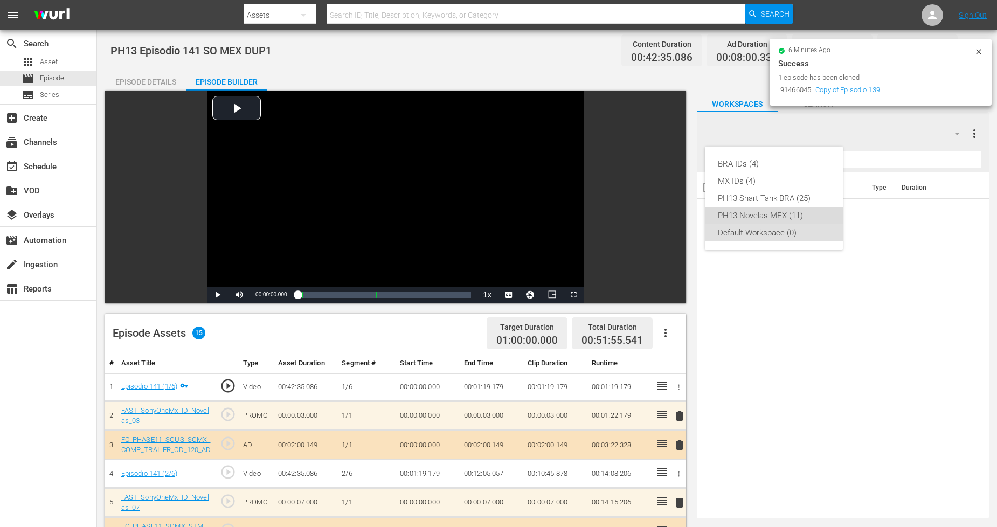
click at [800, 213] on div "PH13 Novelas MEX (11)" at bounding box center [774, 215] width 112 height 17
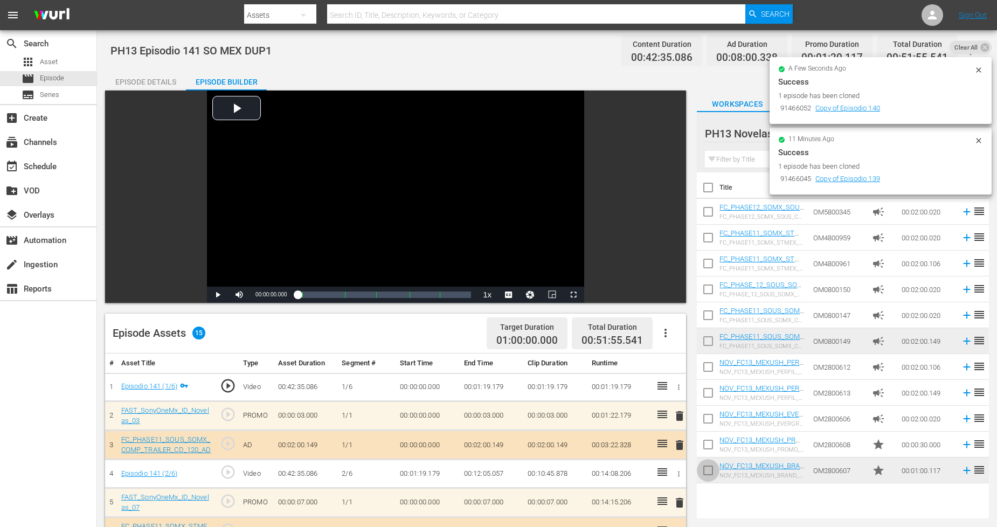
click at [710, 469] on input "checkbox" at bounding box center [708, 472] width 23 height 23
checkbox input "true"
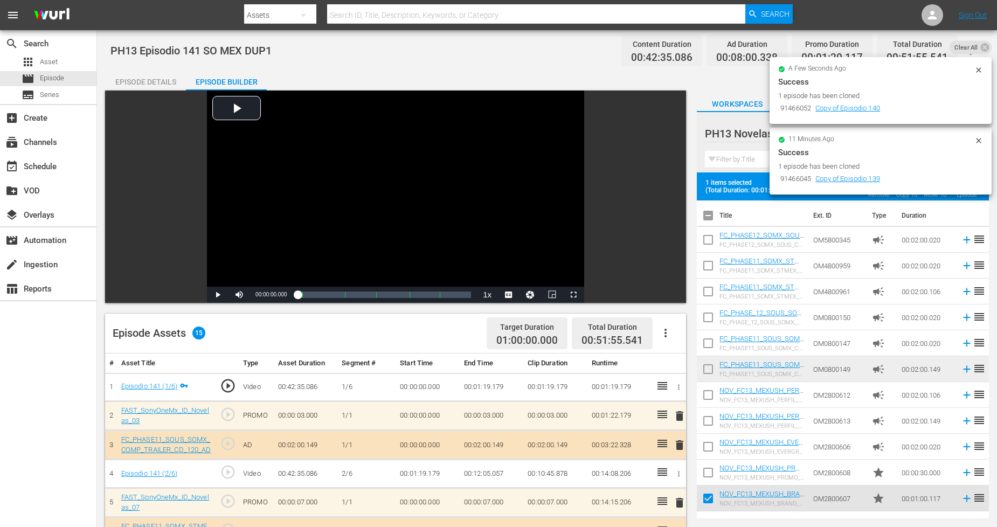
click at [710, 469] on input "checkbox" at bounding box center [708, 474] width 23 height 23
click at [905, 140] on icon at bounding box center [978, 140] width 5 height 5
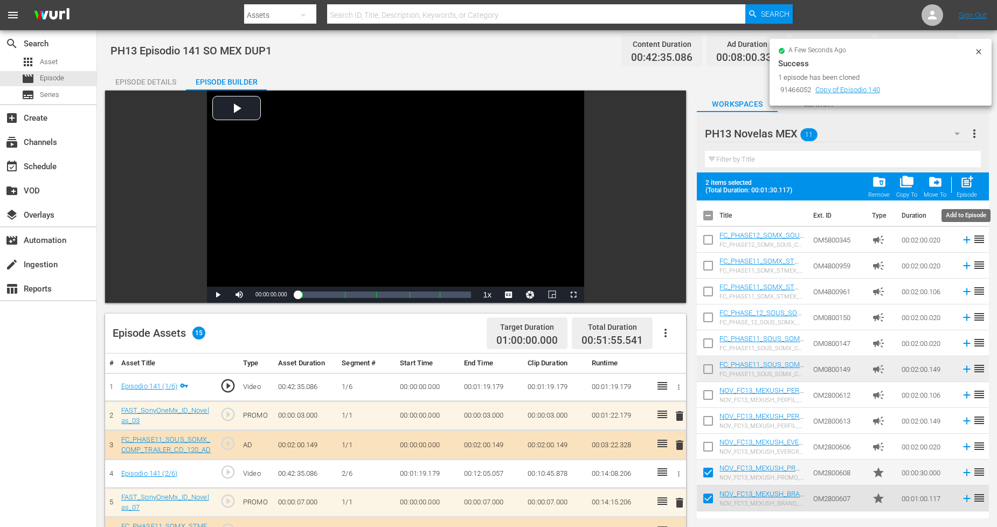
click at [905, 185] on span "post_add" at bounding box center [967, 182] width 15 height 15
checkbox input "false"
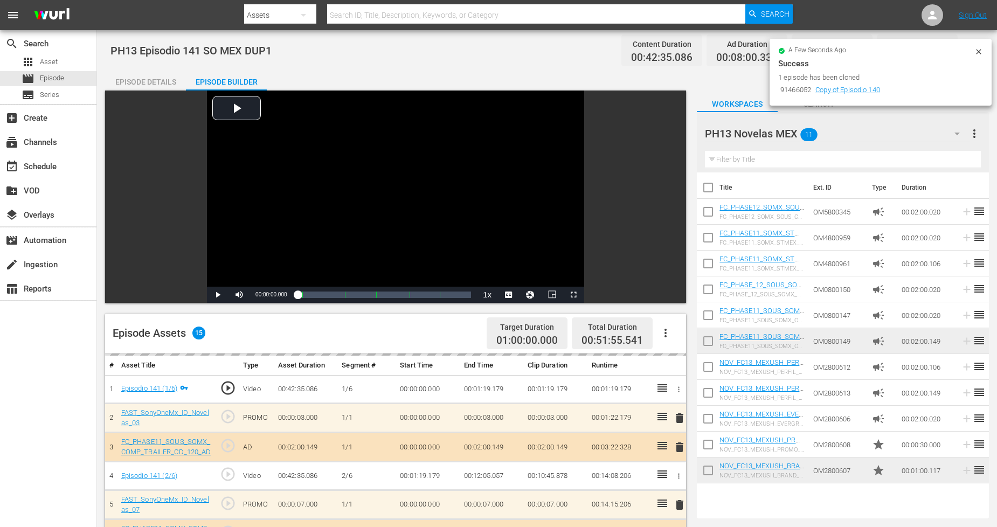
click at [706, 474] on input "checkbox" at bounding box center [708, 472] width 23 height 23
checkbox input "true"
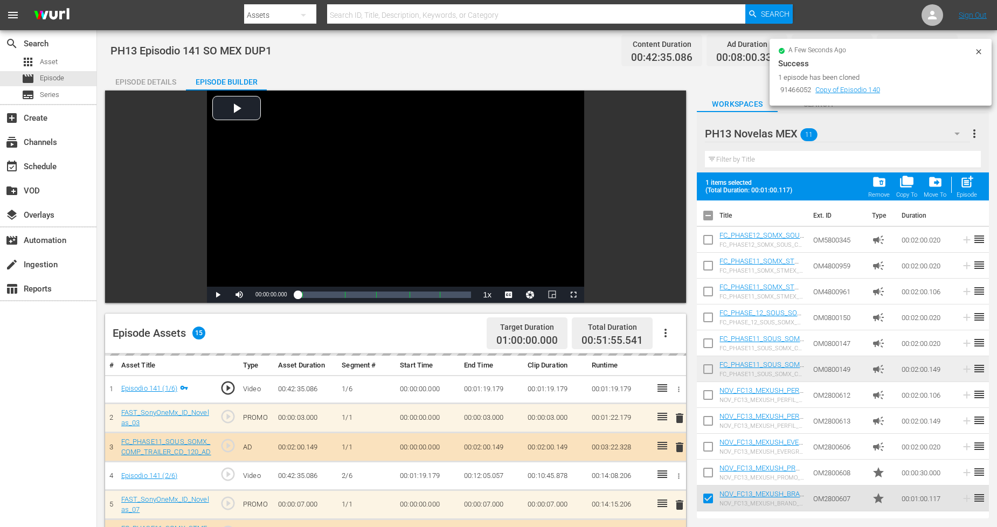
click at [706, 474] on input "checkbox" at bounding box center [708, 474] width 23 height 23
click at [905, 184] on span "post_add" at bounding box center [967, 182] width 15 height 15
checkbox input "false"
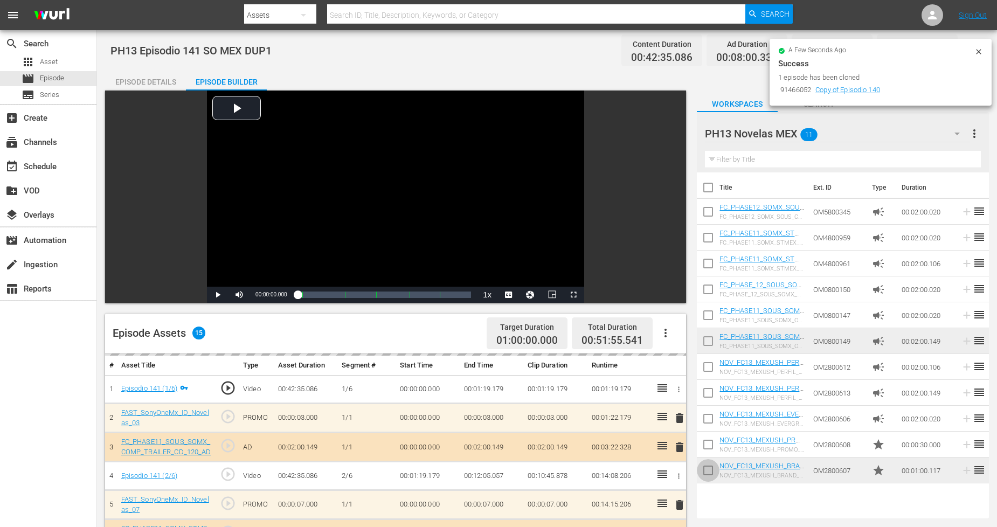
click at [704, 473] on input "checkbox" at bounding box center [708, 472] width 23 height 23
checkbox input "true"
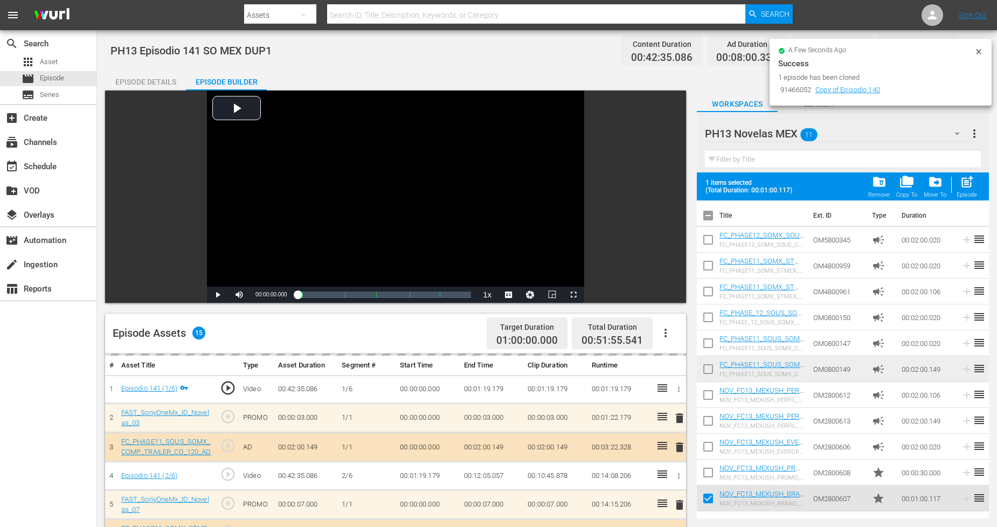
click at [704, 473] on input "checkbox" at bounding box center [708, 474] width 23 height 23
click at [905, 190] on div "post_add Episode" at bounding box center [966, 187] width 20 height 24
checkbox input "false"
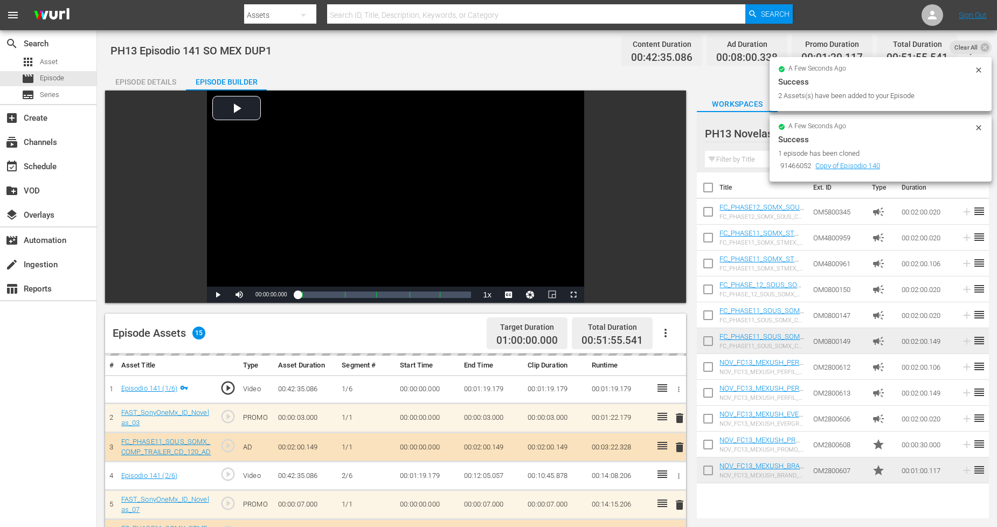
click at [708, 469] on input "checkbox" at bounding box center [708, 472] width 23 height 23
checkbox input "true"
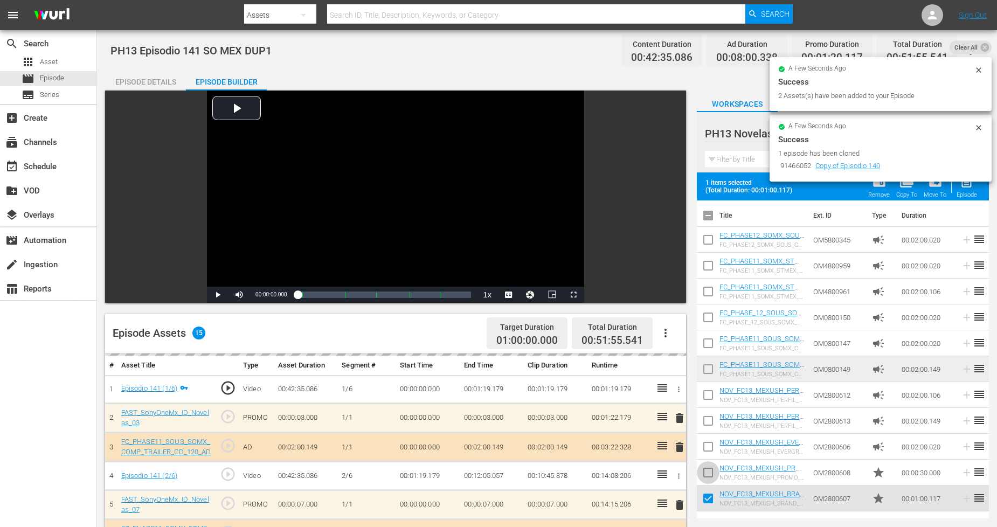
click at [708, 462] on span at bounding box center [708, 472] width 23 height 23
click at [708, 466] on input "checkbox" at bounding box center [708, 474] width 23 height 23
click at [905, 183] on div "a few seconds ago Success 1 episode has been cloned 91466052 Copy of Episodio 1…" at bounding box center [880, 112] width 222 height 147
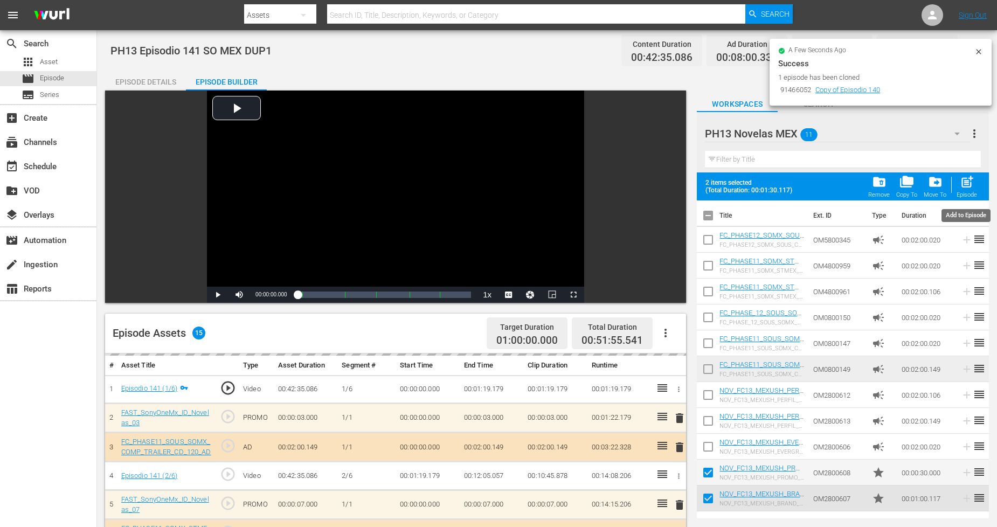
click at [905, 185] on span "post_add" at bounding box center [967, 182] width 15 height 15
checkbox input "false"
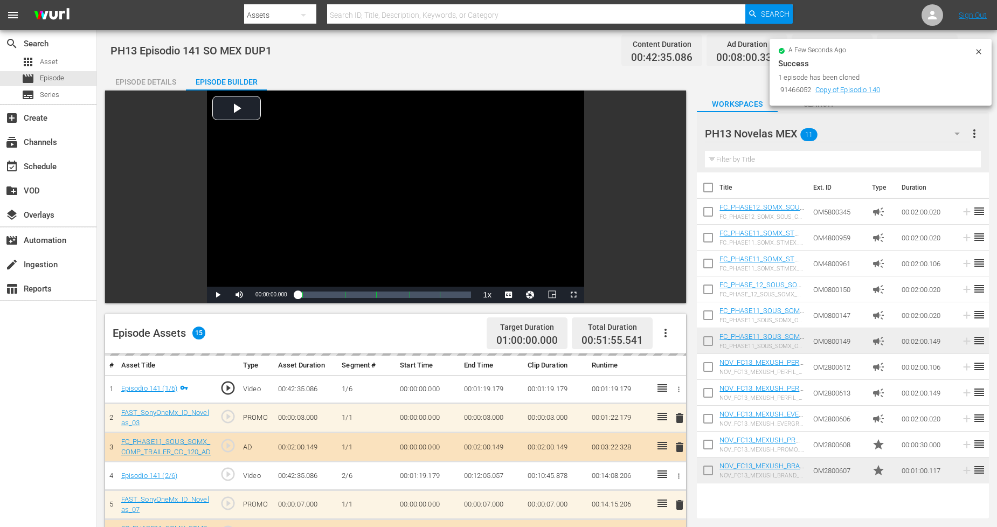
click at [708, 474] on input "checkbox" at bounding box center [708, 472] width 23 height 23
checkbox input "true"
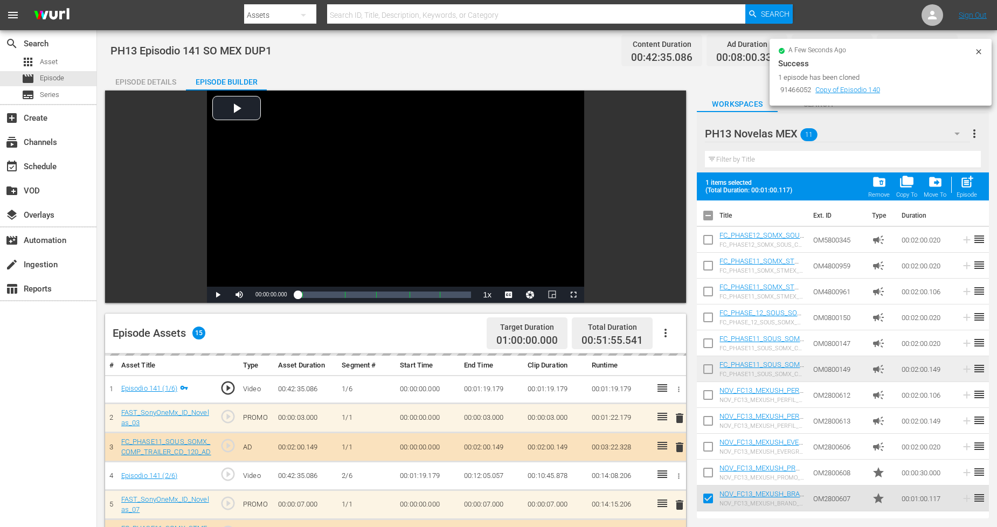
click at [708, 474] on input "checkbox" at bounding box center [708, 474] width 23 height 23
click at [905, 178] on span "post_add" at bounding box center [967, 182] width 15 height 15
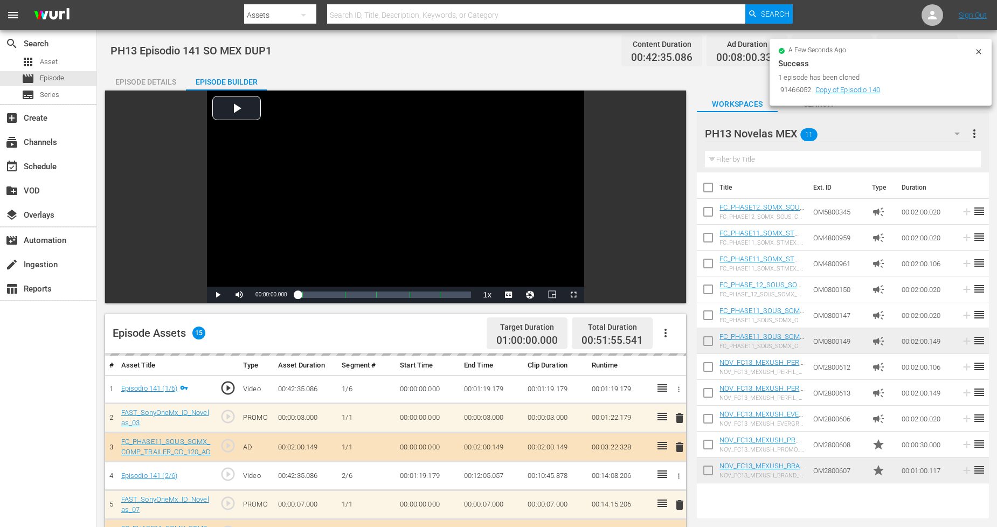
checkbox input "false"
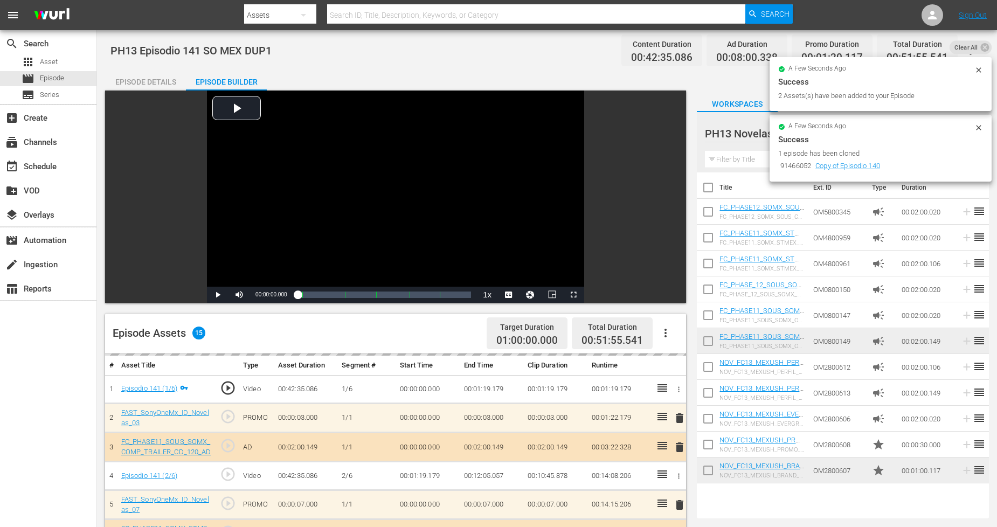
click at [712, 469] on input "checkbox" at bounding box center [708, 472] width 23 height 23
checkbox input "true"
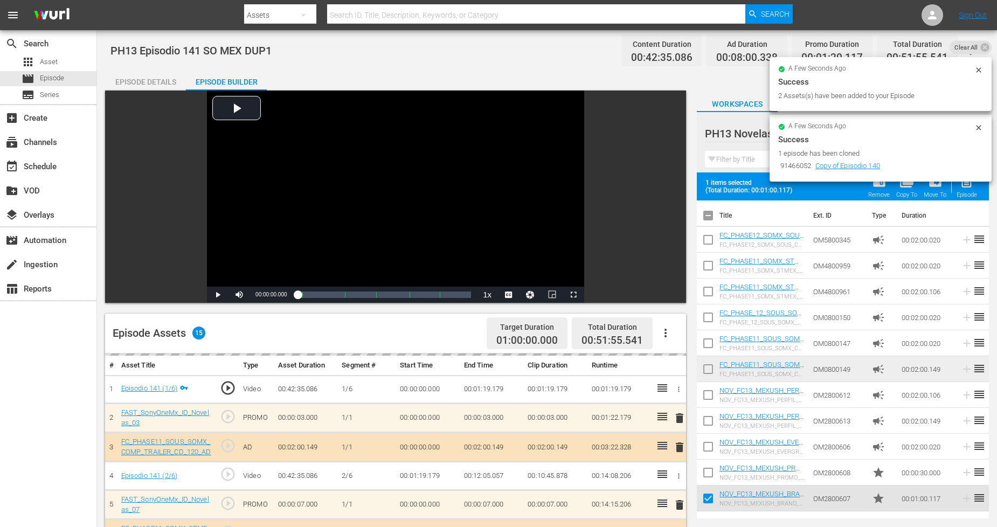
click at [712, 469] on input "checkbox" at bounding box center [708, 474] width 23 height 23
click at [905, 189] on span "post_add" at bounding box center [967, 182] width 15 height 15
checkbox input "false"
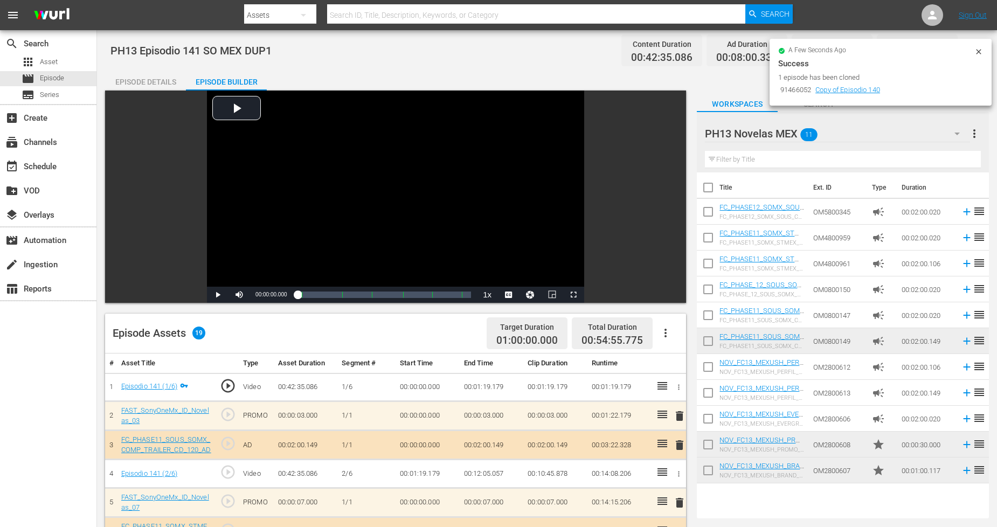
click at [710, 474] on input "checkbox" at bounding box center [708, 472] width 23 height 23
checkbox input "true"
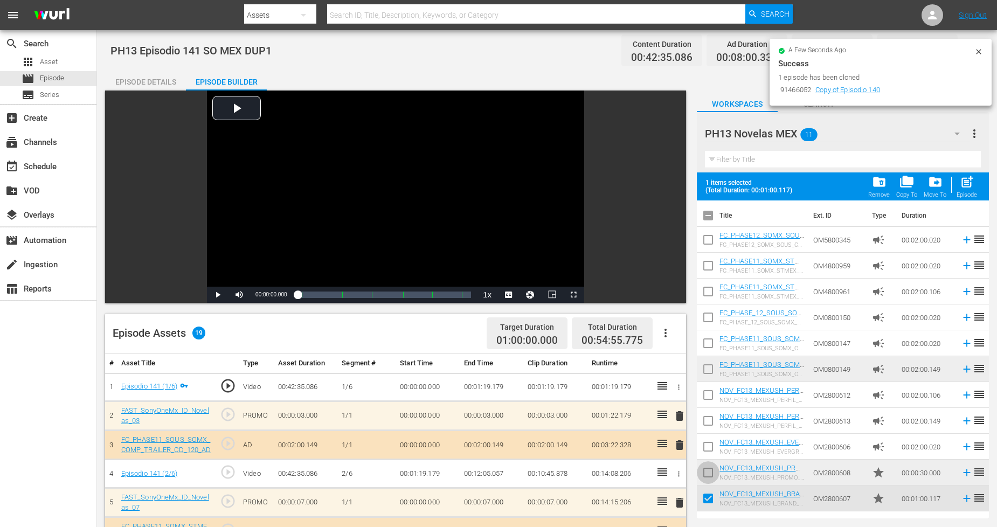
click at [710, 474] on input "checkbox" at bounding box center [708, 474] width 23 height 23
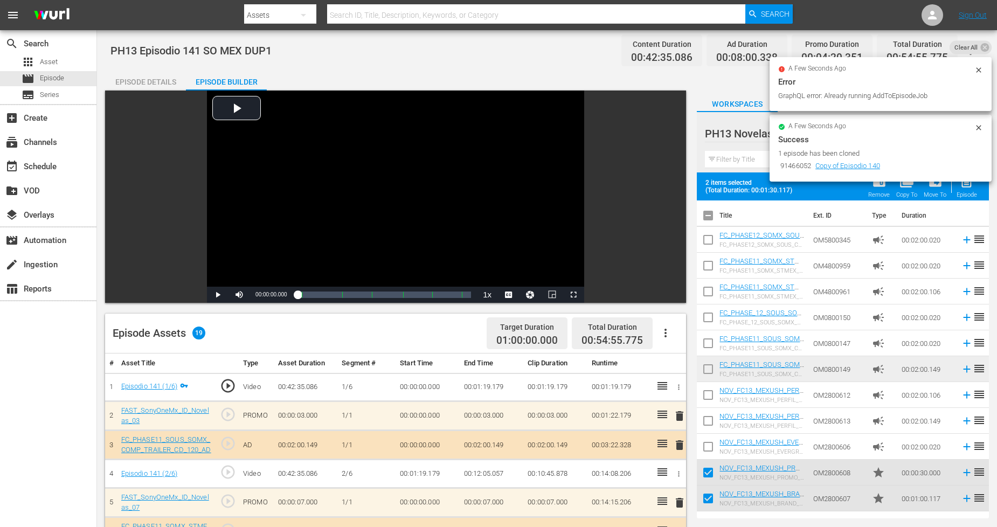
click at [905, 184] on div "a few seconds ago Success 1 episode has been cloned 91466052 Copy of Episodio 1…" at bounding box center [880, 112] width 222 height 147
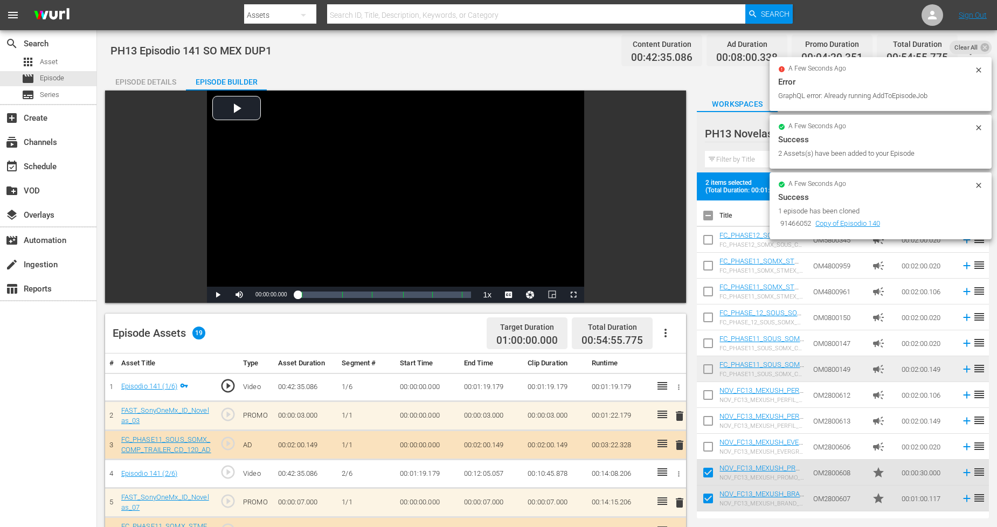
click at [905, 183] on icon at bounding box center [978, 185] width 9 height 9
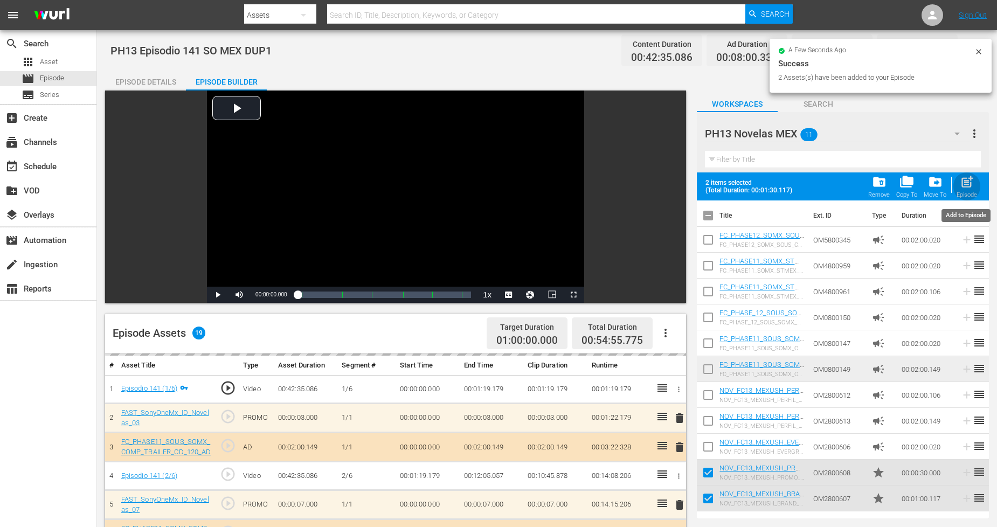
click at [905, 187] on span "post_add" at bounding box center [967, 182] width 15 height 15
checkbox input "false"
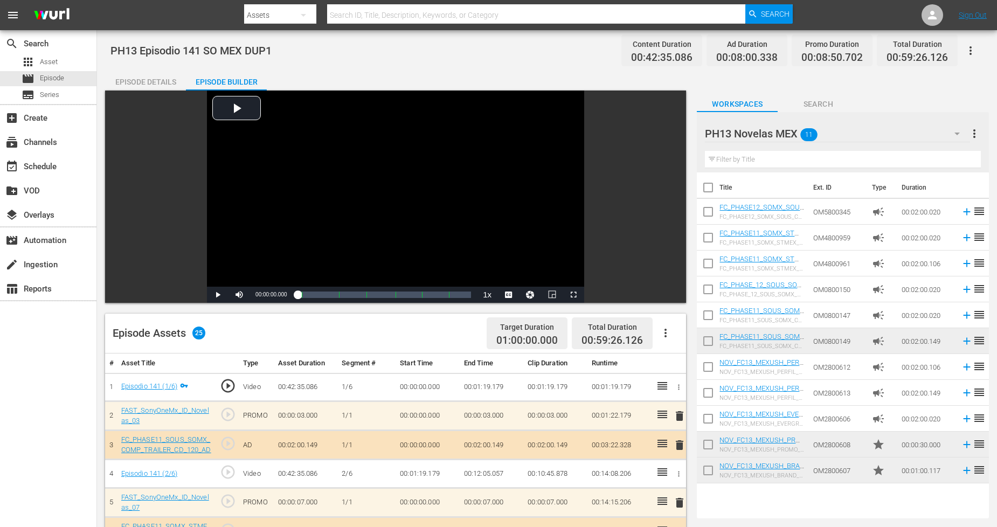
click at [704, 470] on input "checkbox" at bounding box center [708, 472] width 23 height 23
checkbox input "true"
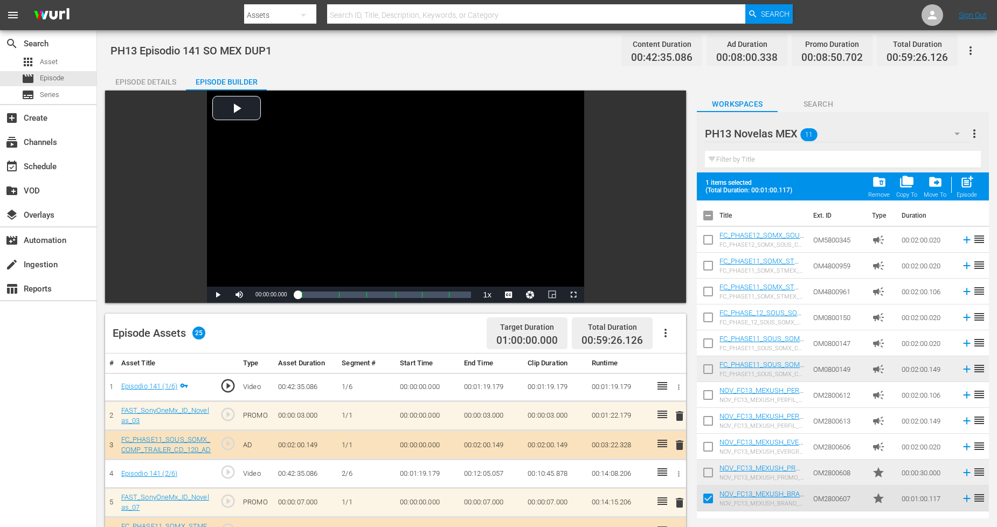
drag, startPoint x: 706, startPoint y: 478, endPoint x: 712, endPoint y: 471, distance: 9.2
click at [706, 474] on input "checkbox" at bounding box center [708, 474] width 23 height 23
click at [905, 186] on span "post_add" at bounding box center [967, 182] width 15 height 15
checkbox input "false"
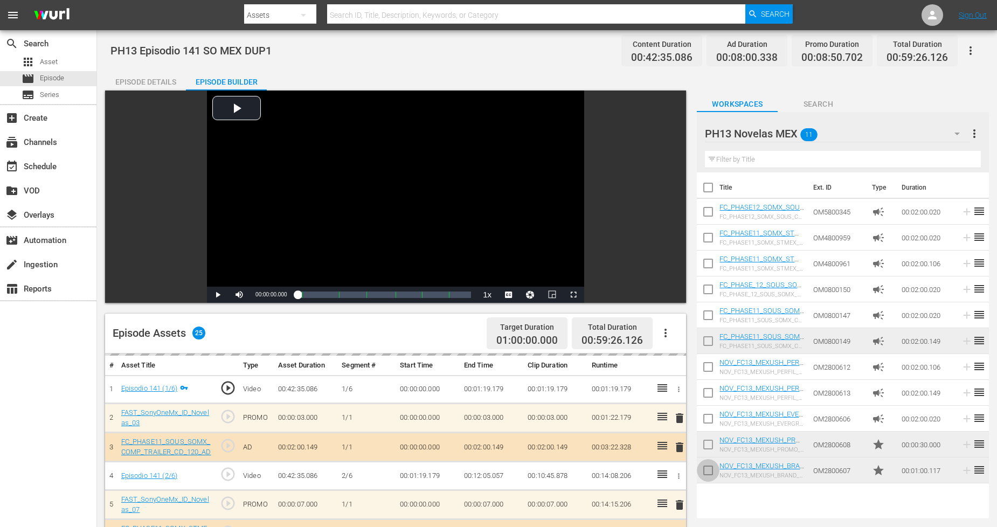
click at [715, 470] on input "checkbox" at bounding box center [708, 472] width 23 height 23
checkbox input "true"
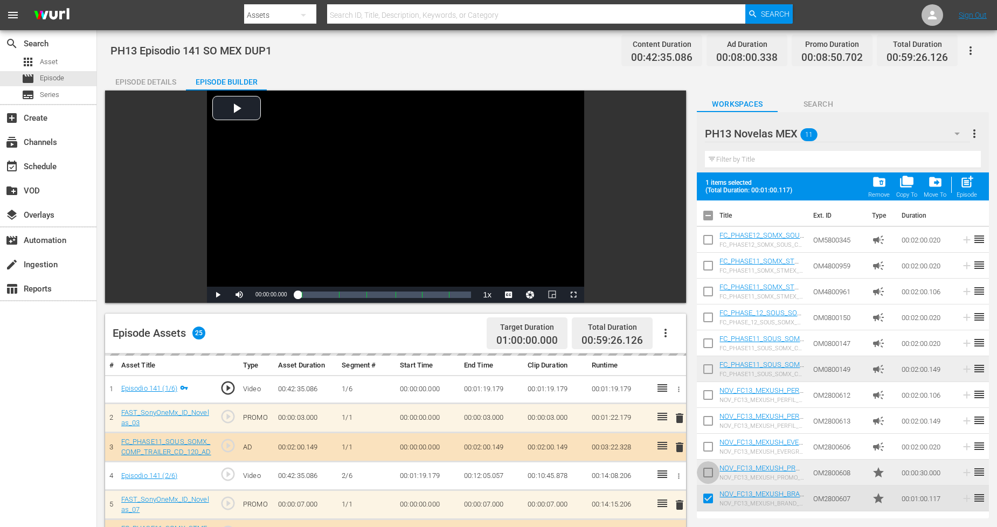
click at [714, 470] on input "checkbox" at bounding box center [708, 474] width 23 height 23
click at [905, 191] on div "Episode" at bounding box center [966, 194] width 20 height 7
checkbox input "false"
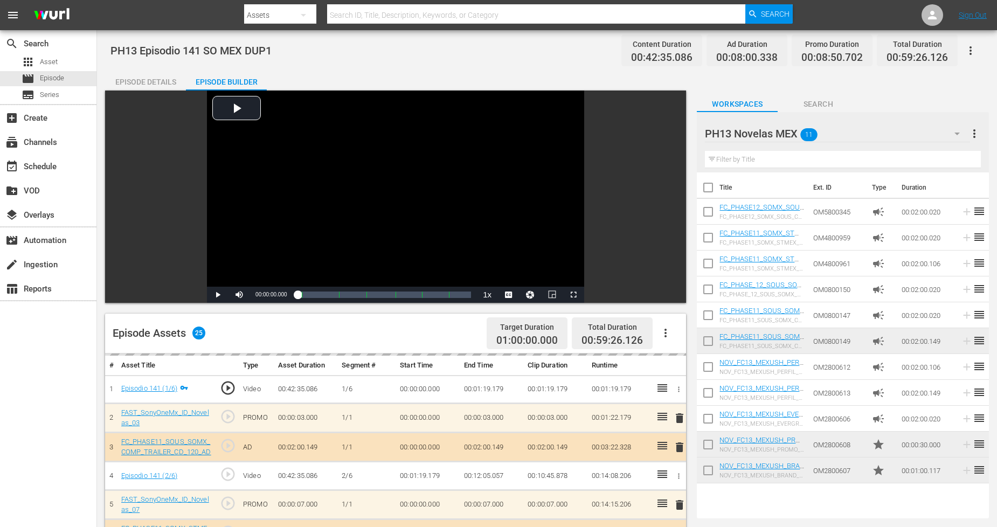
click at [708, 473] on input "checkbox" at bounding box center [708, 472] width 23 height 23
checkbox input "true"
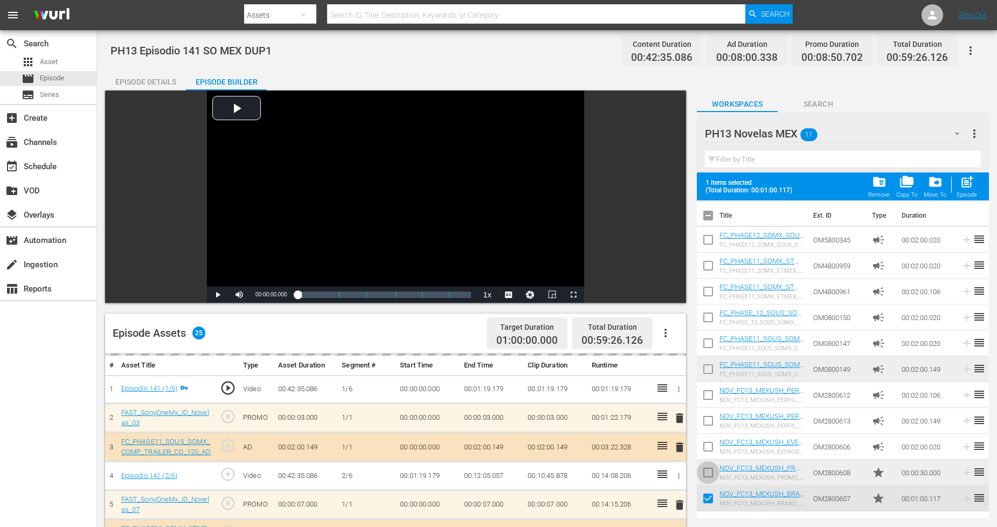
click at [709, 468] on input "checkbox" at bounding box center [708, 474] width 23 height 23
click at [905, 185] on span "post_add" at bounding box center [967, 182] width 15 height 15
checkbox input "false"
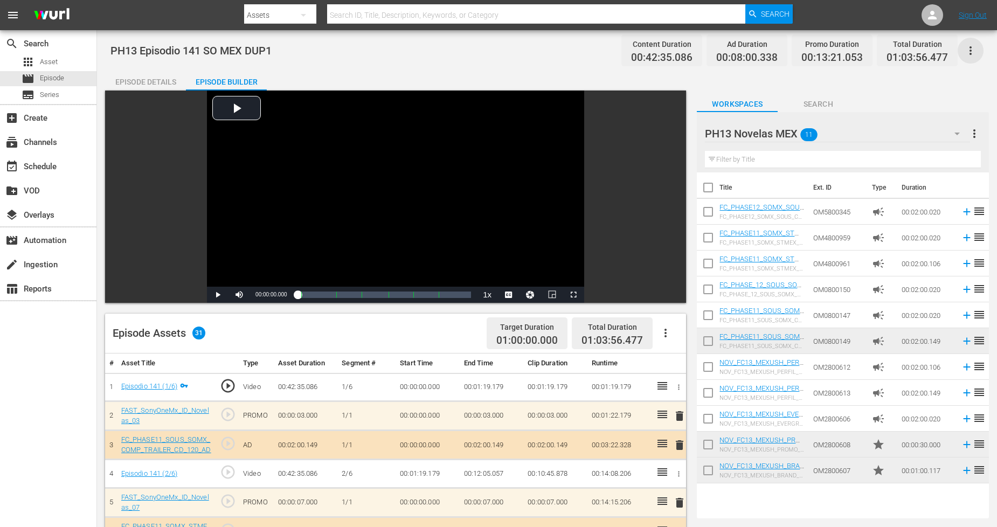
click at [905, 51] on icon "button" at bounding box center [970, 50] width 13 height 13
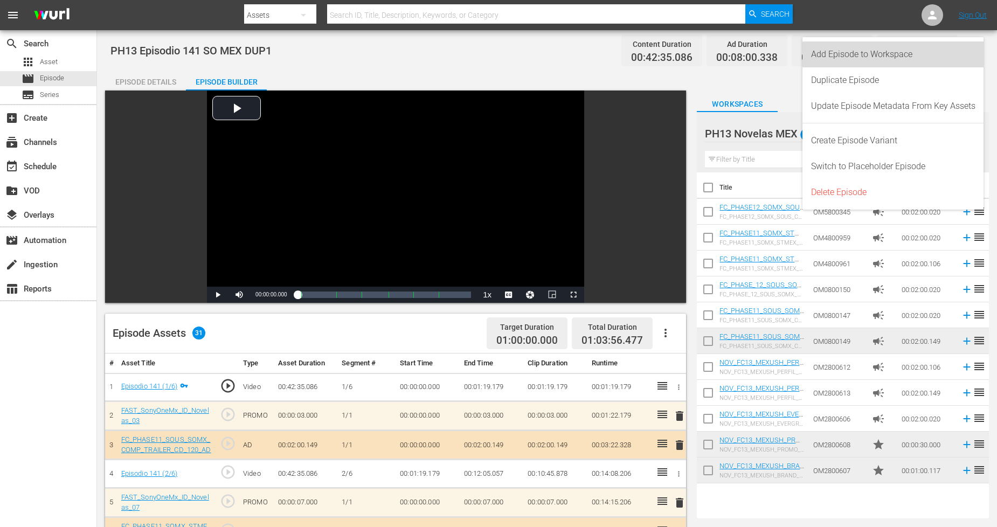
click at [905, 61] on div "Add Episode to Workspace" at bounding box center [893, 54] width 164 height 26
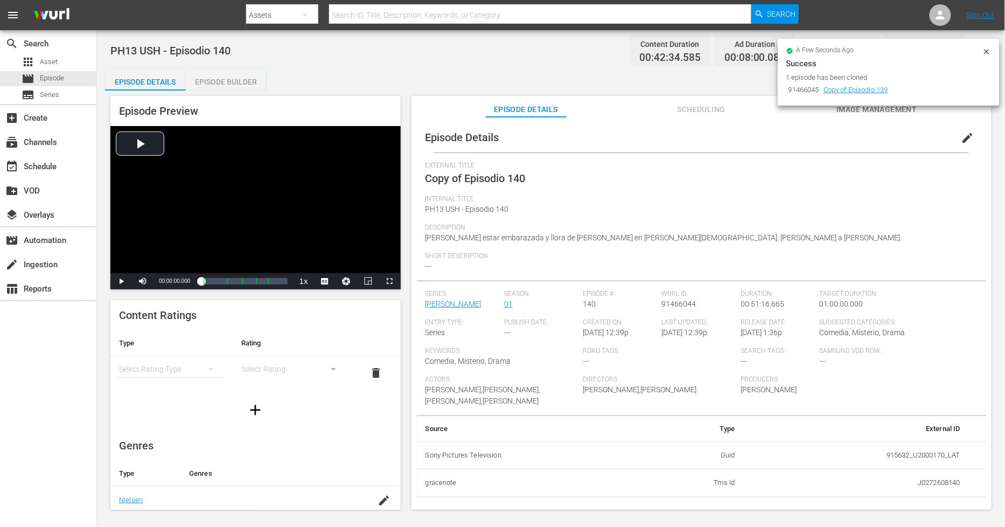
click at [905, 138] on span "edit" at bounding box center [968, 137] width 13 height 13
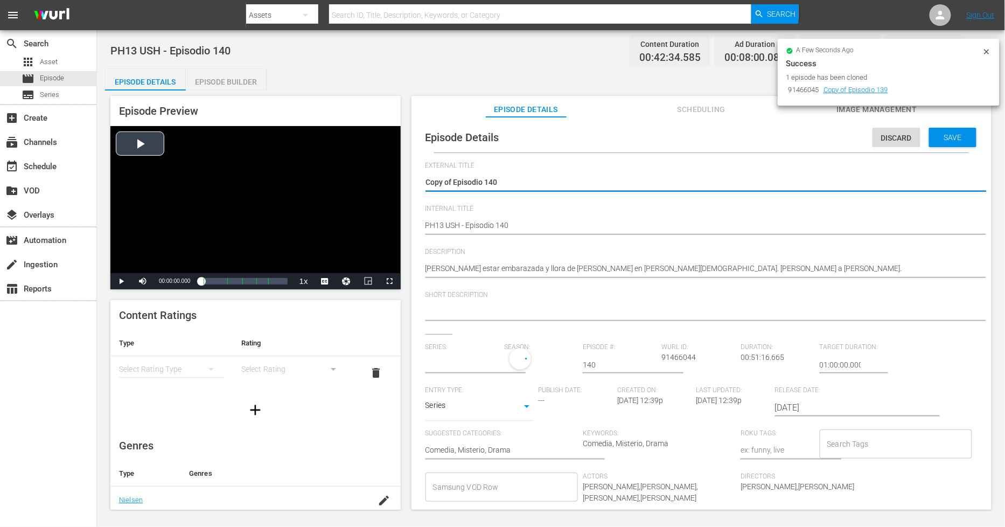
drag, startPoint x: 455, startPoint y: 183, endPoint x: 176, endPoint y: 165, distance: 279.7
click at [238, 181] on div "Episode Preview Video Player is loading. Play Video Play Mute Current Time 00:0…" at bounding box center [551, 305] width 892 height 428
type textarea "Episodio 140"
click at [877, 136] on span "Discard" at bounding box center [897, 138] width 48 height 9
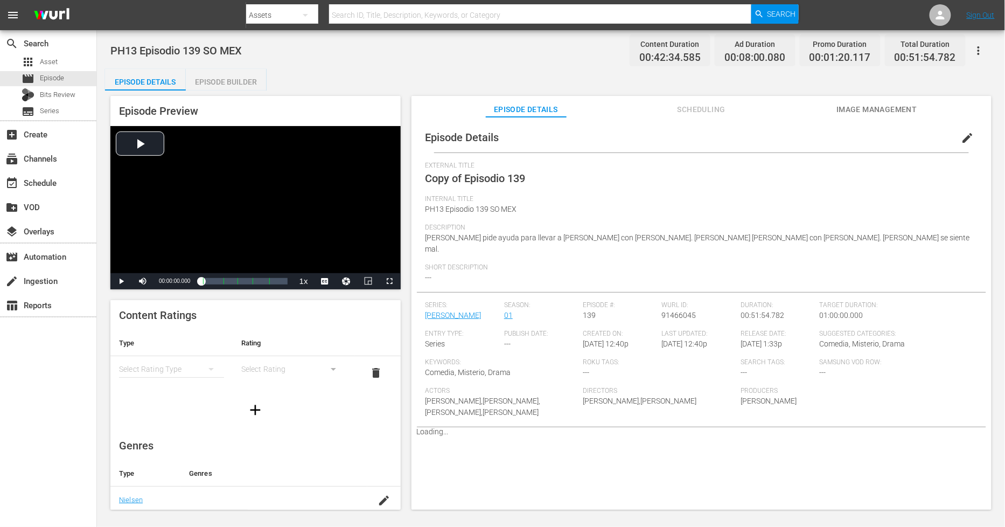
click at [905, 132] on span "edit" at bounding box center [968, 137] width 13 height 13
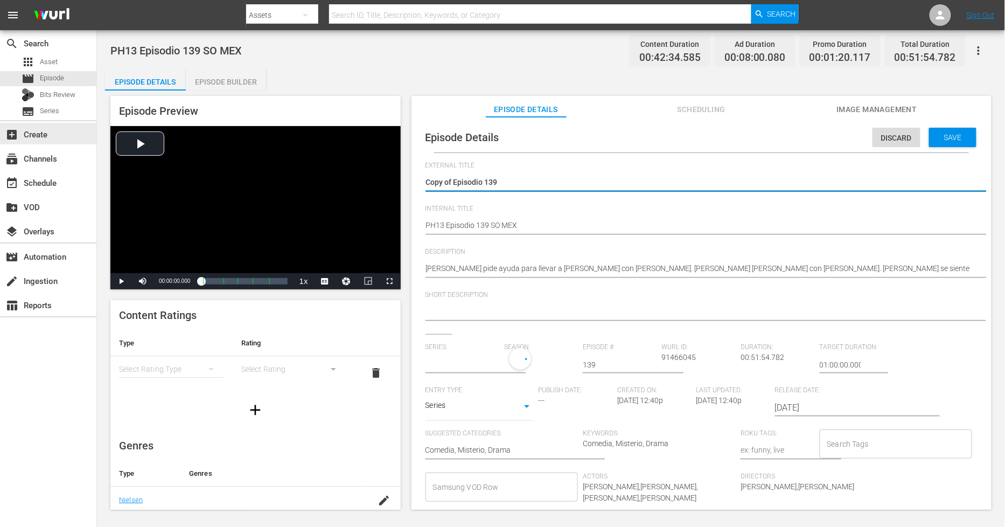
drag, startPoint x: 453, startPoint y: 179, endPoint x: -280, endPoint y: 110, distance: 736.7
type textarea "Episodio 139"
type input "[PERSON_NAME]"
type textarea "Episodio 139"
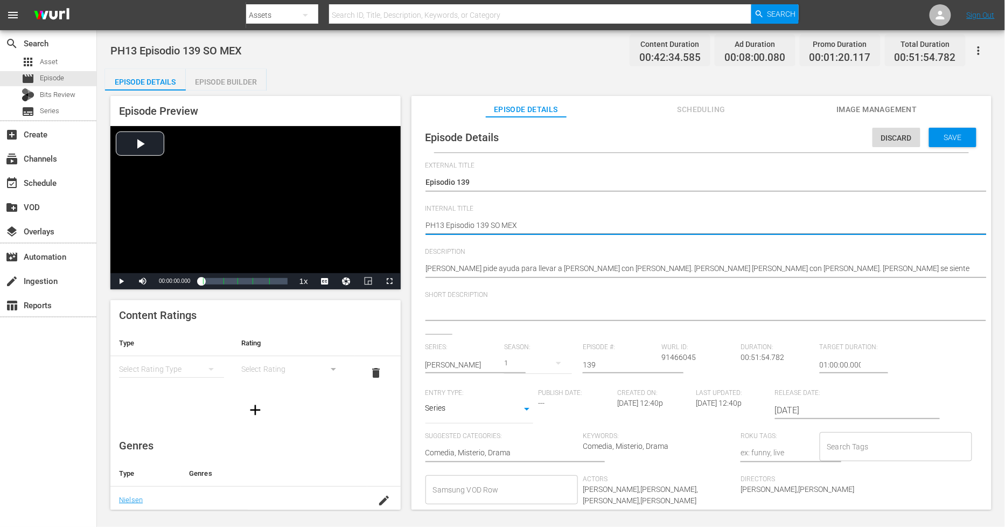
type textarea "PH13 Episodio 139 SO MEX"
type textarea "PH13 Episodio 139 SO MEX D"
type textarea "PH13 Episodio 139 SO MEX DU"
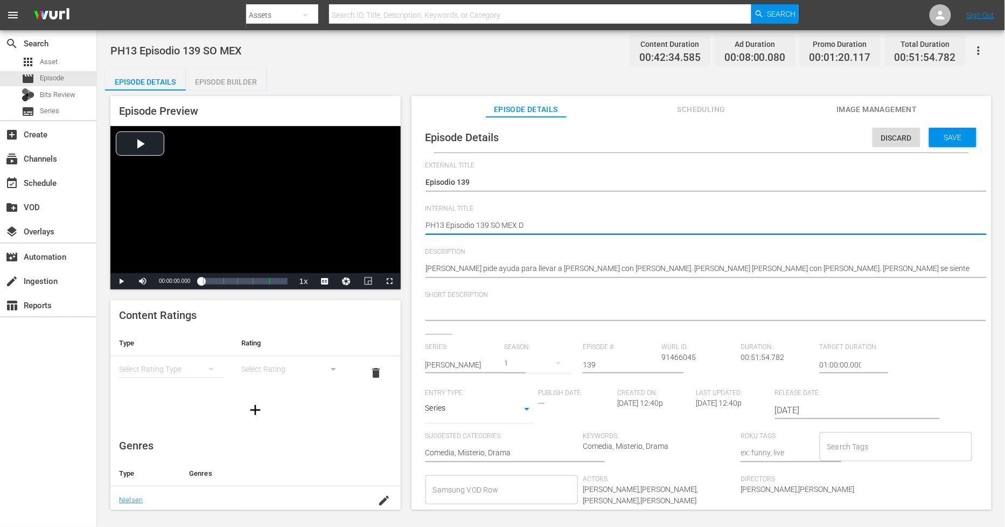
type textarea "PH13 Episodio 139 SO MEX DU"
type textarea "PH13 Episodio 139 SO MEX DUP"
type textarea "PH13 Episodio 139 SO MEX DUP1"
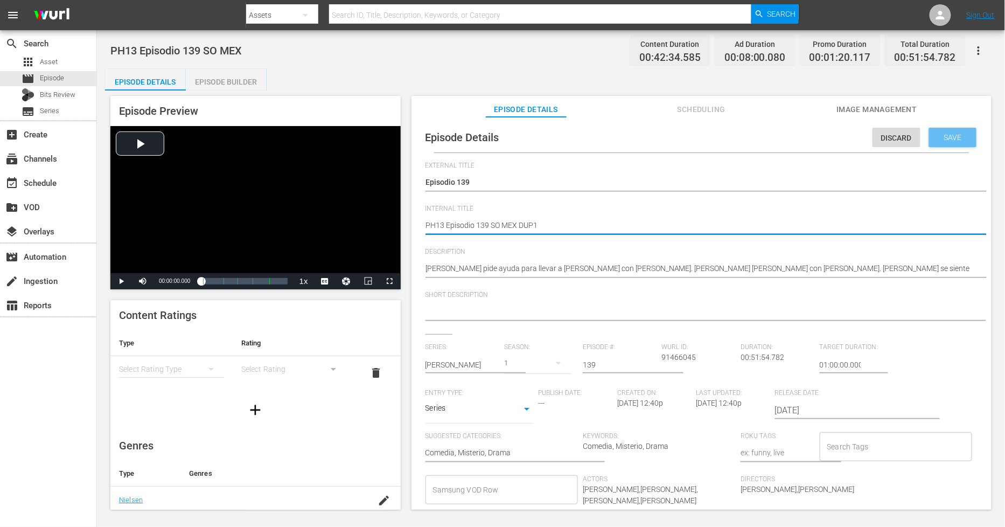
drag, startPoint x: 940, startPoint y: 134, endPoint x: 927, endPoint y: 134, distance: 12.9
click at [905, 133] on span "Save" at bounding box center [953, 137] width 35 height 9
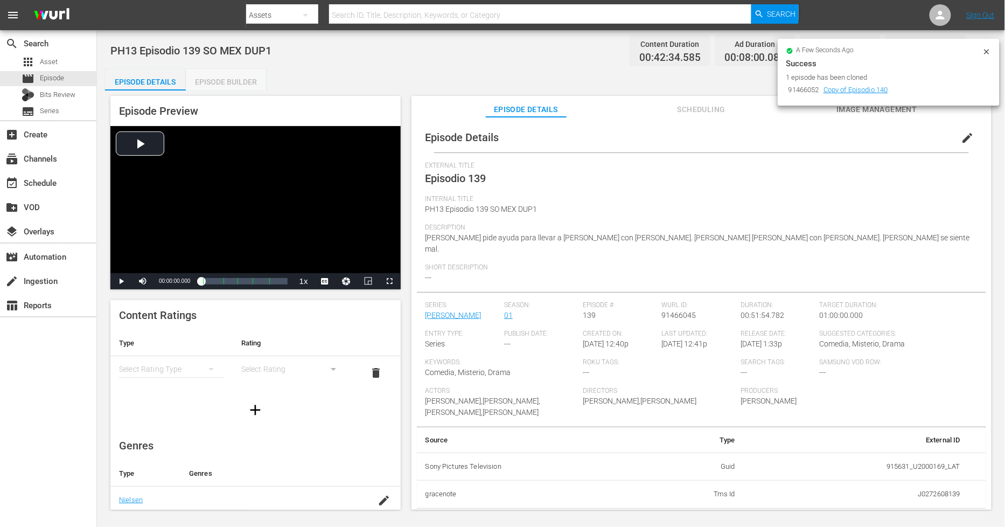
click at [240, 82] on div "Episode Builder" at bounding box center [226, 82] width 81 height 26
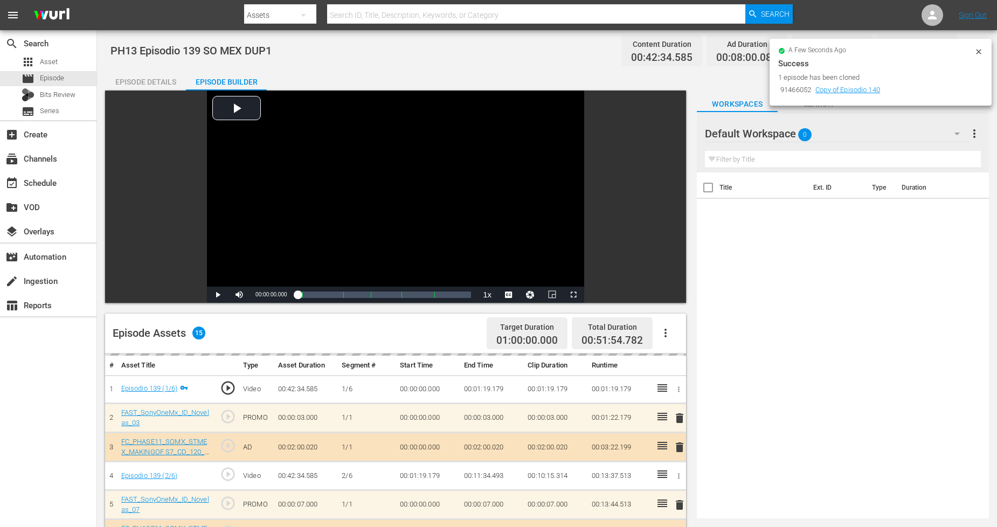
click at [895, 142] on div "Default Workspace 0" at bounding box center [837, 134] width 265 height 30
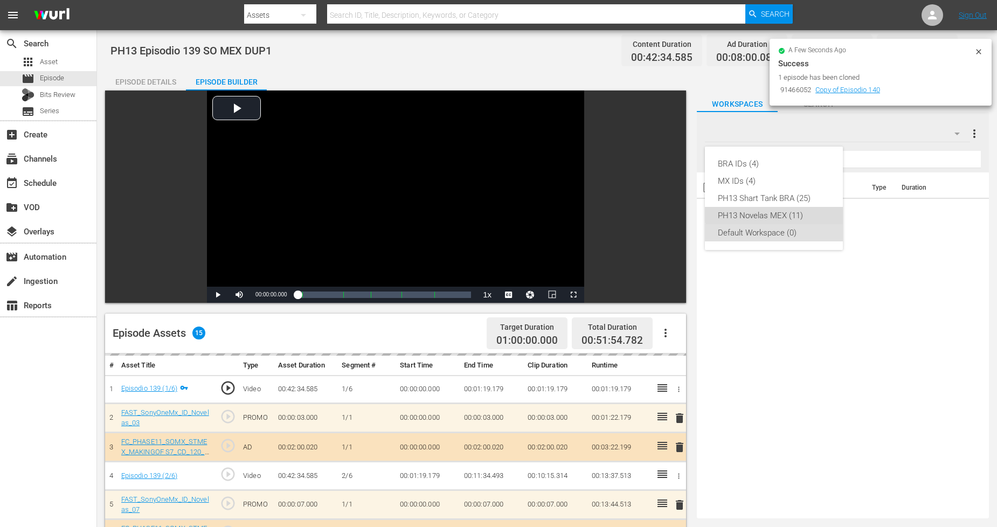
click at [807, 210] on div "PH13 Novelas MEX (11)" at bounding box center [774, 215] width 112 height 17
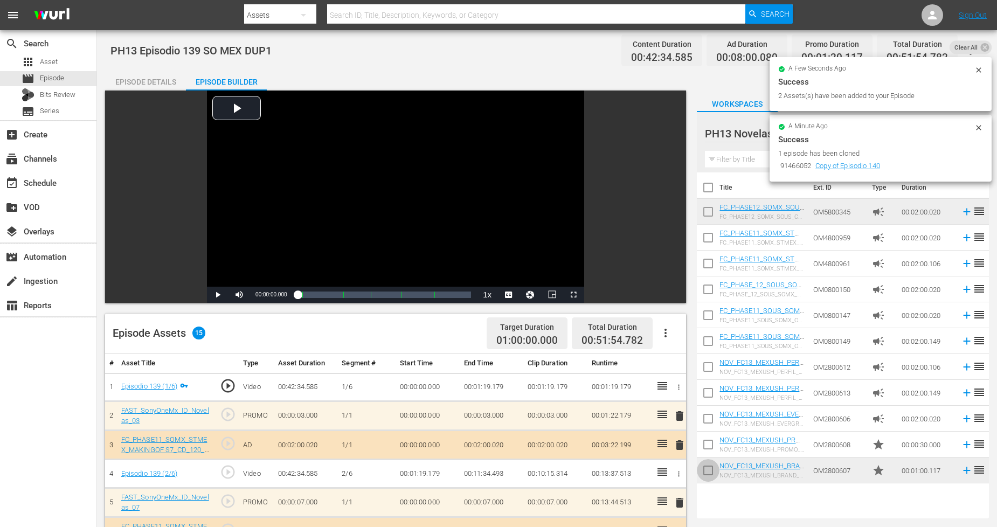
click at [714, 466] on input "checkbox" at bounding box center [708, 472] width 23 height 23
checkbox input "true"
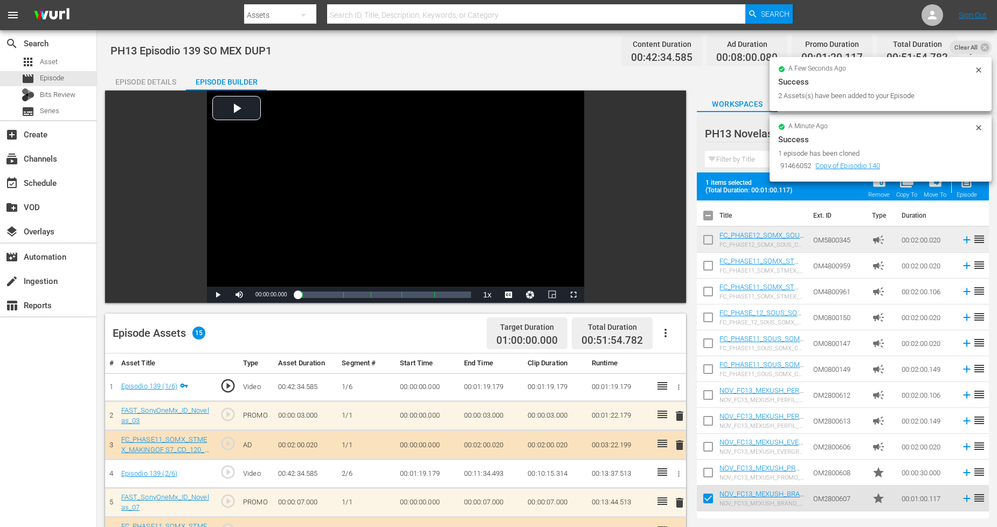
click at [713, 464] on input "checkbox" at bounding box center [708, 474] width 23 height 23
click at [905, 191] on div "Episode" at bounding box center [966, 194] width 20 height 7
checkbox input "false"
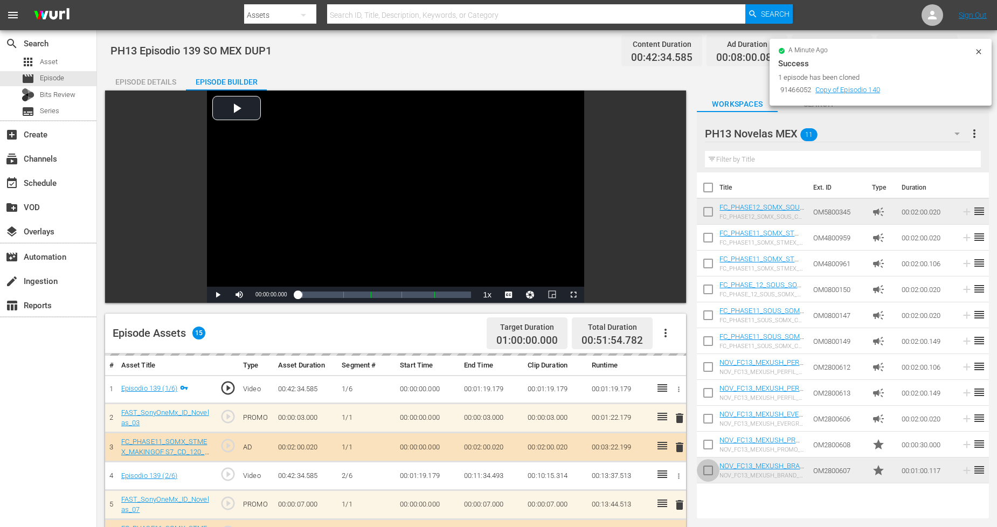
click at [709, 473] on input "checkbox" at bounding box center [708, 472] width 23 height 23
checkbox input "true"
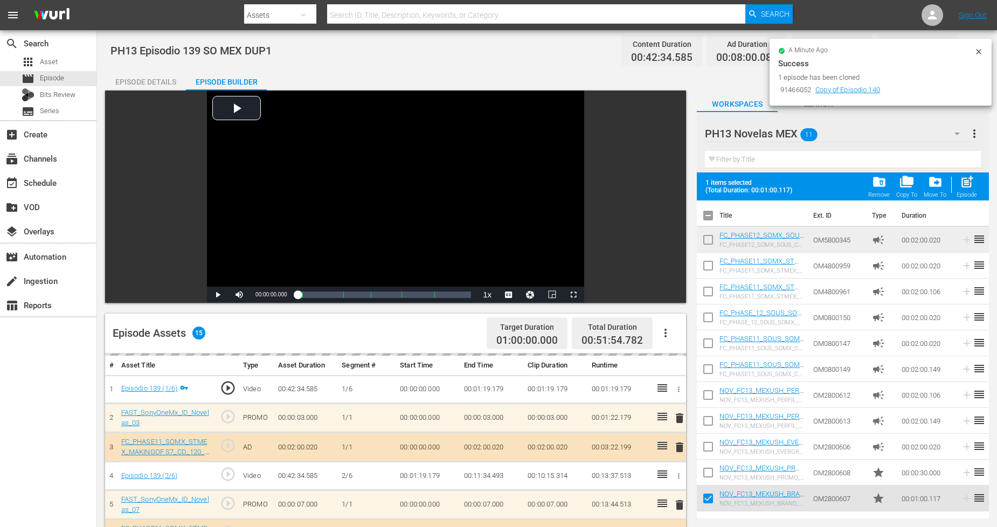
click at [709, 473] on input "checkbox" at bounding box center [708, 474] width 23 height 23
click at [905, 193] on div "Episode" at bounding box center [966, 194] width 20 height 7
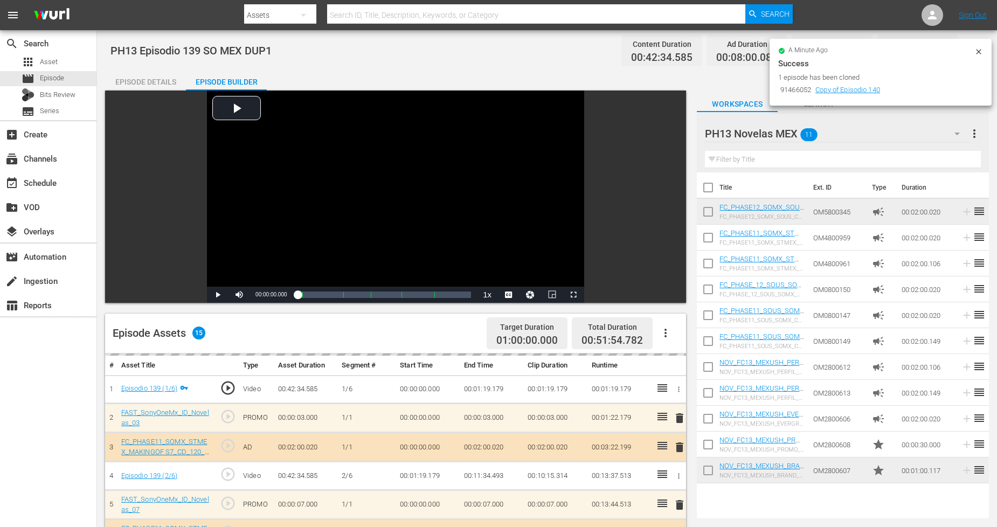
checkbox input "false"
click at [710, 474] on input "checkbox" at bounding box center [708, 472] width 23 height 23
checkbox input "true"
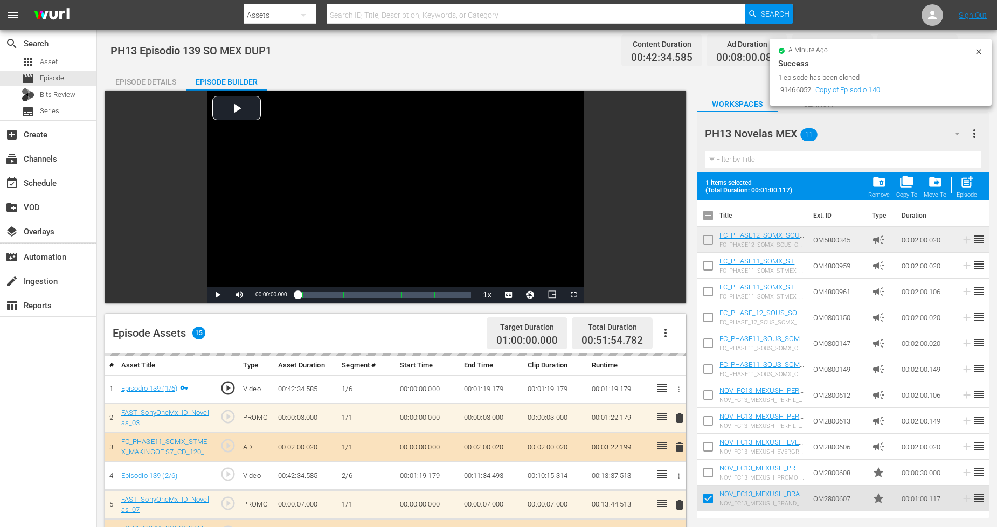
click at [710, 474] on input "checkbox" at bounding box center [708, 474] width 23 height 23
click at [905, 180] on span "post_add" at bounding box center [967, 182] width 15 height 15
checkbox input "false"
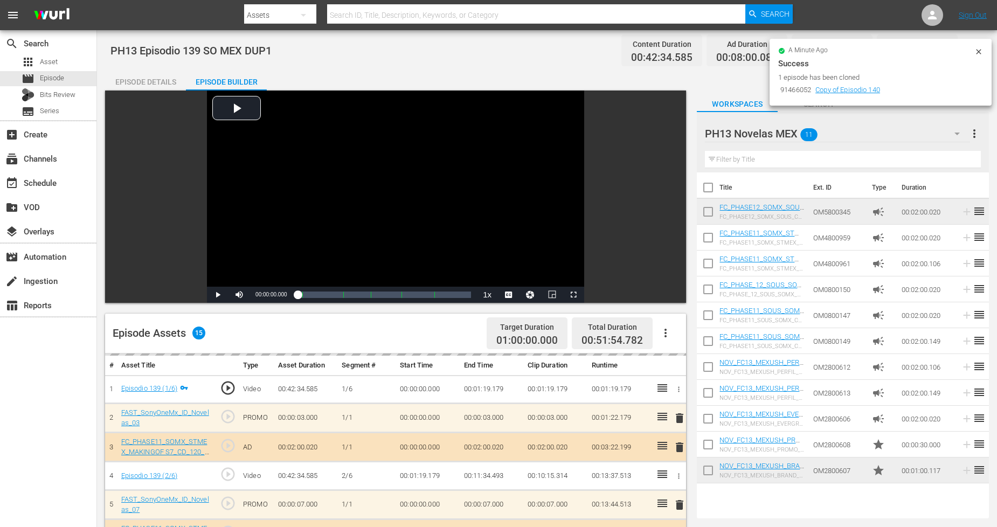
click at [711, 470] on input "checkbox" at bounding box center [708, 472] width 23 height 23
checkbox input "true"
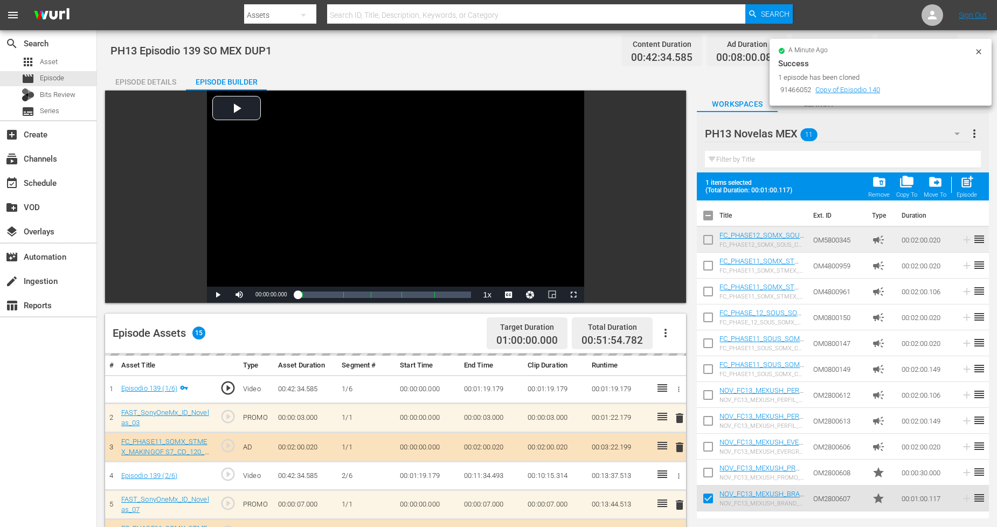
click at [711, 467] on input "checkbox" at bounding box center [708, 474] width 23 height 23
click at [905, 189] on span "post_add" at bounding box center [967, 182] width 15 height 15
checkbox input "false"
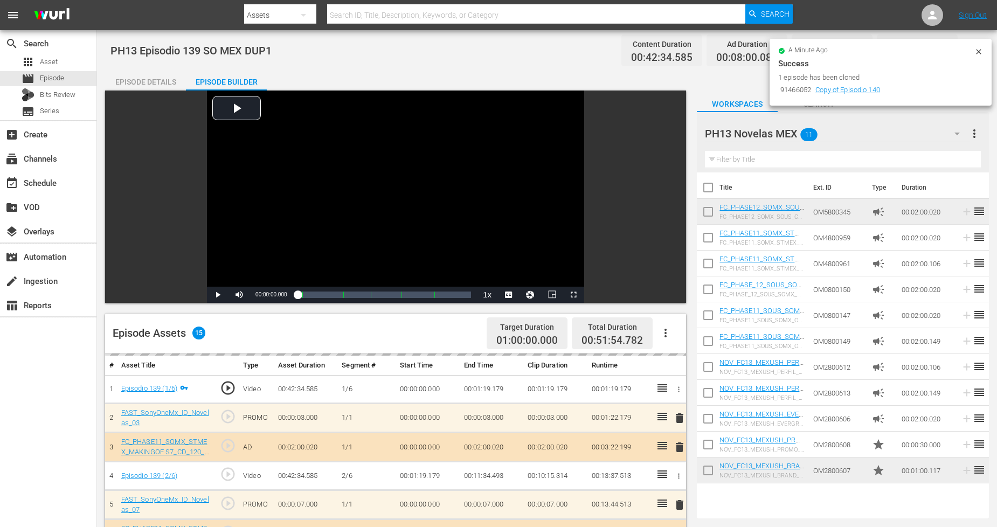
click at [710, 467] on input "checkbox" at bounding box center [708, 472] width 23 height 23
checkbox input "true"
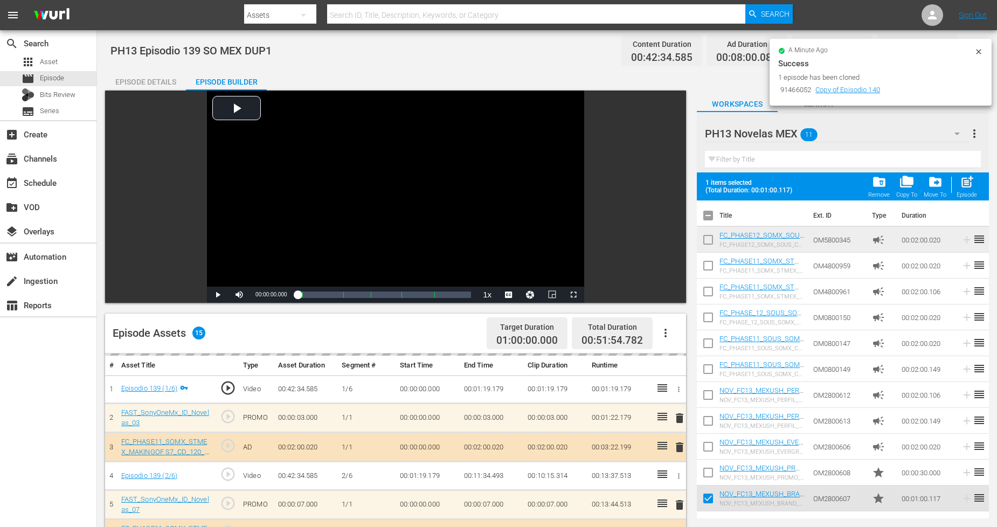
click at [709, 460] on td at bounding box center [708, 473] width 23 height 26
drag, startPoint x: 708, startPoint y: 469, endPoint x: 785, endPoint y: 384, distance: 115.2
click at [709, 468] on input "checkbox" at bounding box center [708, 474] width 23 height 23
click at [905, 183] on span "post_add" at bounding box center [967, 182] width 15 height 15
checkbox input "false"
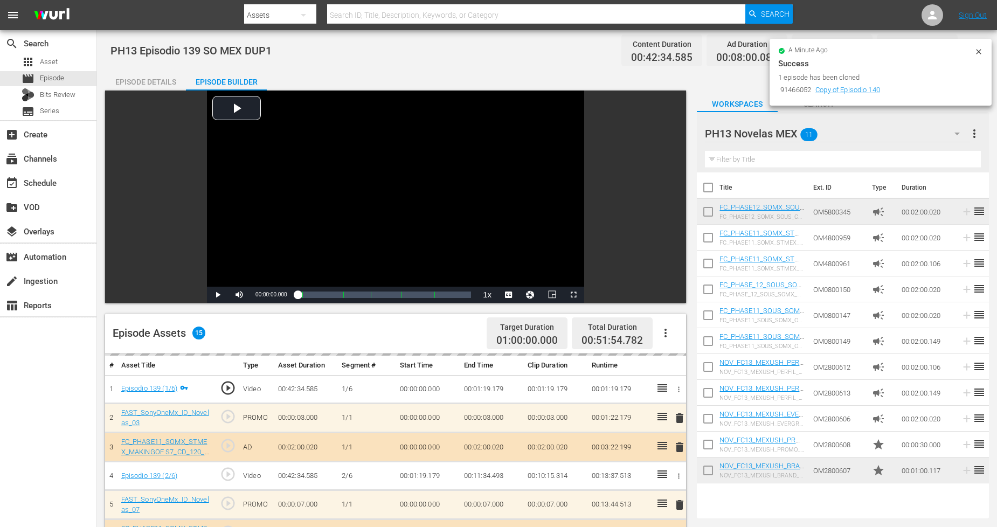
click at [709, 471] on input "checkbox" at bounding box center [708, 472] width 23 height 23
checkbox input "true"
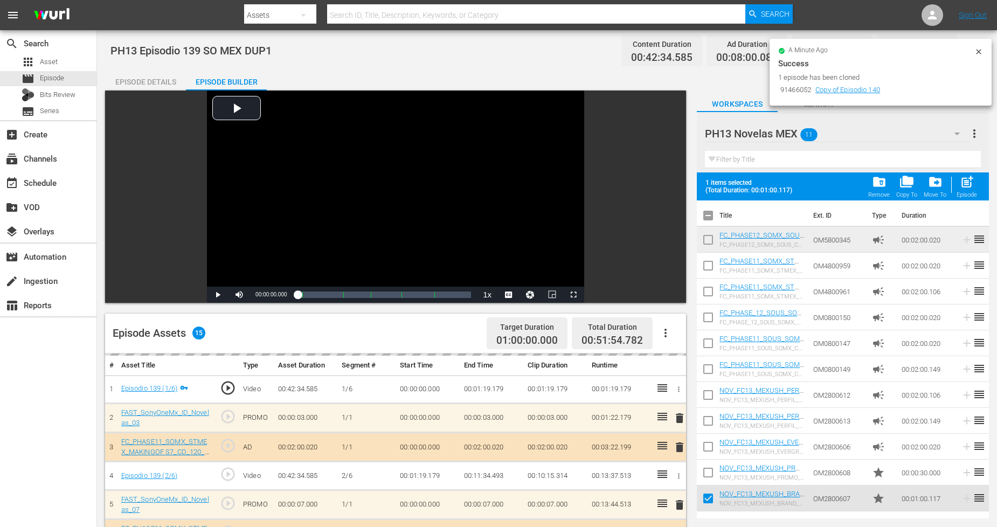
click at [706, 473] on input "checkbox" at bounding box center [708, 474] width 23 height 23
click at [905, 182] on div "post_add Episode" at bounding box center [966, 187] width 20 height 24
checkbox input "false"
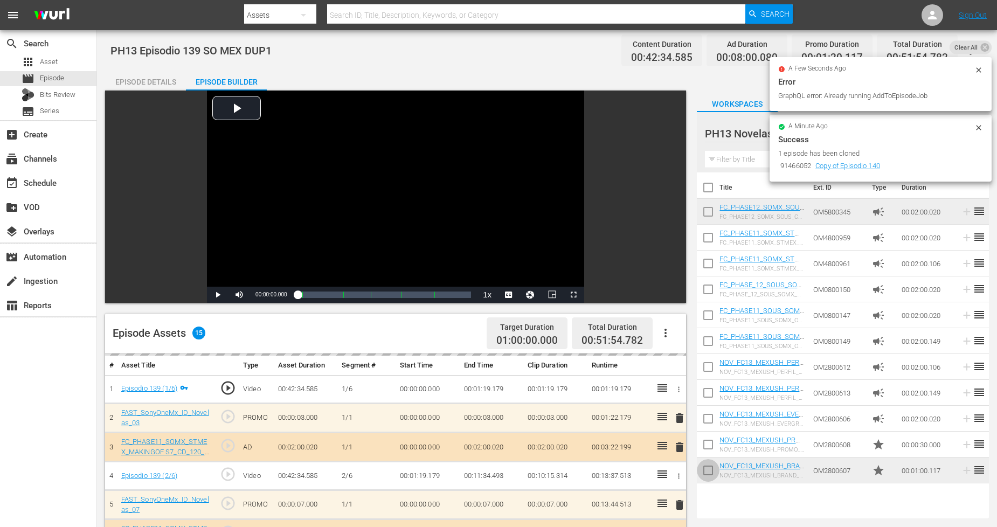
click at [707, 474] on input "checkbox" at bounding box center [708, 472] width 23 height 23
checkbox input "true"
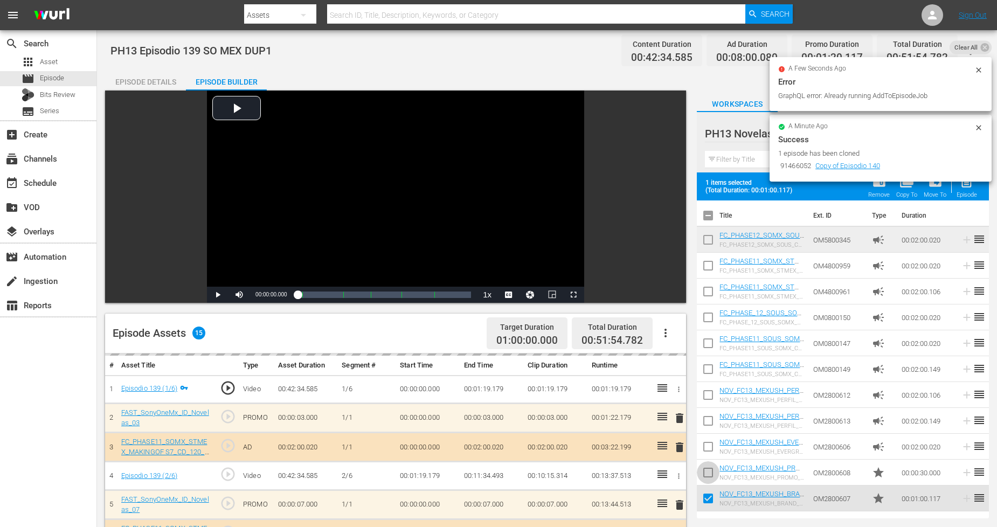
click at [707, 474] on input "checkbox" at bounding box center [708, 474] width 23 height 23
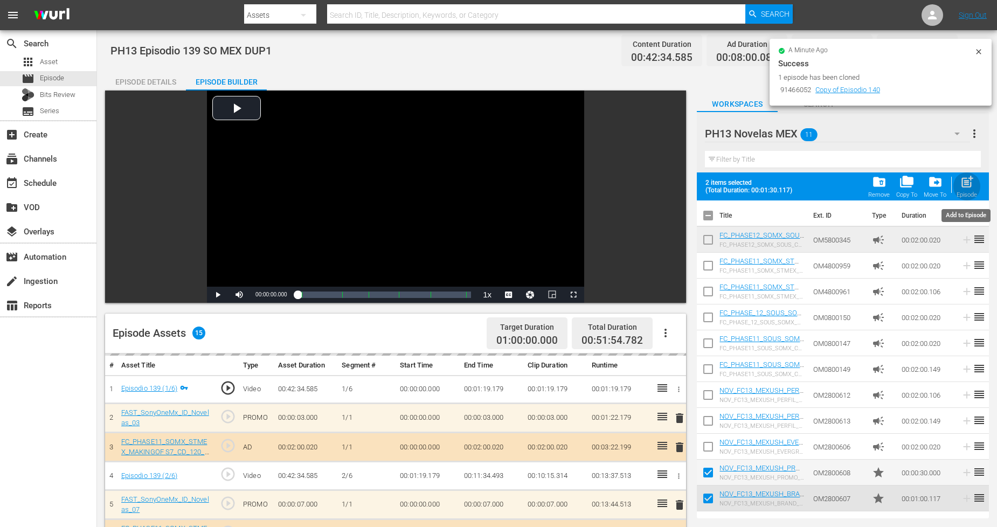
click at [905, 192] on div "Episode" at bounding box center [966, 194] width 20 height 7
checkbox input "false"
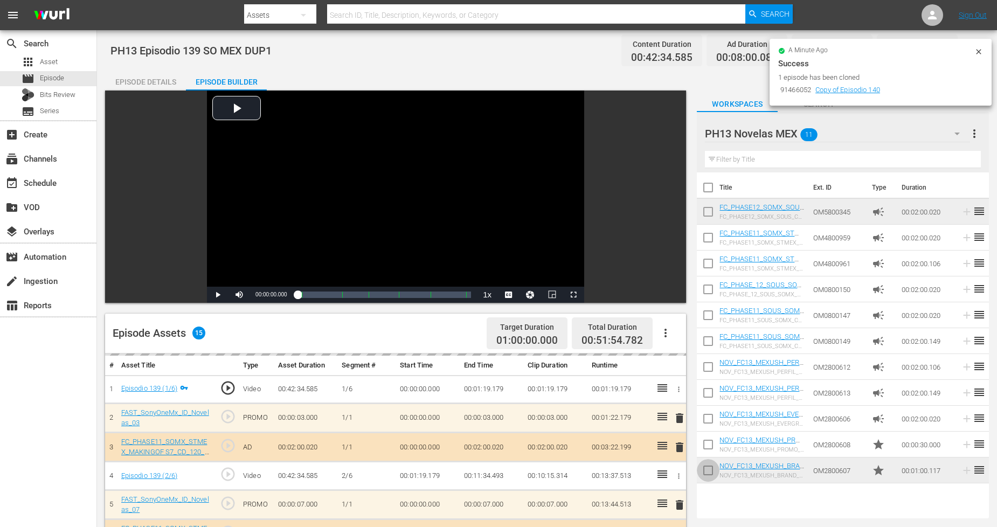
click at [709, 469] on input "checkbox" at bounding box center [708, 472] width 23 height 23
checkbox input "true"
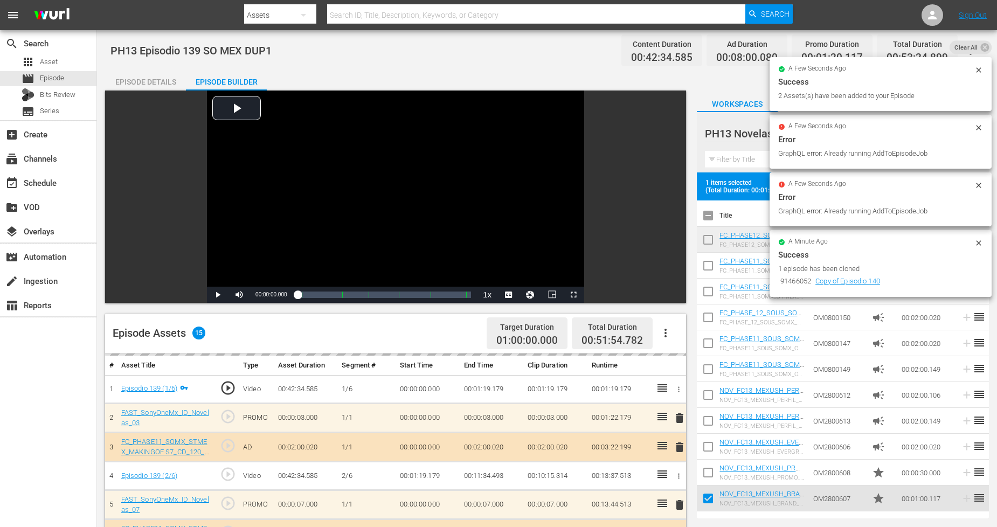
click at [708, 471] on input "checkbox" at bounding box center [708, 474] width 23 height 23
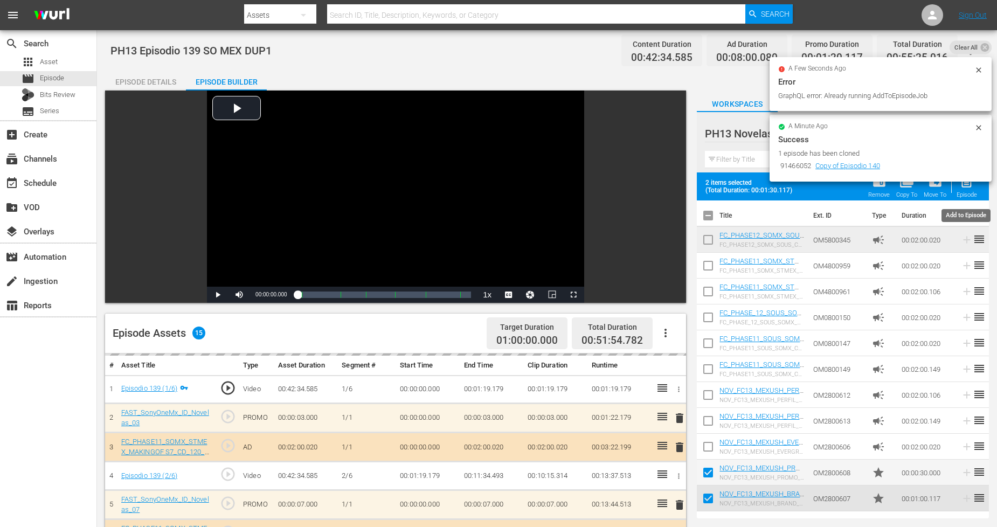
click at [905, 190] on div "post_add Episode" at bounding box center [966, 187] width 20 height 24
checkbox input "false"
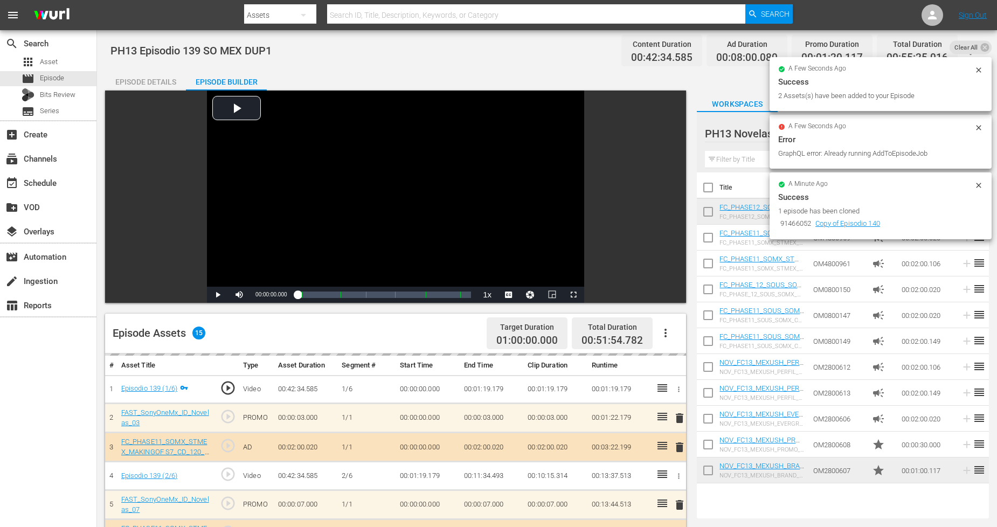
click at [711, 473] on input "checkbox" at bounding box center [708, 472] width 23 height 23
checkbox input "true"
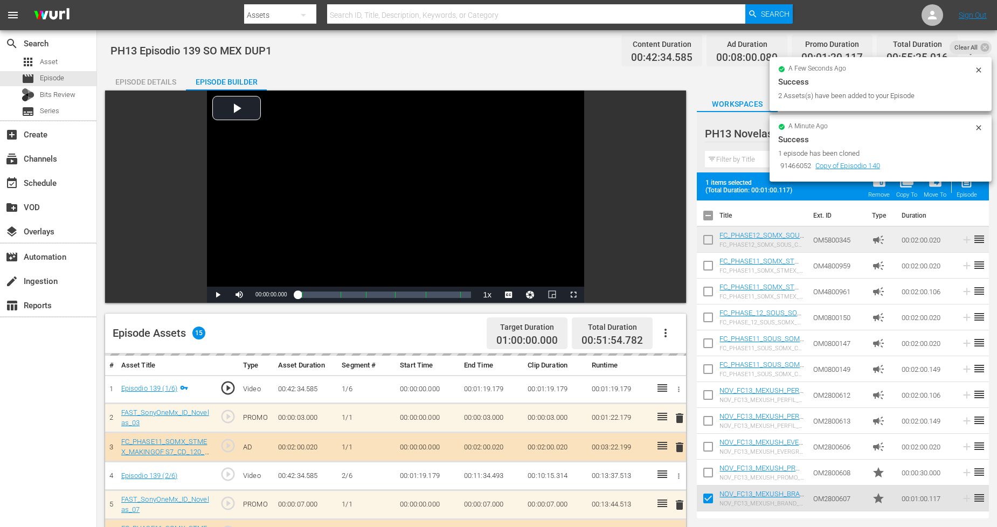
click at [711, 473] on input "checkbox" at bounding box center [708, 474] width 23 height 23
click at [905, 189] on span "post_add" at bounding box center [967, 182] width 15 height 15
checkbox input "false"
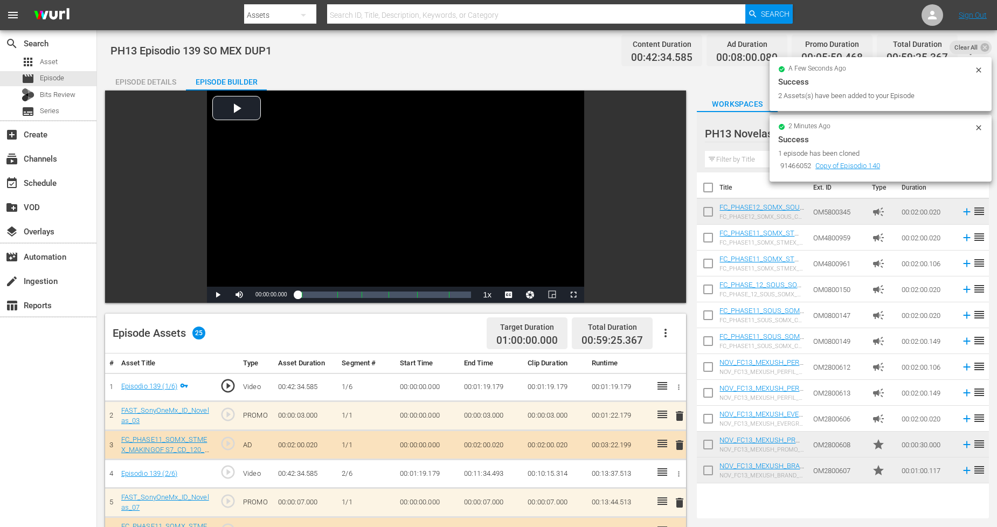
click at [709, 474] on input "checkbox" at bounding box center [708, 472] width 23 height 23
checkbox input "true"
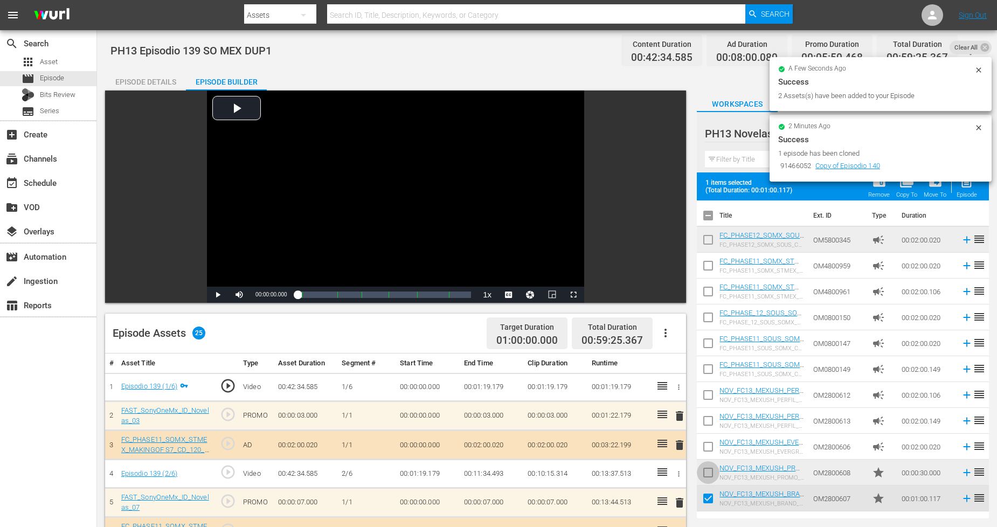
click at [709, 474] on input "checkbox" at bounding box center [708, 474] width 23 height 23
click at [905, 190] on div "post_add Episode" at bounding box center [966, 187] width 20 height 24
checkbox input "false"
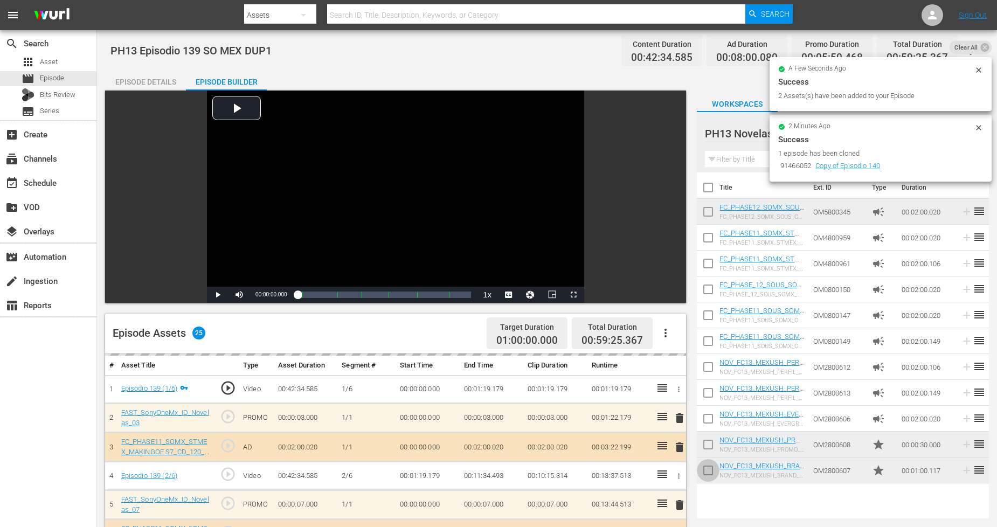
click at [713, 471] on input "checkbox" at bounding box center [708, 472] width 23 height 23
checkbox input "true"
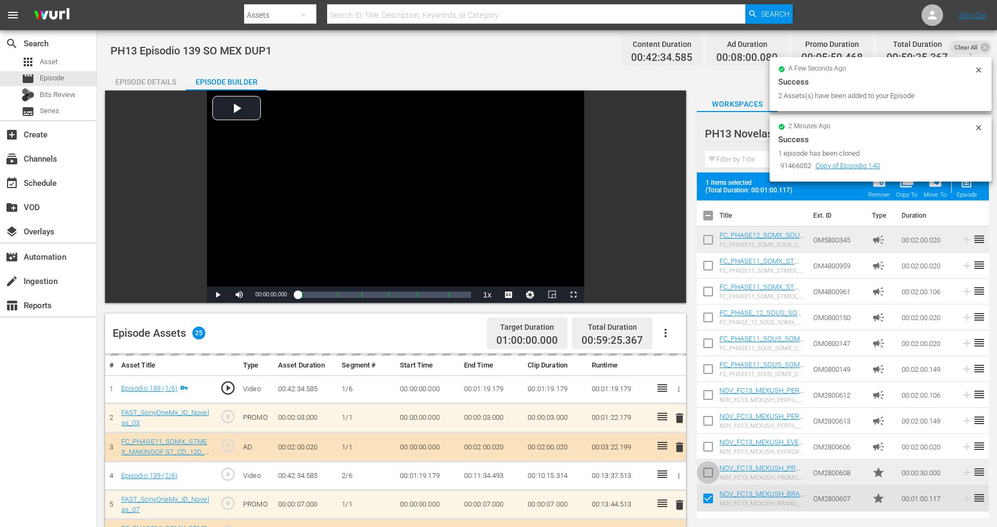
click at [713, 471] on input "checkbox" at bounding box center [708, 474] width 23 height 23
click at [905, 189] on div "post_add Episode" at bounding box center [966, 187] width 20 height 24
checkbox input "false"
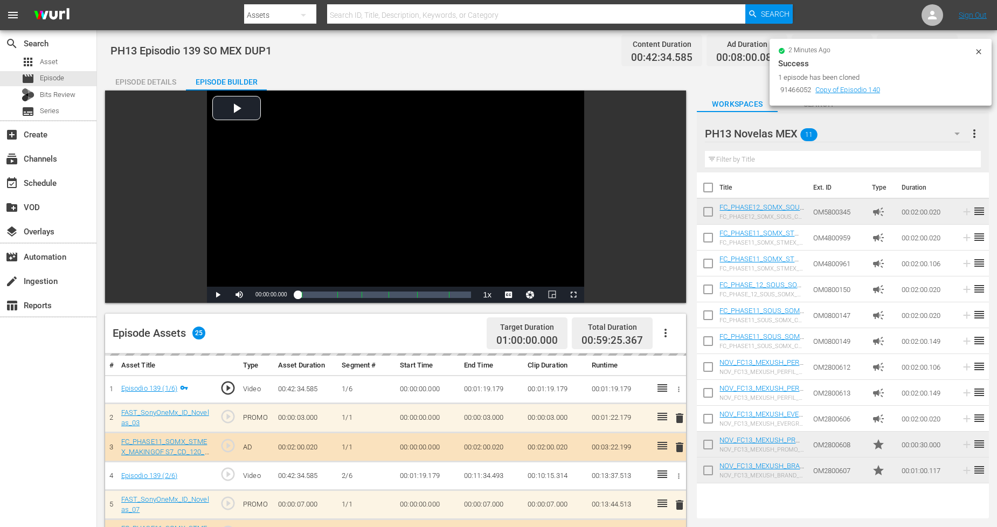
click at [704, 470] on input "checkbox" at bounding box center [708, 472] width 23 height 23
checkbox input "true"
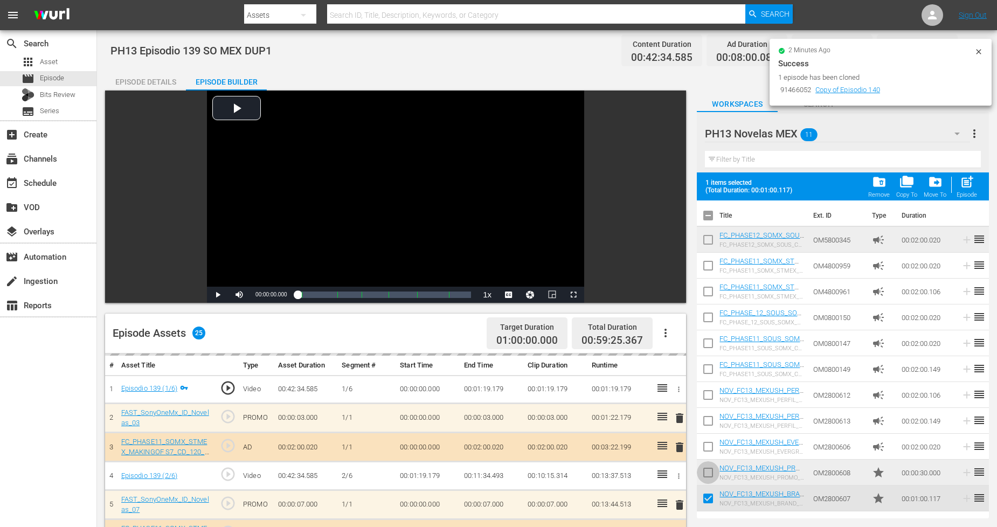
click at [706, 468] on input "checkbox" at bounding box center [708, 474] width 23 height 23
click at [905, 182] on span "post_add" at bounding box center [967, 182] width 15 height 15
checkbox input "false"
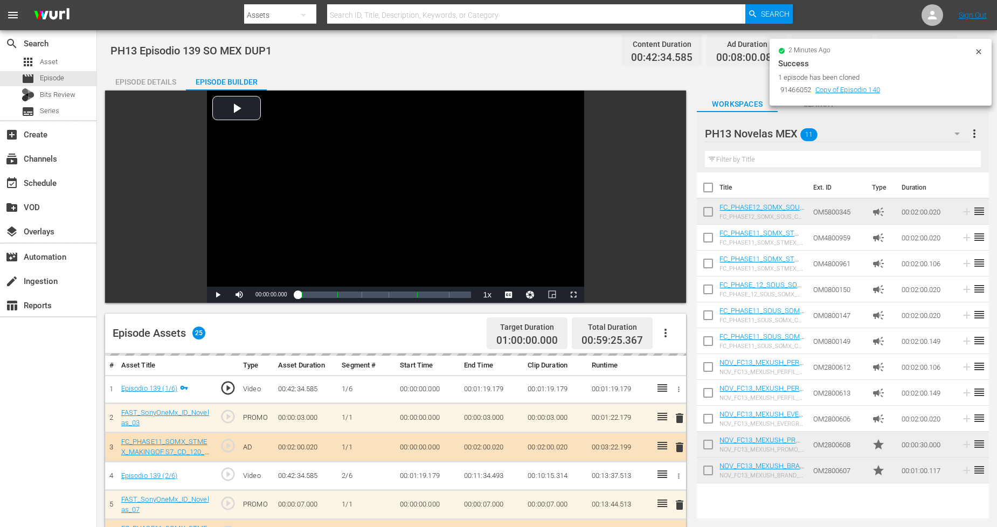
click at [712, 467] on input "checkbox" at bounding box center [708, 472] width 23 height 23
checkbox input "true"
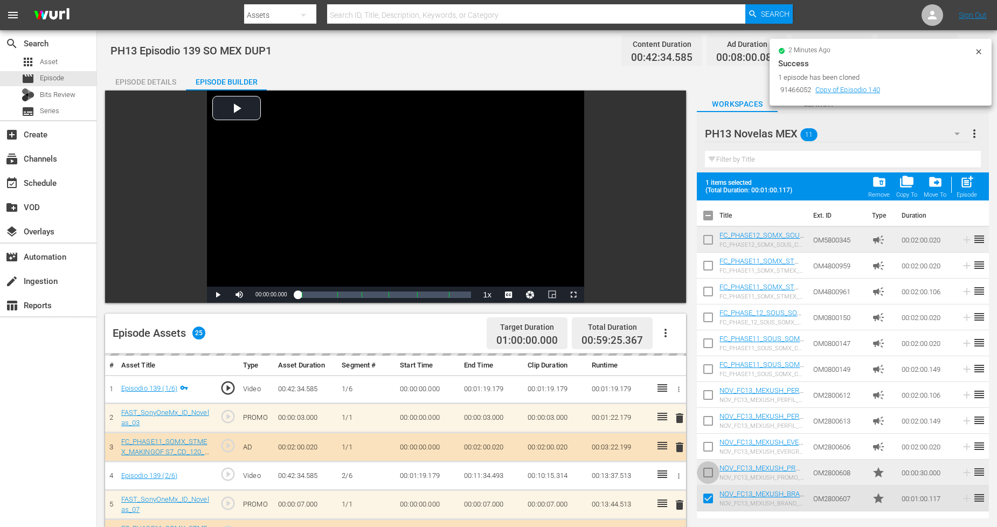
click at [712, 467] on input "checkbox" at bounding box center [708, 474] width 23 height 23
click at [905, 188] on span "post_add" at bounding box center [967, 182] width 15 height 15
checkbox input "false"
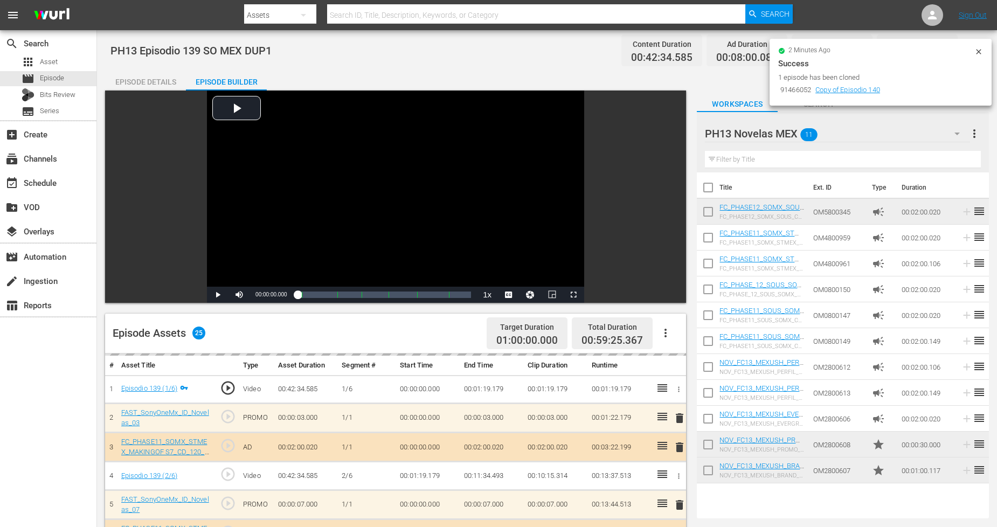
click at [709, 469] on input "checkbox" at bounding box center [708, 472] width 23 height 23
checkbox input "true"
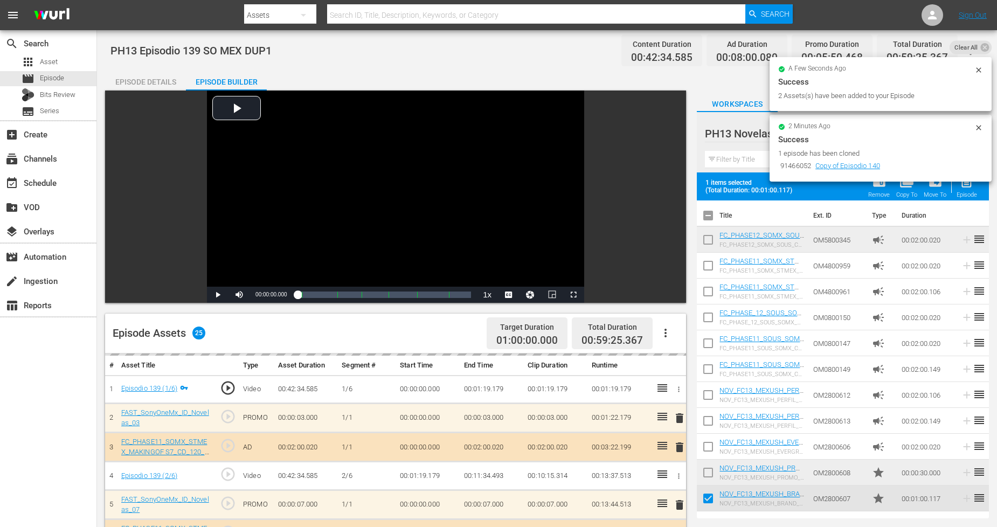
click at [709, 469] on input "checkbox" at bounding box center [708, 474] width 23 height 23
click at [905, 192] on div "Episode" at bounding box center [966, 194] width 20 height 7
checkbox input "false"
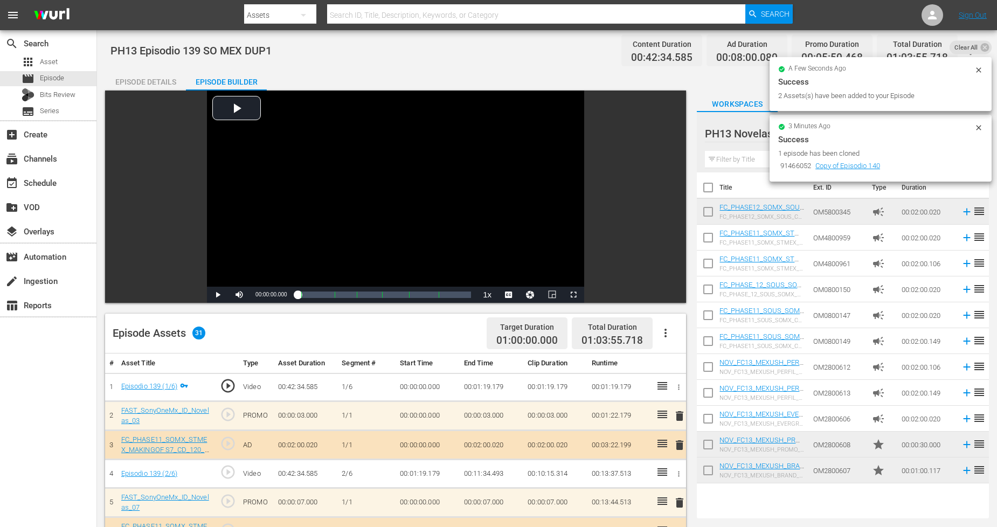
click at [905, 72] on icon at bounding box center [978, 70] width 9 height 9
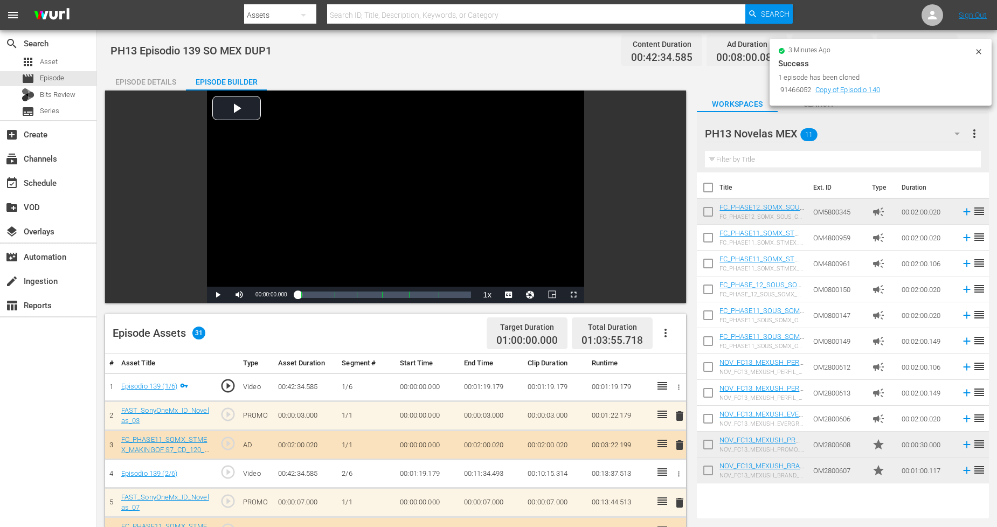
click at [905, 53] on icon at bounding box center [978, 51] width 5 height 5
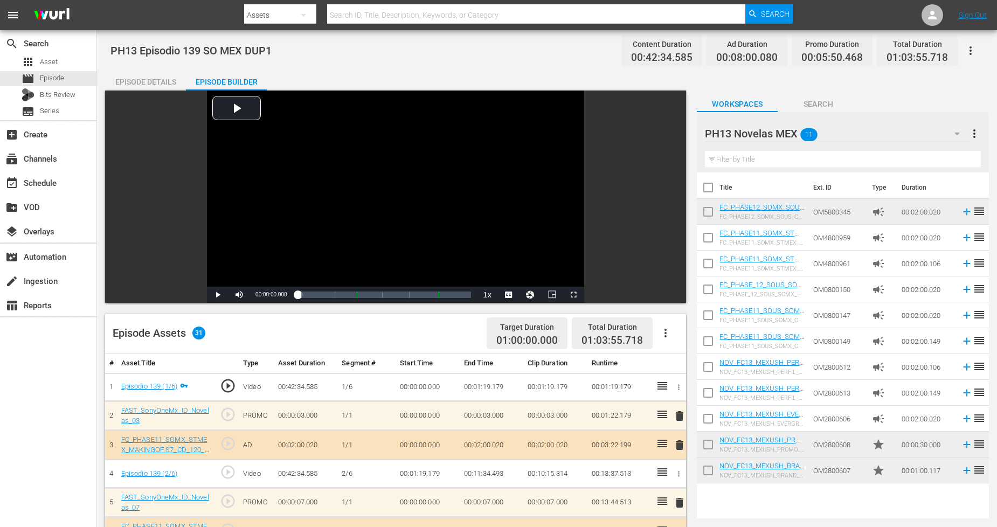
click at [708, 471] on input "checkbox" at bounding box center [708, 472] width 23 height 23
checkbox input "true"
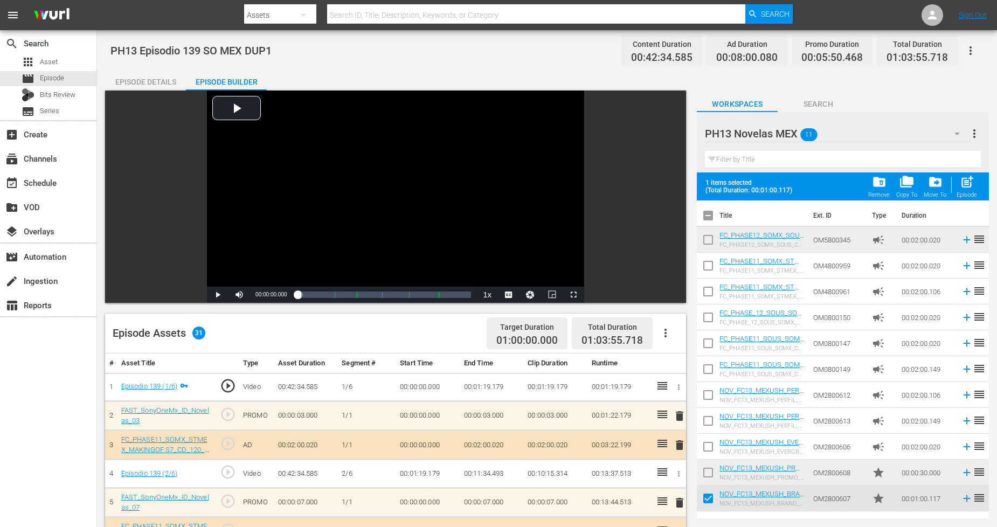
click at [709, 474] on input "checkbox" at bounding box center [708, 474] width 23 height 23
click at [905, 183] on span "post_add" at bounding box center [967, 182] width 15 height 15
checkbox input "false"
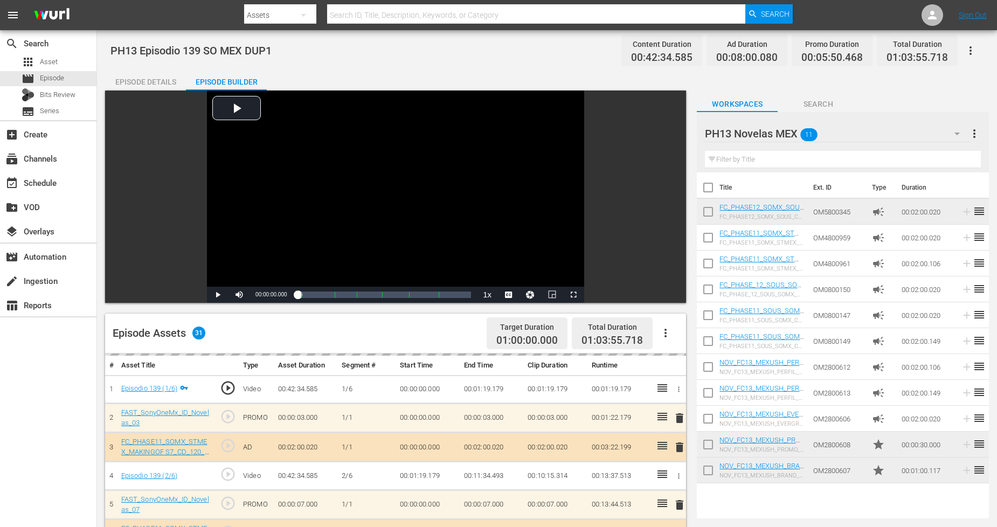
click at [708, 471] on input "checkbox" at bounding box center [708, 472] width 23 height 23
checkbox input "true"
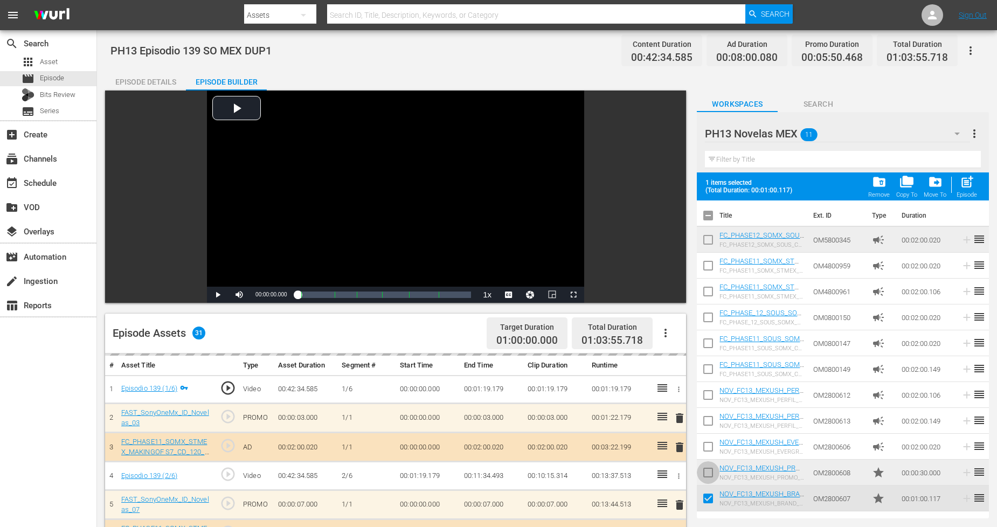
click at [708, 471] on input "checkbox" at bounding box center [708, 474] width 23 height 23
click at [905, 179] on span "post_add" at bounding box center [967, 182] width 15 height 15
checkbox input "false"
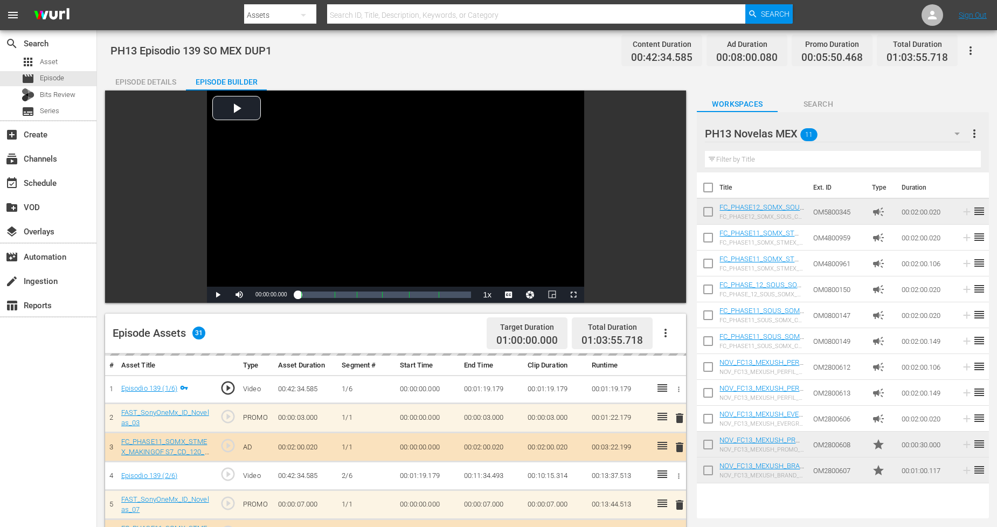
click at [709, 474] on input "checkbox" at bounding box center [708, 472] width 23 height 23
checkbox input "true"
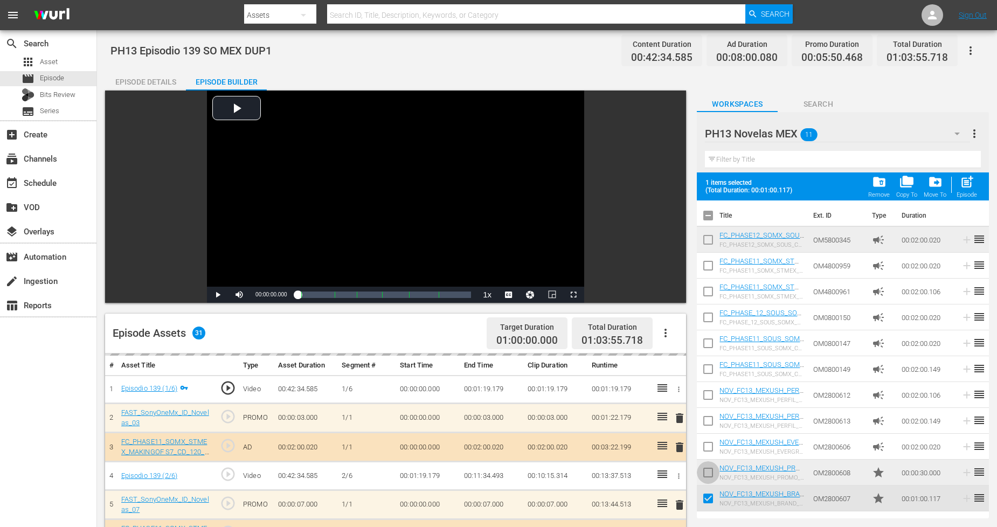
click at [709, 474] on input "checkbox" at bounding box center [708, 474] width 23 height 23
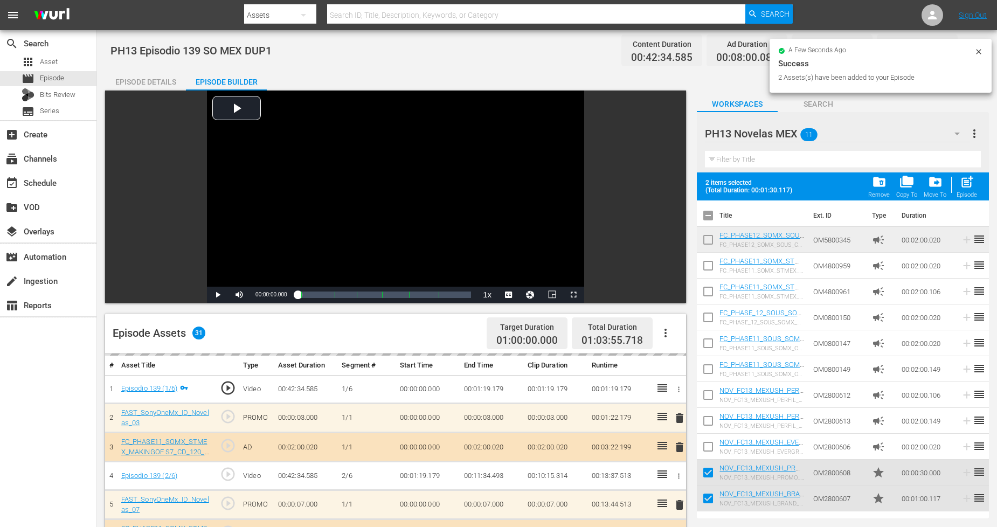
click at [905, 179] on span "post_add" at bounding box center [967, 182] width 15 height 15
checkbox input "false"
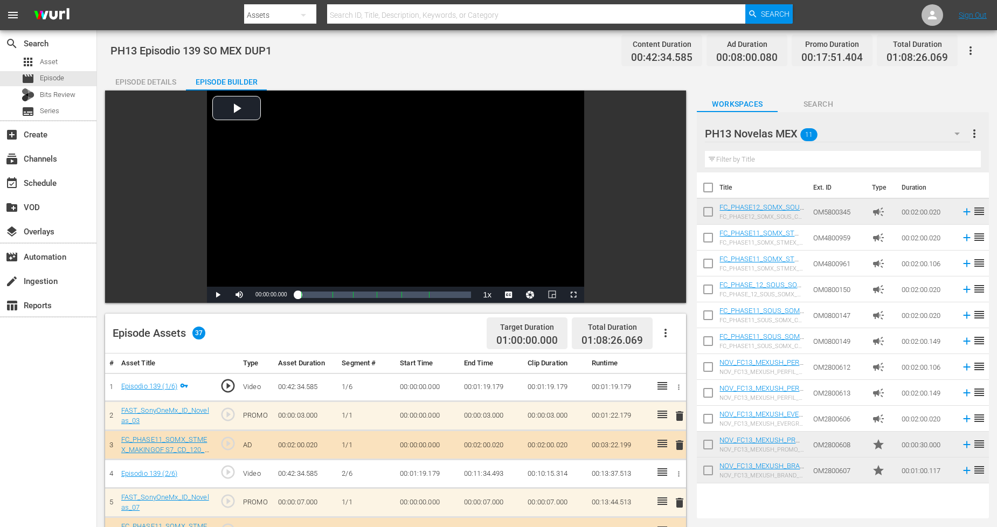
click at [905, 48] on icon "button" at bounding box center [970, 50] width 13 height 13
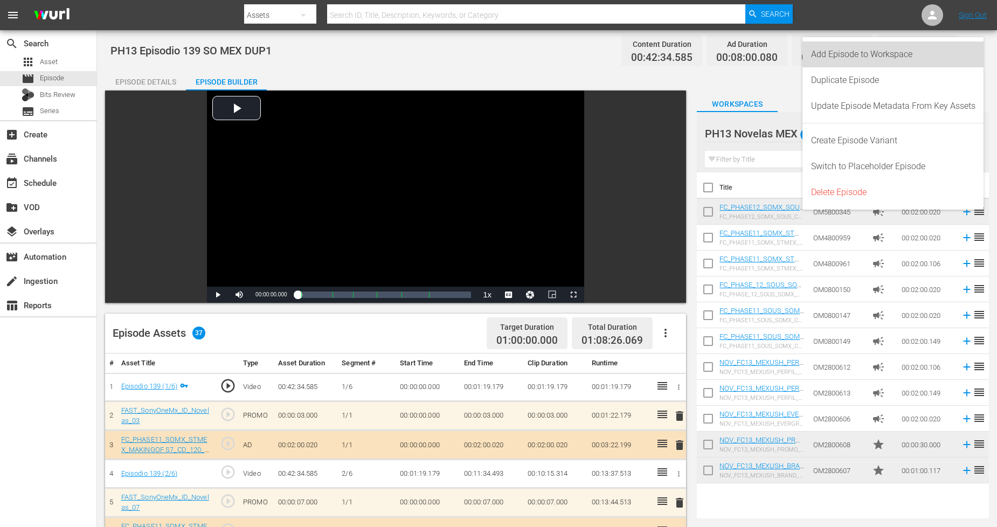
click at [905, 61] on div "Add Episode to Workspace" at bounding box center [893, 54] width 164 height 26
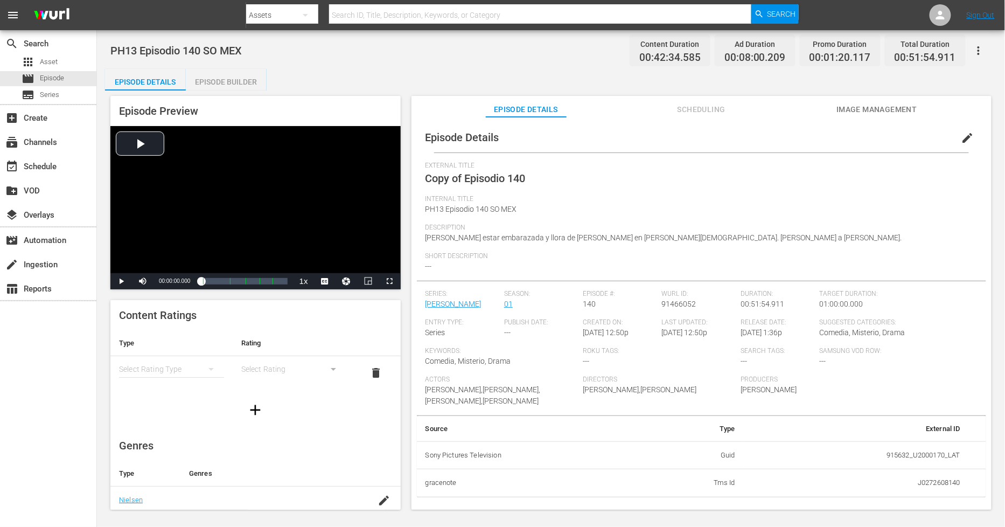
click at [905, 138] on span "edit" at bounding box center [968, 137] width 13 height 13
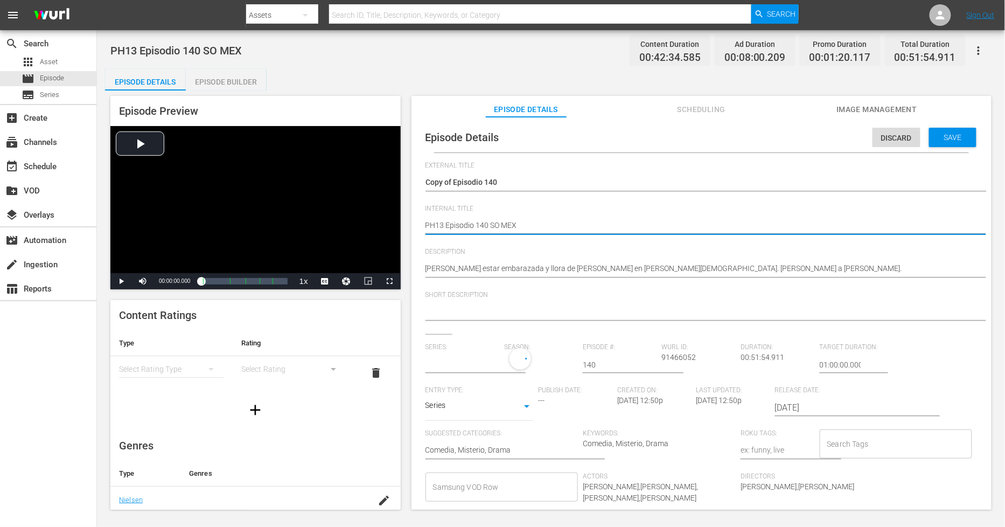
type textarea "PH13 Episodio 140 SO MEX"
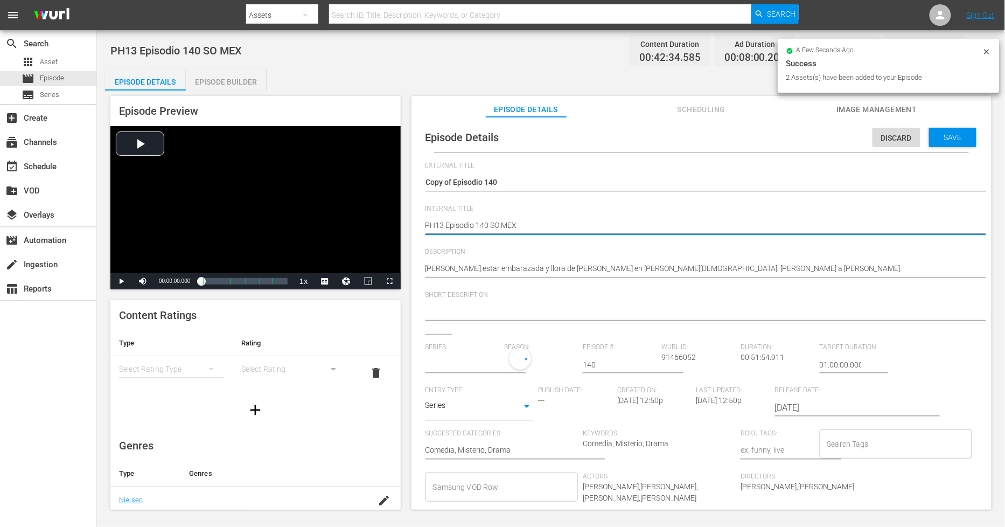
type textarea "PH13 Episodio 140 SO MEX D"
type textarea "PH13 Episodio 140 SO MEX DU"
type textarea "PH13 Episodio 140 SO MEX DUP"
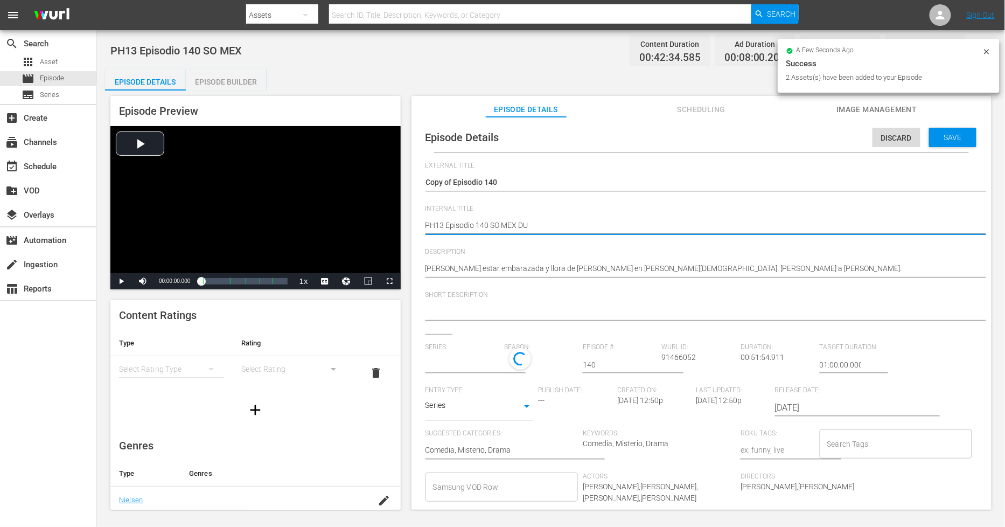
type textarea "PH13 Episodio 140 SO MEX DUP"
type textarea "PH13 Episodio 140 SO MEX DUP1"
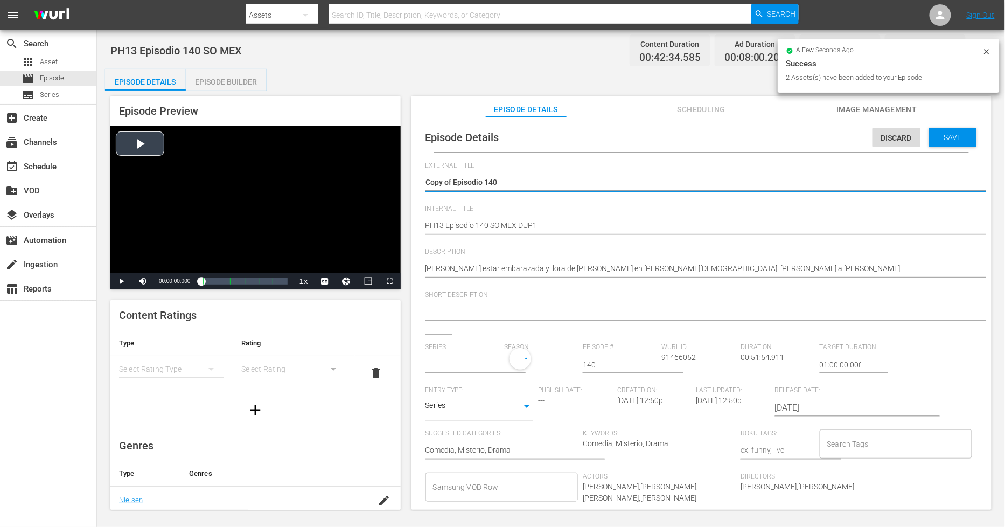
drag, startPoint x: 455, startPoint y: 177, endPoint x: 307, endPoint y: 159, distance: 149.2
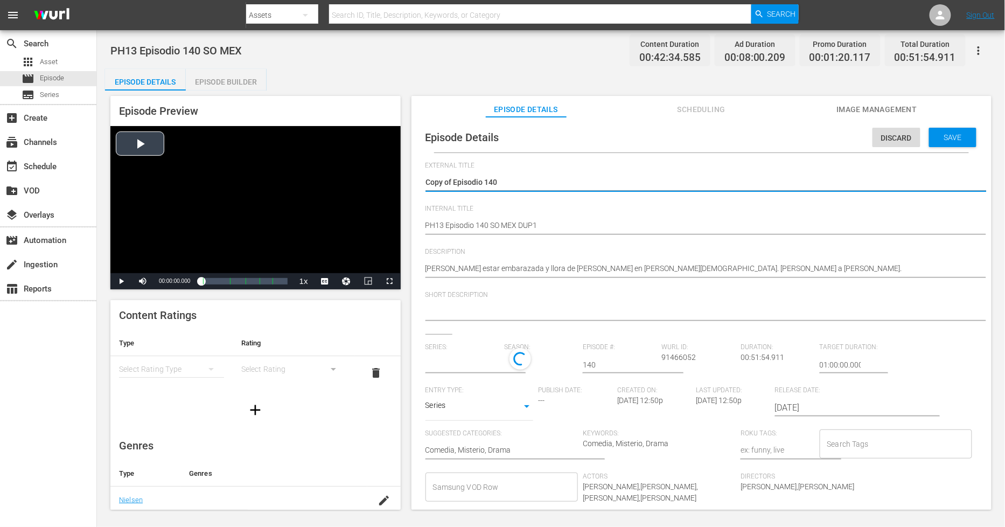
type textarea "Episodio 140"
drag, startPoint x: 941, startPoint y: 135, endPoint x: 889, endPoint y: 138, distance: 52.4
click at [905, 135] on span "Save" at bounding box center [953, 137] width 35 height 9
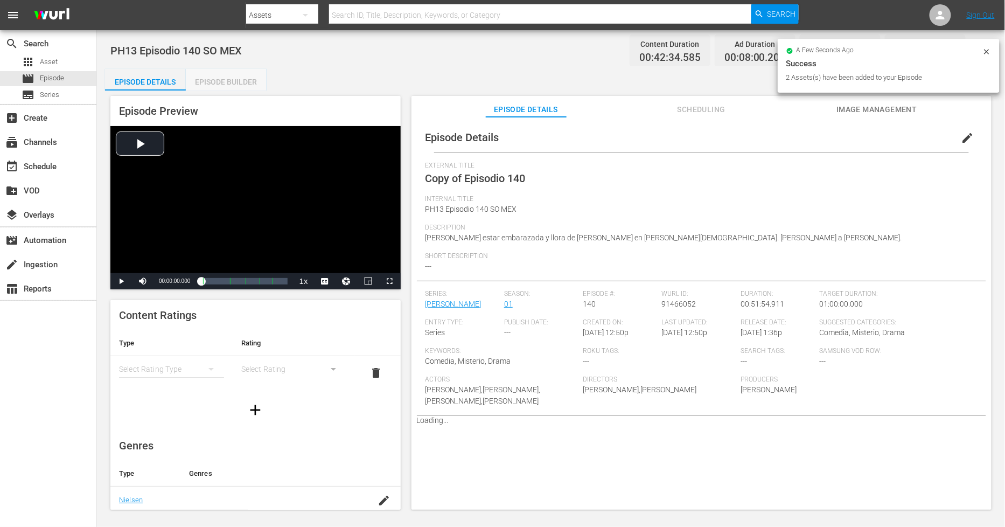
click at [234, 78] on div "Episode Builder" at bounding box center [226, 82] width 81 height 26
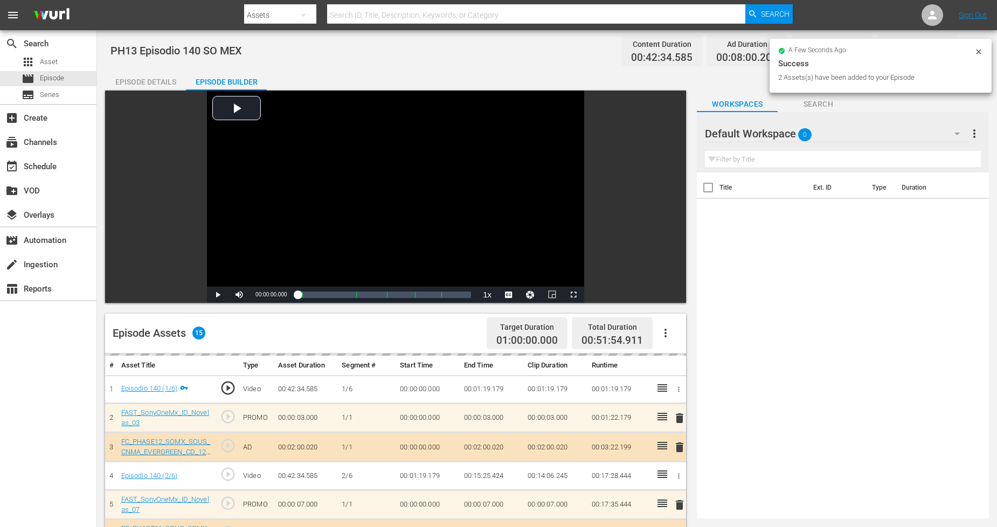
click at [823, 137] on div "Default Workspace 0" at bounding box center [837, 134] width 265 height 30
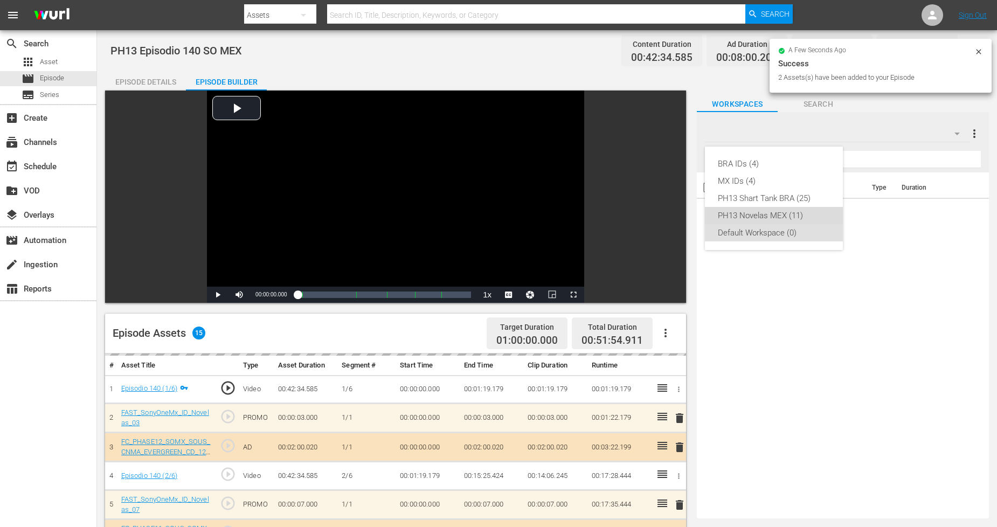
click at [799, 213] on div "PH13 Novelas MEX (11)" at bounding box center [774, 215] width 112 height 17
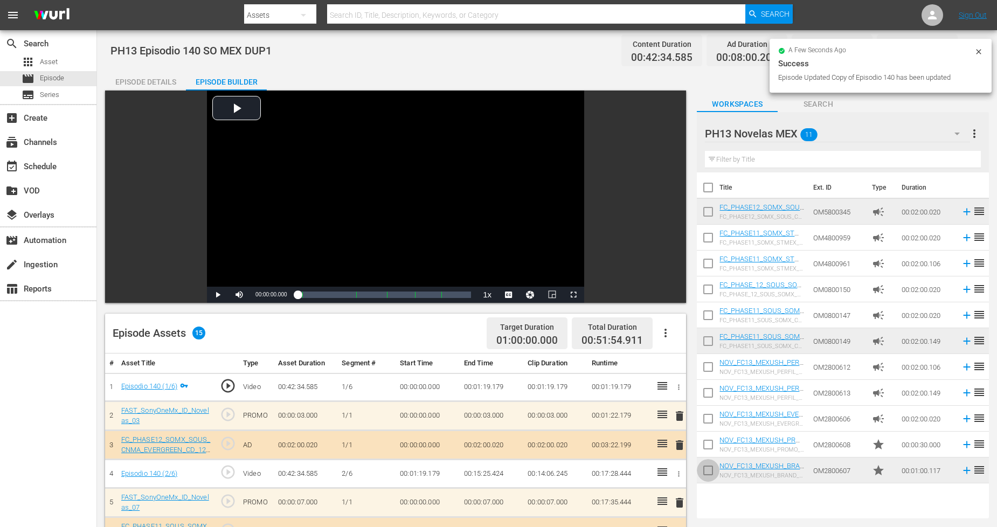
click at [707, 469] on input "checkbox" at bounding box center [708, 472] width 23 height 23
checkbox input "true"
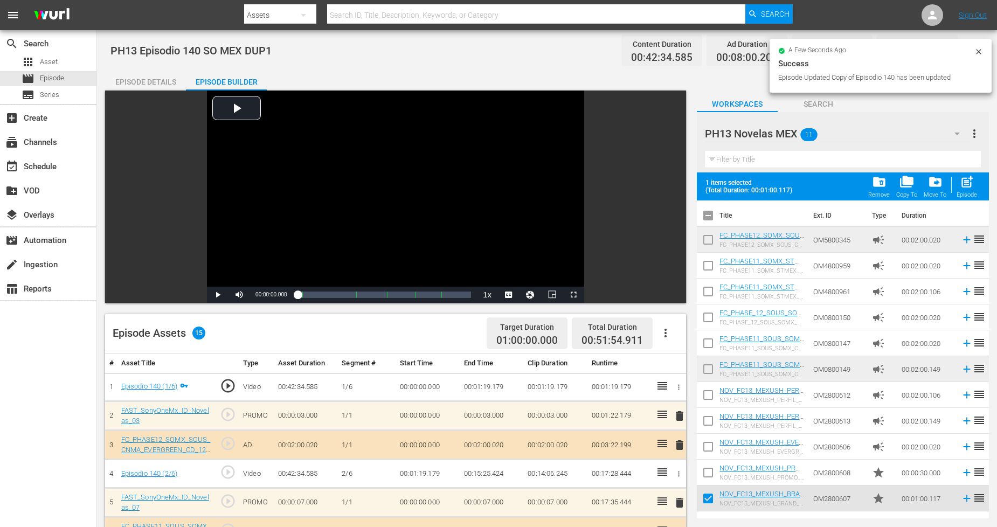
click at [707, 467] on input "checkbox" at bounding box center [708, 474] width 23 height 23
click at [905, 191] on div "Episode" at bounding box center [966, 194] width 20 height 7
checkbox input "false"
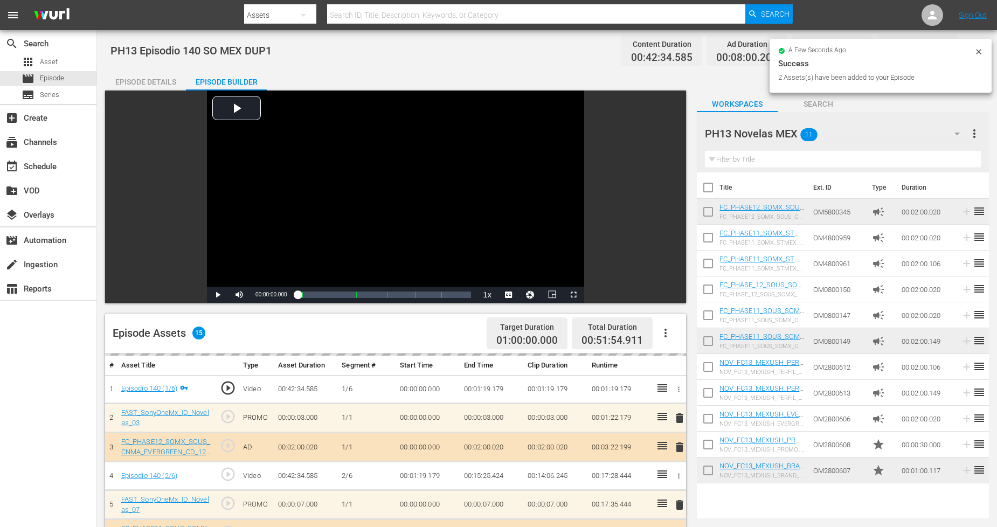
click at [713, 467] on input "checkbox" at bounding box center [708, 472] width 23 height 23
checkbox input "true"
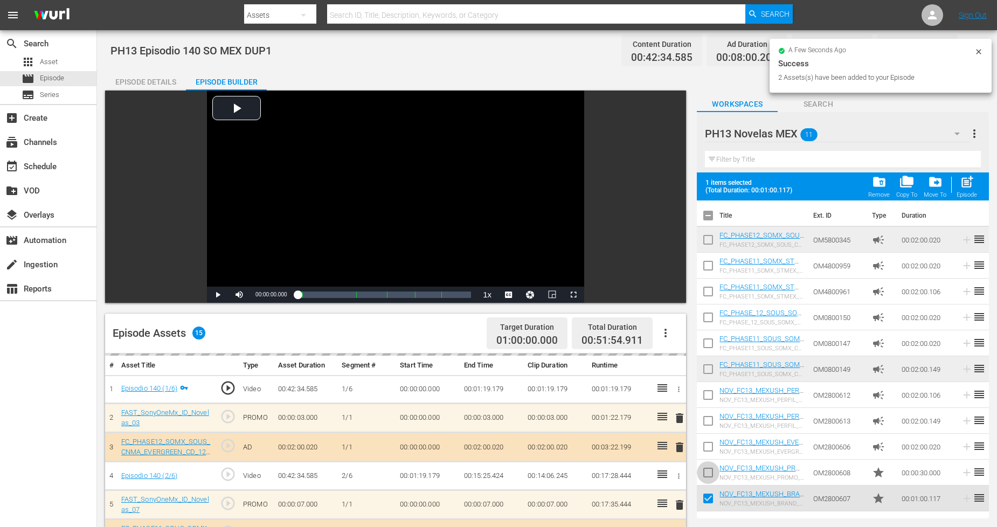
click at [713, 467] on input "checkbox" at bounding box center [708, 474] width 23 height 23
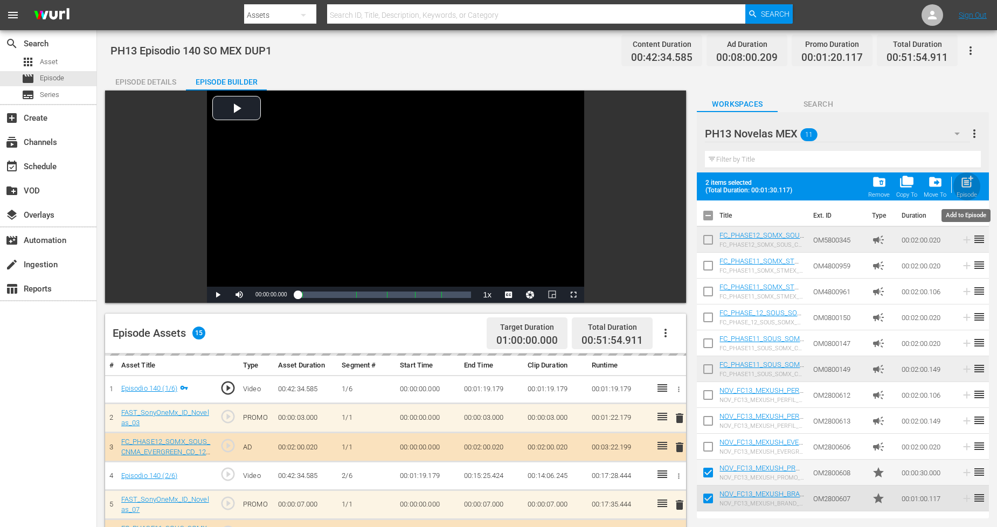
click at [905, 186] on span "post_add" at bounding box center [967, 182] width 15 height 15
checkbox input "false"
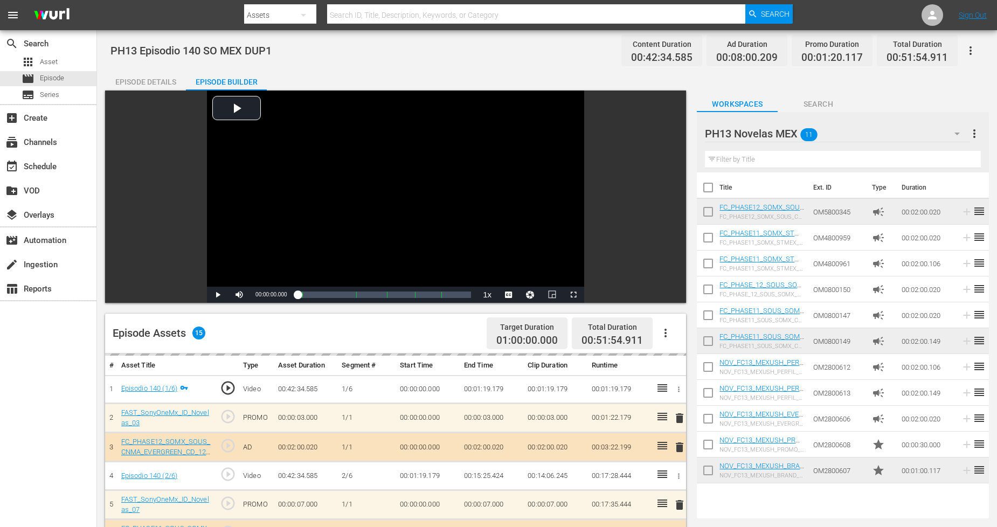
click at [704, 471] on input "checkbox" at bounding box center [708, 472] width 23 height 23
checkbox input "true"
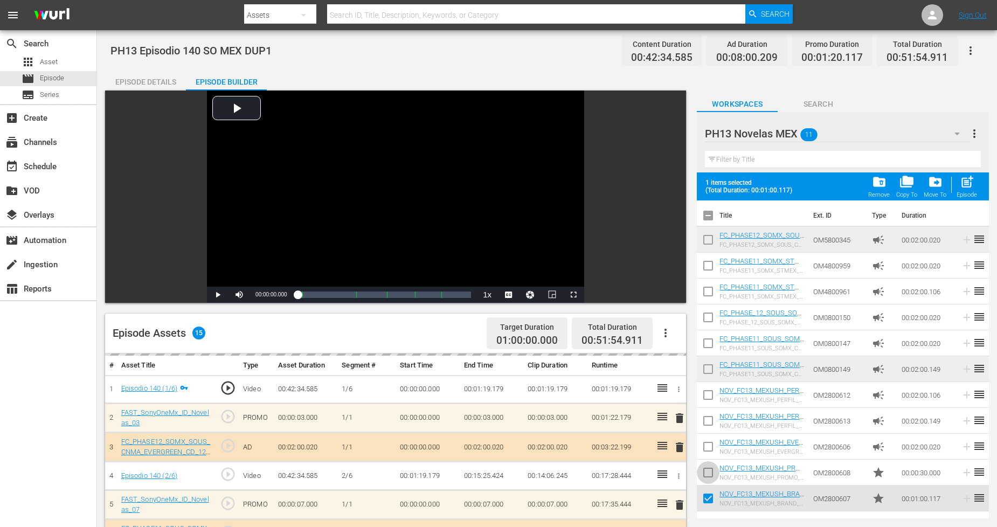
click at [704, 471] on input "checkbox" at bounding box center [708, 474] width 23 height 23
click at [905, 181] on span "post_add" at bounding box center [967, 182] width 15 height 15
checkbox input "false"
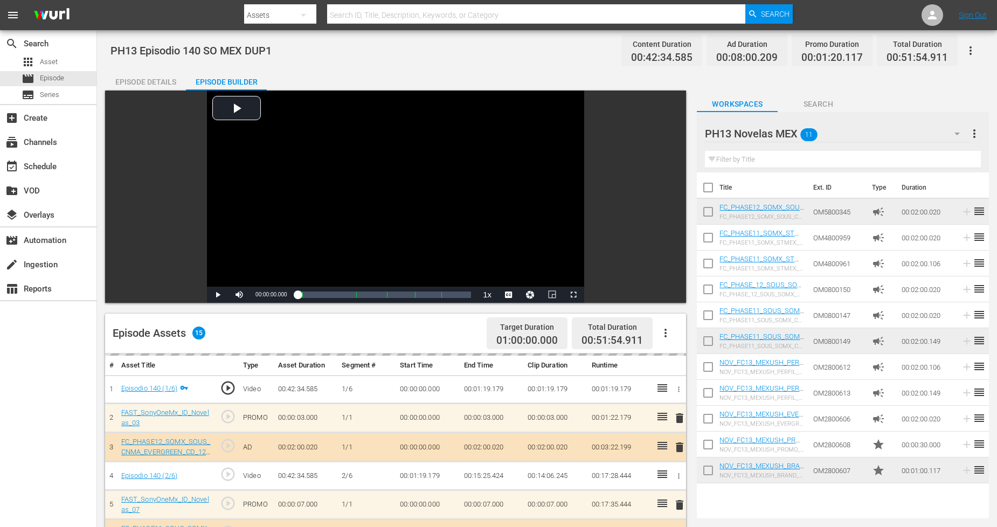
click at [708, 472] on input "checkbox" at bounding box center [708, 472] width 23 height 23
checkbox input "true"
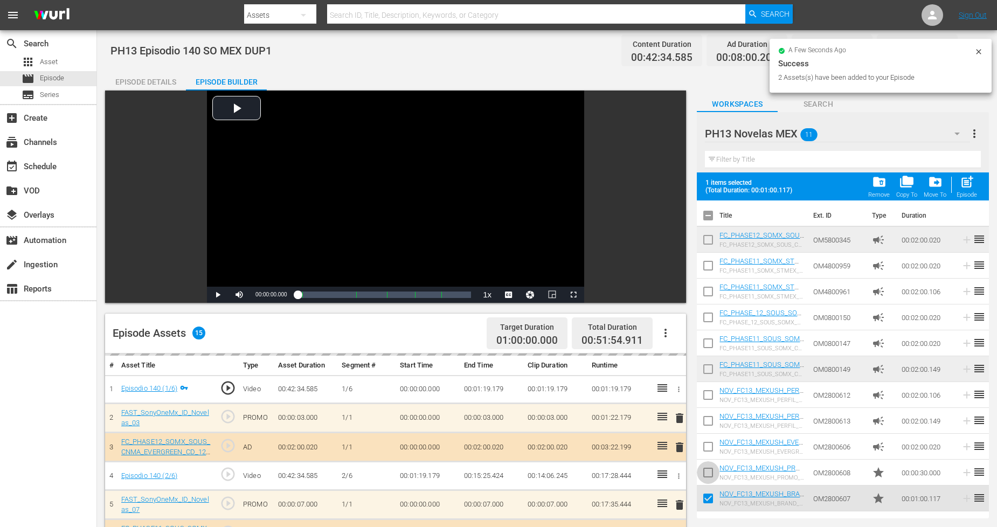
click at [709, 470] on input "checkbox" at bounding box center [708, 474] width 23 height 23
click at [905, 185] on span "post_add" at bounding box center [967, 182] width 15 height 15
checkbox input "false"
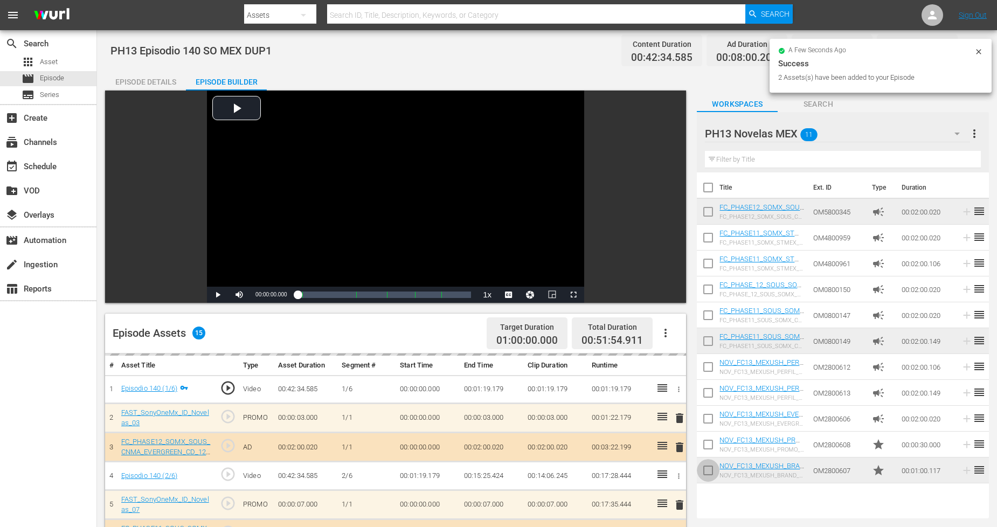
click at [709, 470] on input "checkbox" at bounding box center [708, 472] width 23 height 23
checkbox input "true"
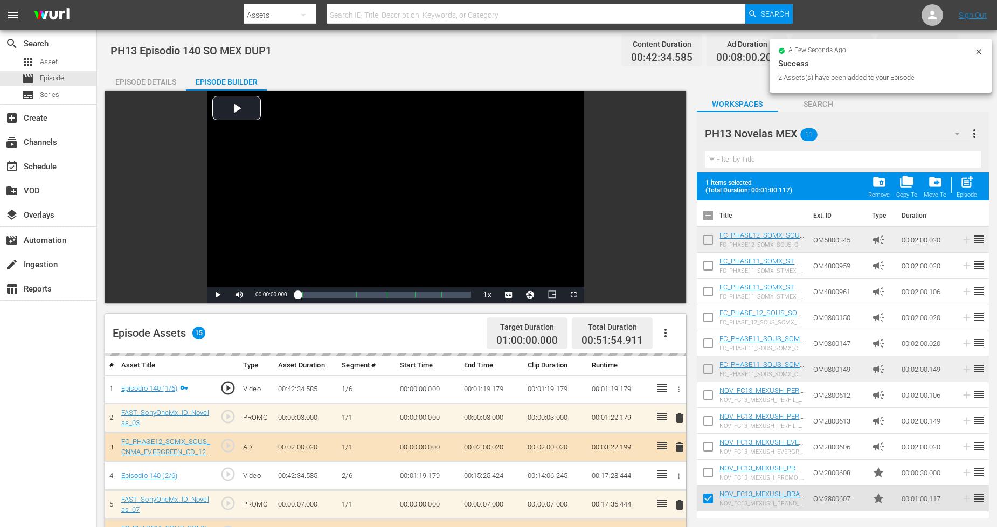
click at [709, 470] on input "checkbox" at bounding box center [708, 474] width 23 height 23
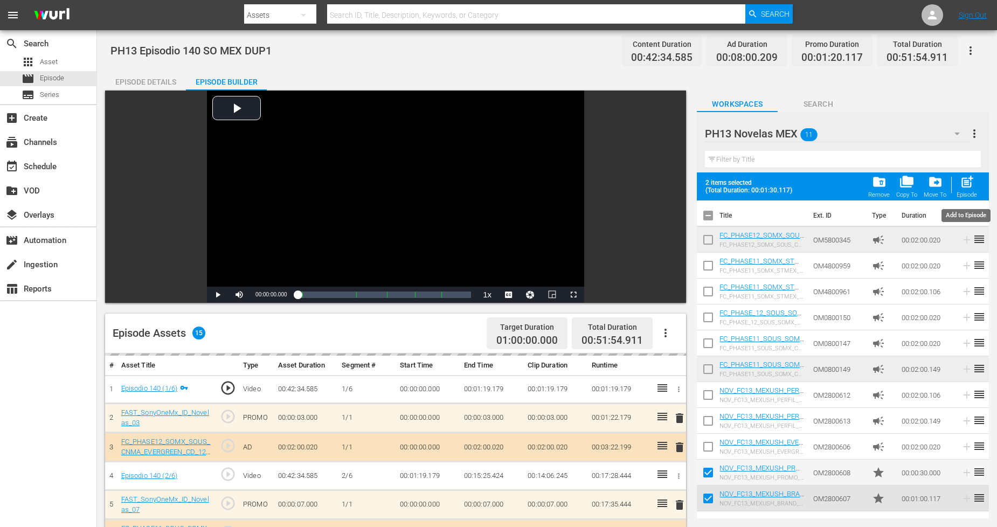
click at [905, 195] on div "Episode" at bounding box center [966, 194] width 20 height 7
checkbox input "false"
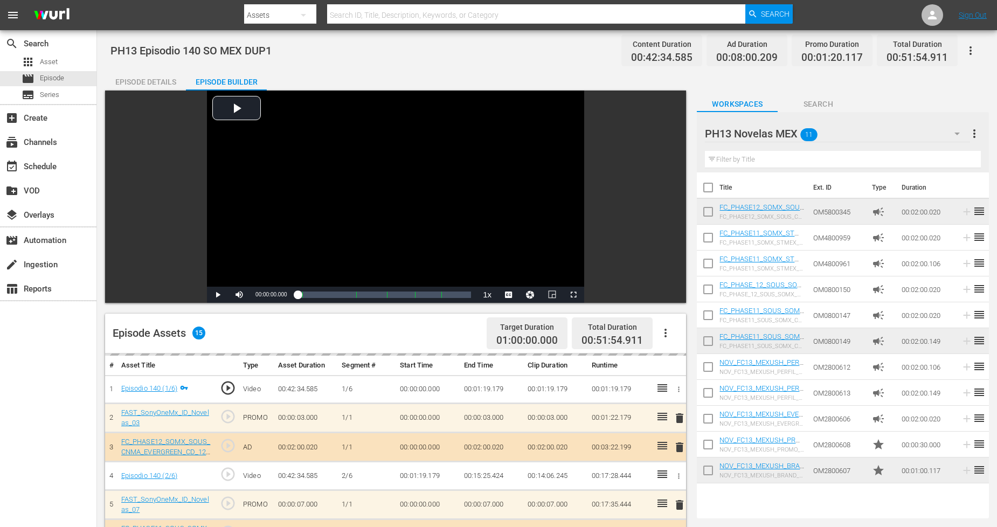
click at [704, 474] on input "checkbox" at bounding box center [708, 472] width 23 height 23
checkbox input "true"
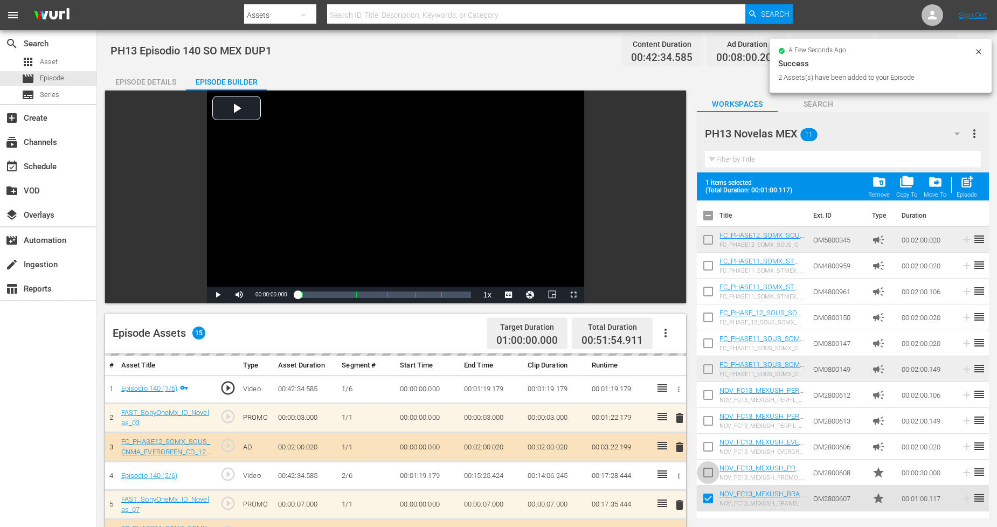
click at [704, 474] on input "checkbox" at bounding box center [708, 474] width 23 height 23
click at [905, 190] on div "post_add Episode" at bounding box center [966, 187] width 20 height 24
checkbox input "false"
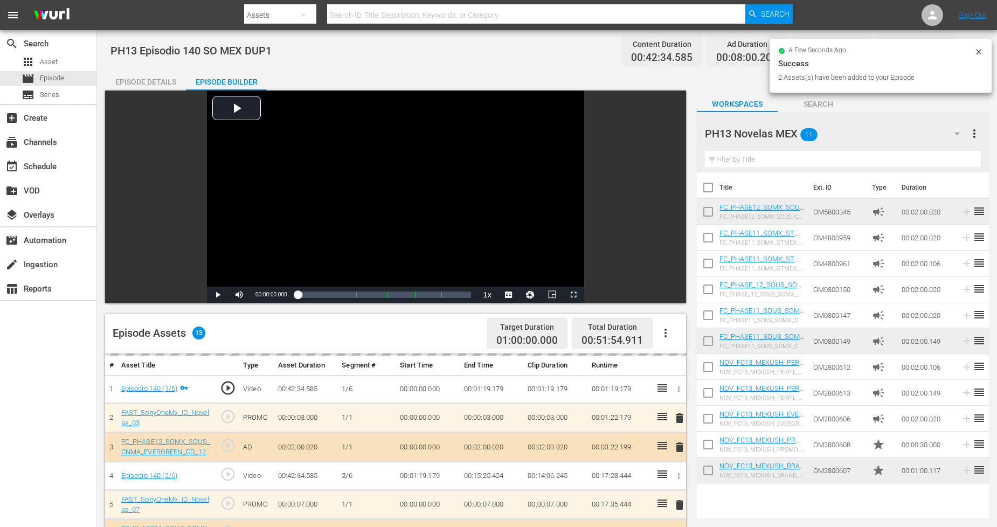
click at [707, 473] on input "checkbox" at bounding box center [708, 472] width 23 height 23
checkbox input "true"
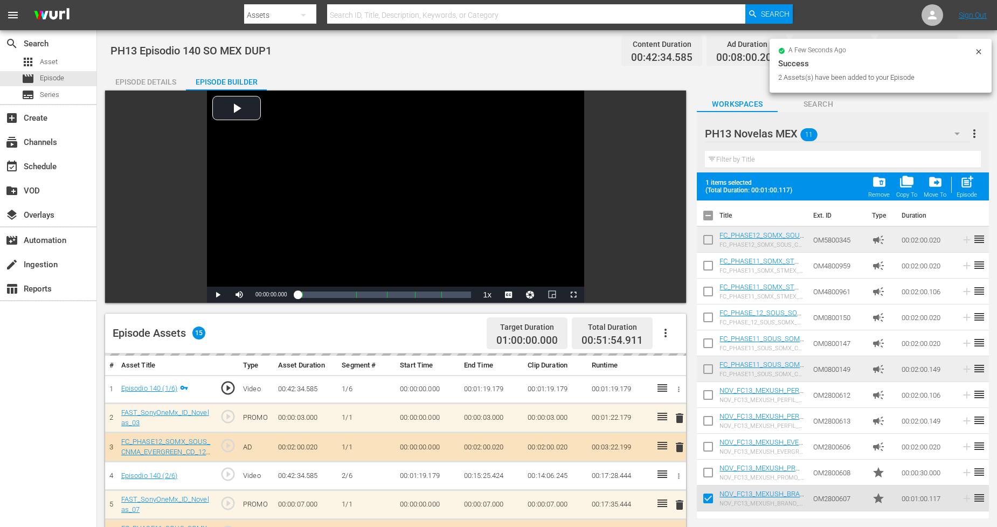
click at [708, 469] on input "checkbox" at bounding box center [708, 474] width 23 height 23
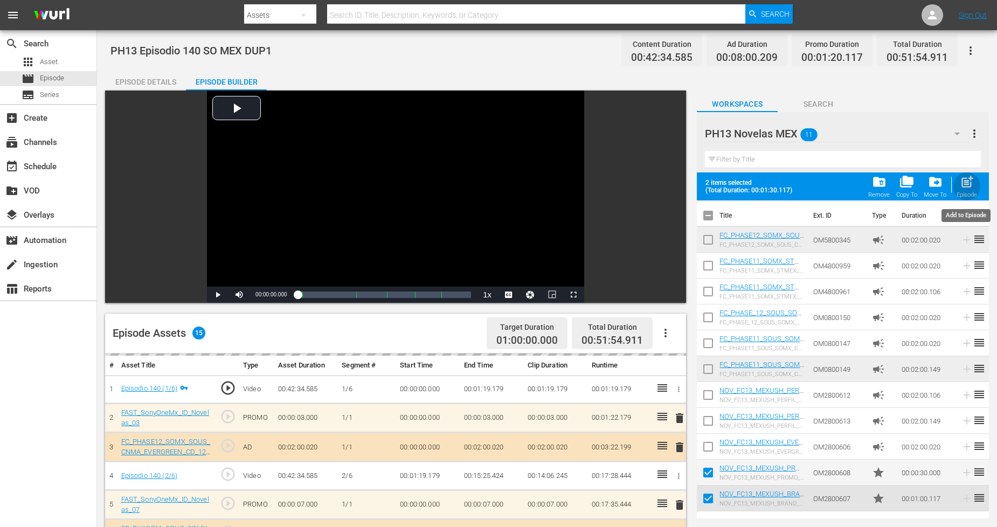
click at [905, 180] on div "post_add Episode" at bounding box center [966, 187] width 20 height 24
checkbox input "false"
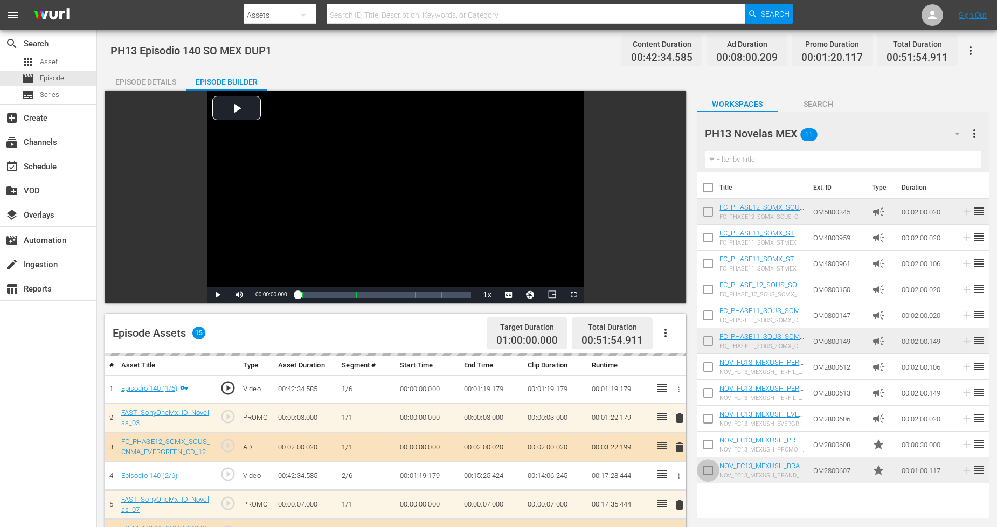
click at [709, 469] on input "checkbox" at bounding box center [708, 472] width 23 height 23
checkbox input "true"
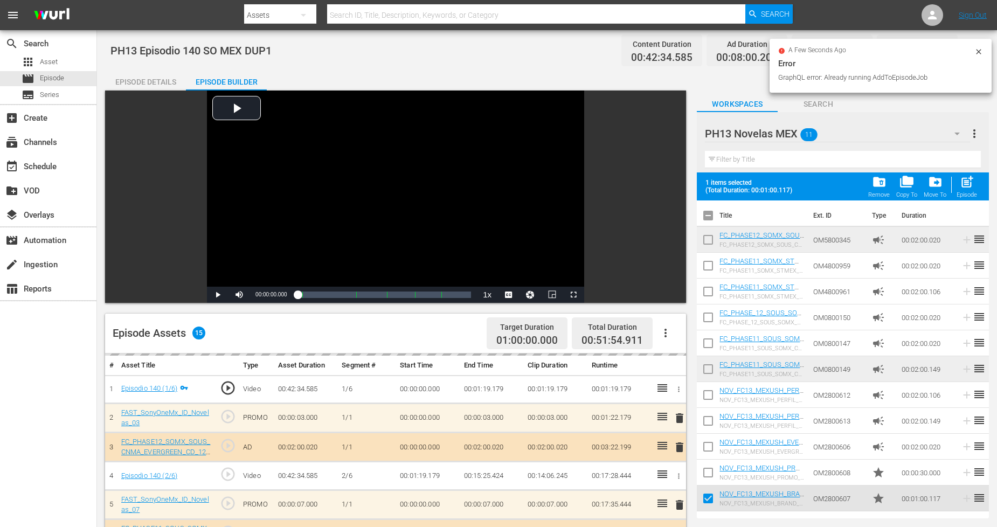
click at [715, 456] on input "checkbox" at bounding box center [708, 449] width 23 height 23
checkbox input "true"
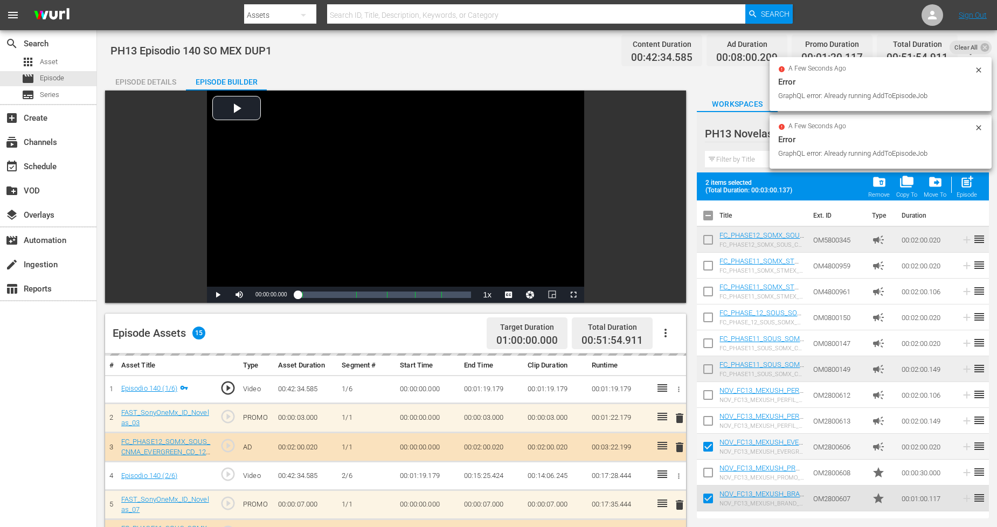
click at [706, 473] on input "checkbox" at bounding box center [708, 474] width 23 height 23
checkbox input "true"
click at [707, 445] on input "checkbox" at bounding box center [708, 449] width 23 height 23
checkbox input "false"
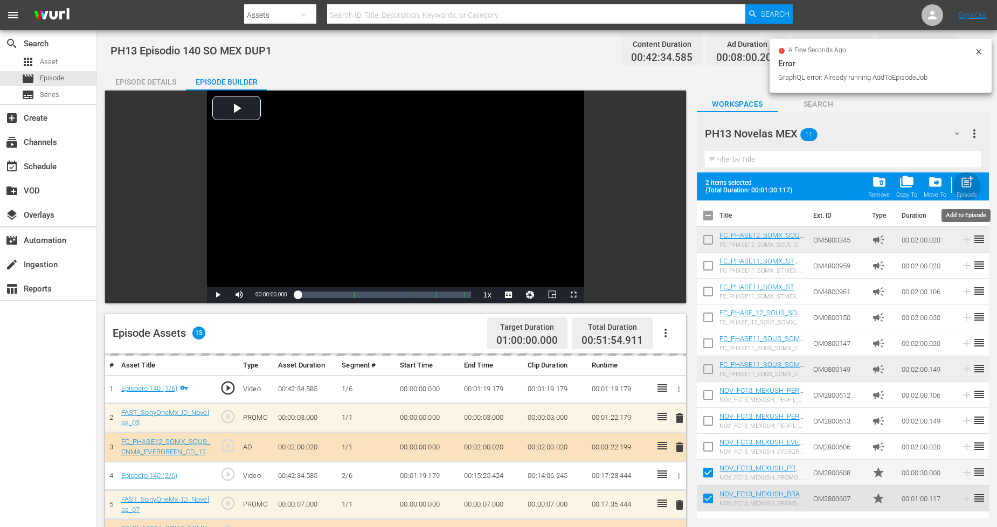
click at [905, 191] on div "Episode" at bounding box center [966, 194] width 20 height 7
checkbox input "false"
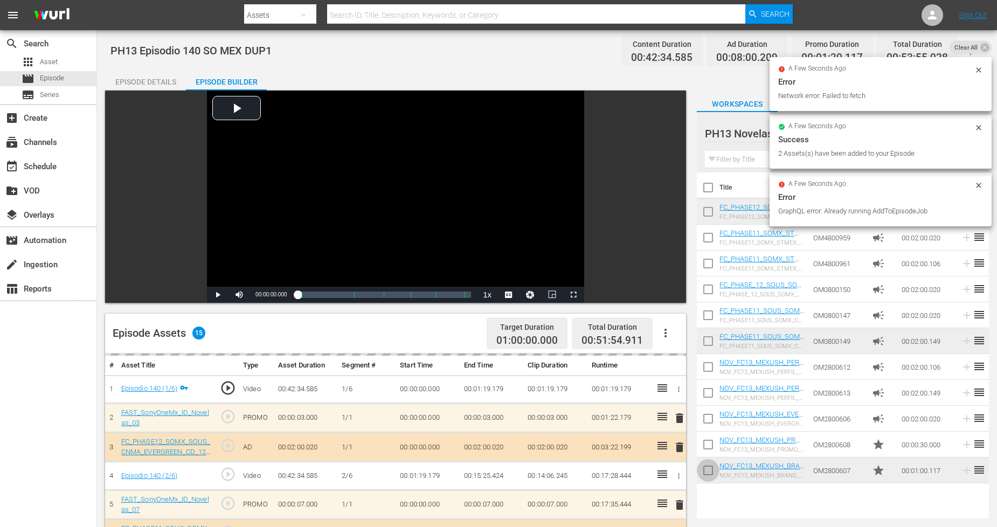
click at [708, 470] on input "checkbox" at bounding box center [708, 472] width 23 height 23
checkbox input "true"
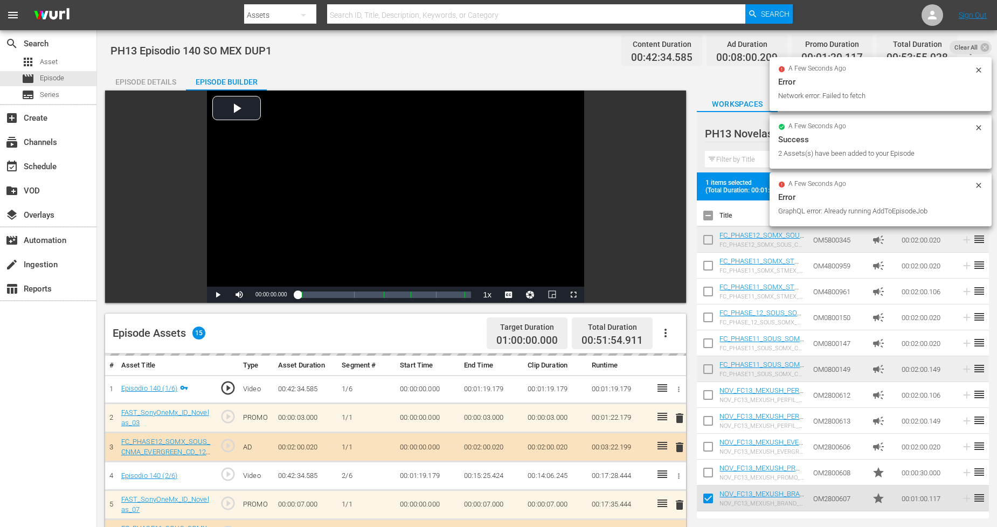
click at [708, 468] on input "checkbox" at bounding box center [708, 474] width 23 height 23
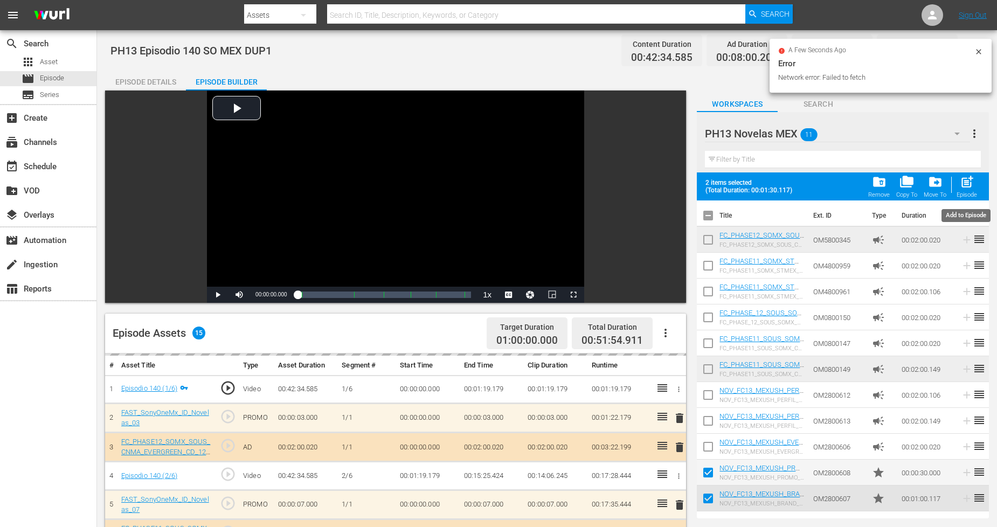
click at [905, 198] on button "post_add Episode" at bounding box center [966, 186] width 27 height 30
checkbox input "false"
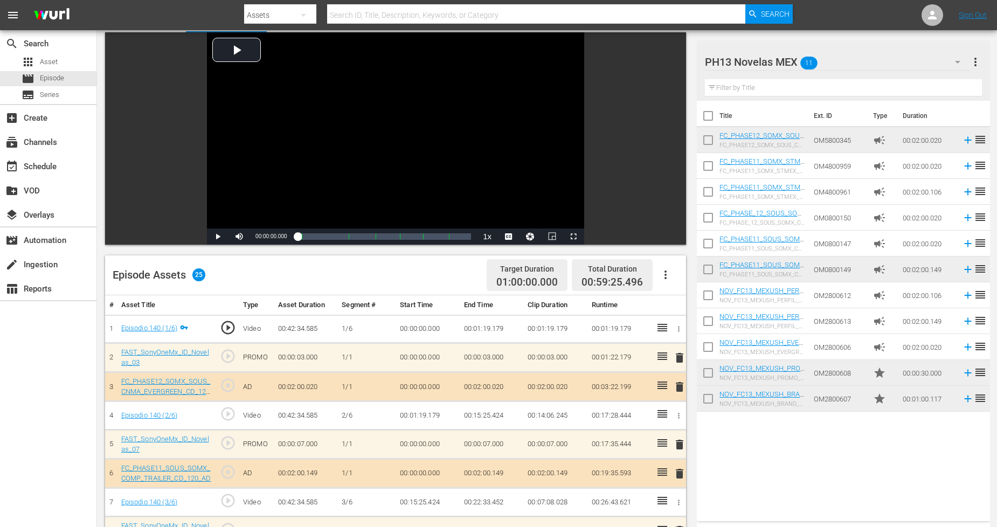
scroll to position [286, 0]
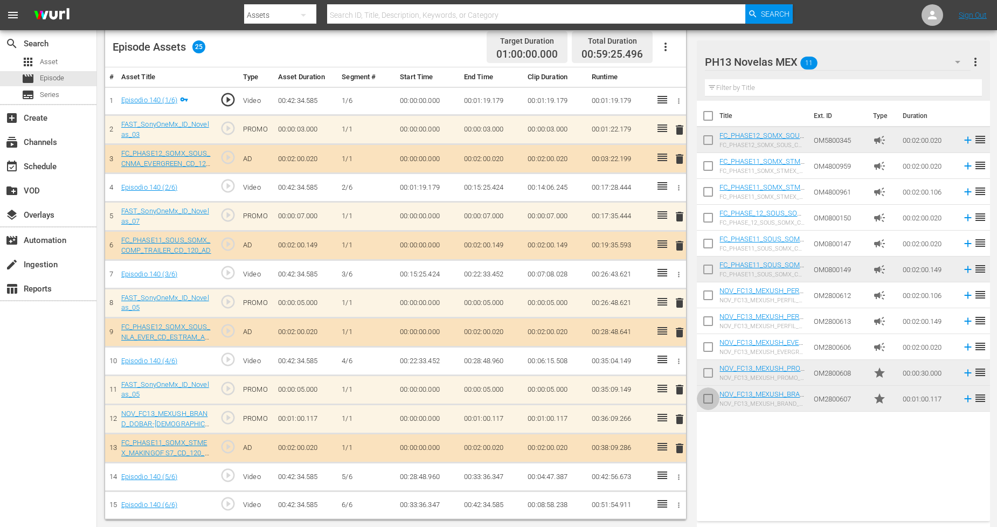
click at [711, 402] on input "checkbox" at bounding box center [708, 401] width 23 height 23
checkbox input "true"
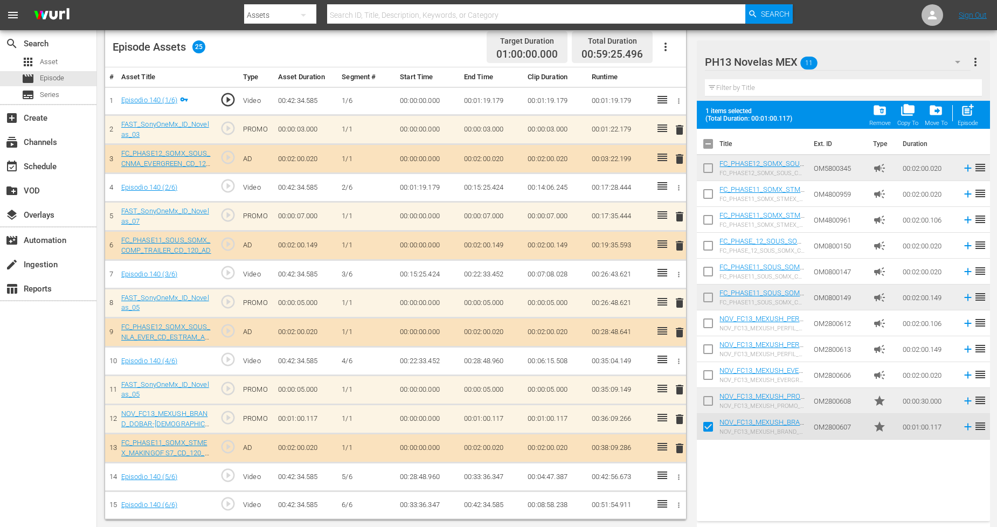
click at [711, 402] on input "checkbox" at bounding box center [708, 403] width 23 height 23
click at [905, 114] on span "post_add" at bounding box center [967, 110] width 15 height 15
checkbox input "false"
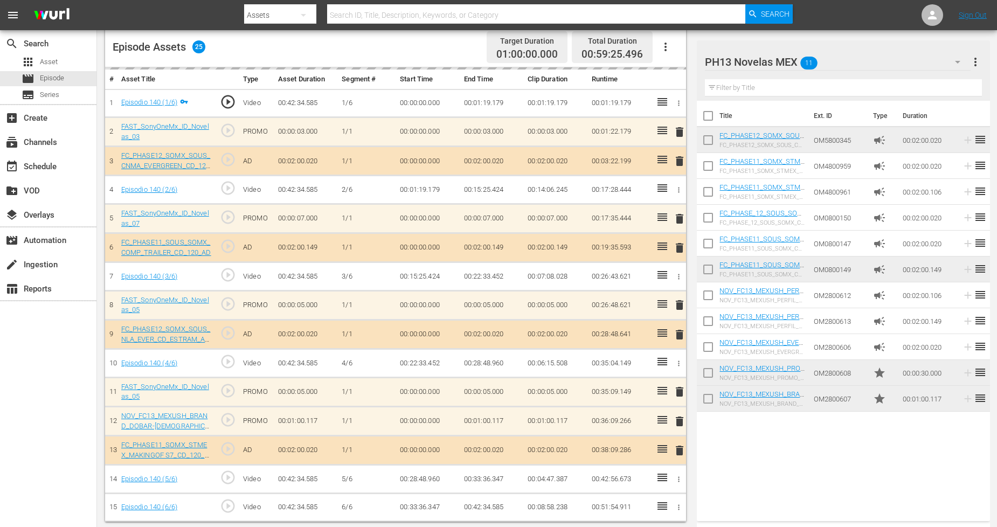
click at [708, 397] on input "checkbox" at bounding box center [708, 401] width 23 height 23
checkbox input "true"
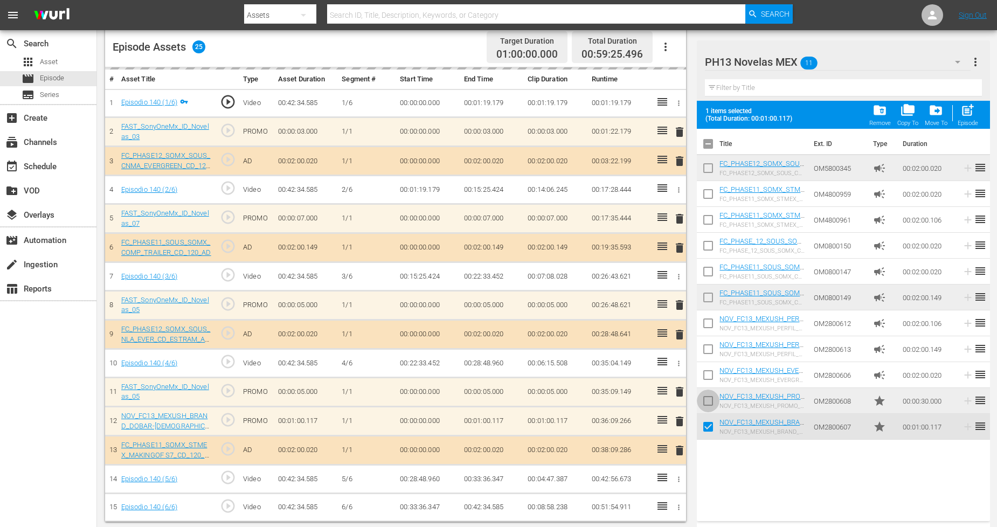
click at [708, 397] on input "checkbox" at bounding box center [708, 403] width 23 height 23
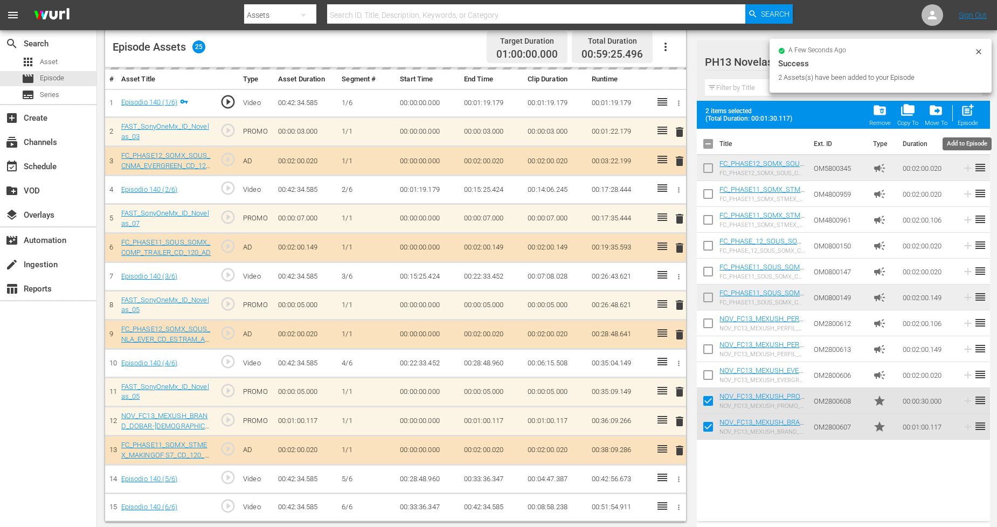
click at [905, 113] on span "post_add" at bounding box center [967, 110] width 15 height 15
checkbox input "false"
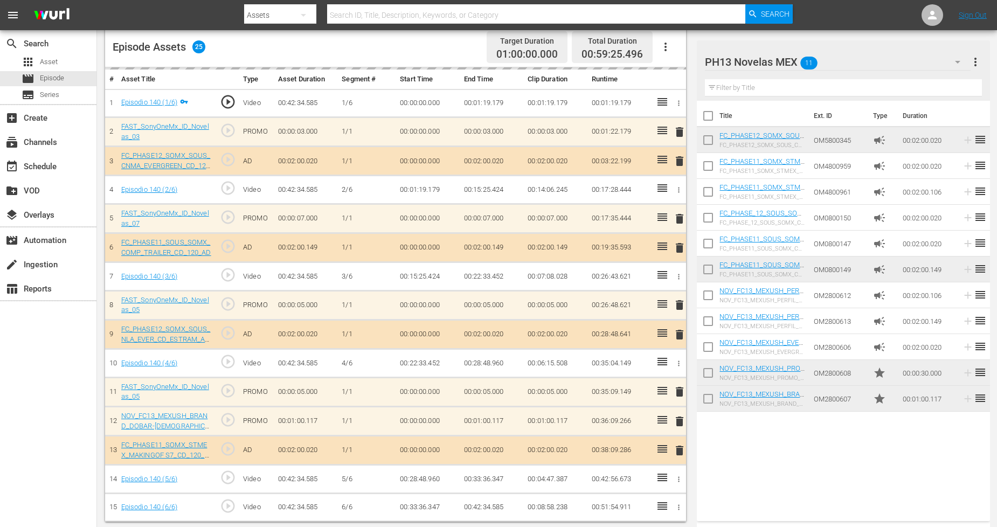
click at [712, 397] on input "checkbox" at bounding box center [708, 401] width 23 height 23
checkbox input "true"
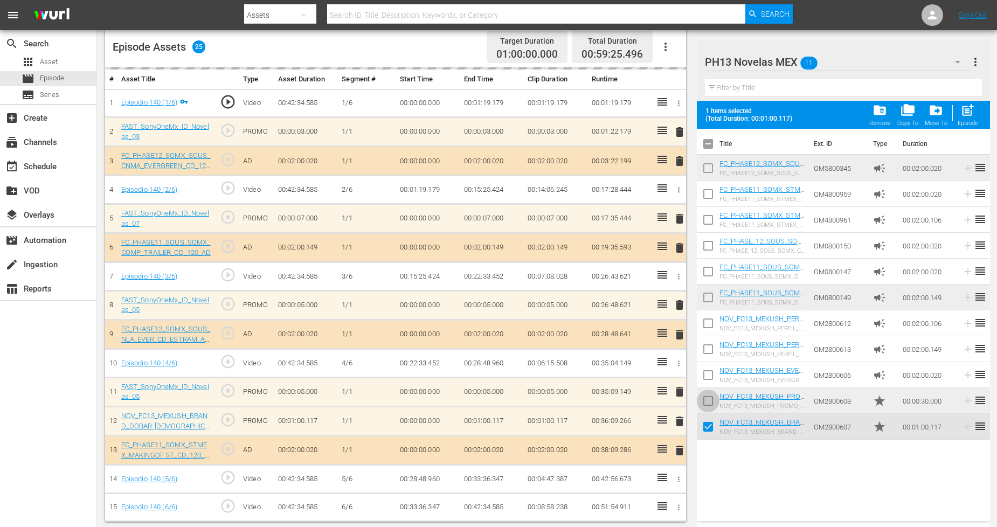
click at [712, 396] on input "checkbox" at bounding box center [708, 403] width 23 height 23
click at [905, 109] on span "post_add" at bounding box center [967, 110] width 15 height 15
checkbox input "false"
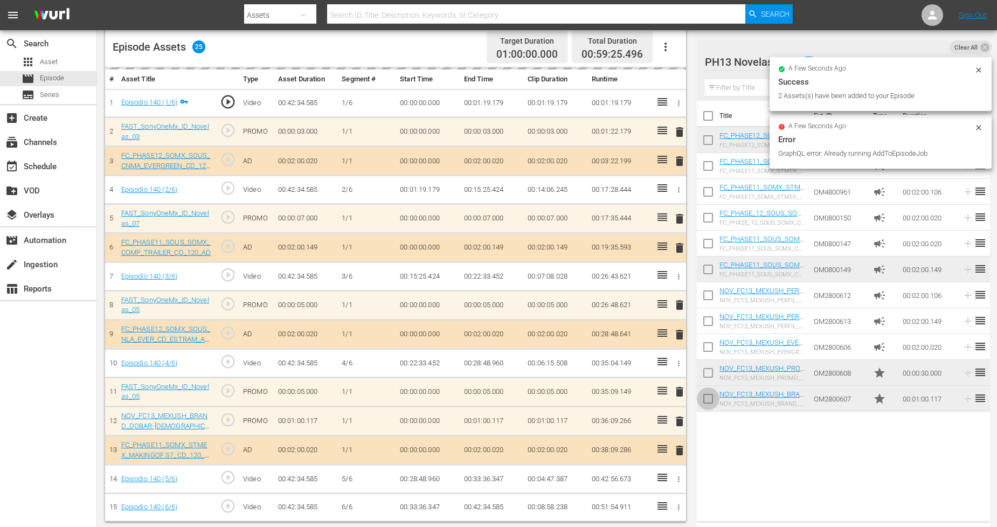
click at [708, 402] on input "checkbox" at bounding box center [708, 401] width 23 height 23
checkbox input "true"
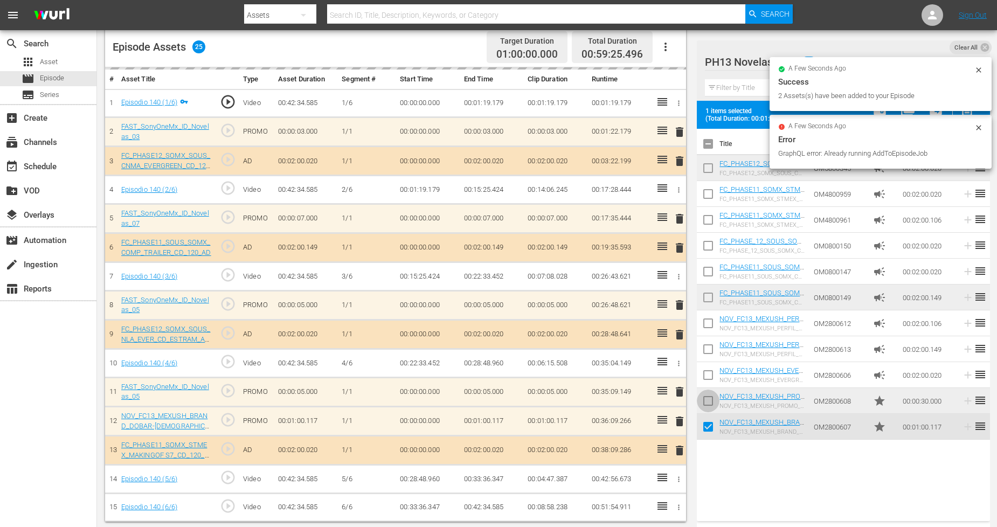
click at [708, 402] on input "checkbox" at bounding box center [708, 403] width 23 height 23
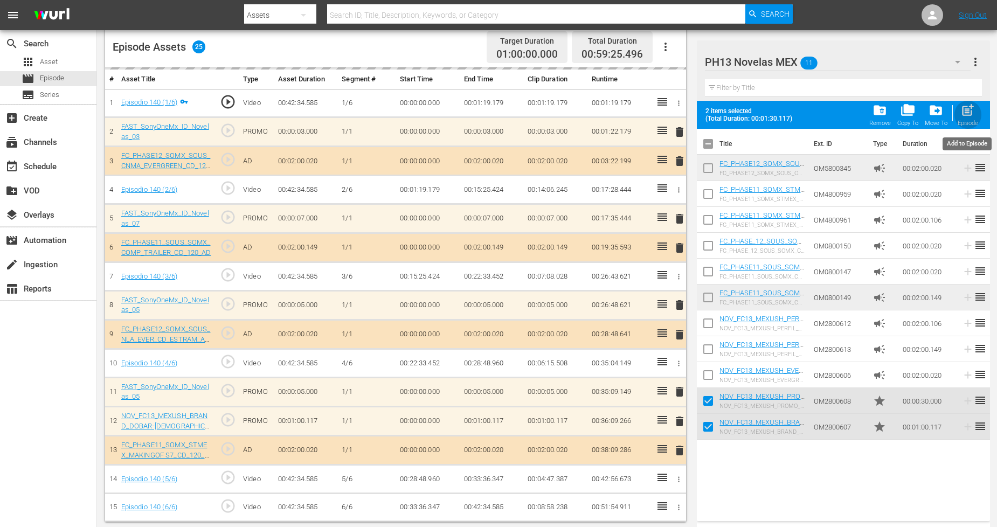
click at [905, 109] on span "post_add" at bounding box center [967, 110] width 15 height 15
checkbox input "false"
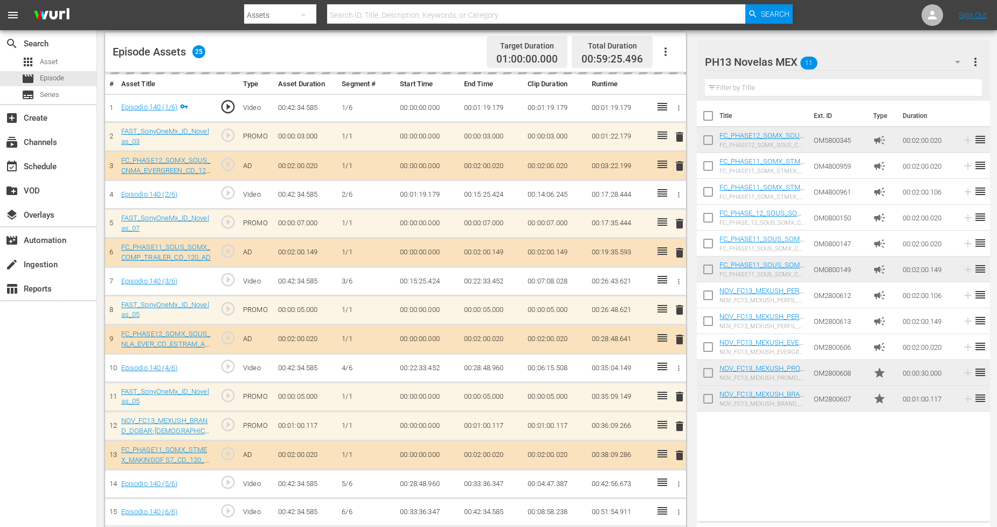
scroll to position [0, 0]
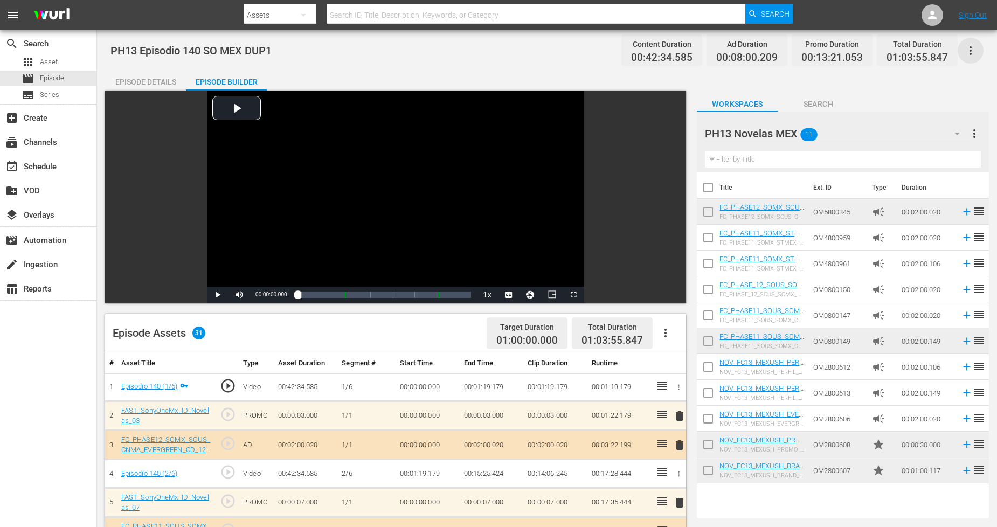
click at [905, 48] on icon "button" at bounding box center [970, 50] width 13 height 13
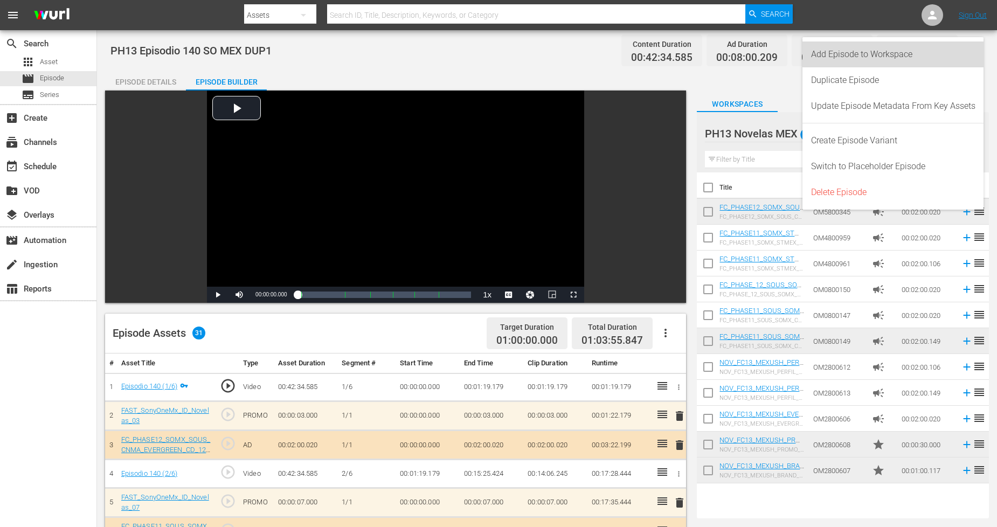
click at [905, 66] on div "Add Episode to Workspace" at bounding box center [893, 54] width 164 height 26
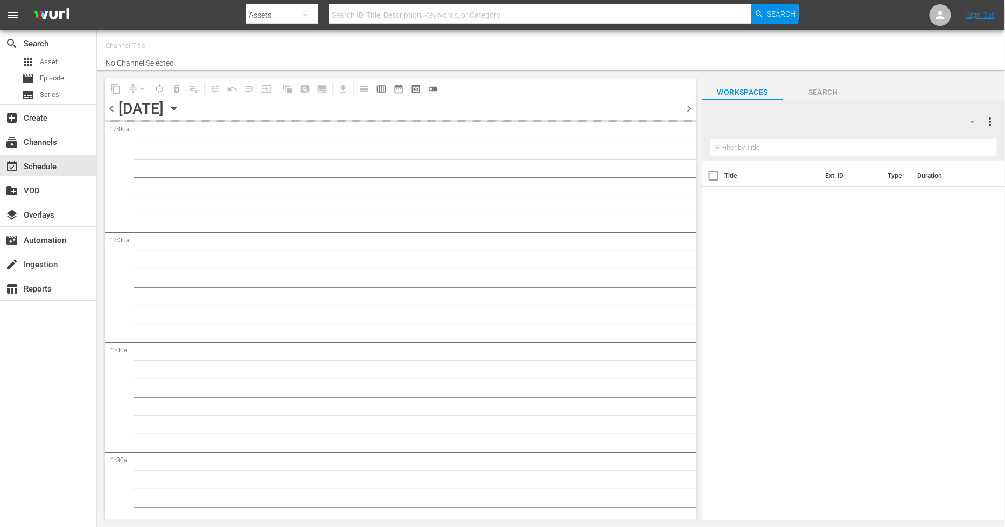
type input "Sony One Novelas (MX) (1001)"
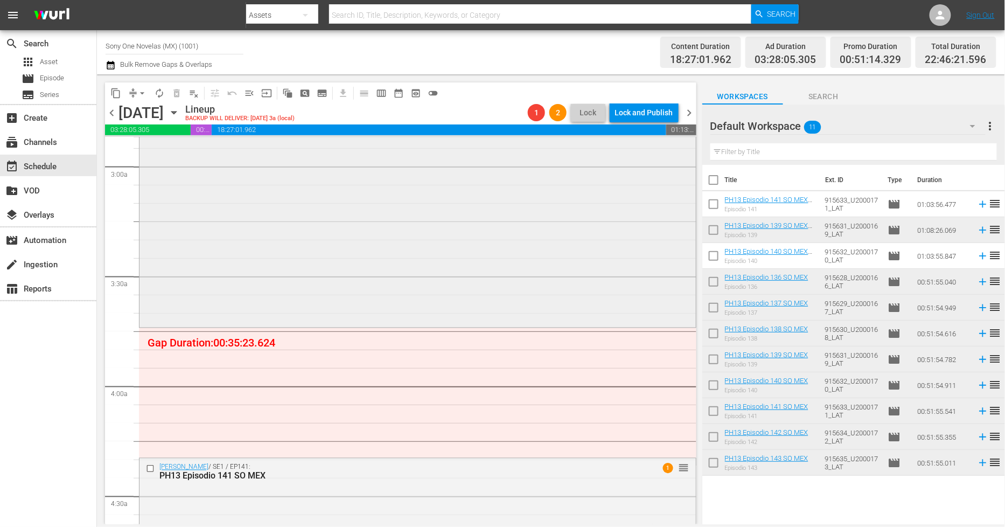
scroll to position [658, 0]
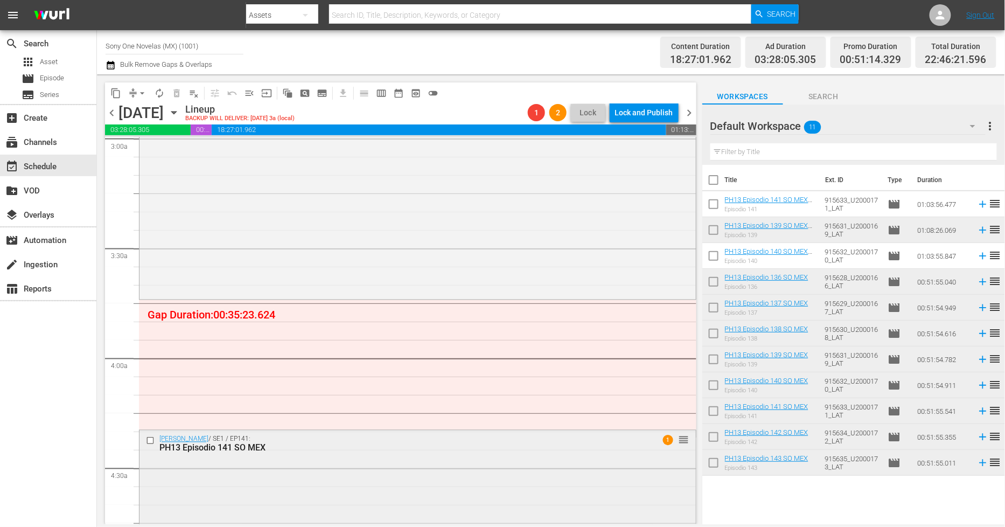
click at [260, 470] on div "[PERSON_NAME] / SE1 / EP141: PH13 Episodio 141 SO MEX 1 reorder" at bounding box center [418, 524] width 557 height 187
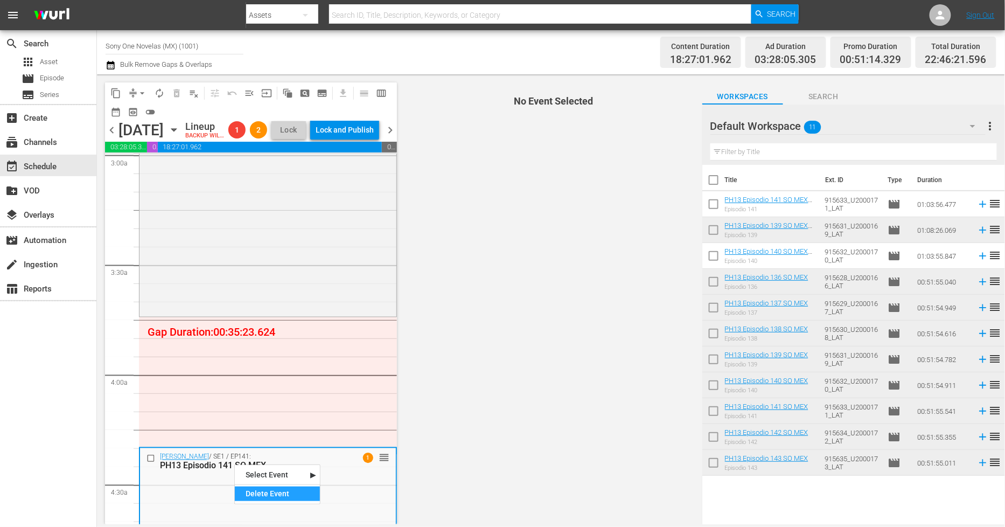
click at [276, 498] on div "Delete Event" at bounding box center [277, 494] width 85 height 15
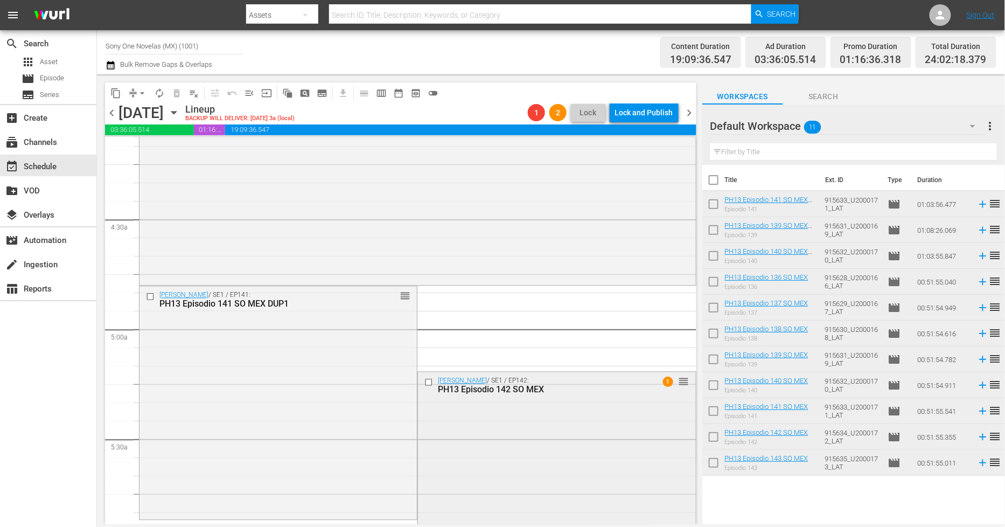
scroll to position [898, 0]
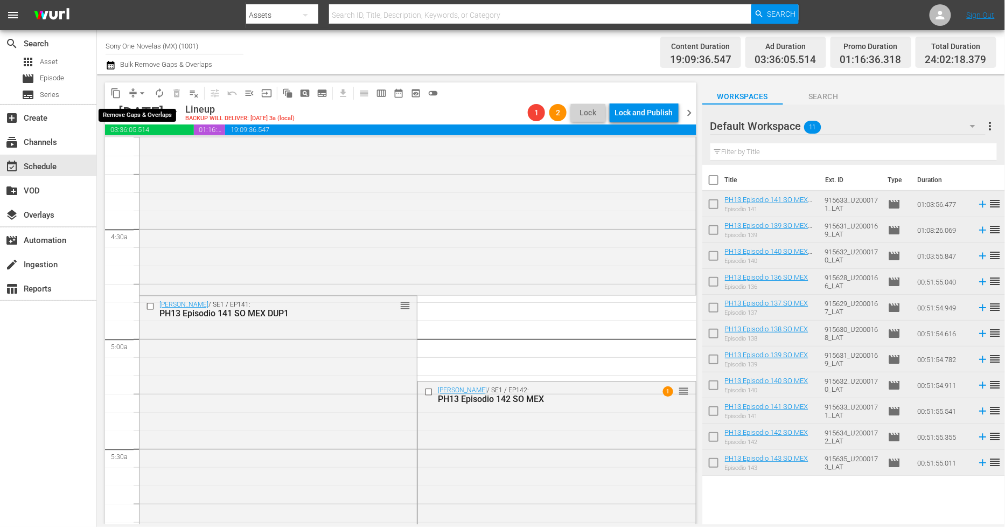
click at [141, 92] on span "arrow_drop_down" at bounding box center [142, 93] width 11 height 11
click at [158, 151] on li "Align to End of Previous Day" at bounding box center [142, 150] width 113 height 18
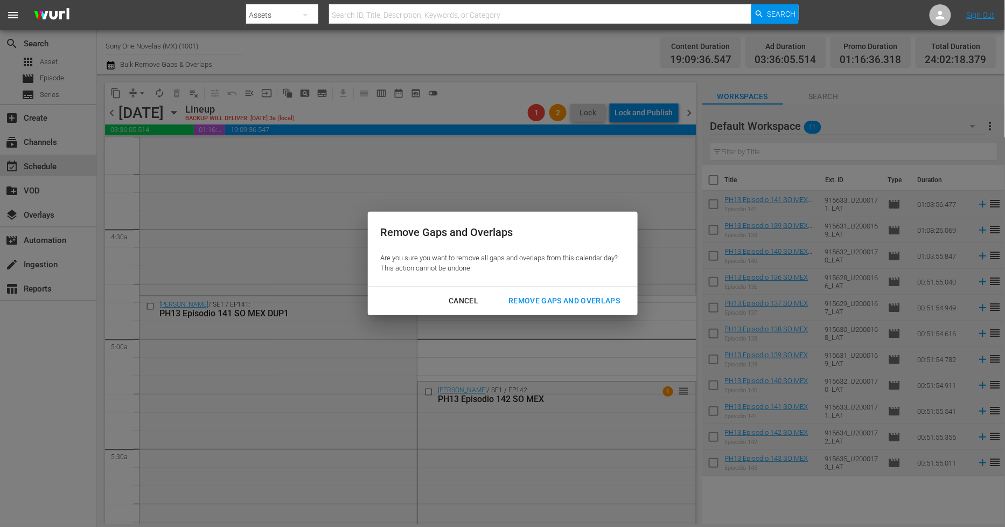
click at [534, 297] on div "Remove Gaps and Overlaps" at bounding box center [564, 300] width 129 height 13
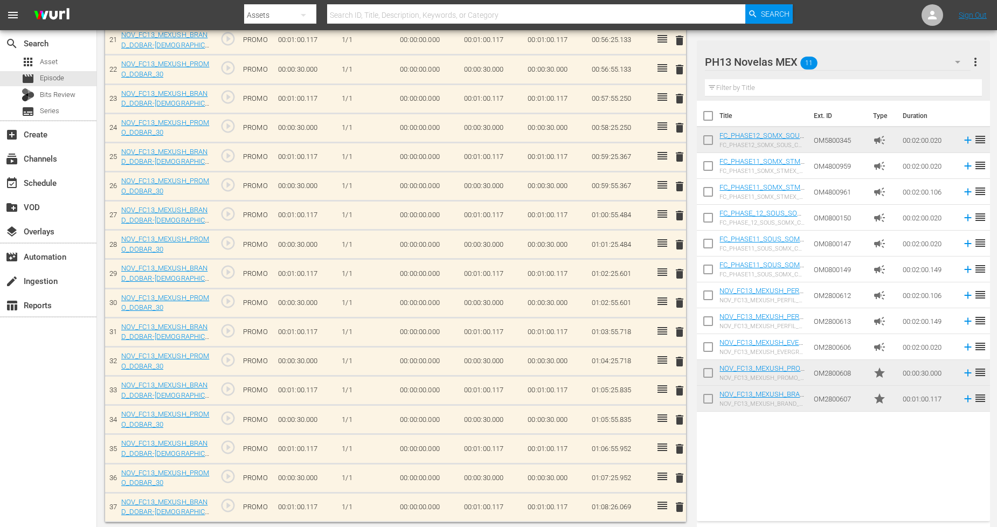
scroll to position [930, 0]
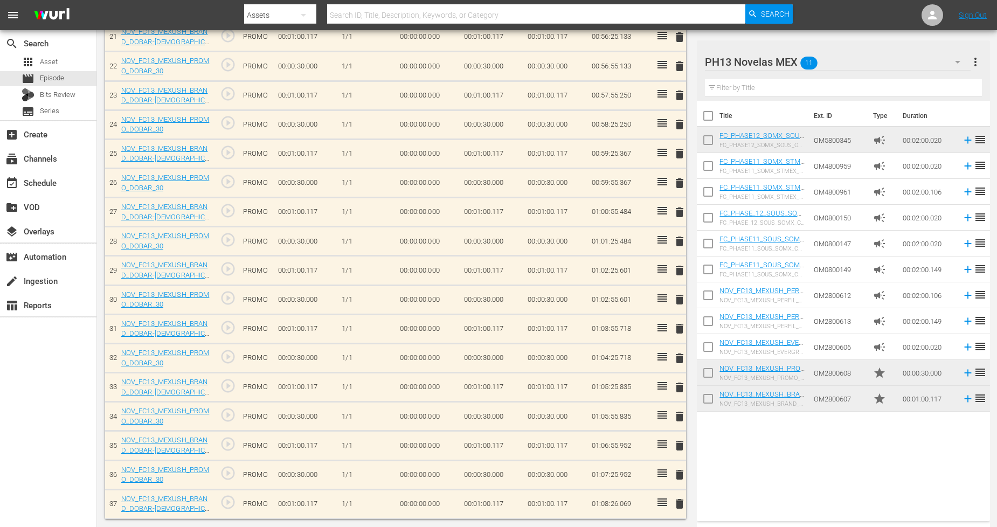
click at [681, 505] on span "delete" at bounding box center [679, 503] width 13 height 13
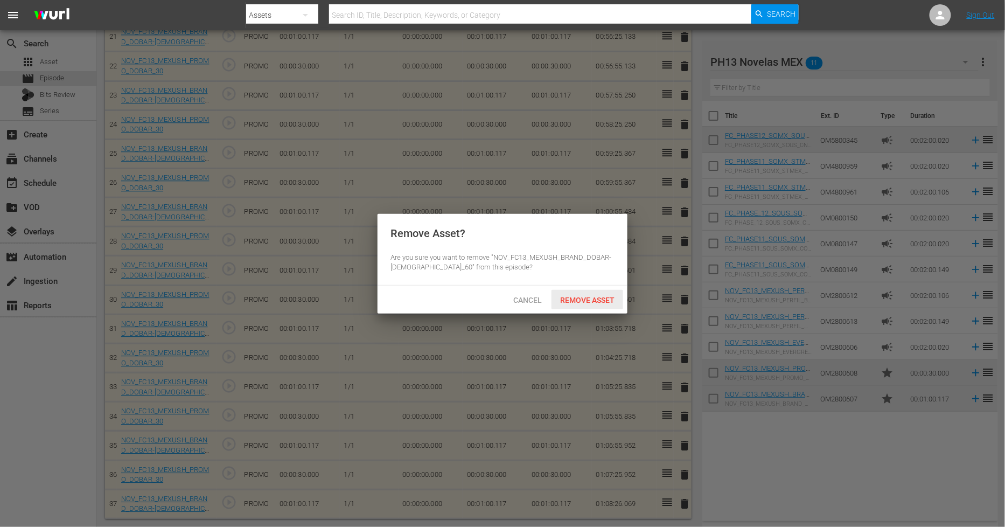
click at [605, 299] on span "Remove Asset" at bounding box center [588, 300] width 72 height 9
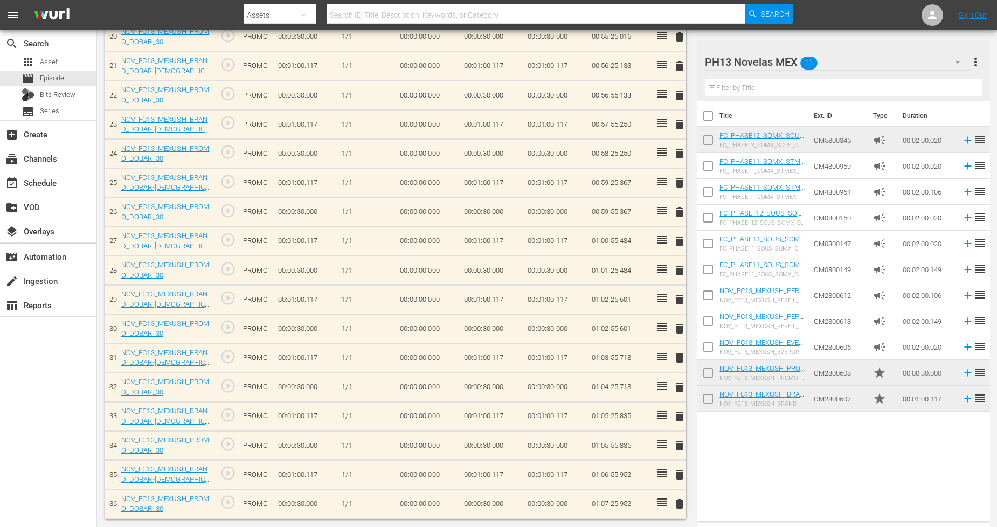
scroll to position [900, 0]
click at [679, 475] on span "delete" at bounding box center [679, 474] width 13 height 13
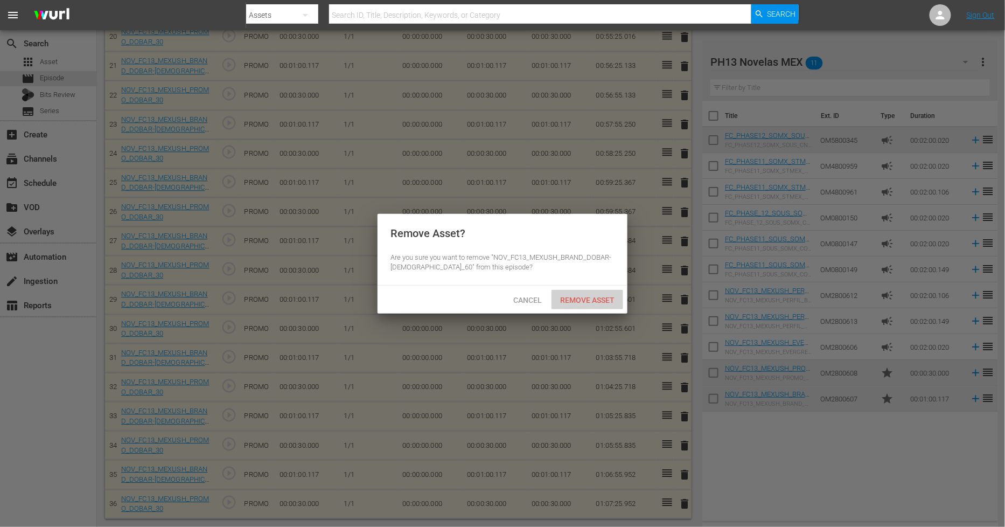
click at [589, 304] on div "Remove Asset" at bounding box center [588, 300] width 72 height 20
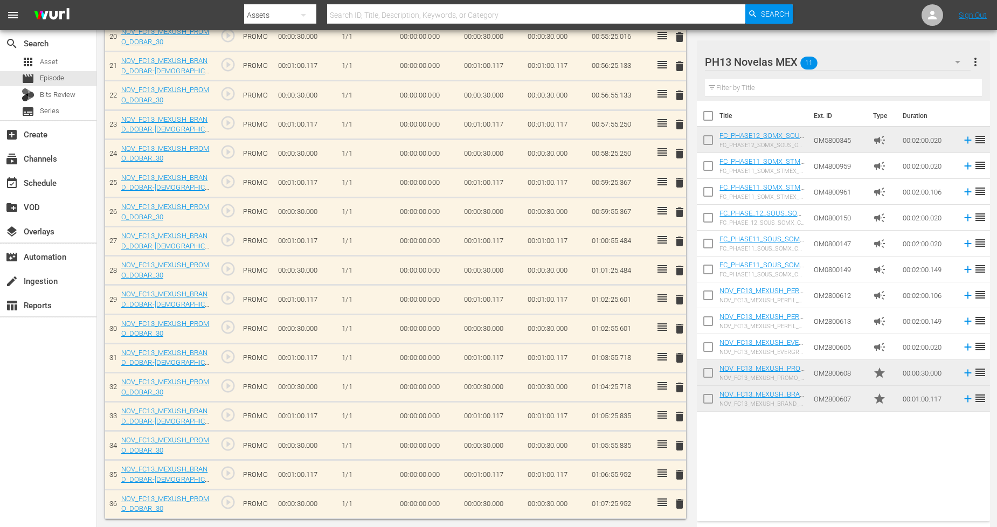
scroll to position [871, 0]
